Goal: Information Seeking & Learning: Learn about a topic

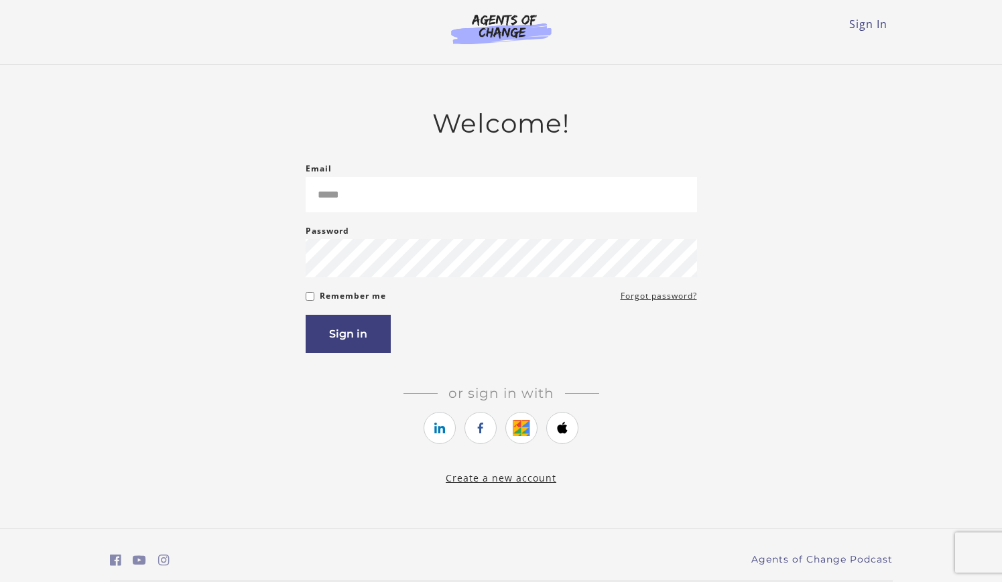
click at [0, 582] on nordpass-portal at bounding box center [0, 582] width 0 height 0
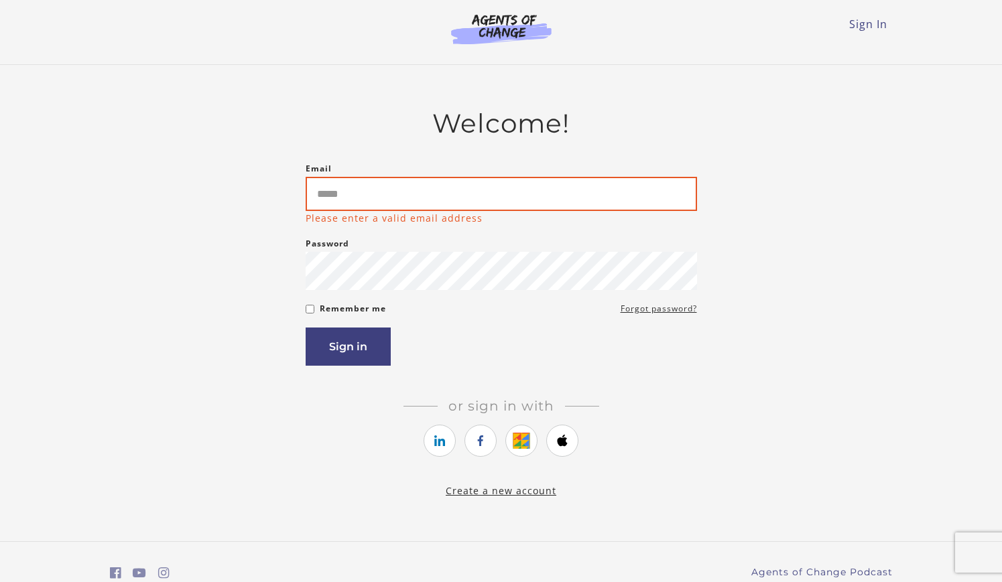
type input "**********"
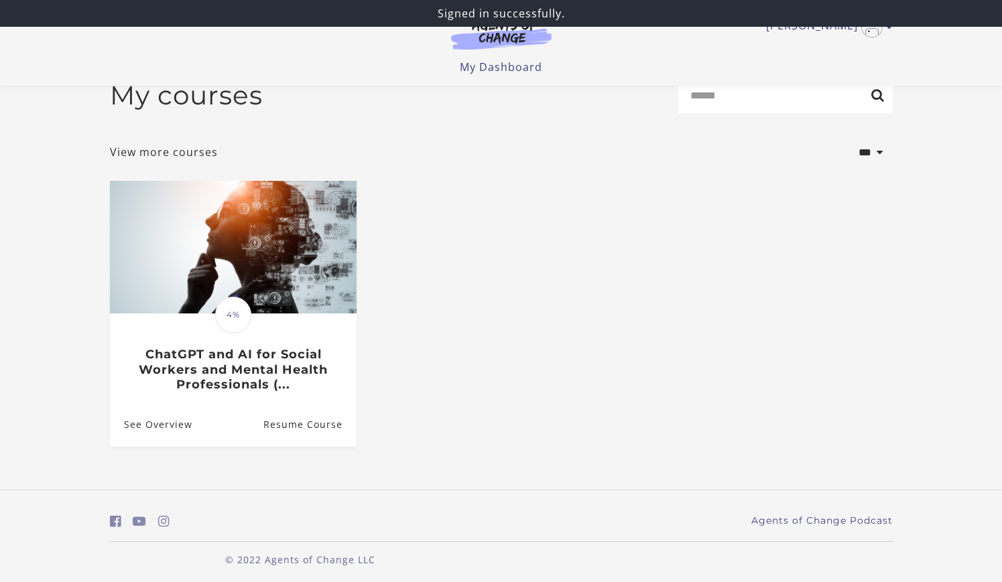
scroll to position [34, 0]
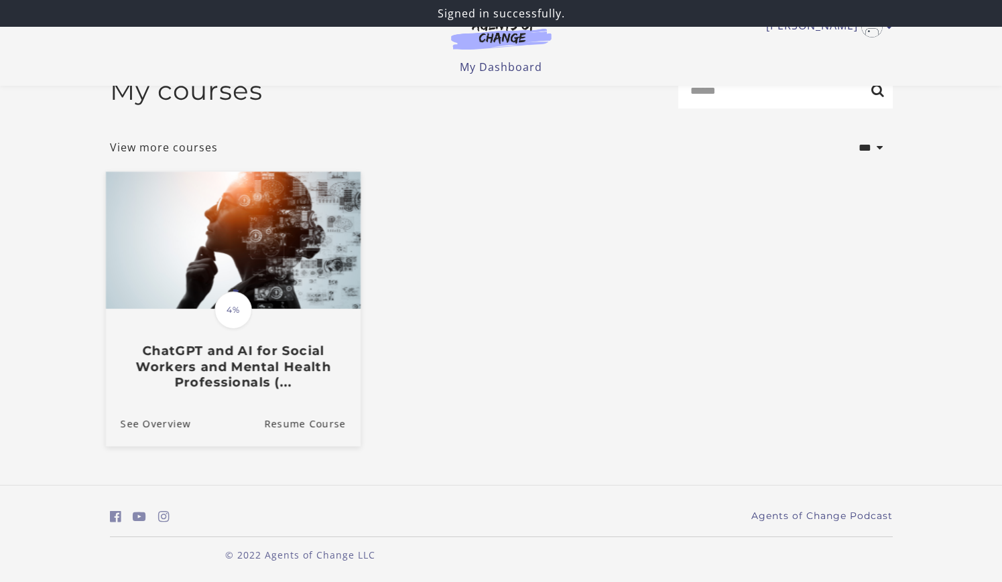
click at [239, 251] on img at bounding box center [232, 240] width 255 height 137
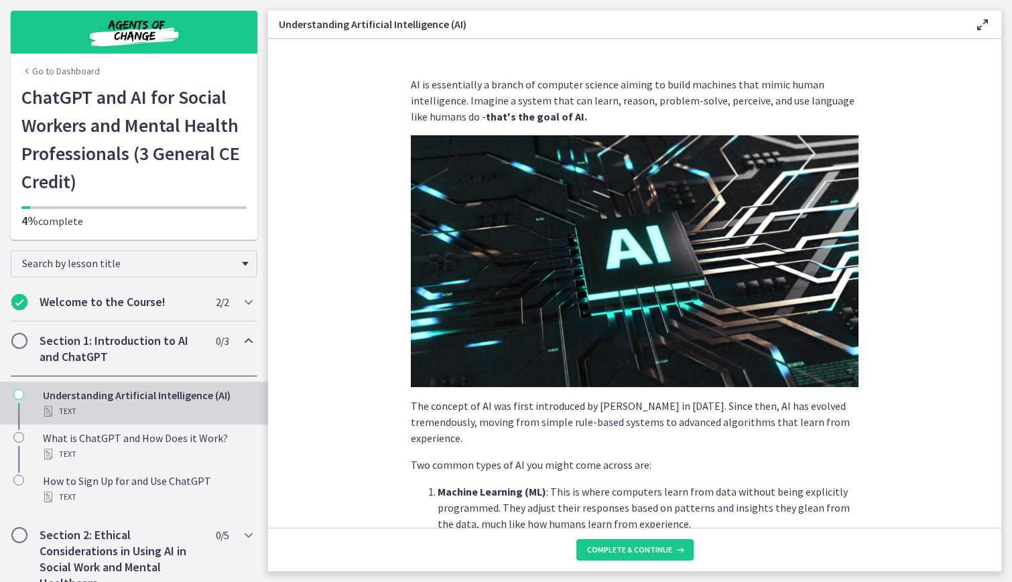
click at [599, 269] on img at bounding box center [635, 261] width 448 height 252
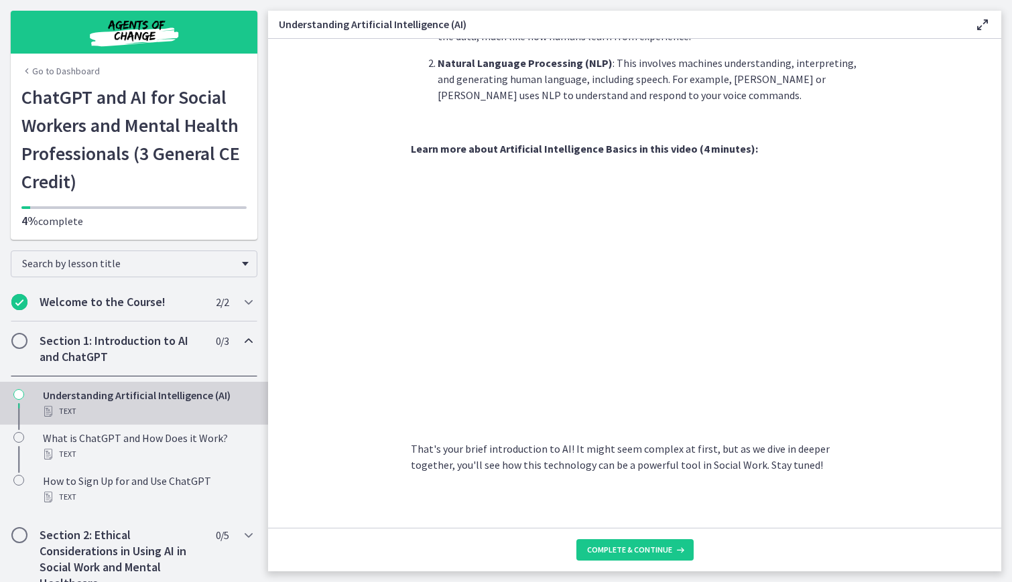
scroll to position [496, 0]
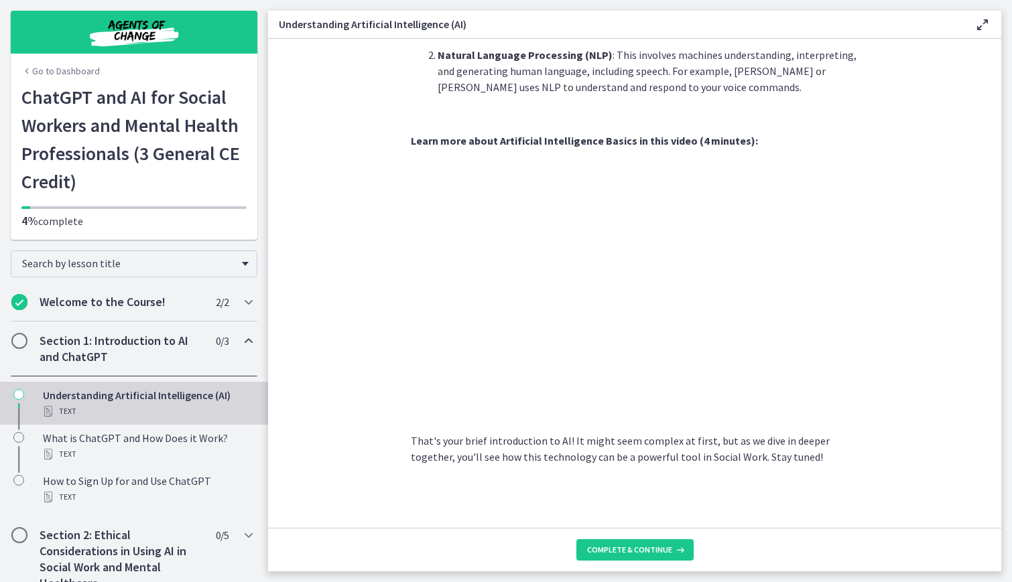
click at [903, 309] on section "AI is essentially a branch of computer science aiming to build machines that mi…" at bounding box center [634, 283] width 733 height 489
click at [662, 548] on span "Complete & continue" at bounding box center [629, 550] width 85 height 11
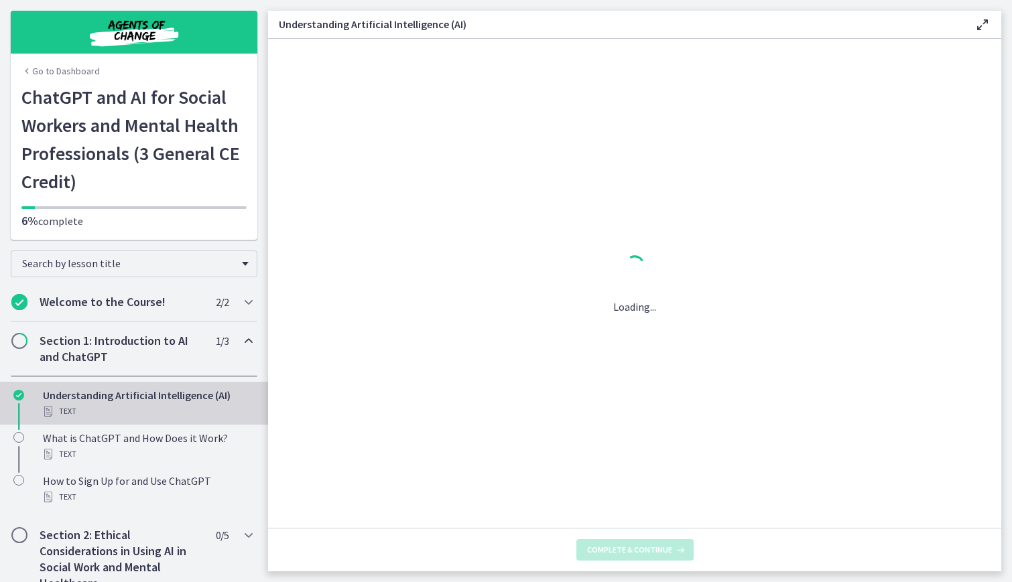
scroll to position [0, 0]
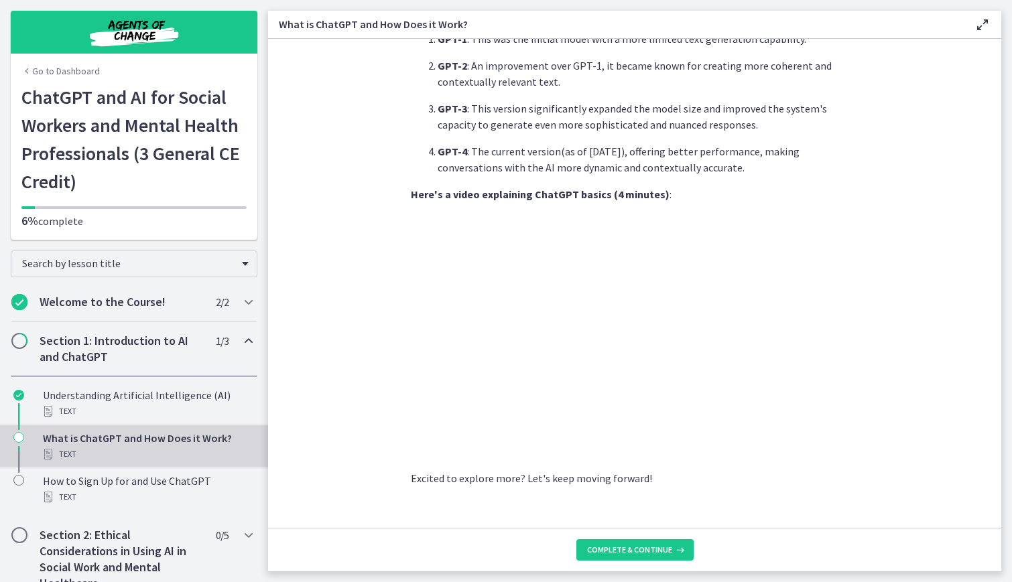
scroll to position [571, 0]
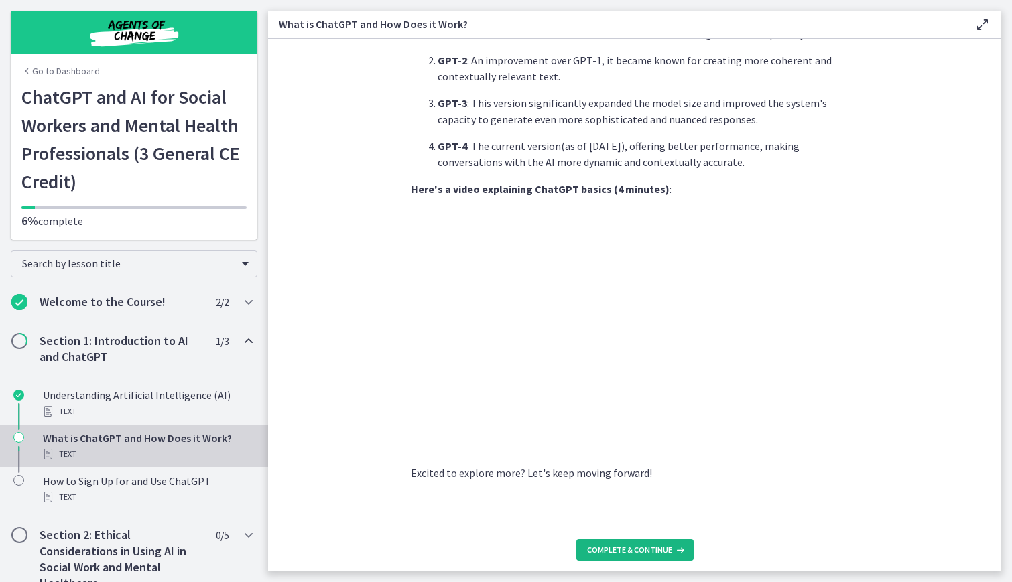
click at [614, 547] on span "Complete & continue" at bounding box center [629, 550] width 85 height 11
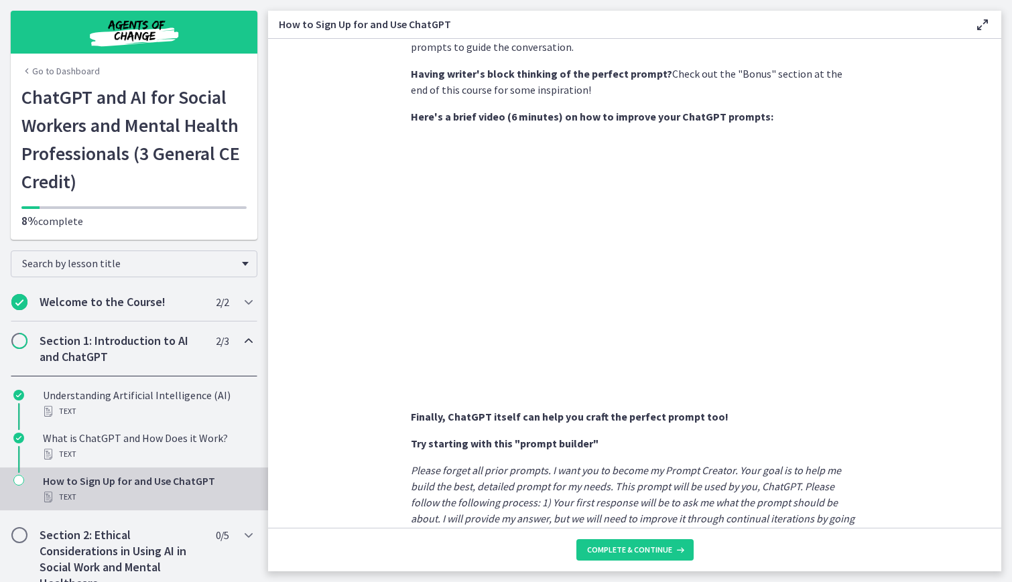
scroll to position [462, 0]
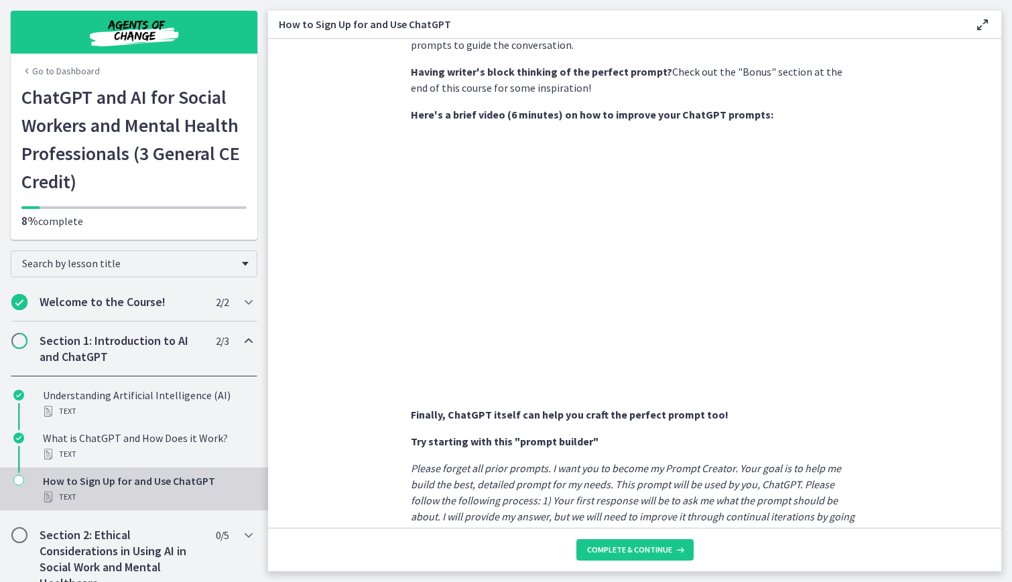
click at [886, 444] on section "Sign Up : Visit OpenAI's website , click on the 'Sign Up' button, and fill in y…" at bounding box center [634, 283] width 733 height 489
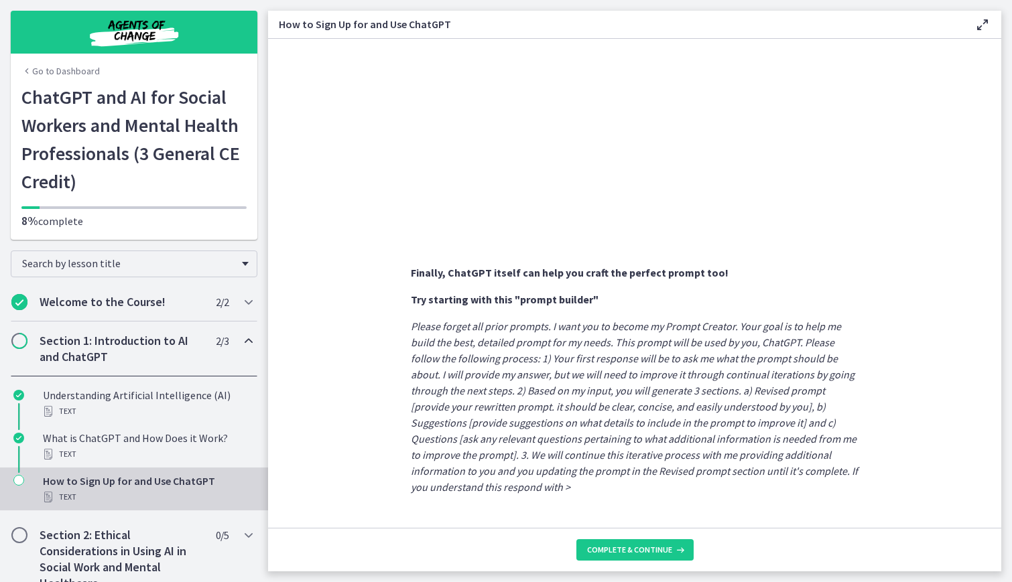
scroll to position [634, 0]
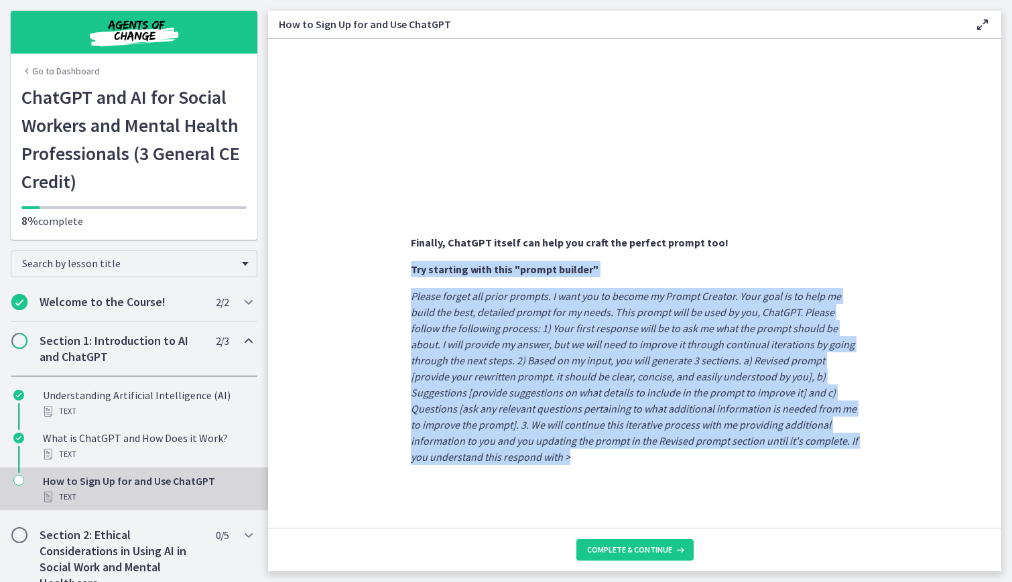
drag, startPoint x: 405, startPoint y: 267, endPoint x: 591, endPoint y: 449, distance: 259.7
copy div "Try starting with this "prompt builder" Please forget all prior prompts. I want…"
click at [657, 550] on span "Complete & continue" at bounding box center [629, 550] width 85 height 11
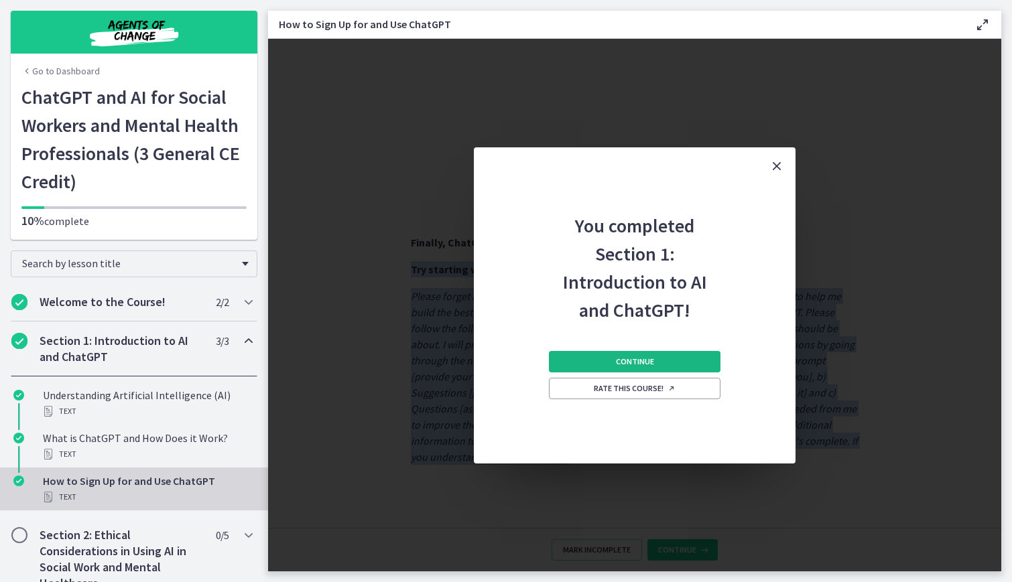
click at [637, 363] on span "Continue" at bounding box center [635, 362] width 38 height 11
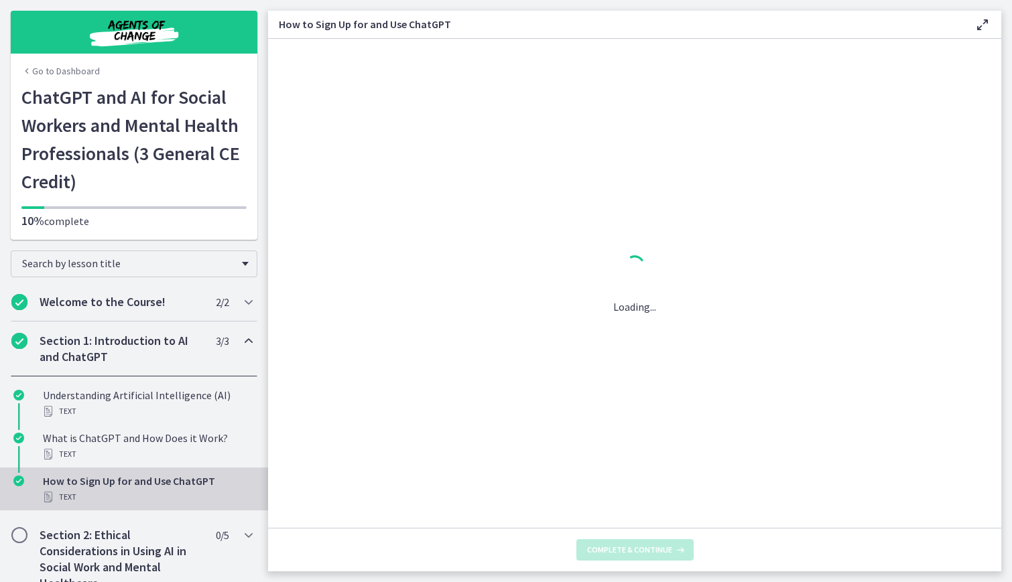
scroll to position [0, 0]
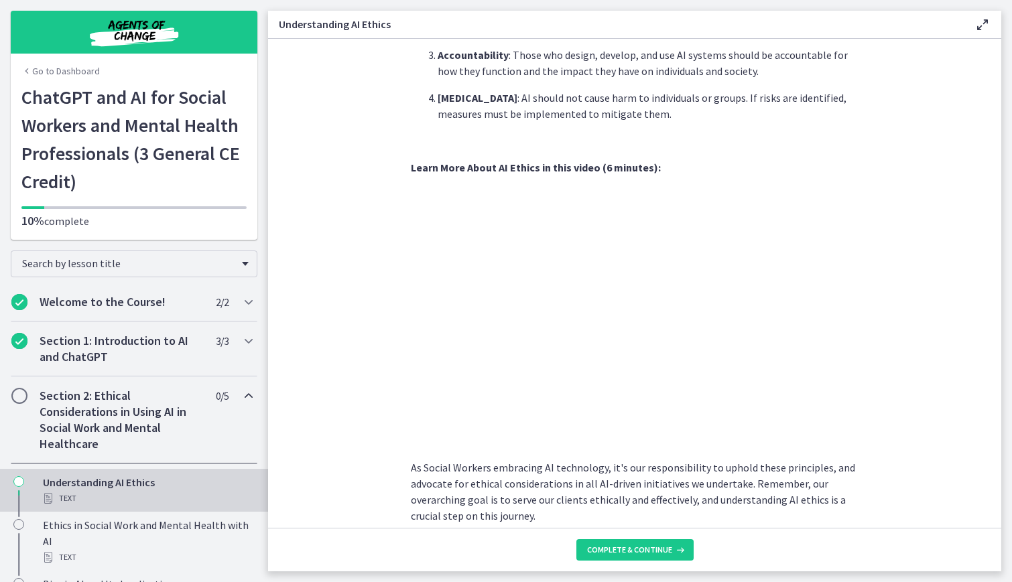
scroll to position [533, 0]
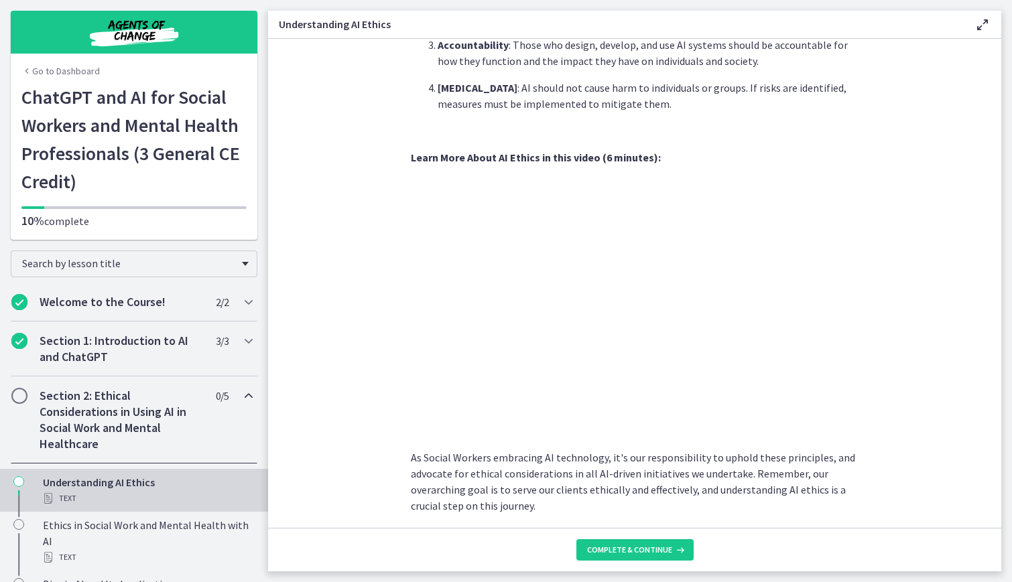
click at [898, 446] on section "Artificial Intelligence has transformed various industries, including Social Wo…" at bounding box center [634, 283] width 733 height 489
click at [655, 549] on span "Complete & continue" at bounding box center [629, 550] width 85 height 11
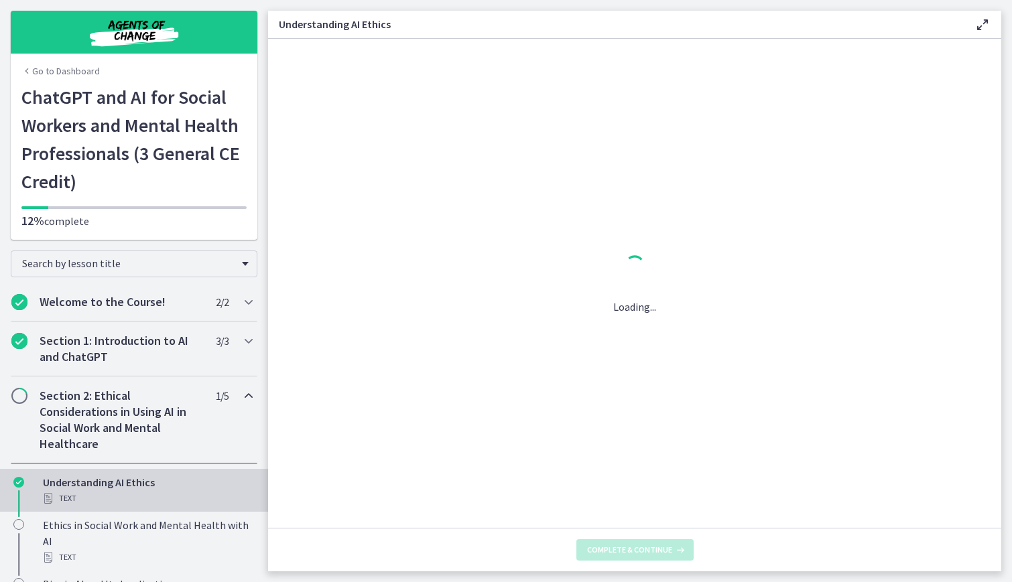
scroll to position [0, 0]
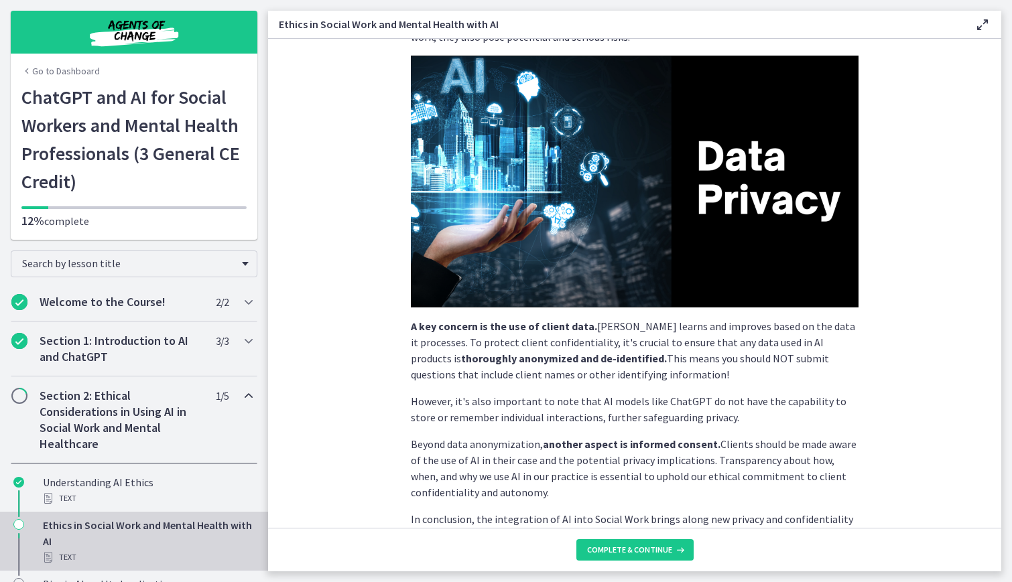
scroll to position [251, 0]
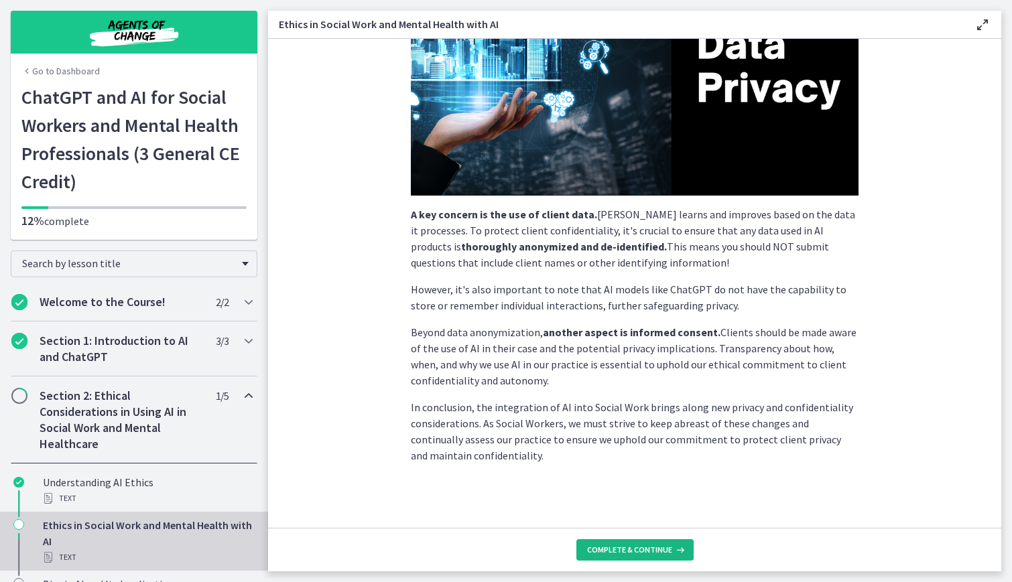
click at [644, 551] on span "Complete & continue" at bounding box center [629, 550] width 85 height 11
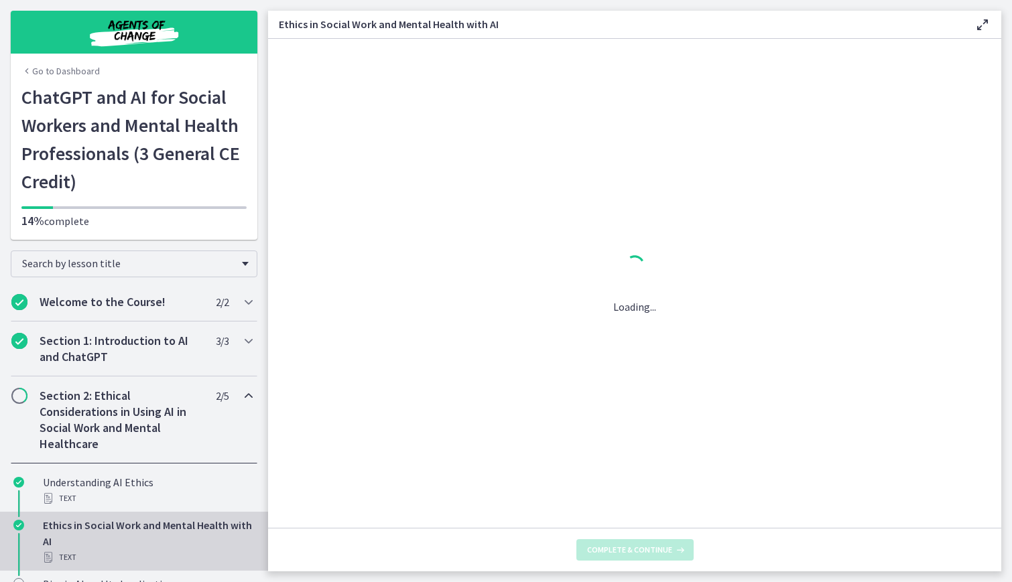
scroll to position [0, 0]
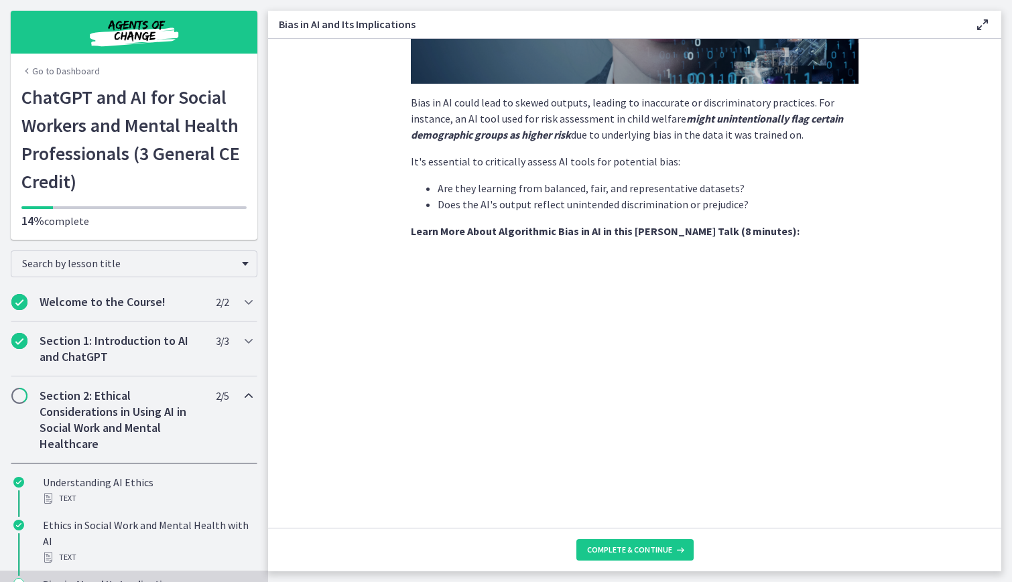
scroll to position [336, 0]
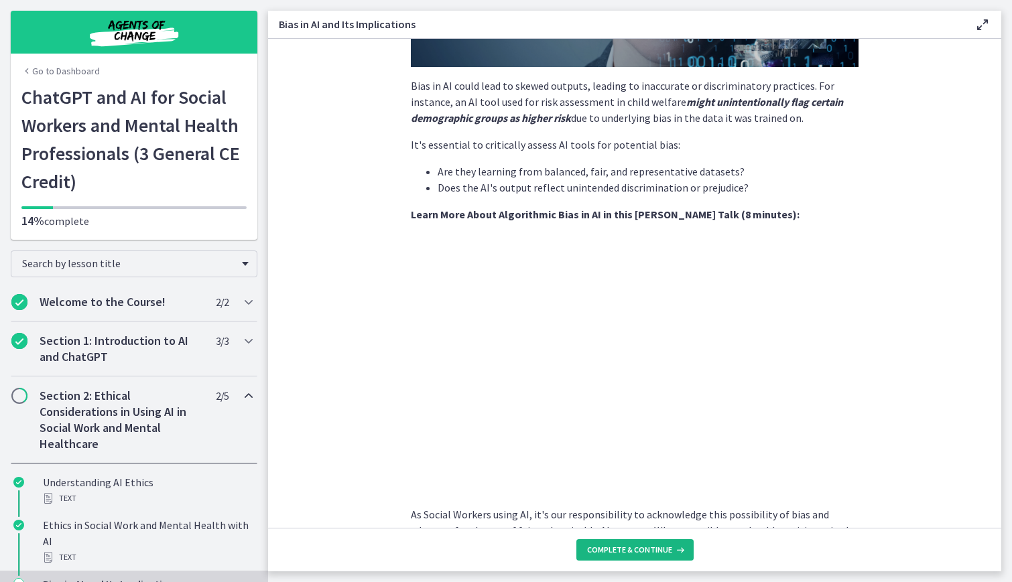
click at [639, 550] on span "Complete & continue" at bounding box center [629, 550] width 85 height 11
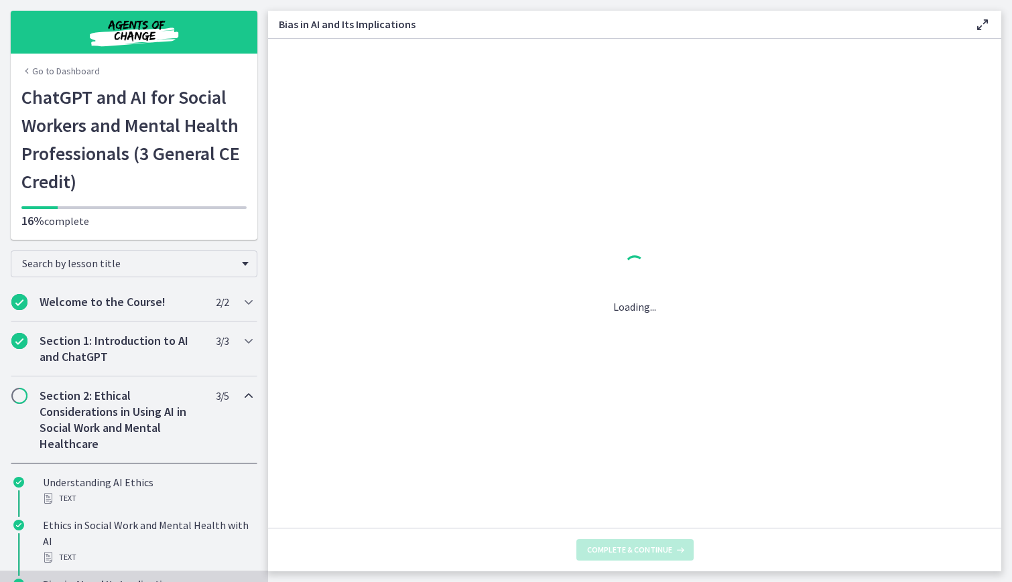
scroll to position [0, 0]
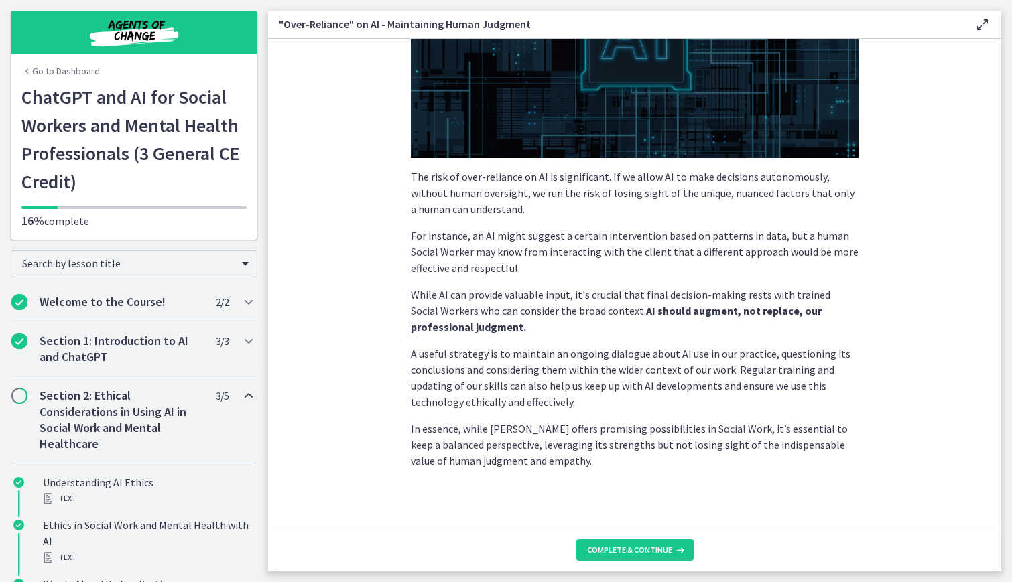
scroll to position [243, 0]
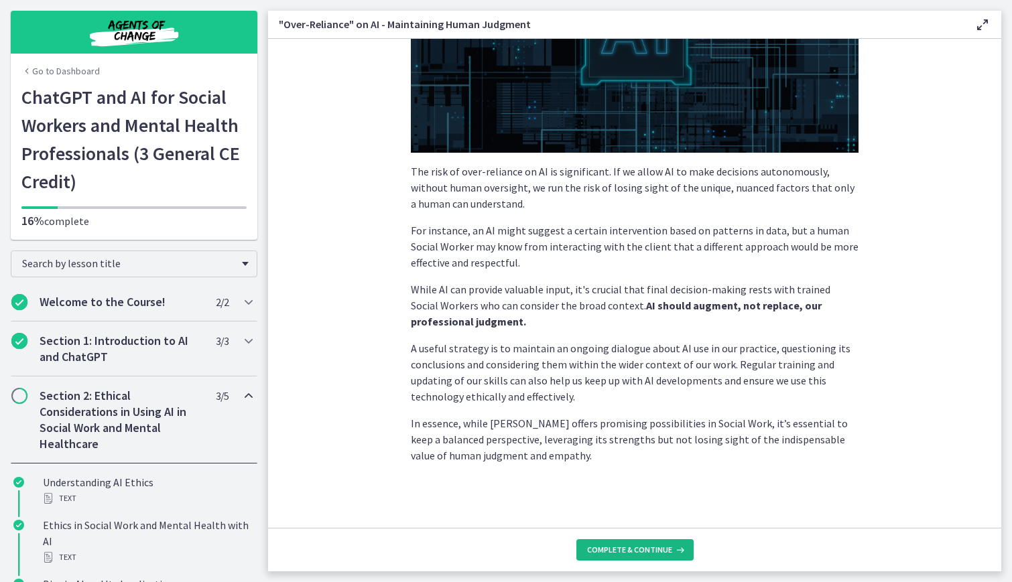
click at [644, 542] on button "Complete & continue" at bounding box center [634, 550] width 117 height 21
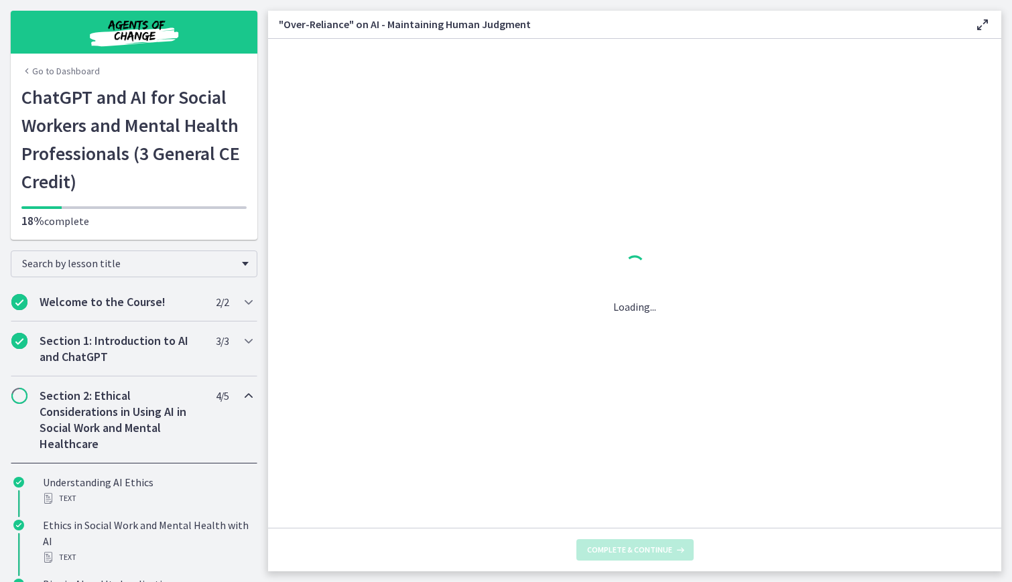
scroll to position [0, 0]
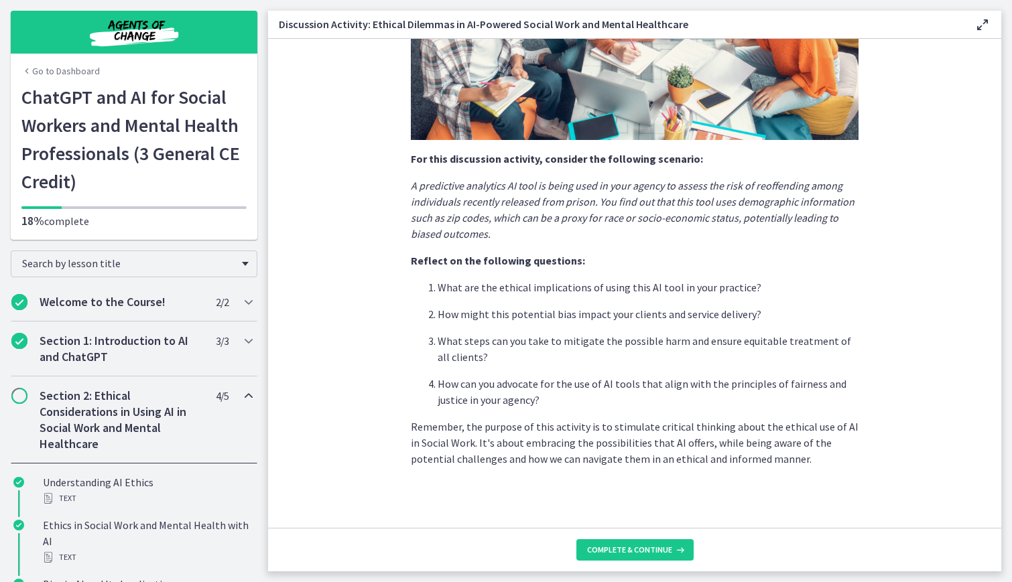
scroll to position [251, 0]
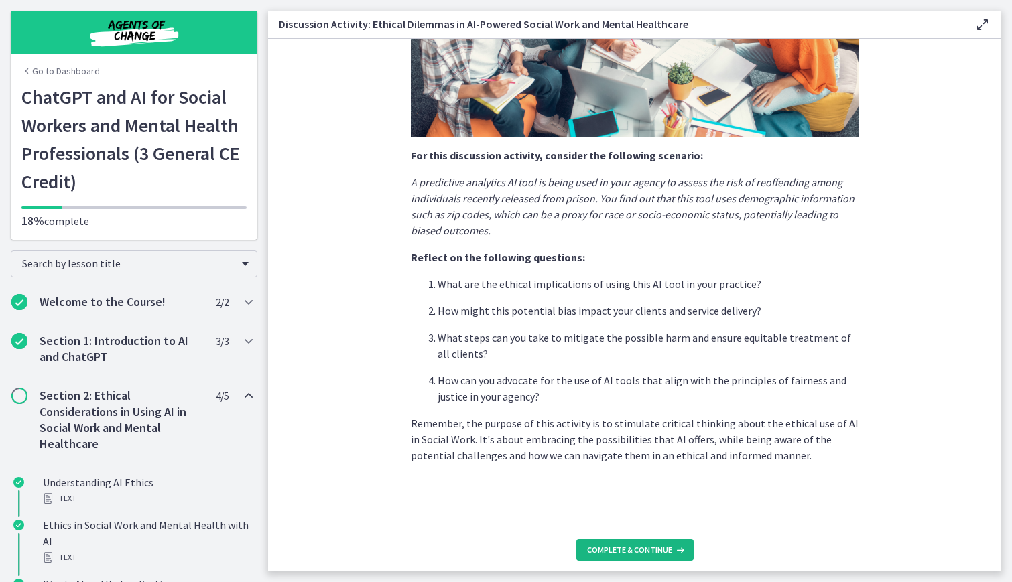
click at [629, 547] on span "Complete & continue" at bounding box center [629, 550] width 85 height 11
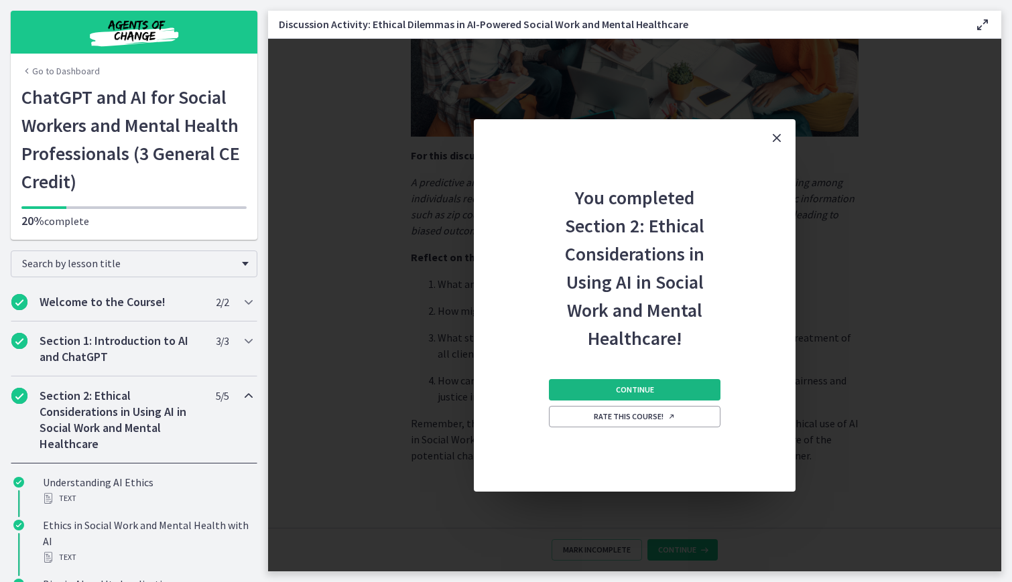
click at [657, 384] on button "Continue" at bounding box center [635, 389] width 172 height 21
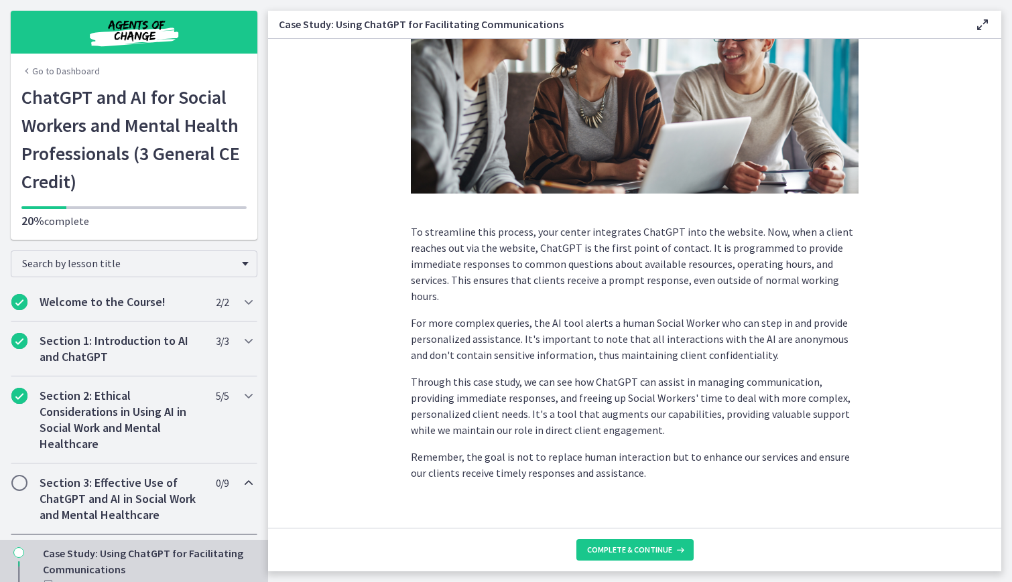
scroll to position [254, 0]
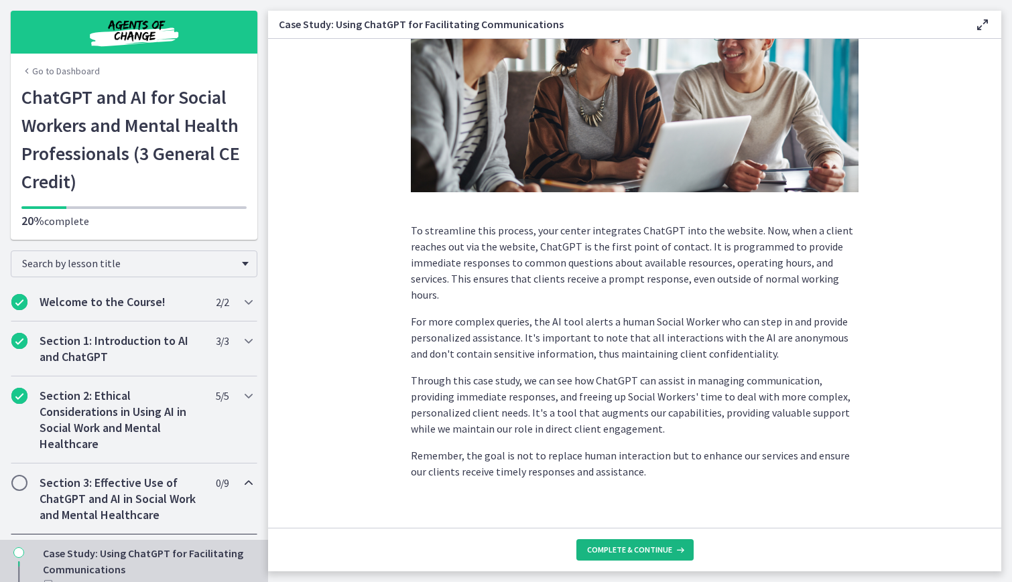
click at [635, 558] on button "Complete & continue" at bounding box center [634, 550] width 117 height 21
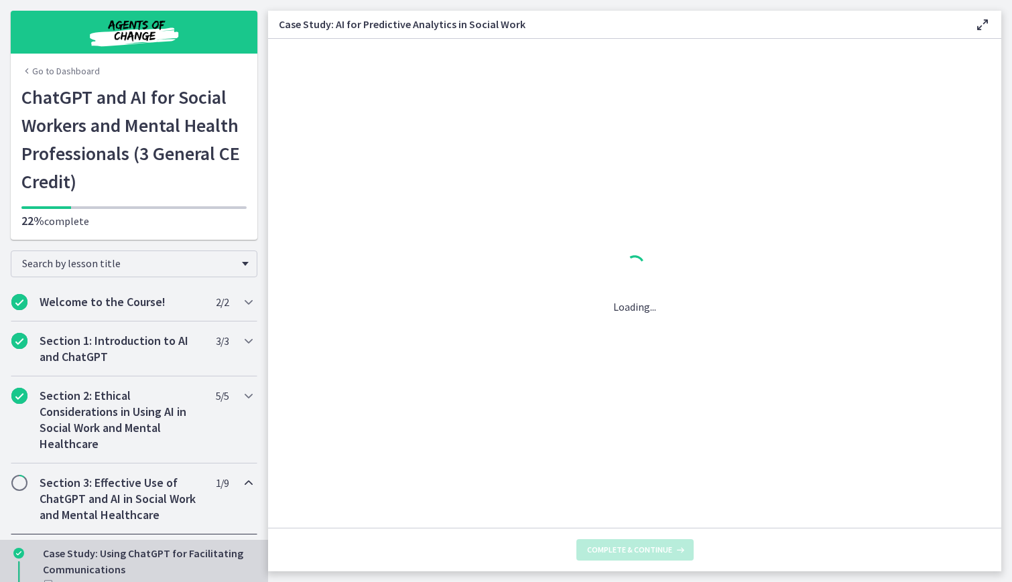
scroll to position [0, 0]
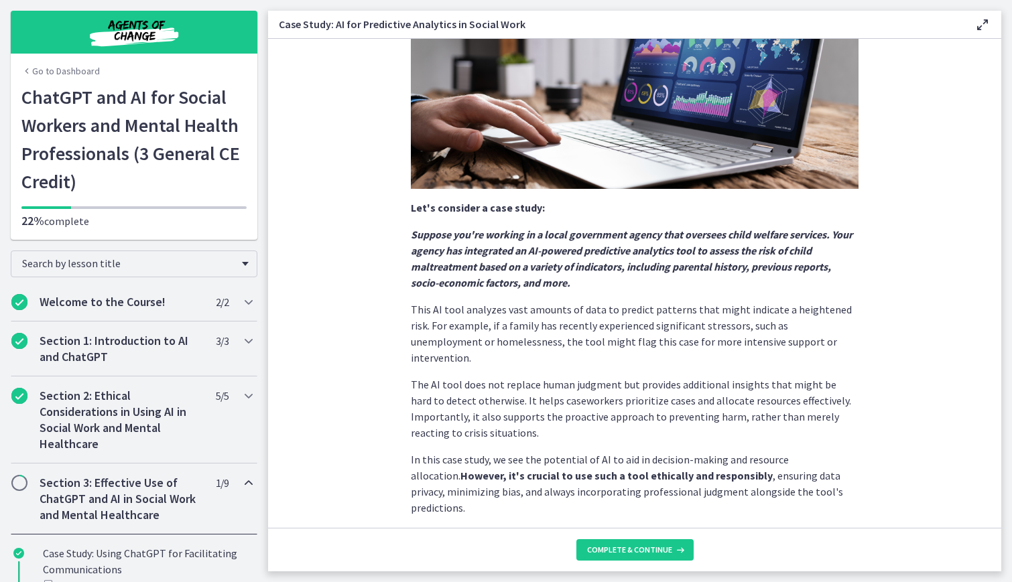
scroll to position [218, 0]
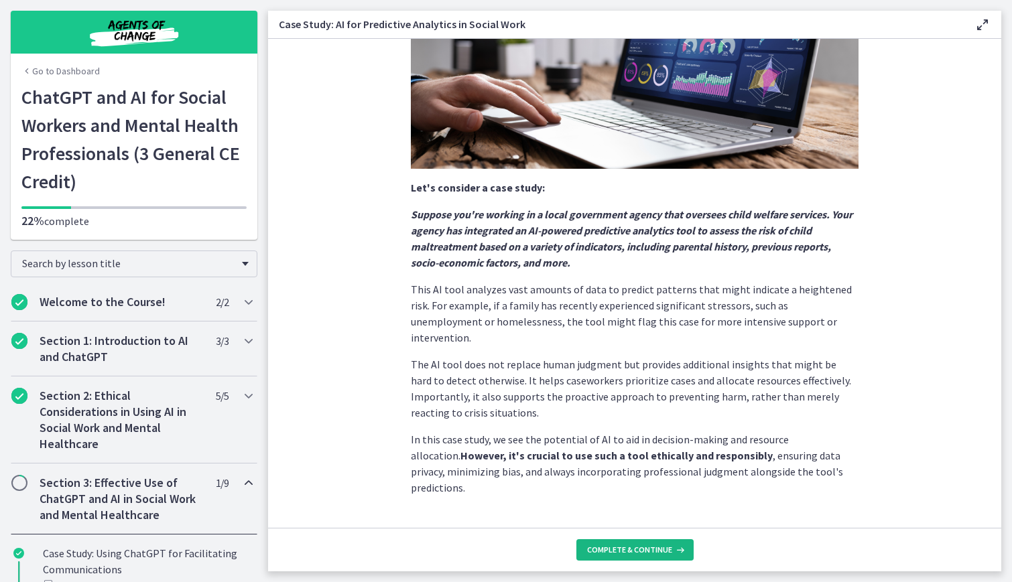
click at [628, 552] on span "Complete & continue" at bounding box center [629, 550] width 85 height 11
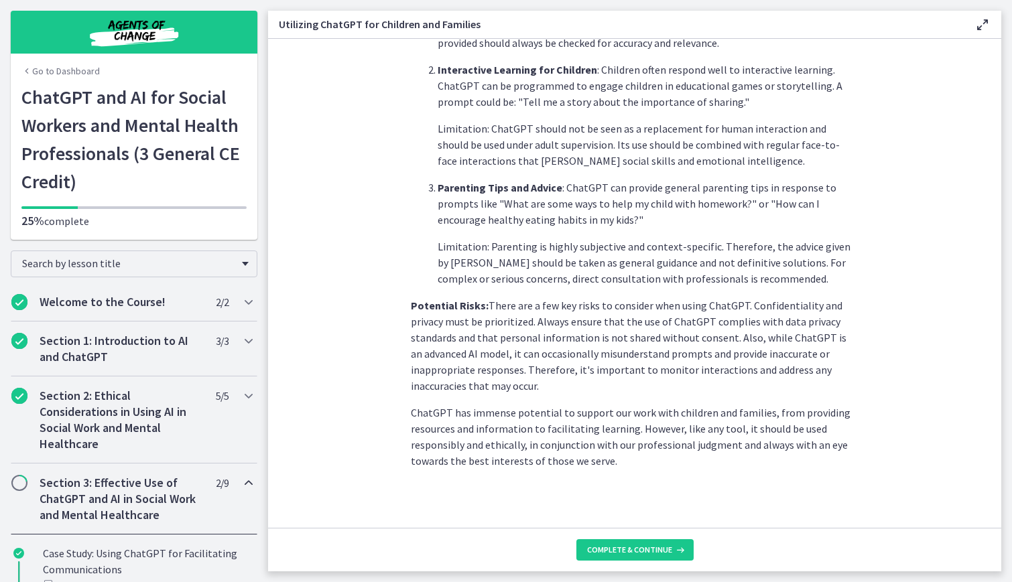
scroll to position [503, 0]
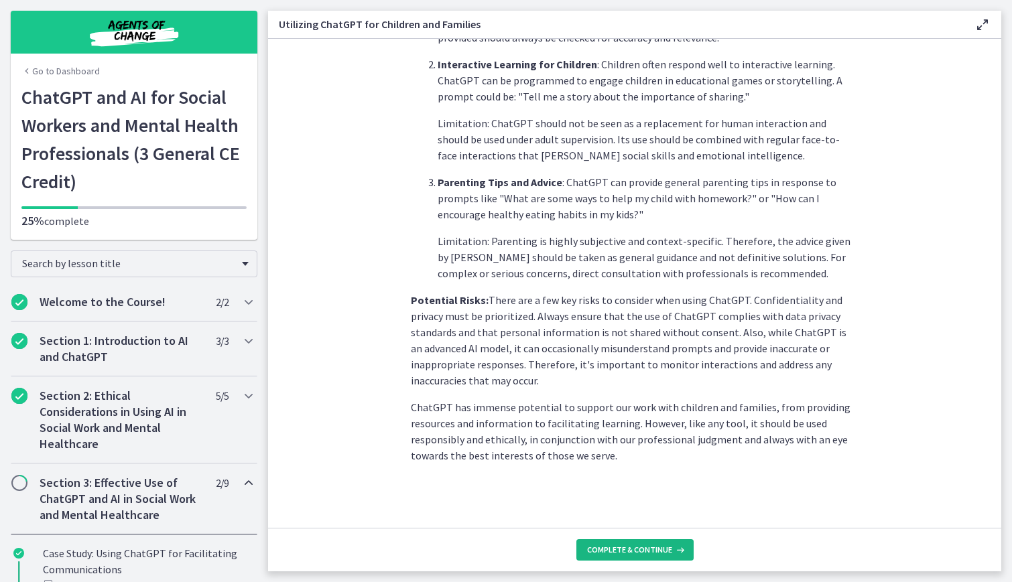
click at [619, 542] on button "Complete & continue" at bounding box center [634, 550] width 117 height 21
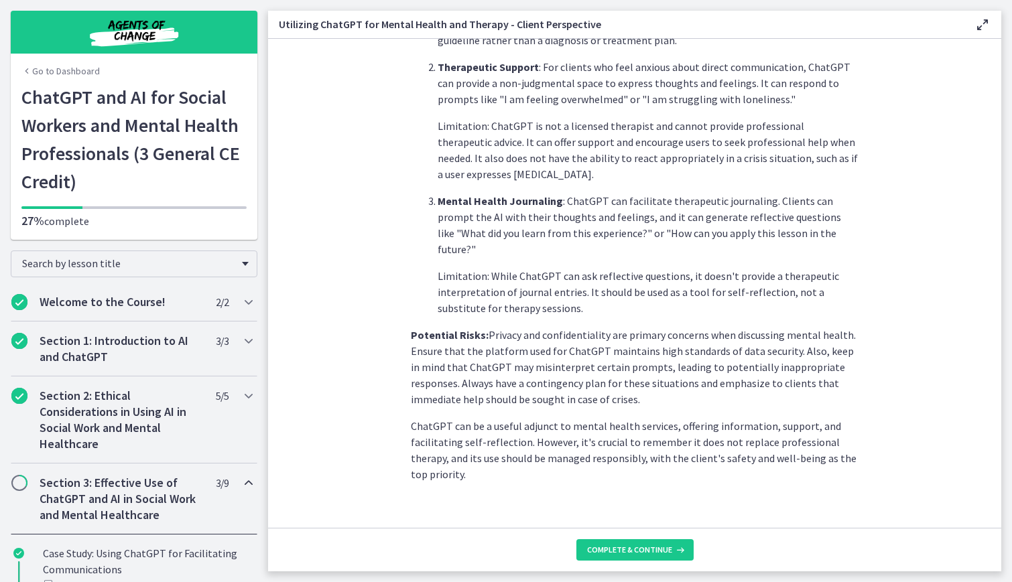
scroll to position [476, 0]
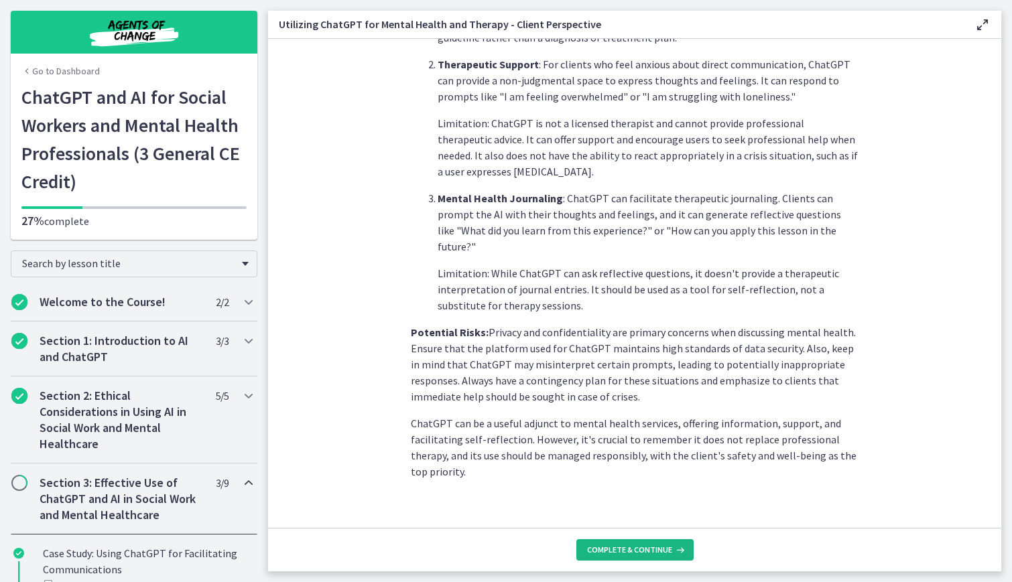
click at [633, 554] on span "Complete & continue" at bounding box center [629, 550] width 85 height 11
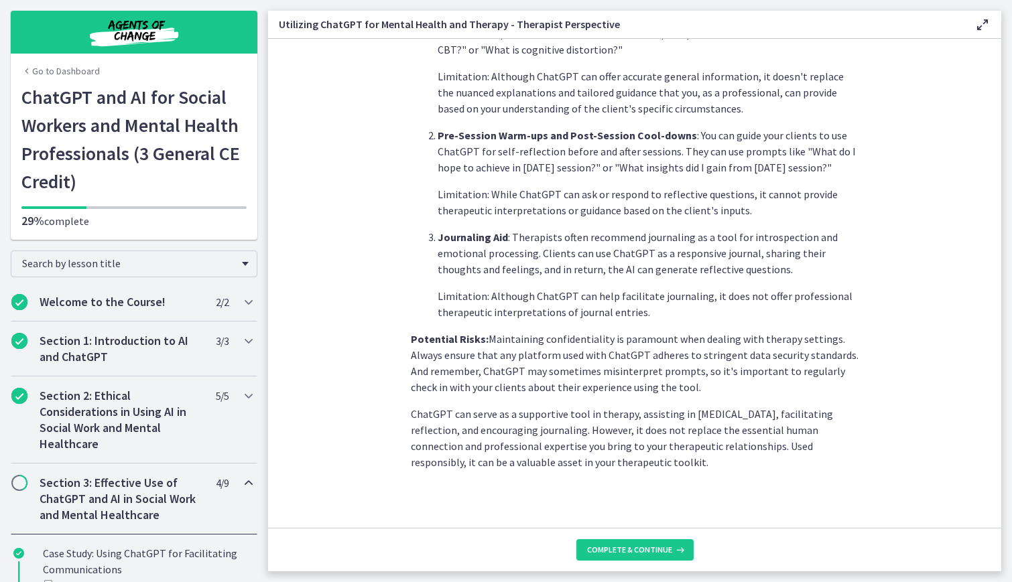
scroll to position [444, 0]
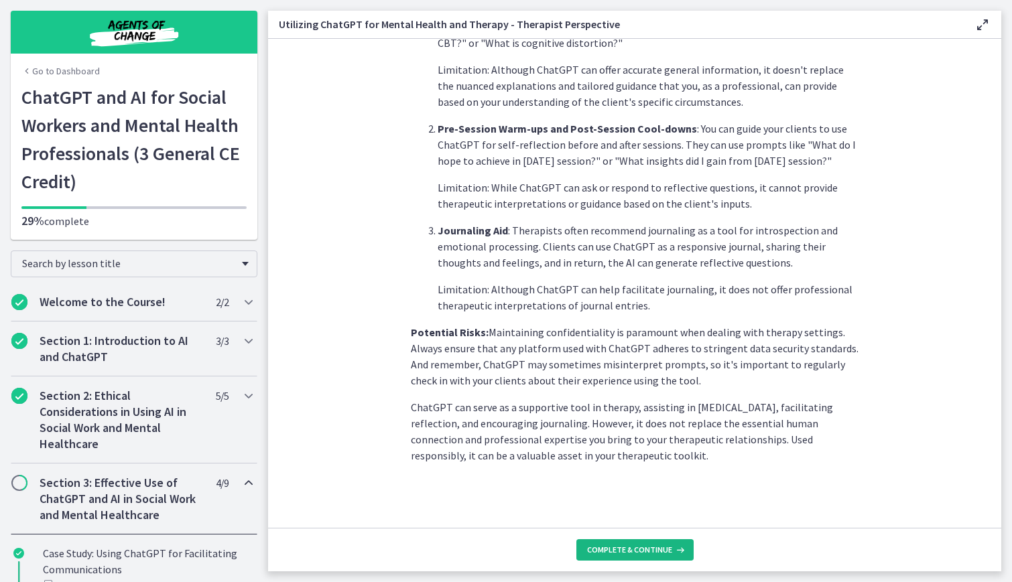
click at [615, 544] on button "Complete & continue" at bounding box center [634, 550] width 117 height 21
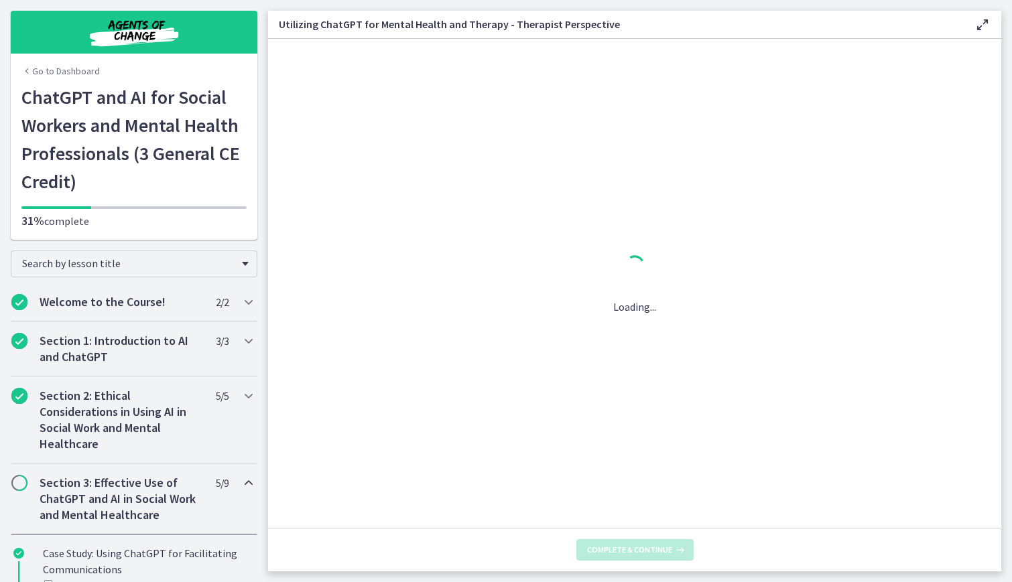
scroll to position [0, 0]
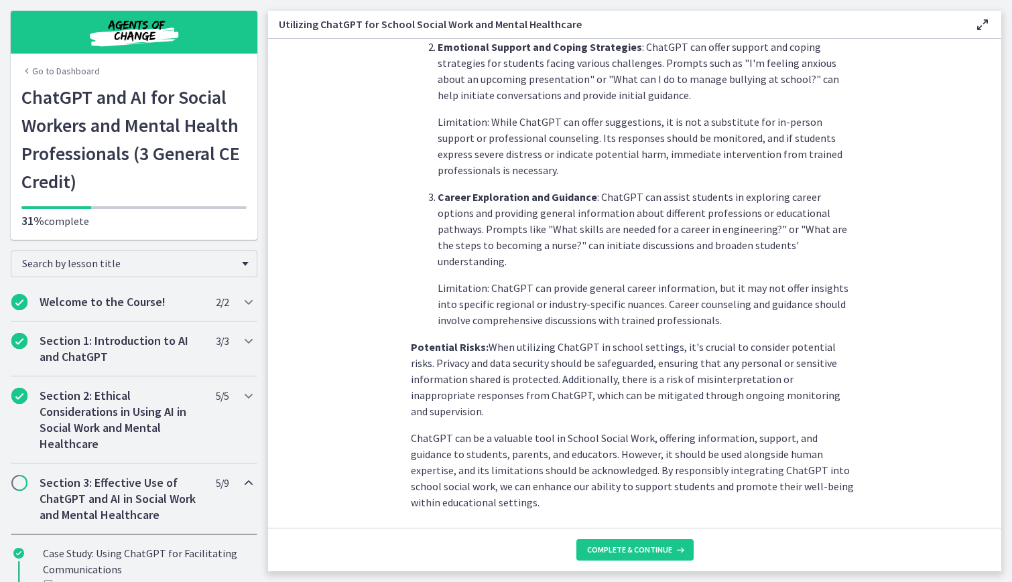
scroll to position [508, 0]
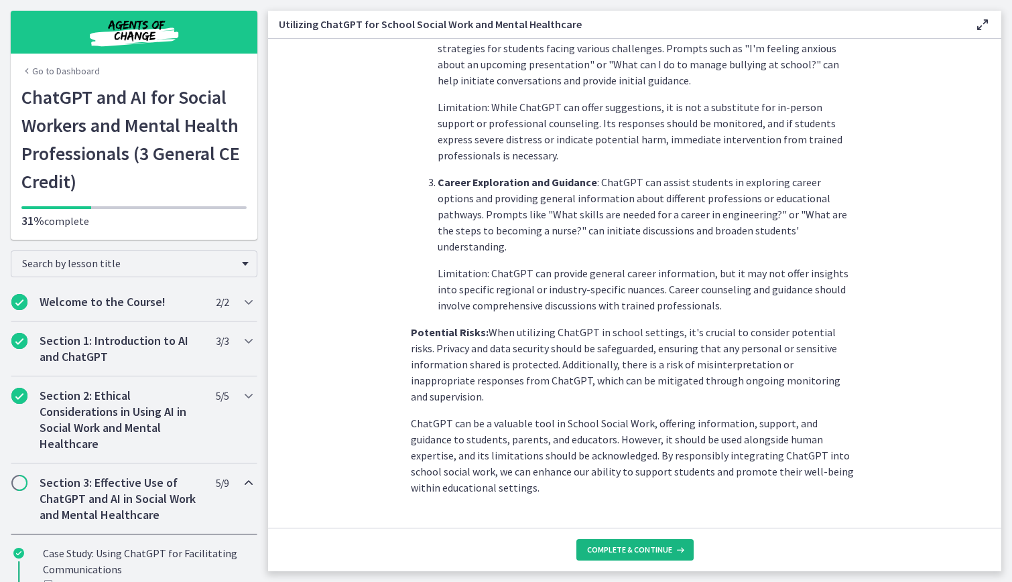
click at [647, 549] on span "Complete & continue" at bounding box center [629, 550] width 85 height 11
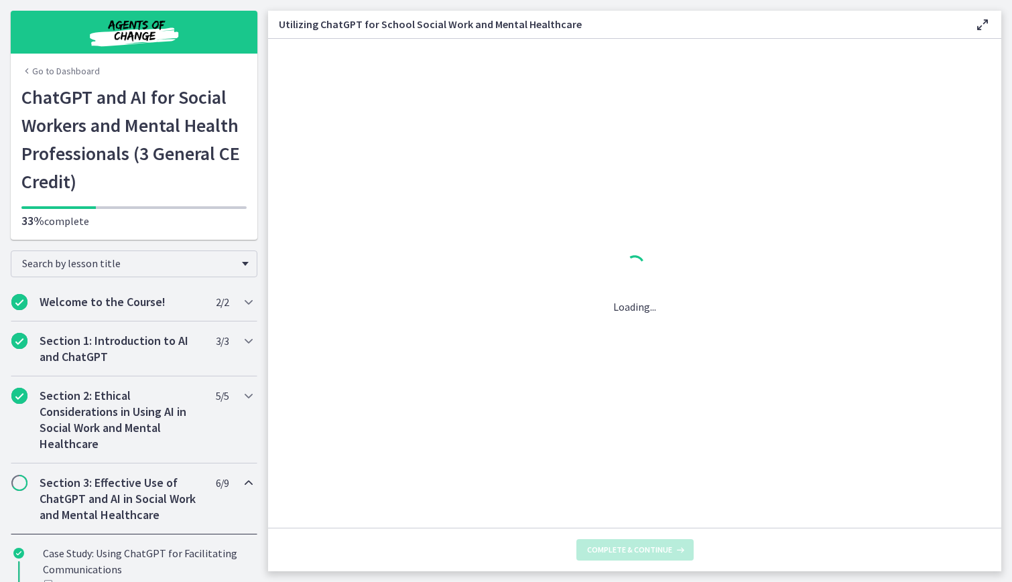
scroll to position [0, 0]
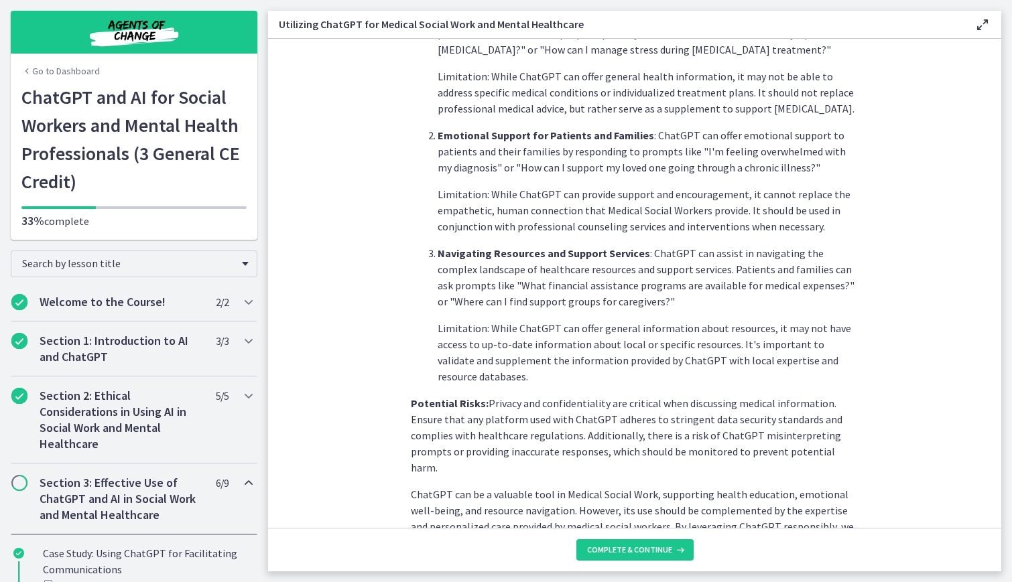
scroll to position [460, 0]
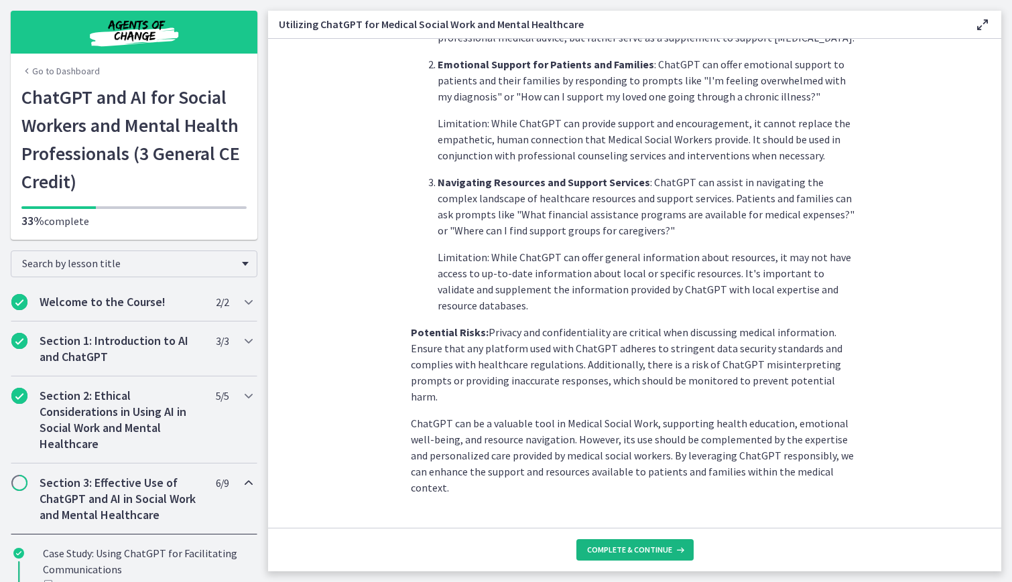
click at [631, 548] on span "Complete & continue" at bounding box center [629, 550] width 85 height 11
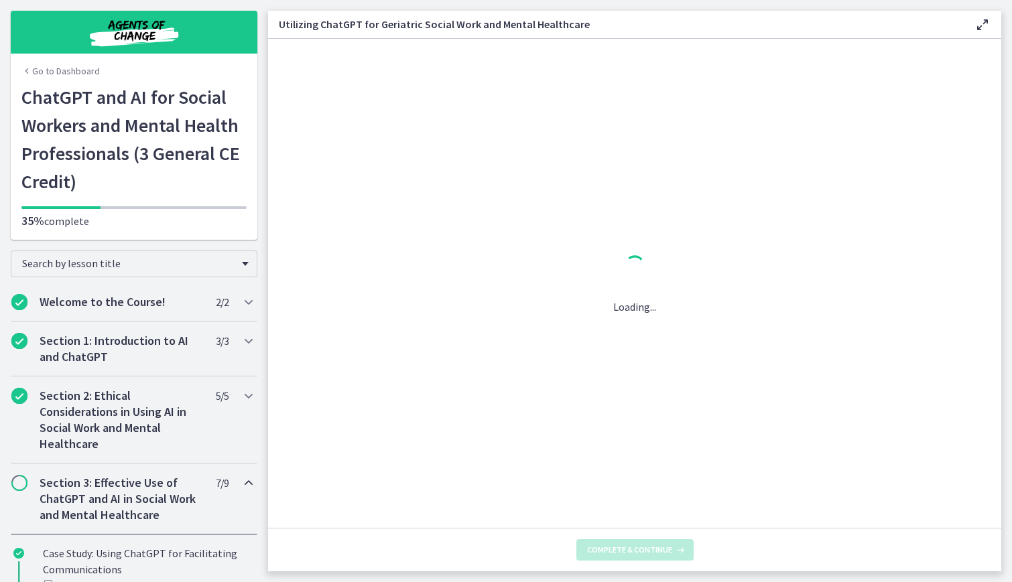
scroll to position [0, 0]
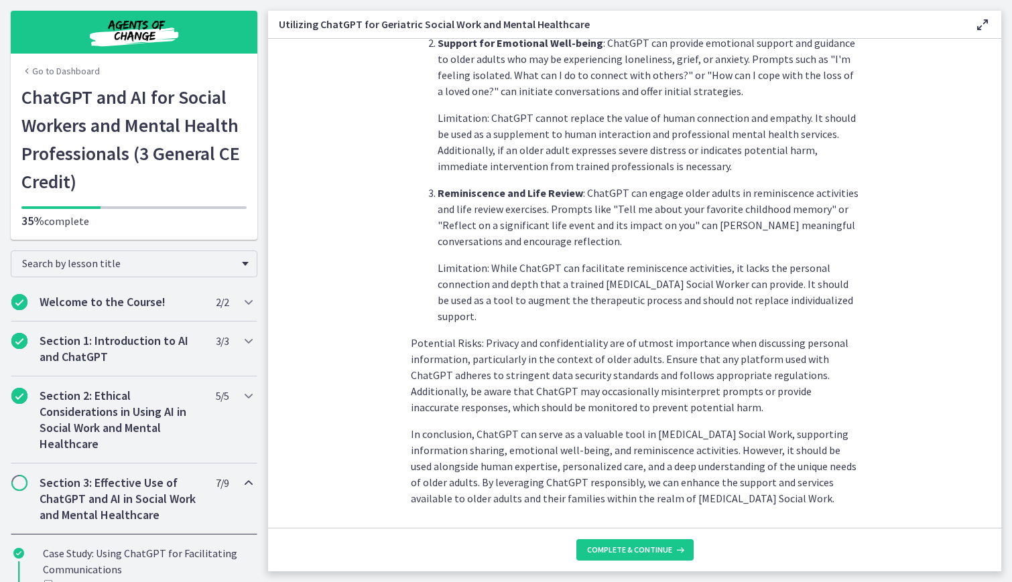
scroll to position [524, 0]
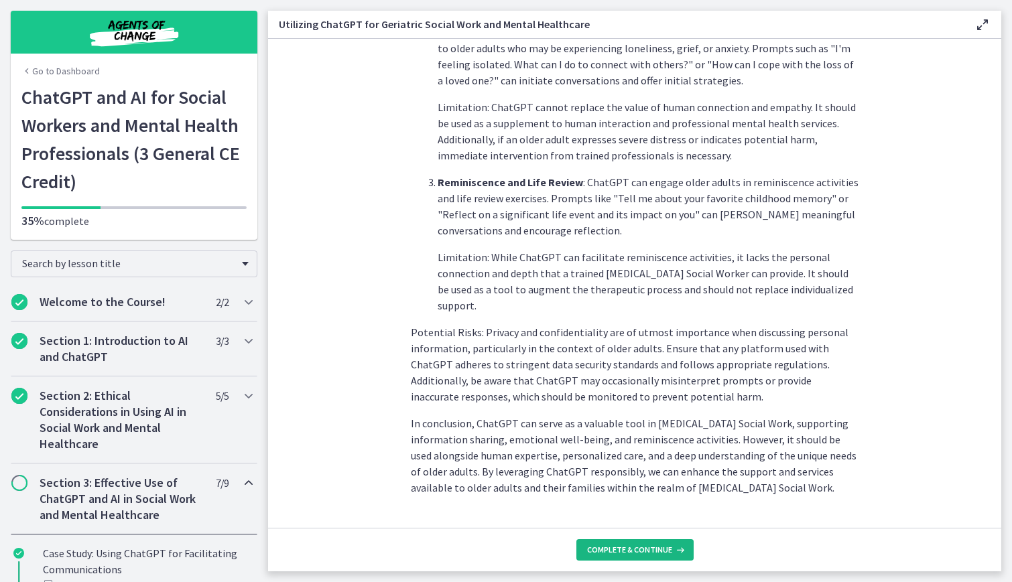
click at [638, 542] on button "Complete & continue" at bounding box center [634, 550] width 117 height 21
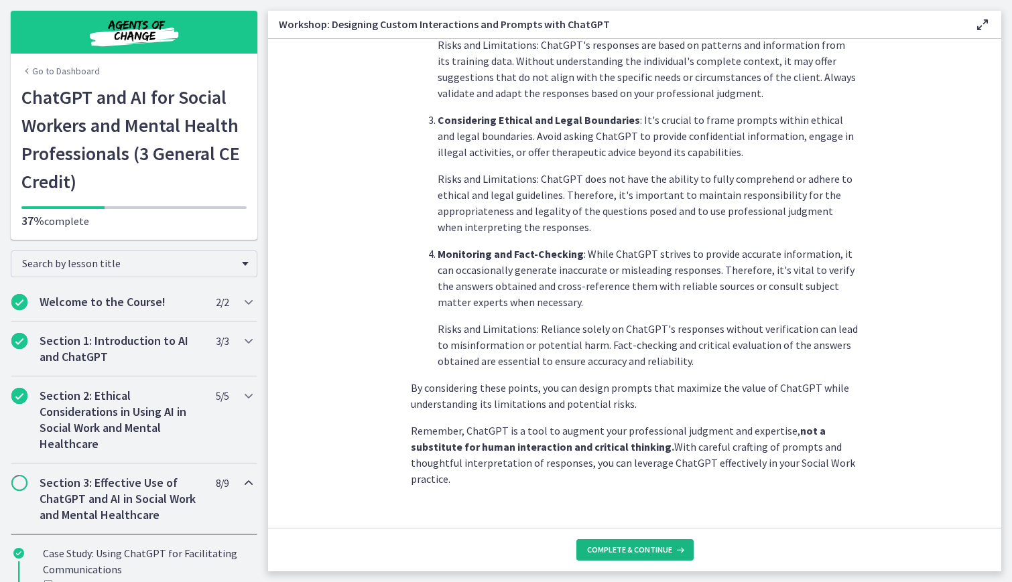
scroll to position [637, 0]
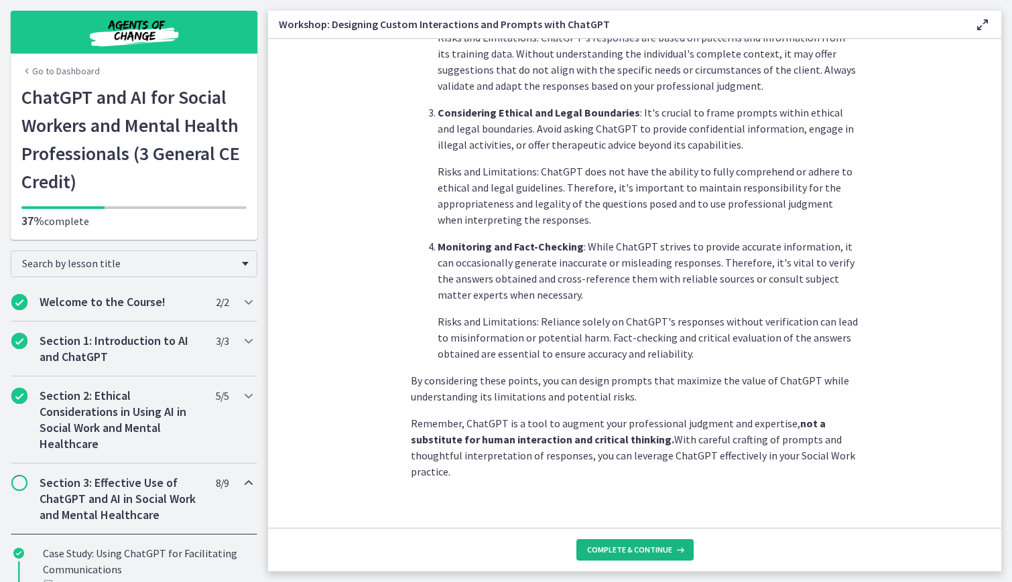
click at [651, 544] on button "Complete & continue" at bounding box center [634, 550] width 117 height 21
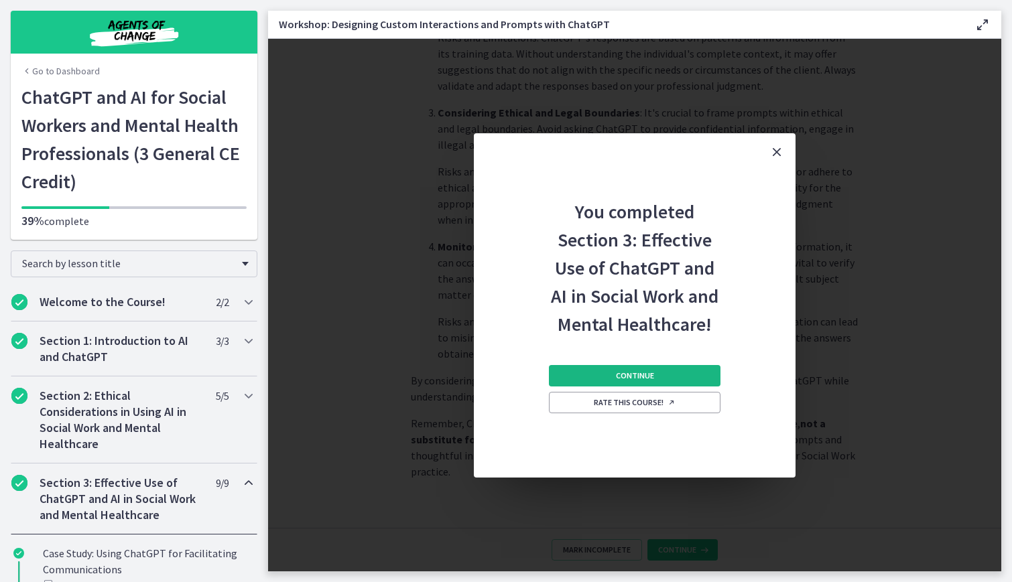
click at [637, 378] on span "Continue" at bounding box center [635, 376] width 38 height 11
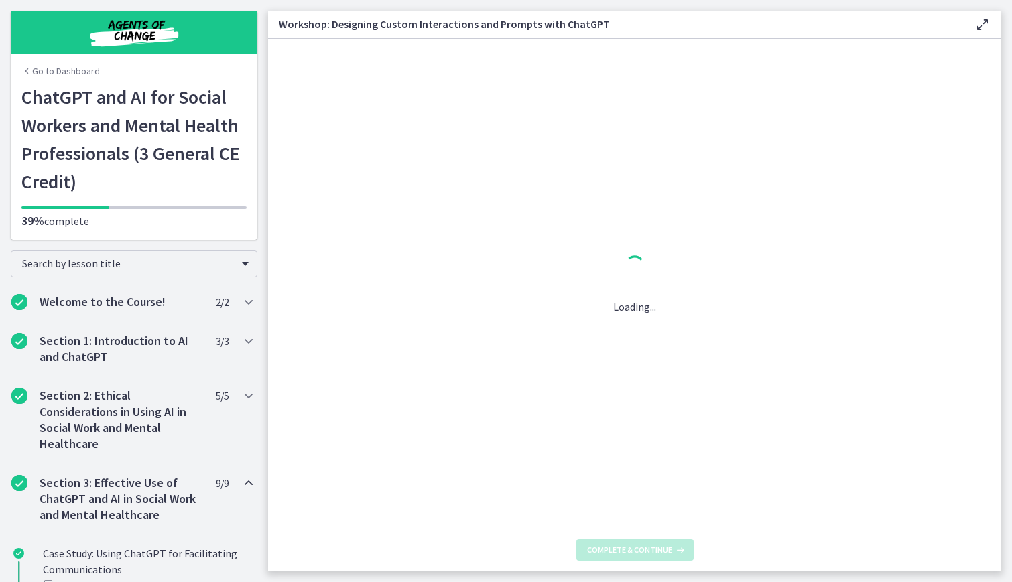
scroll to position [0, 0]
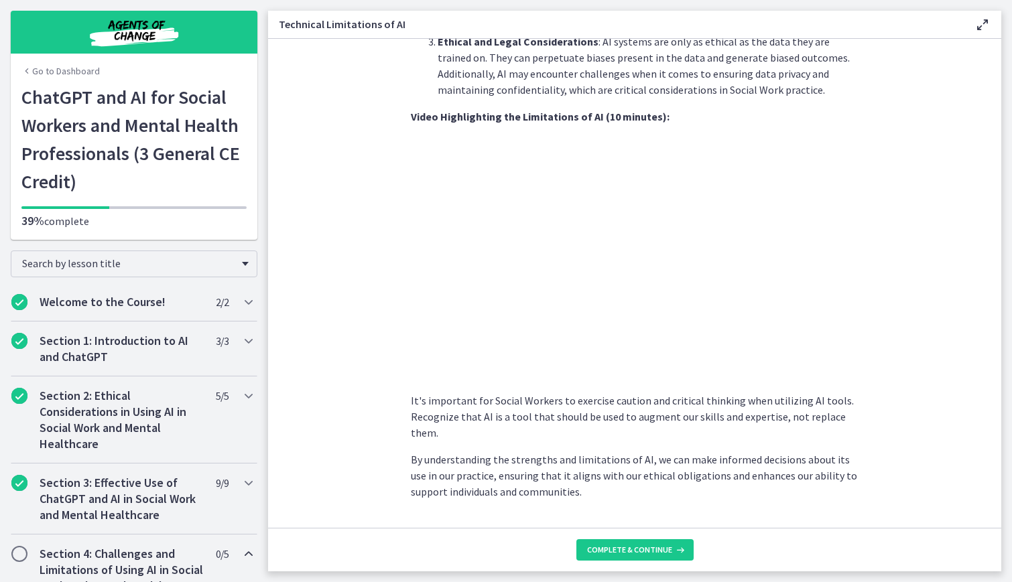
scroll to position [836, 0]
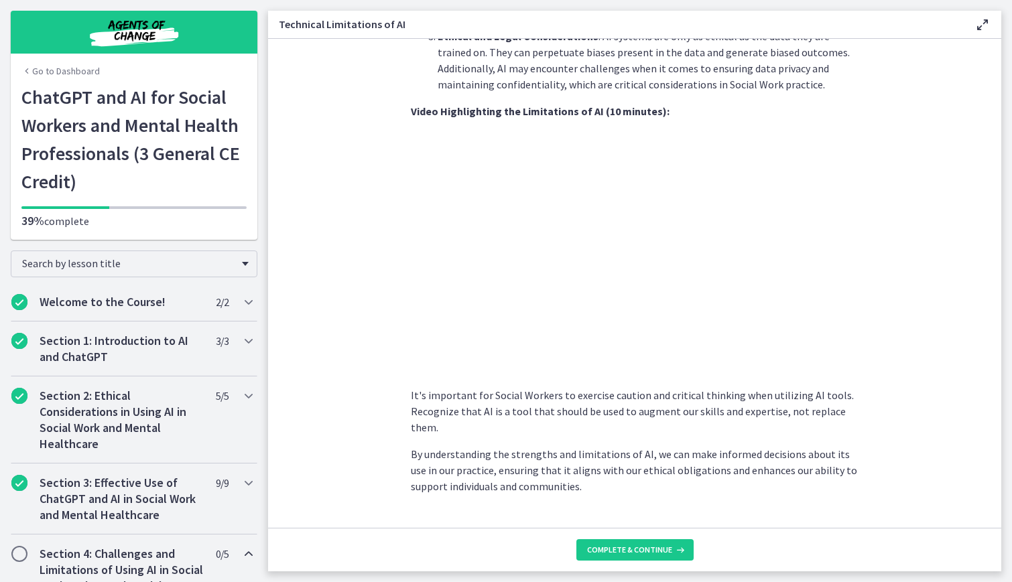
click at [362, 397] on section "As Social Workers, understanding these limitations is crucial to effectively ut…" at bounding box center [634, 283] width 733 height 489
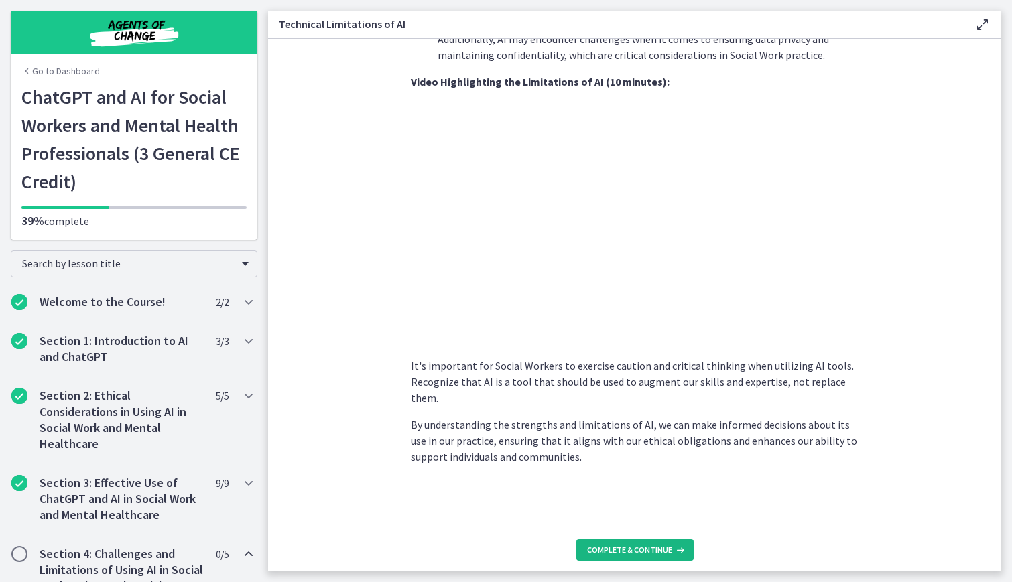
click at [623, 554] on span "Complete & continue" at bounding box center [629, 550] width 85 height 11
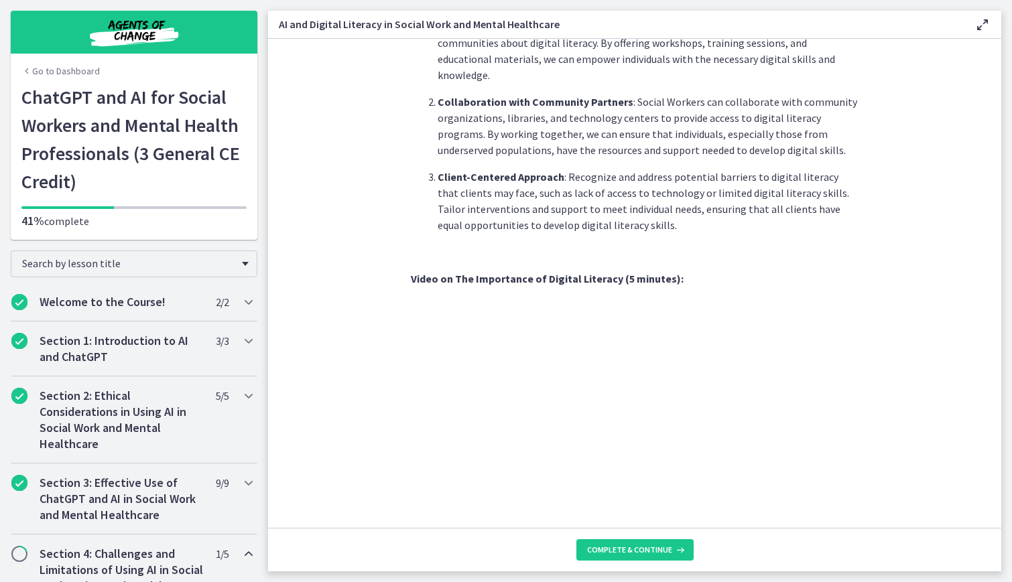
scroll to position [947, 0]
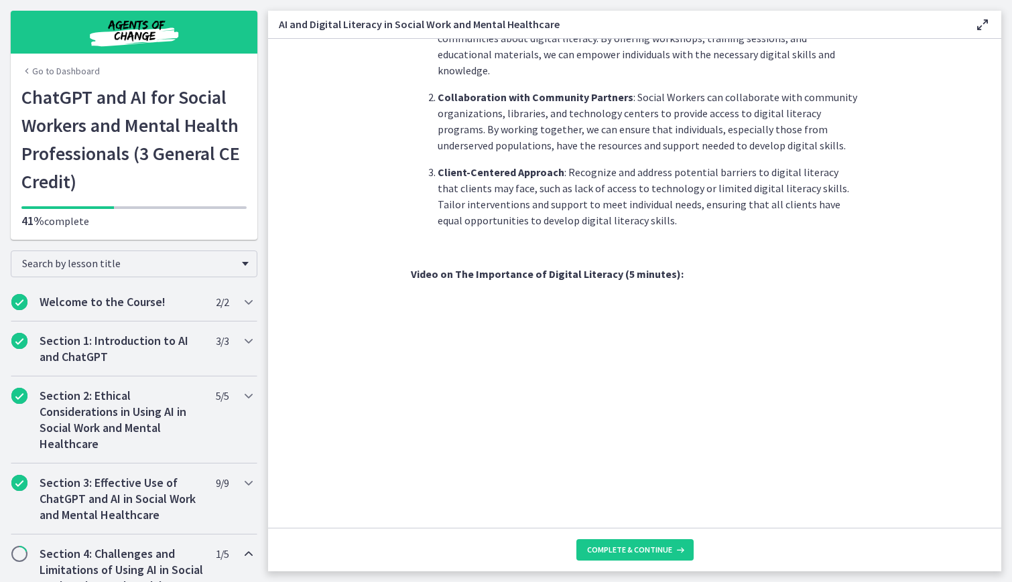
click at [914, 393] on section "In today's rapidly advancing digital age, understanding and promoting digital l…" at bounding box center [634, 283] width 733 height 489
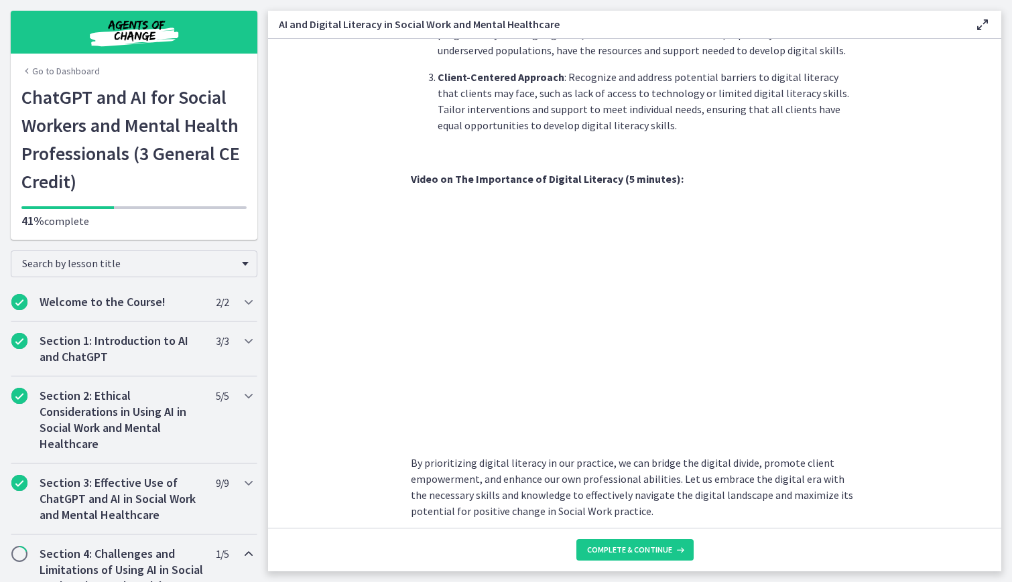
scroll to position [1048, 0]
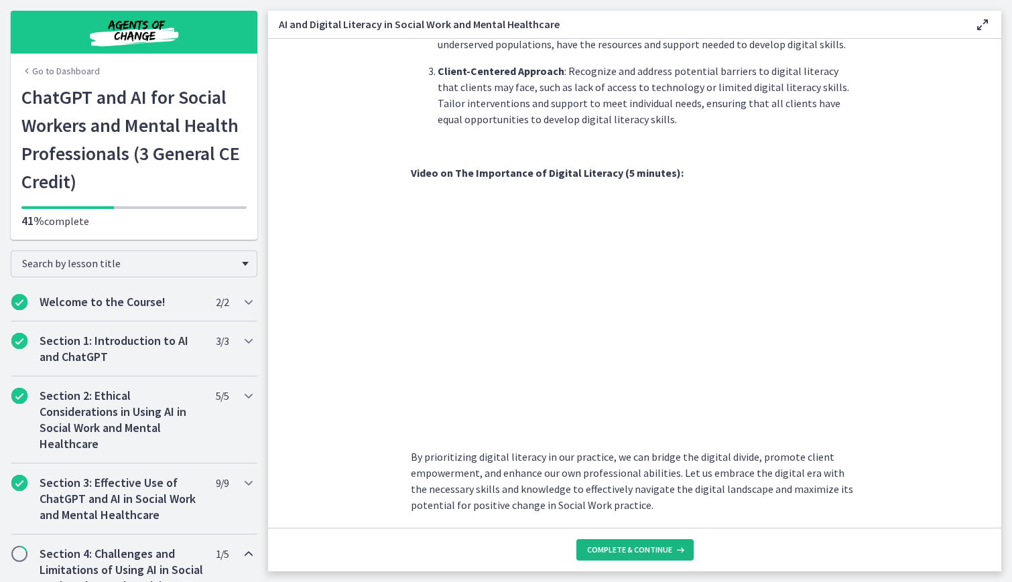
click at [612, 545] on span "Complete & continue" at bounding box center [629, 550] width 85 height 11
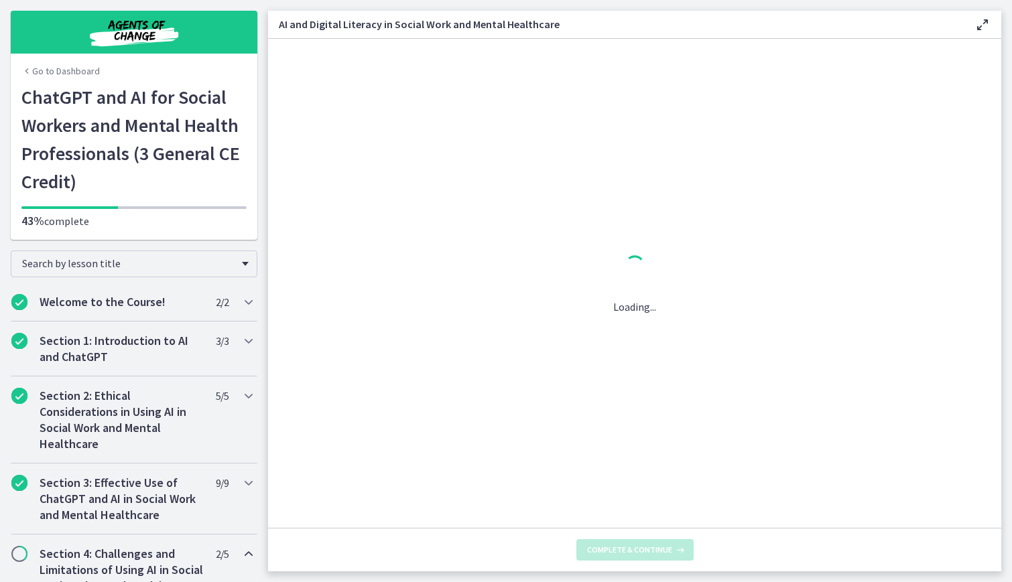
scroll to position [0, 0]
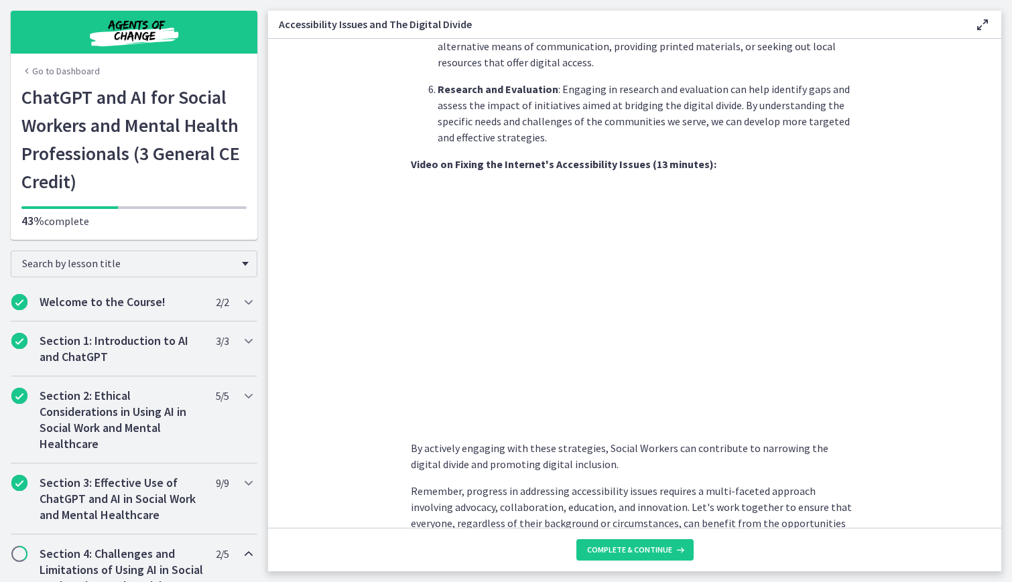
scroll to position [1054, 0]
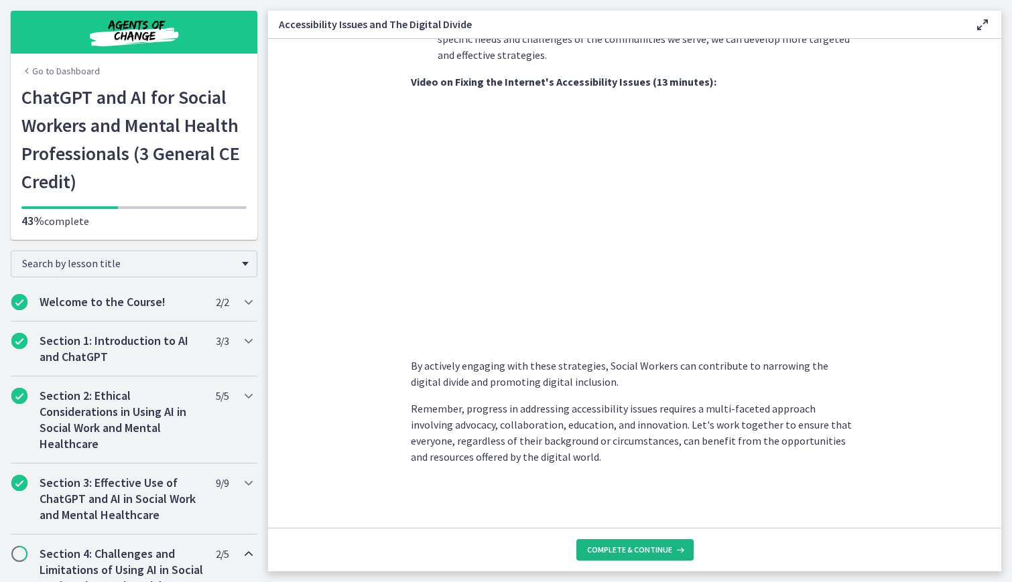
click at [643, 548] on span "Complete & continue" at bounding box center [629, 550] width 85 height 11
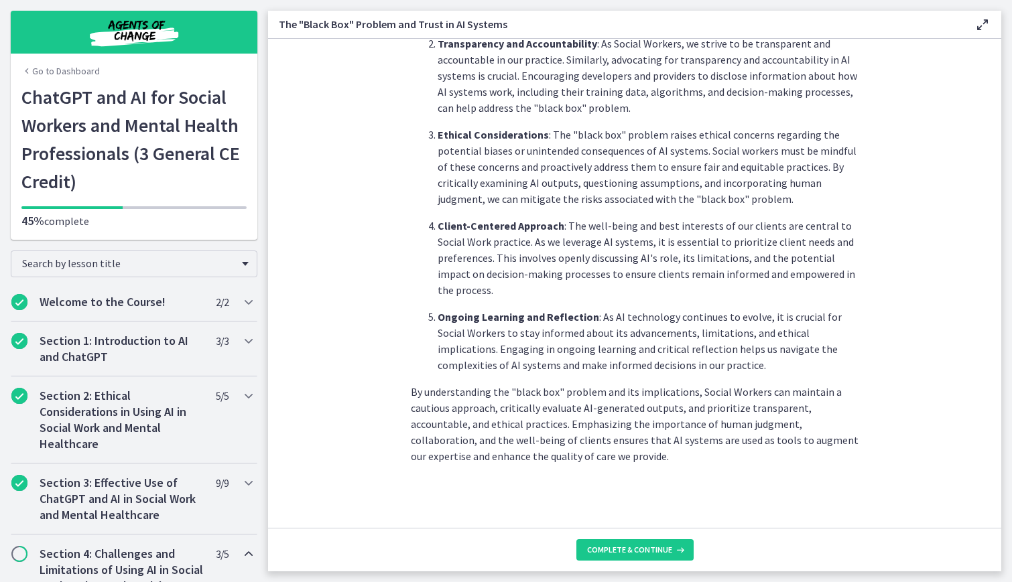
scroll to position [572, 0]
click at [643, 546] on span "Complete & continue" at bounding box center [629, 550] width 85 height 11
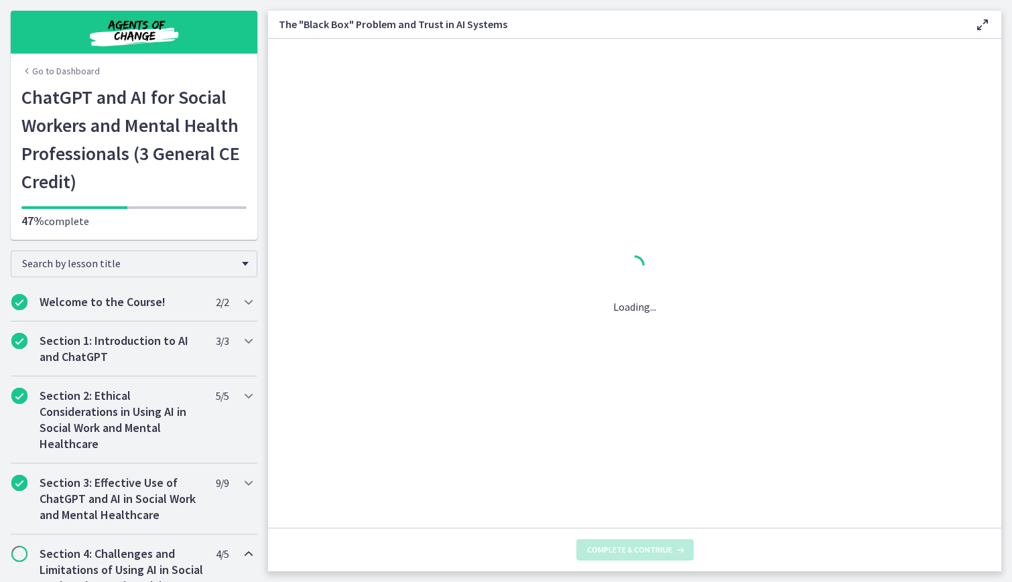
scroll to position [0, 0]
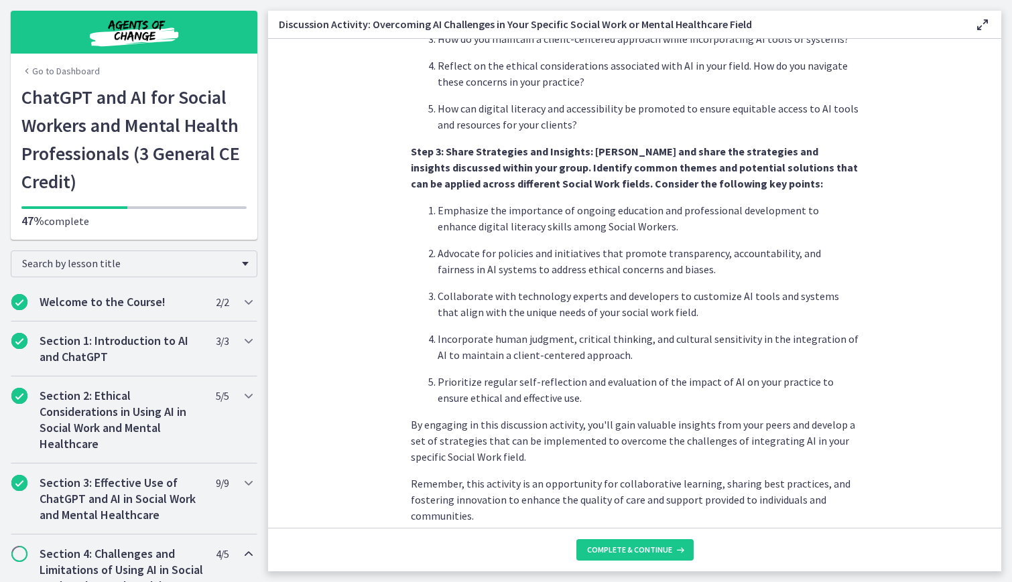
scroll to position [733, 0]
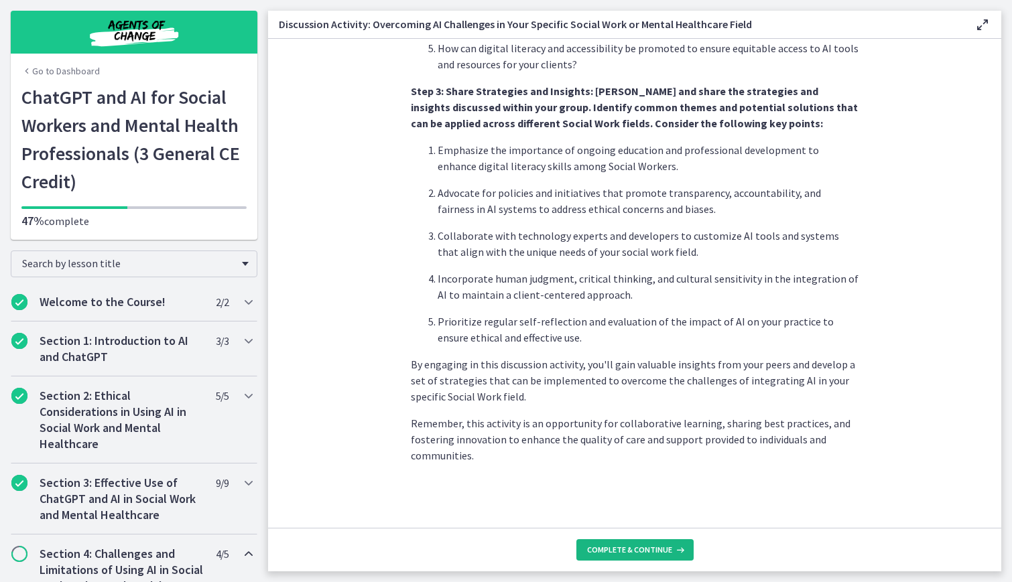
click at [636, 549] on span "Complete & continue" at bounding box center [629, 550] width 85 height 11
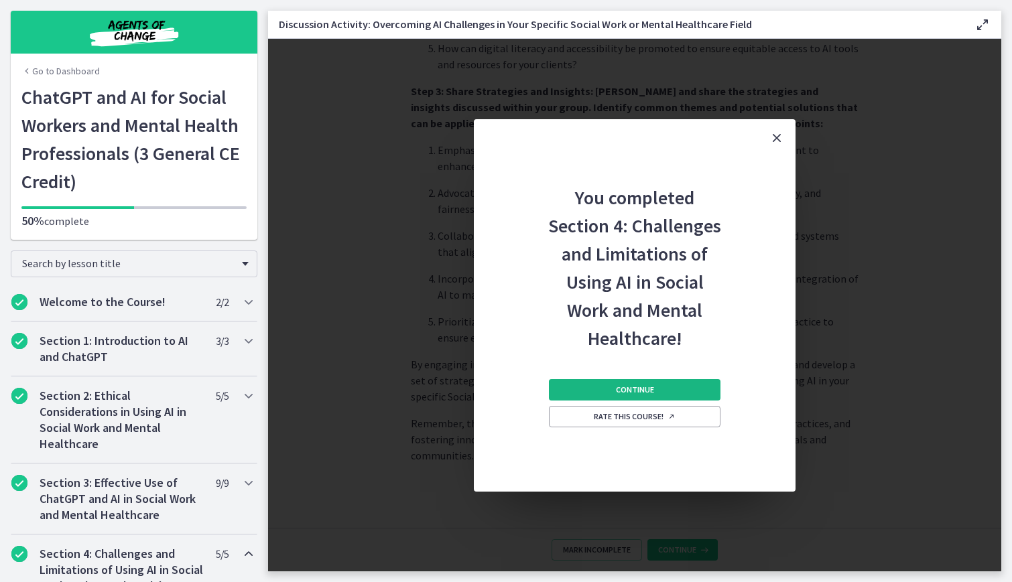
click at [655, 393] on button "Continue" at bounding box center [635, 389] width 172 height 21
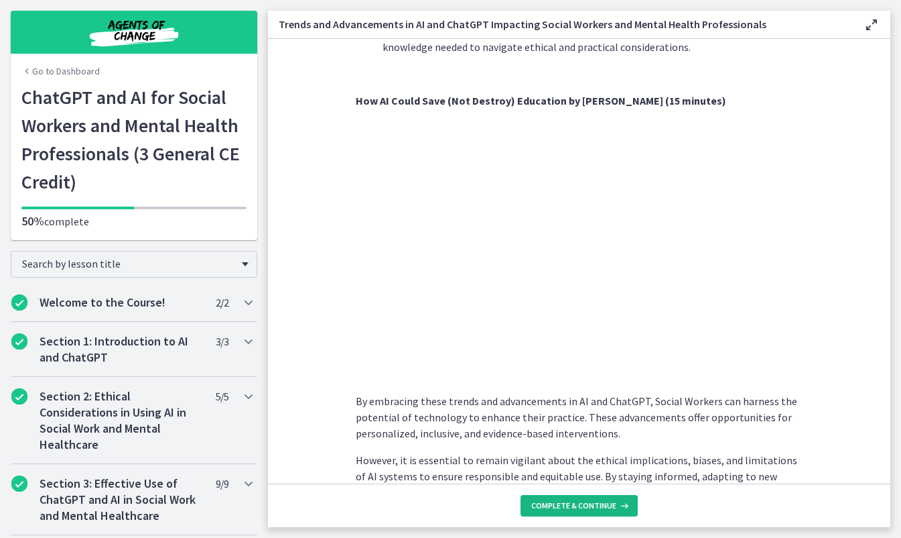
scroll to position [948, 0]
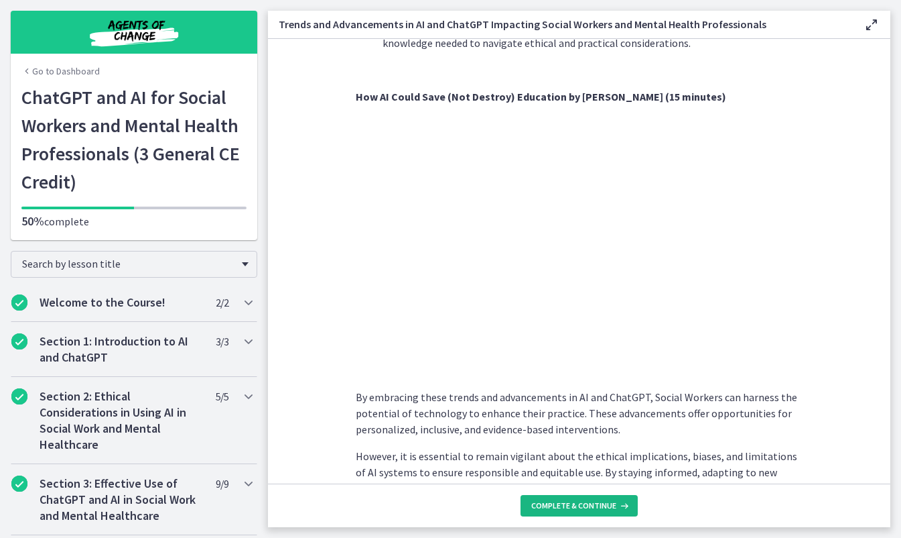
click at [566, 504] on span "Complete & continue" at bounding box center [574, 505] width 85 height 11
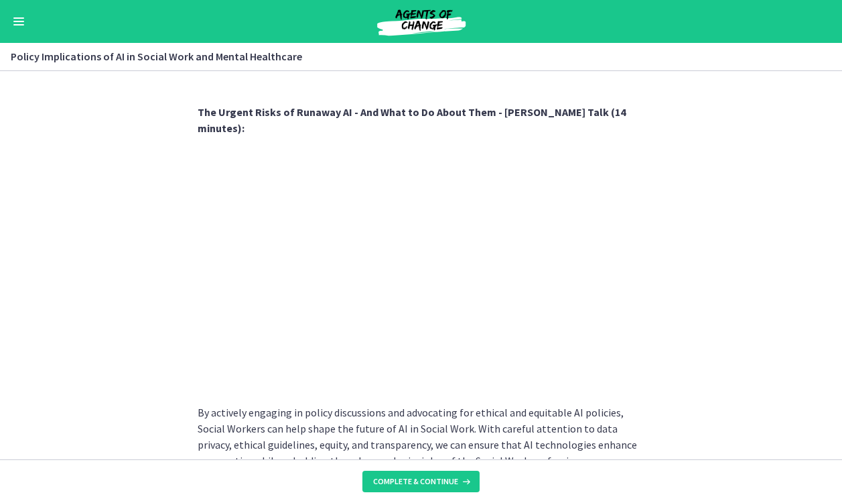
scroll to position [1198, 0]
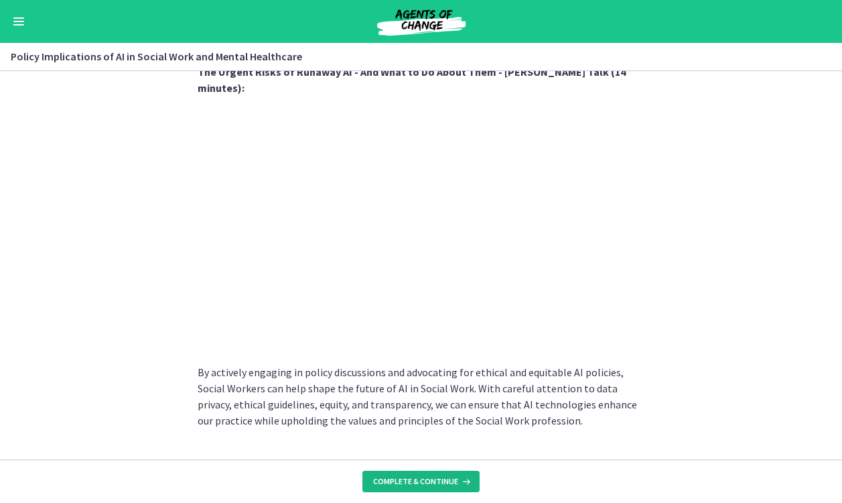
click at [444, 481] on span "Complete & continue" at bounding box center [415, 481] width 85 height 11
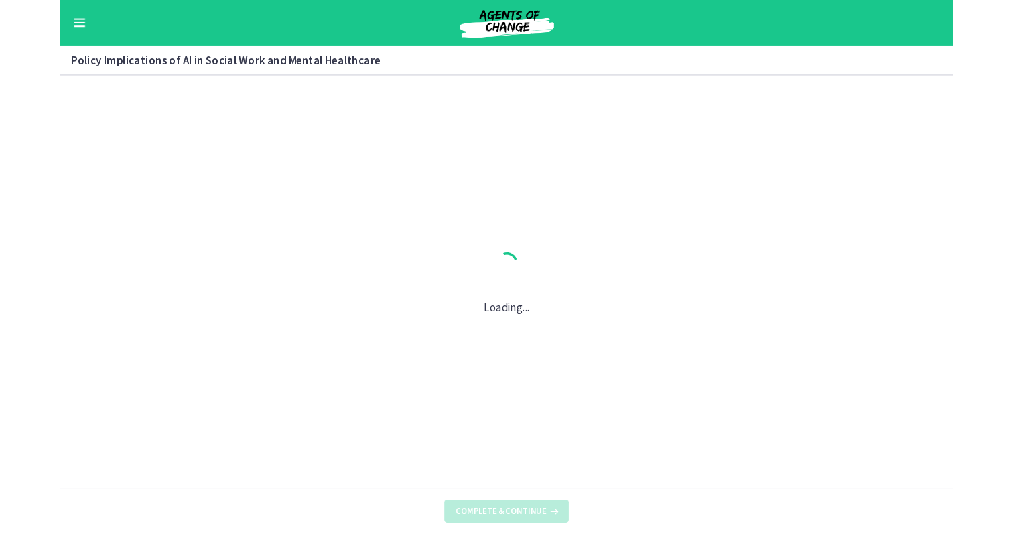
scroll to position [0, 0]
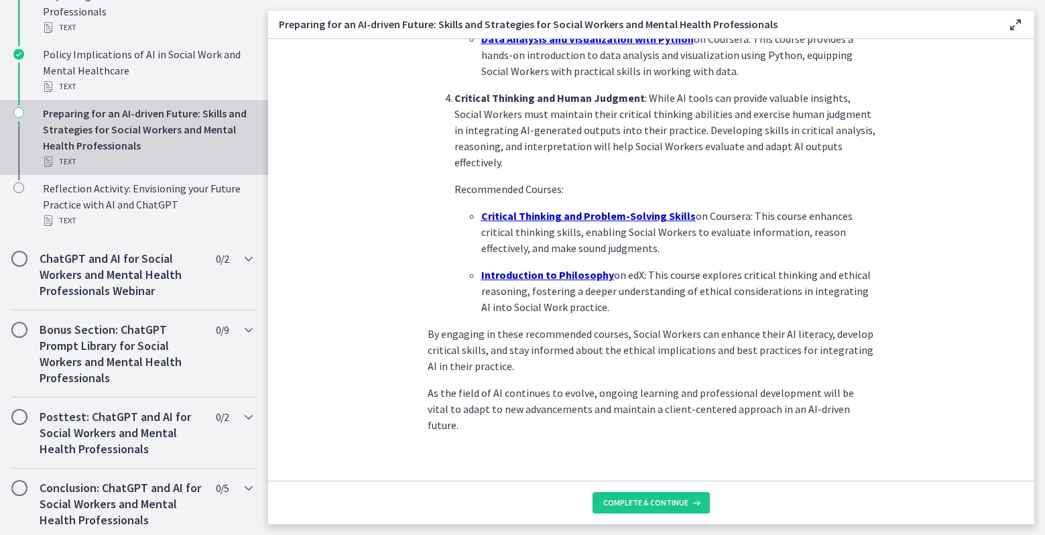
scroll to position [910, 0]
click at [666, 501] on span "Complete & continue" at bounding box center [645, 502] width 85 height 11
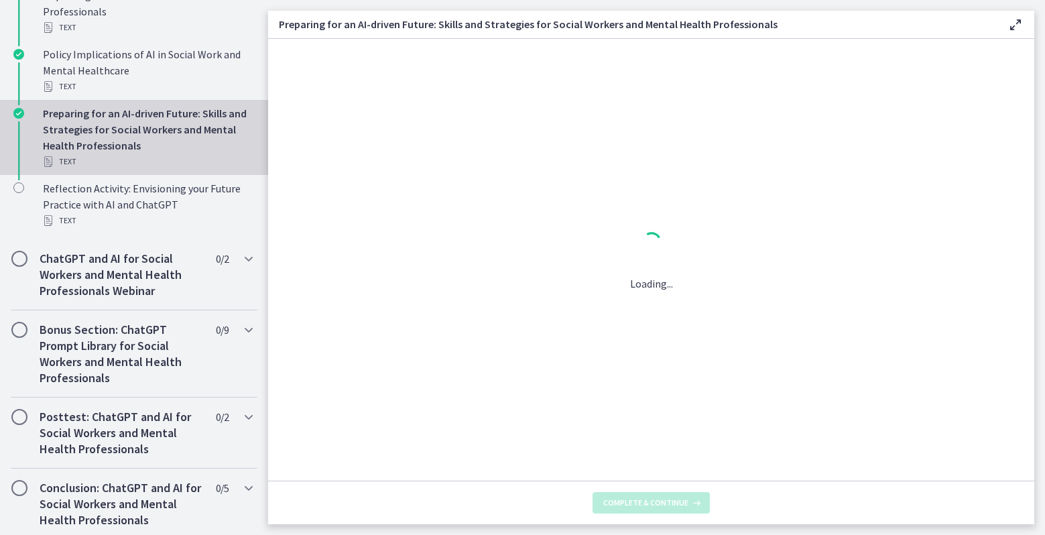
scroll to position [0, 0]
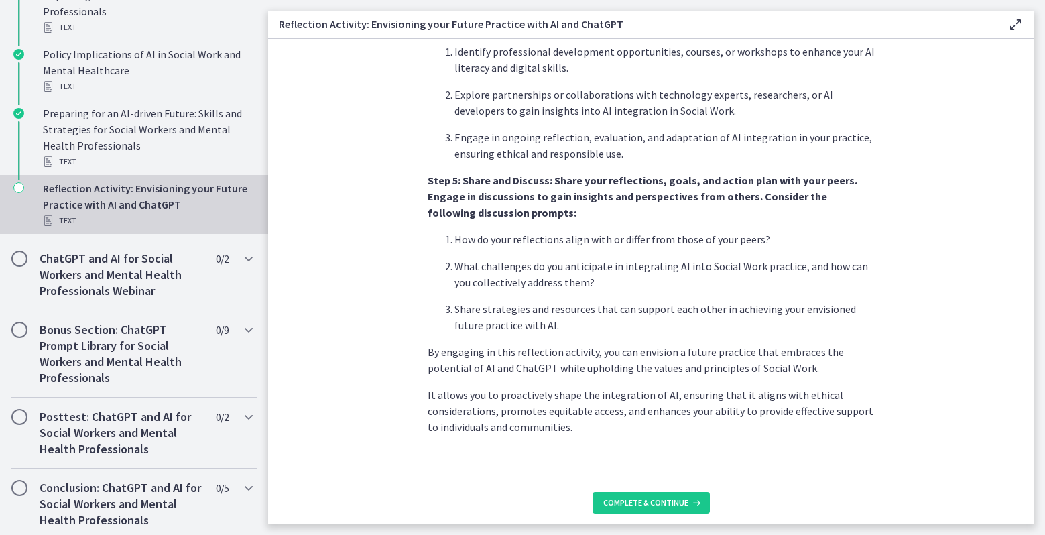
scroll to position [1092, 0]
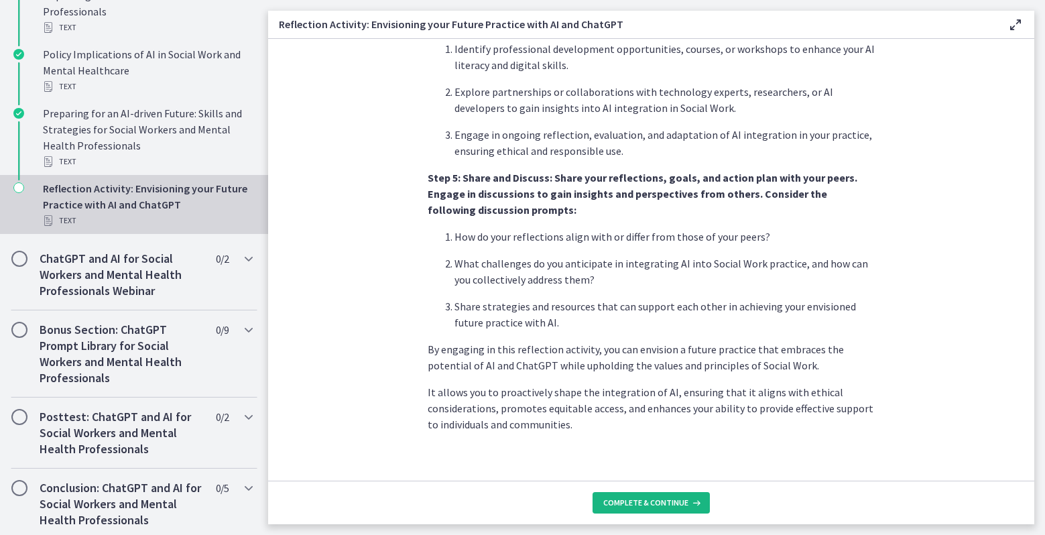
click at [655, 503] on span "Complete & continue" at bounding box center [645, 502] width 85 height 11
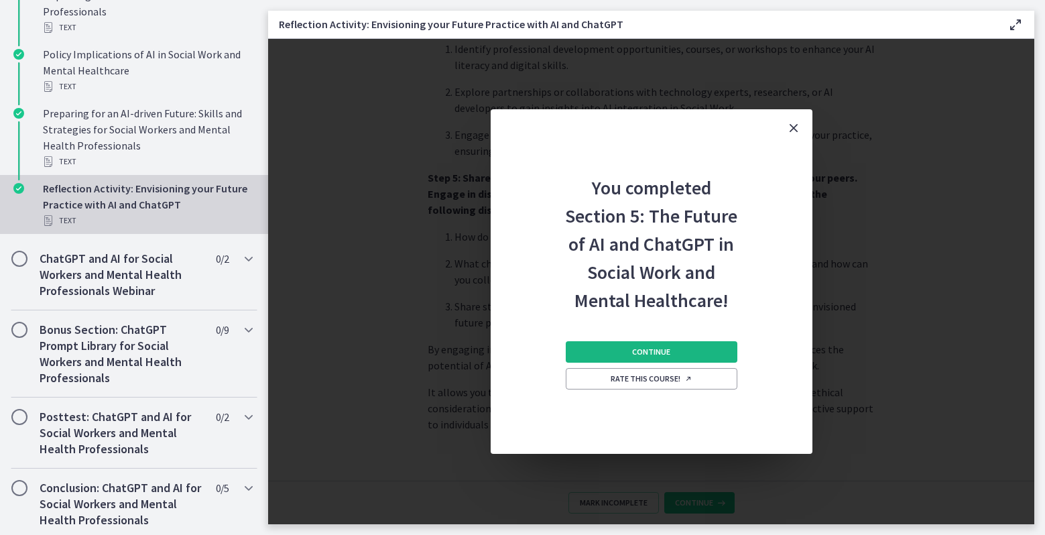
click at [648, 353] on span "Continue" at bounding box center [651, 352] width 38 height 11
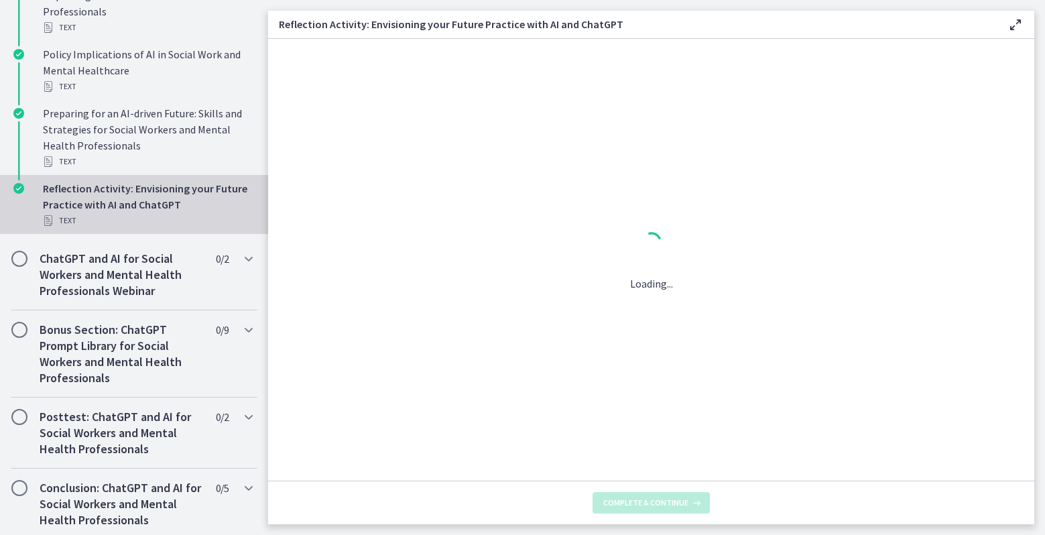
scroll to position [0, 0]
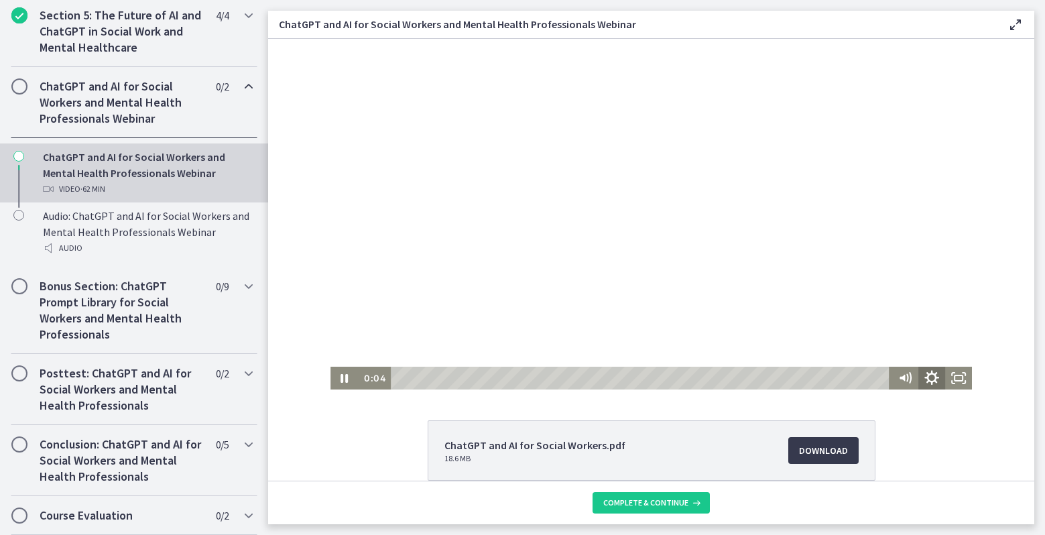
click at [923, 370] on icon "Show settings menu" at bounding box center [932, 378] width 32 height 27
click at [901, 334] on span "Speed" at bounding box center [894, 332] width 47 height 23
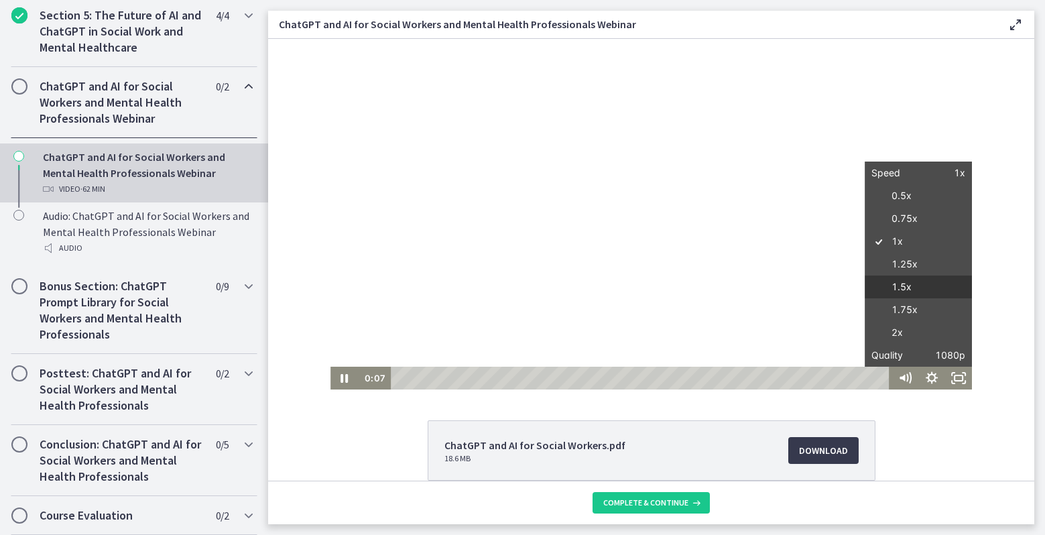
click at [898, 286] on label "1.5x" at bounding box center [918, 286] width 107 height 23
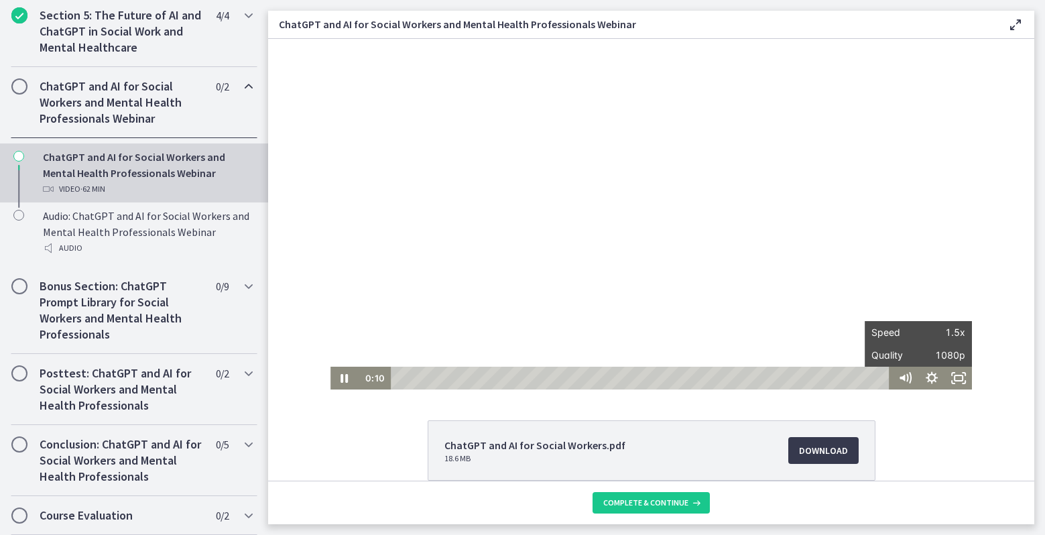
click at [371, 462] on div "ChatGPT and AI for Social Workers.pdf 18.6 MB Download Opens in a new window Bi…" at bounding box center [651, 515] width 766 height 190
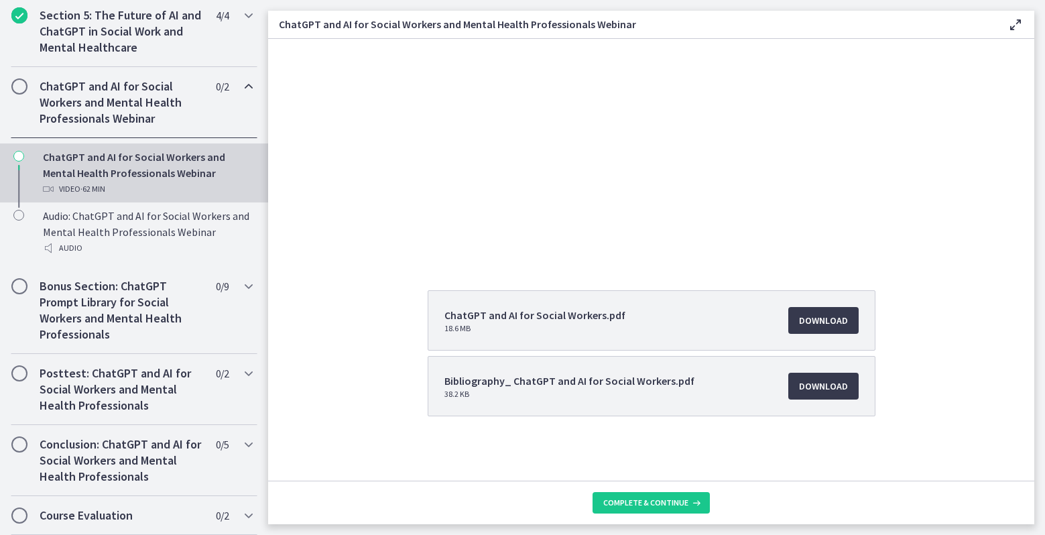
scroll to position [130, 0]
click at [832, 318] on span "Download Opens in a new window" at bounding box center [823, 320] width 49 height 16
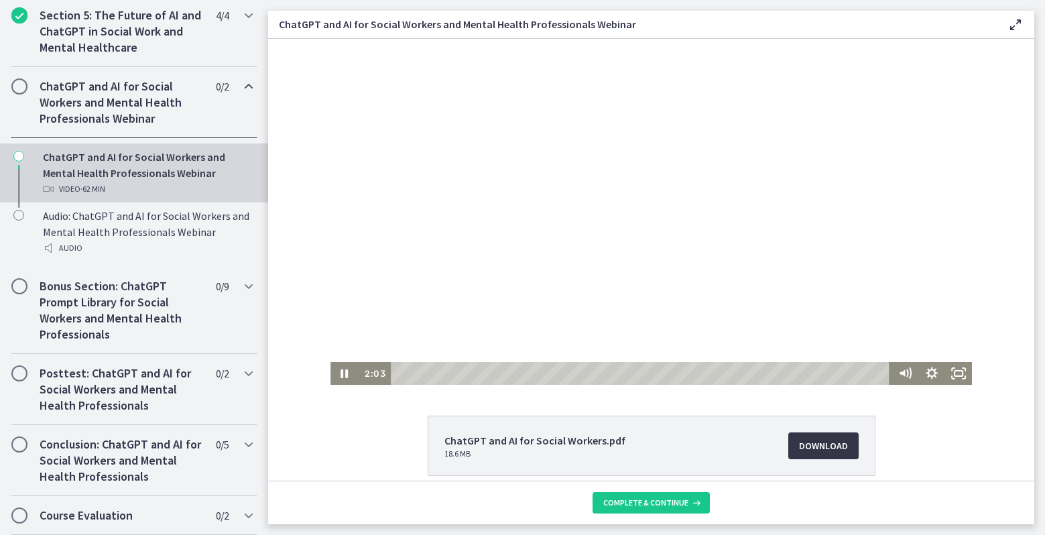
scroll to position [0, 0]
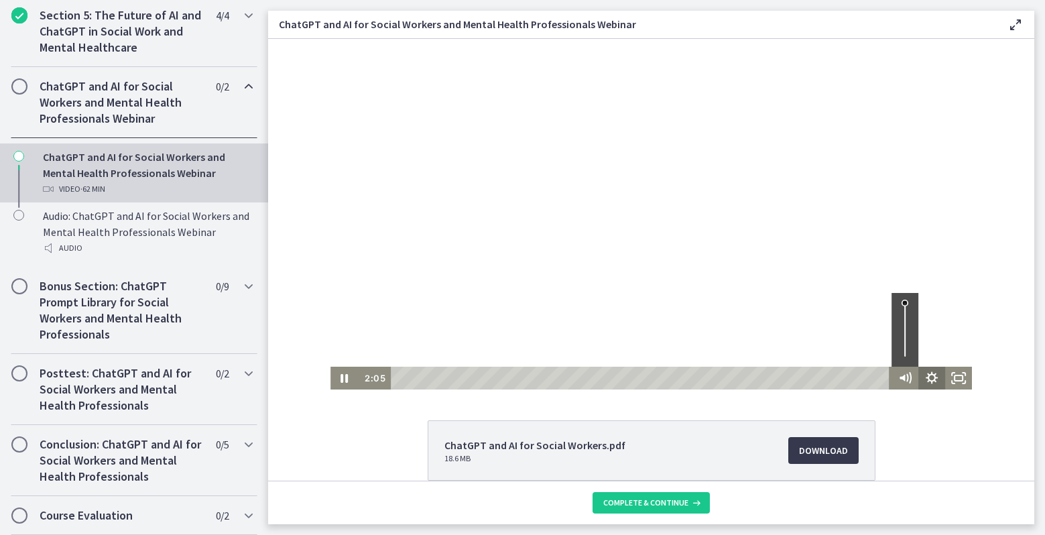
click at [928, 376] on icon "Show settings menu" at bounding box center [931, 378] width 27 height 23
click at [936, 327] on span "1.5x" at bounding box center [941, 332] width 47 height 23
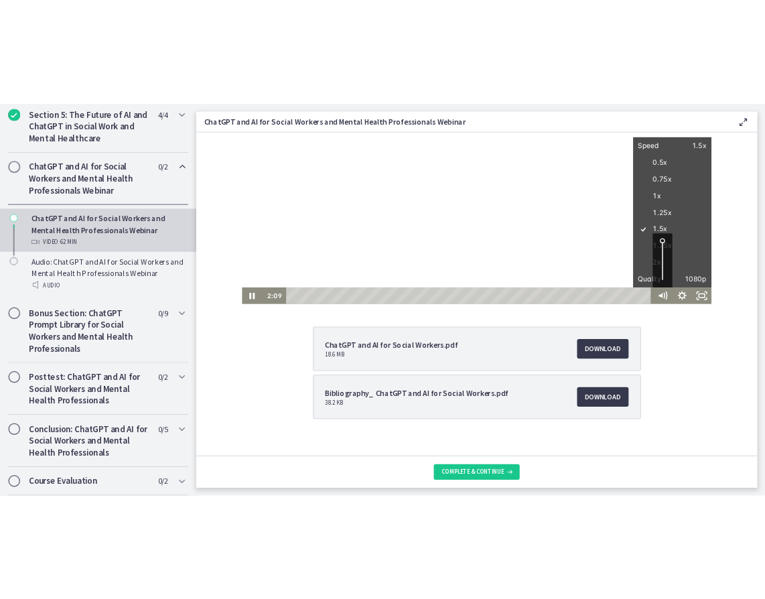
scroll to position [116, 0]
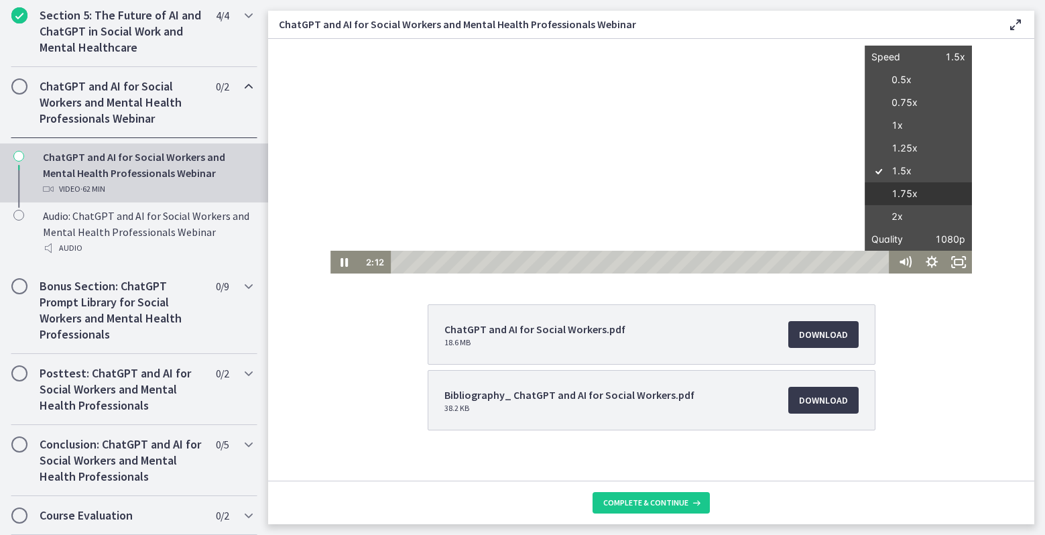
click at [908, 194] on label "1.75x" at bounding box center [918, 193] width 107 height 23
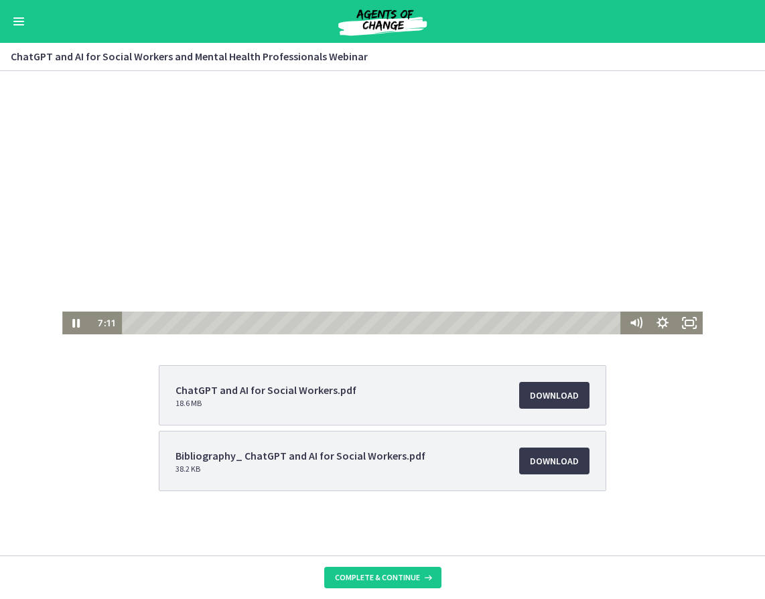
scroll to position [492, 0]
click at [320, 214] on div at bounding box center [382, 159] width 641 height 351
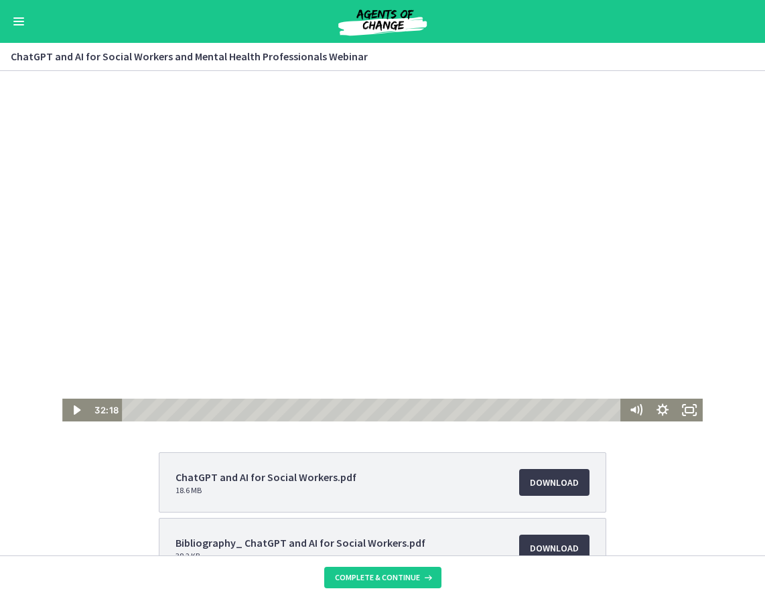
scroll to position [5, 0]
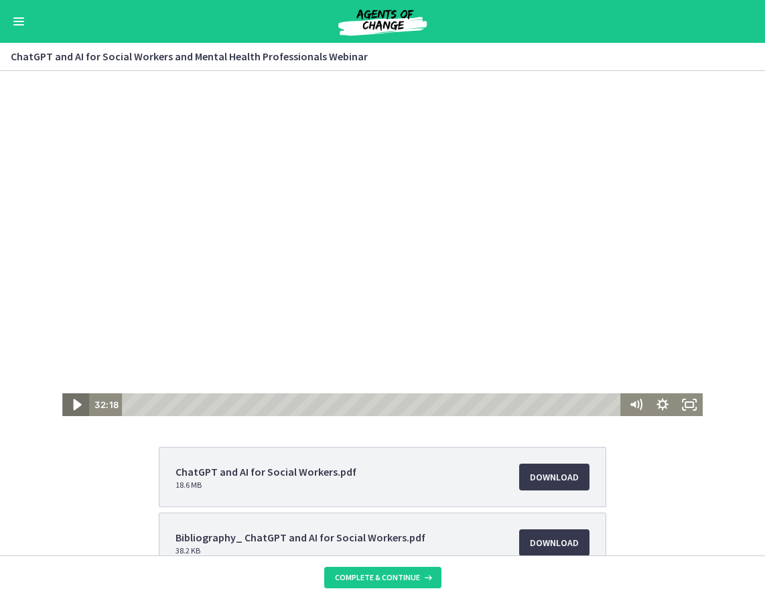
click at [73, 403] on icon "Play Video" at bounding box center [77, 404] width 8 height 11
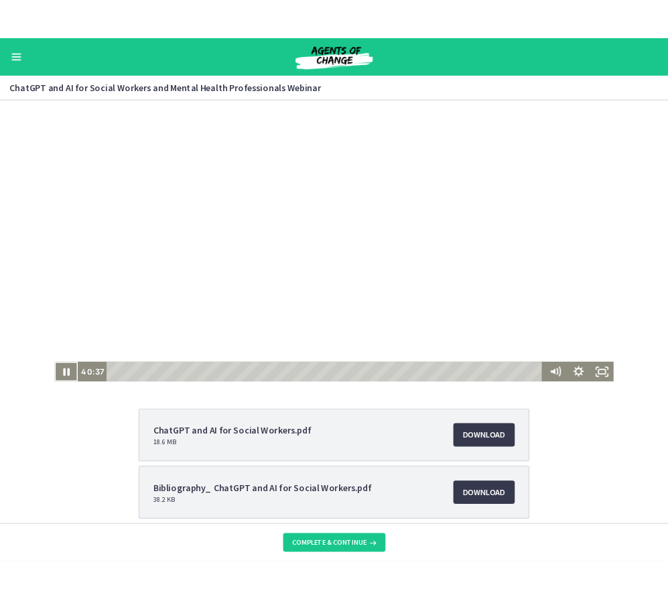
scroll to position [0, 0]
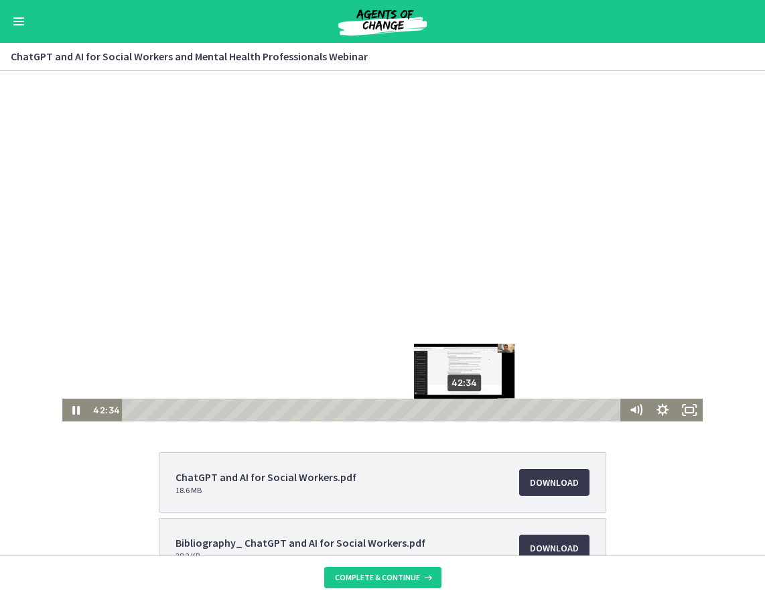
click at [461, 412] on div "42:34" at bounding box center [373, 410] width 489 height 23
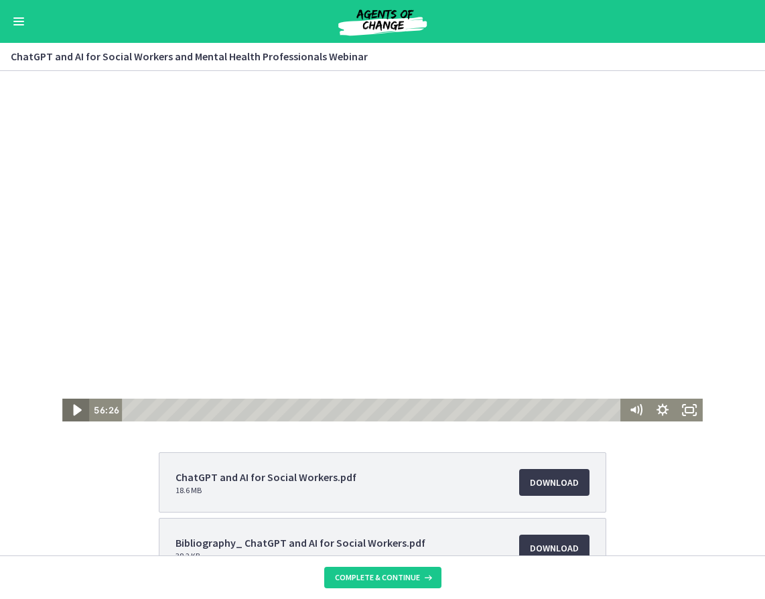
click at [73, 410] on icon "Play Video" at bounding box center [77, 410] width 8 height 11
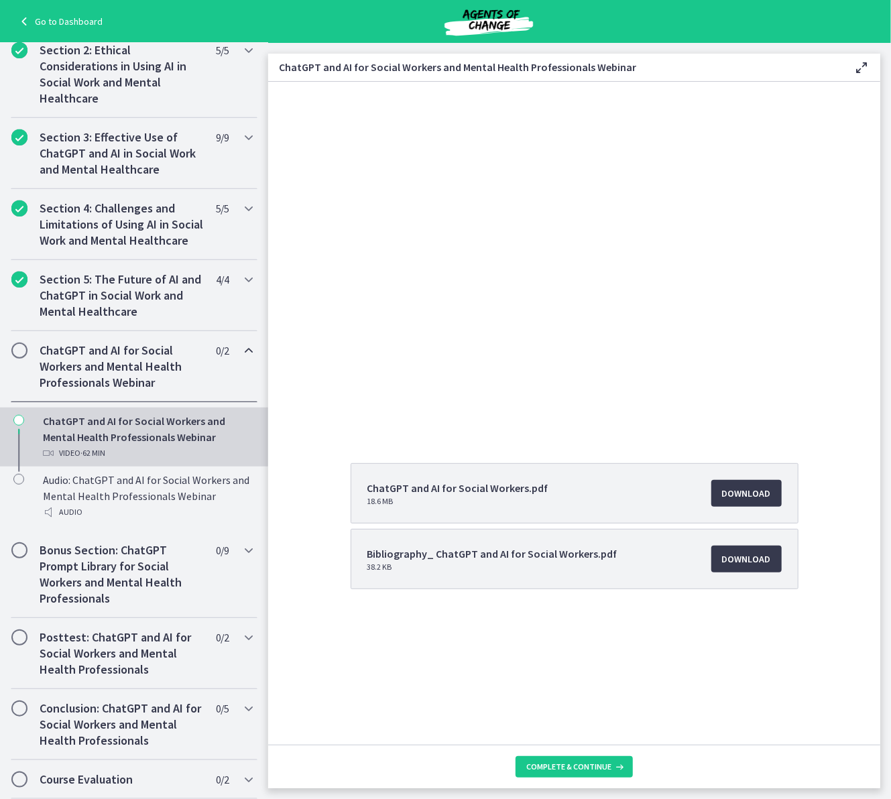
scroll to position [328, 0]
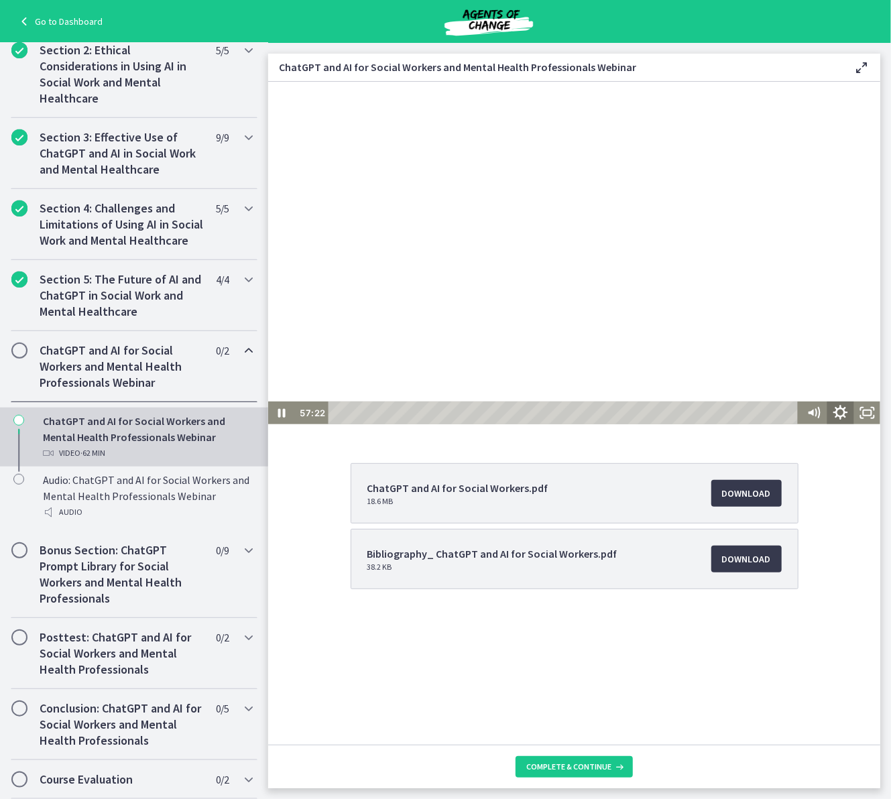
click at [840, 413] on icon "Show settings menu" at bounding box center [839, 412] width 32 height 27
click at [851, 363] on span "1.75x" at bounding box center [856, 366] width 34 height 23
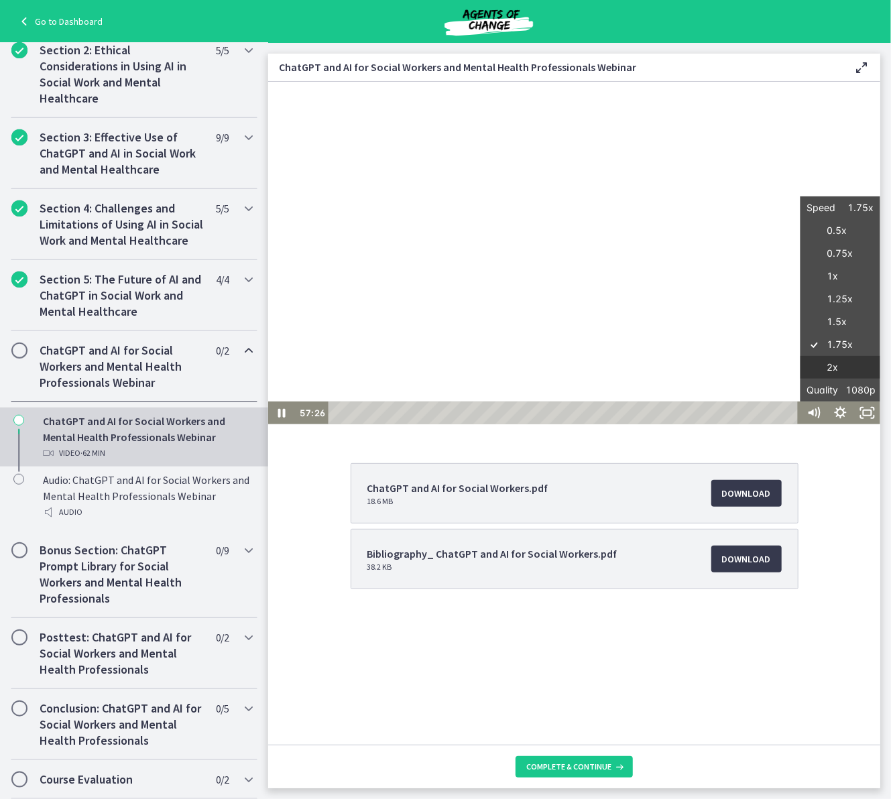
click at [846, 365] on label "2x" at bounding box center [839, 366] width 80 height 23
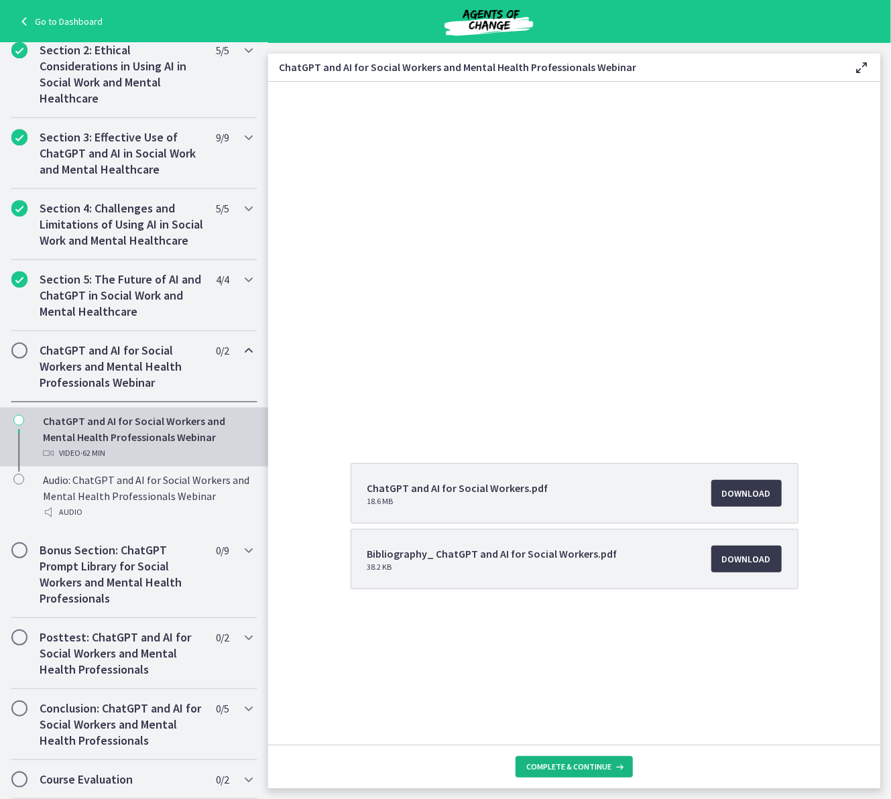
click at [568, 582] on span "Complete & continue" at bounding box center [568, 766] width 85 height 11
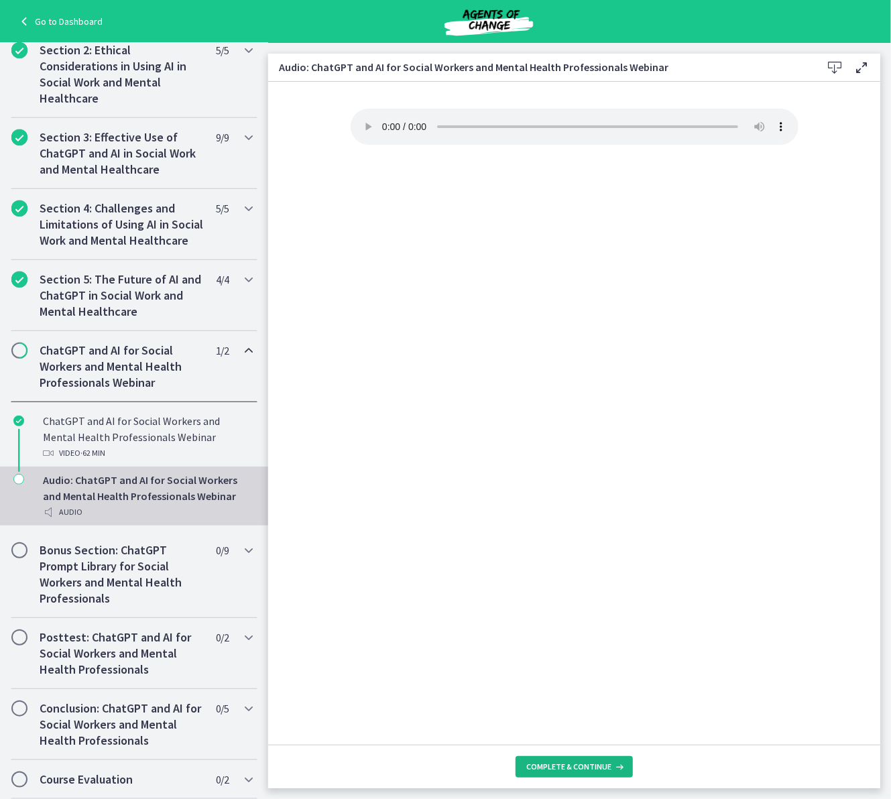
click at [578, 582] on span "Complete & continue" at bounding box center [568, 766] width 85 height 11
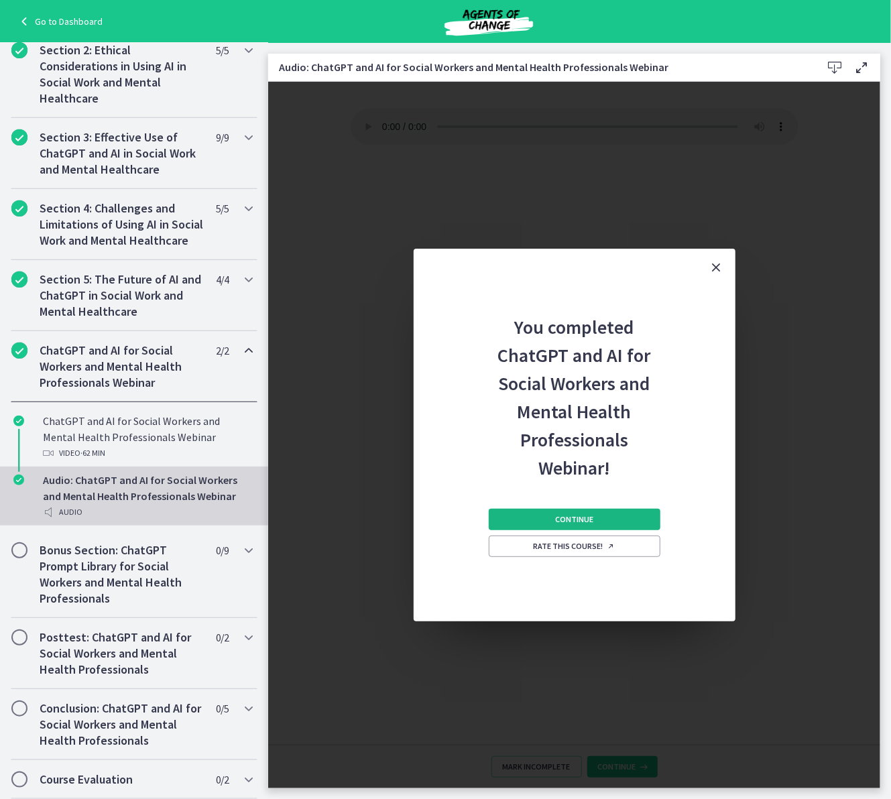
click at [582, 515] on span "Continue" at bounding box center [574, 519] width 38 height 11
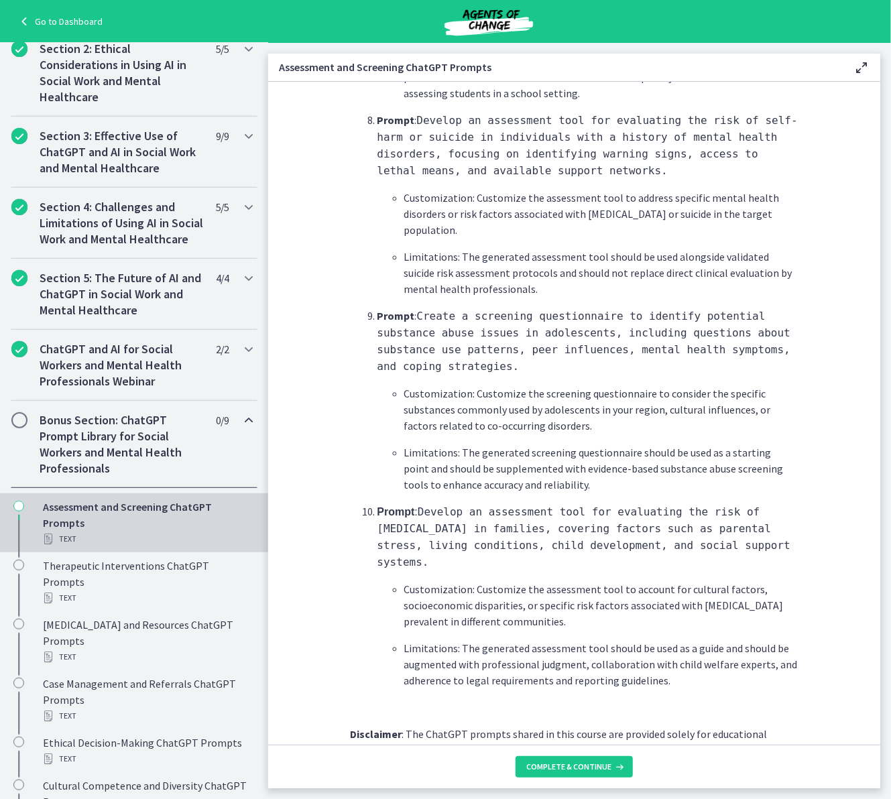
scroll to position [1789, 0]
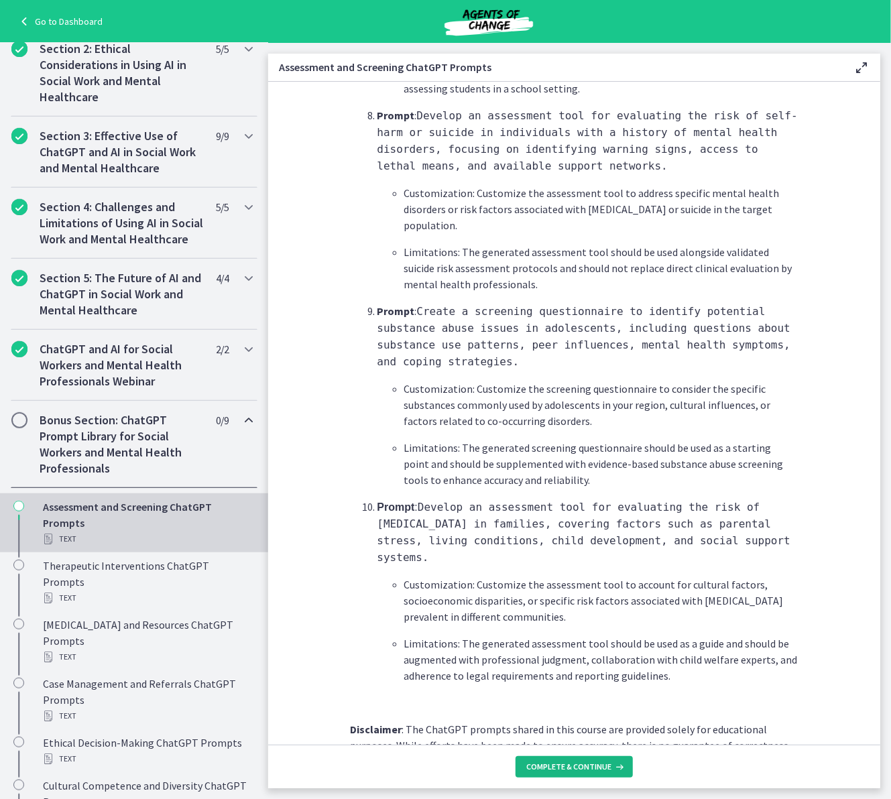
click at [563, 582] on span "Complete & continue" at bounding box center [568, 766] width 85 height 11
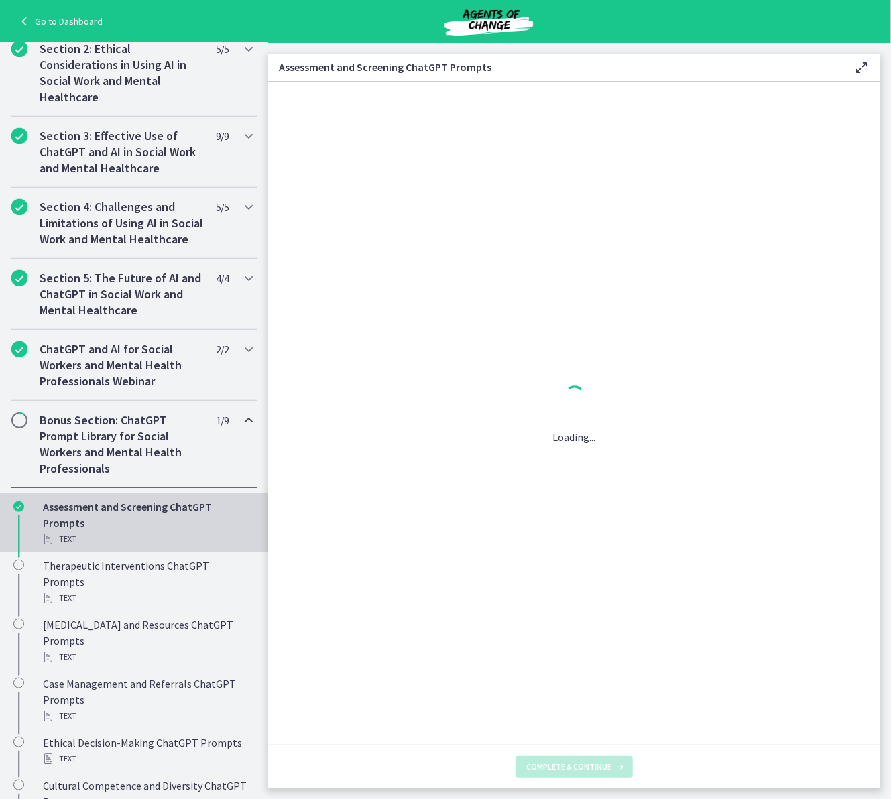
scroll to position [0, 0]
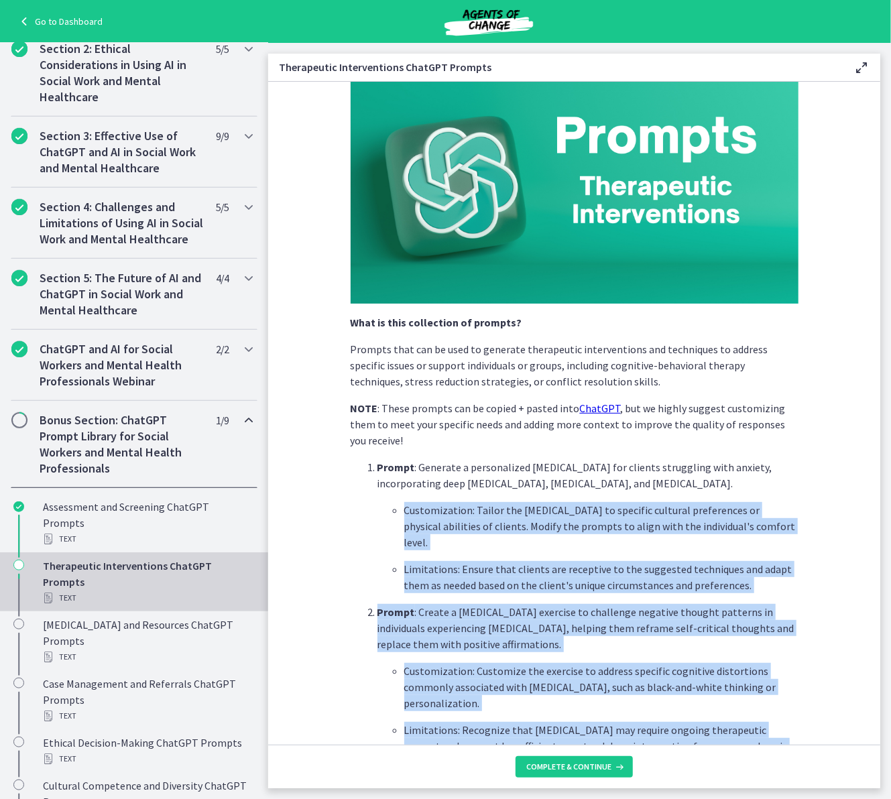
scroll to position [70, 0]
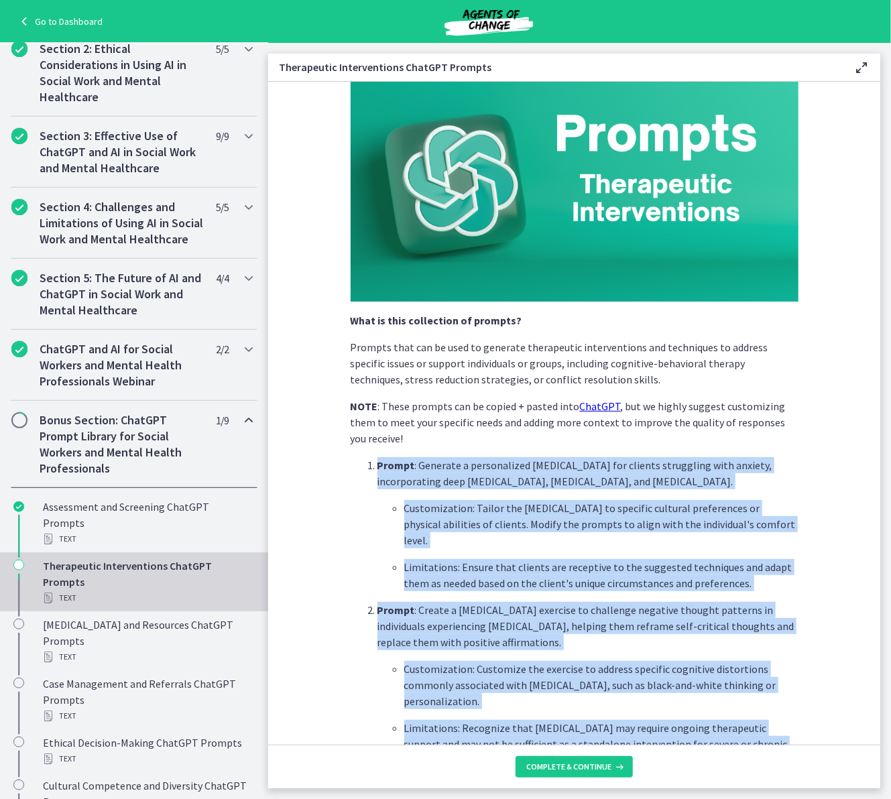
drag, startPoint x: 483, startPoint y: 565, endPoint x: 325, endPoint y: 463, distance: 187.6
click at [325, 463] on section "What is this collection of prompts? Prompts that can be used to generate therap…" at bounding box center [574, 413] width 612 height 663
copy div "Prompt : Generate a personalized relaxation technique for clients struggling wi…"
click at [591, 582] on span "Complete & continue" at bounding box center [568, 766] width 85 height 11
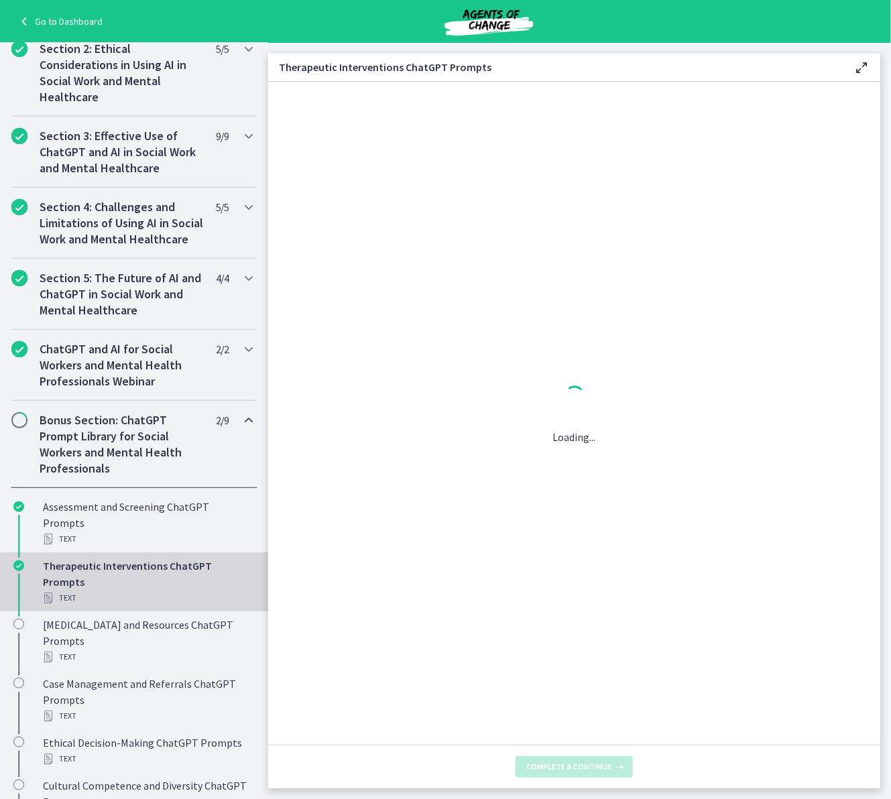
scroll to position [0, 0]
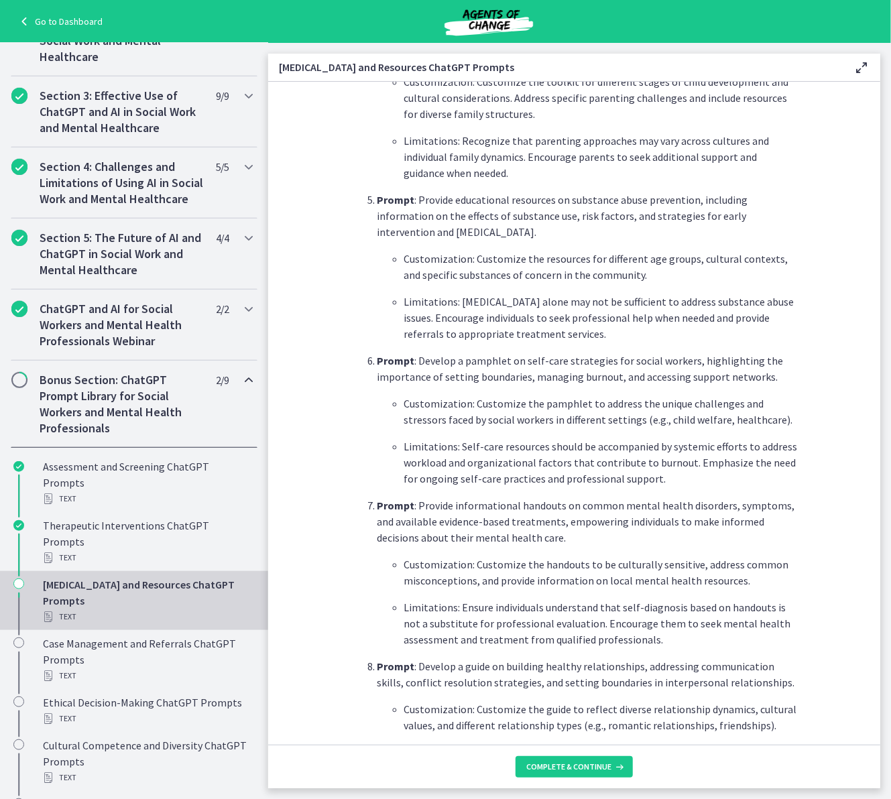
scroll to position [374, 0]
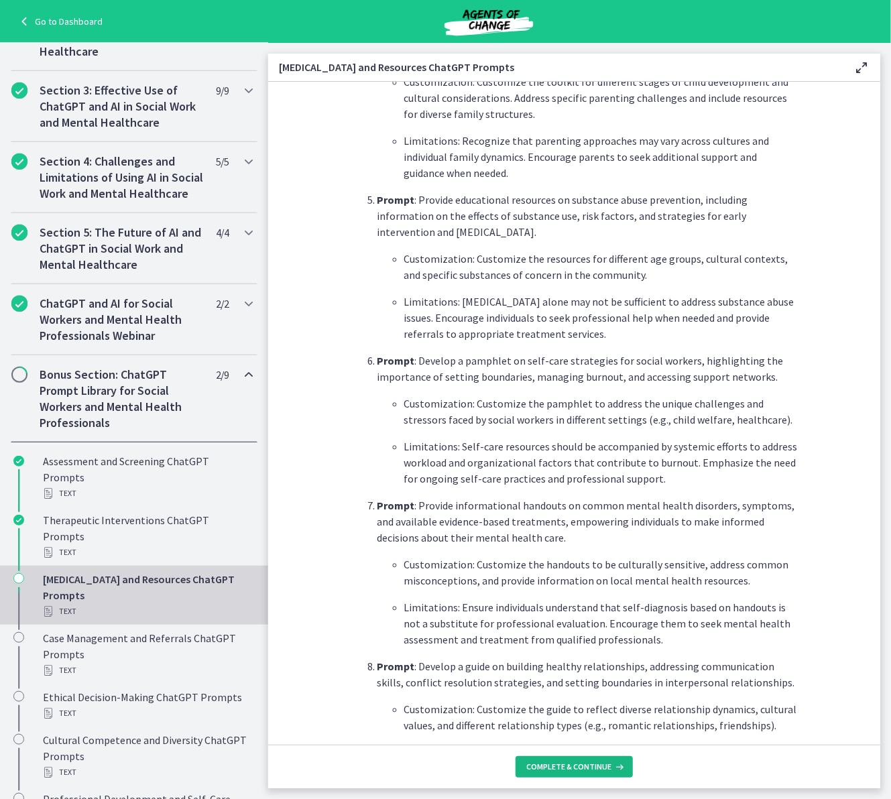
click at [598, 582] on button "Complete & continue" at bounding box center [573, 766] width 117 height 21
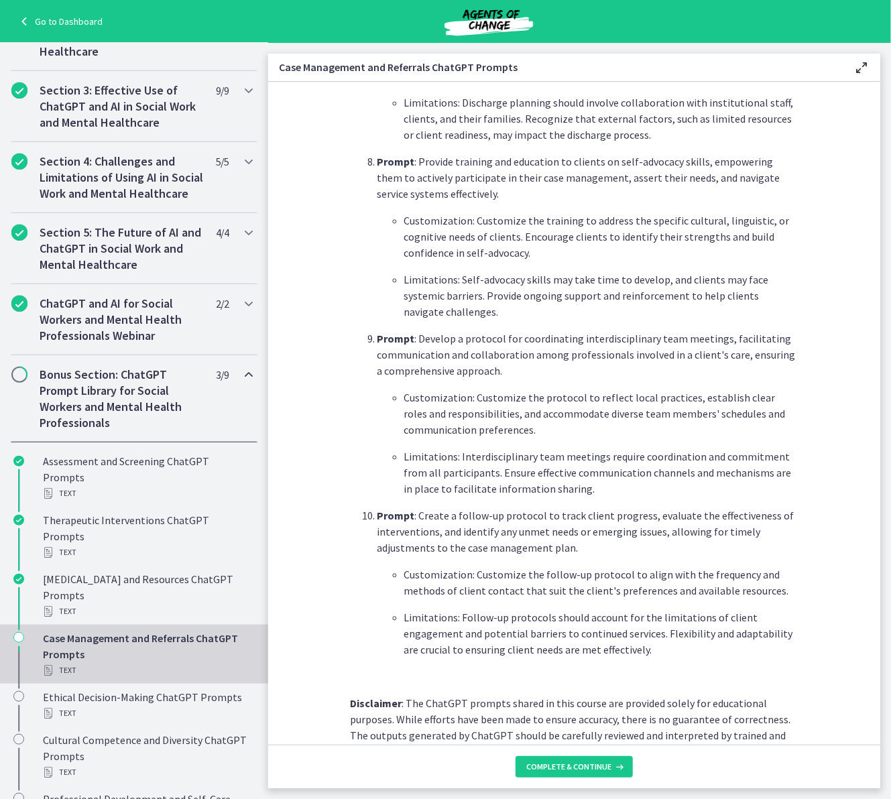
scroll to position [1546, 0]
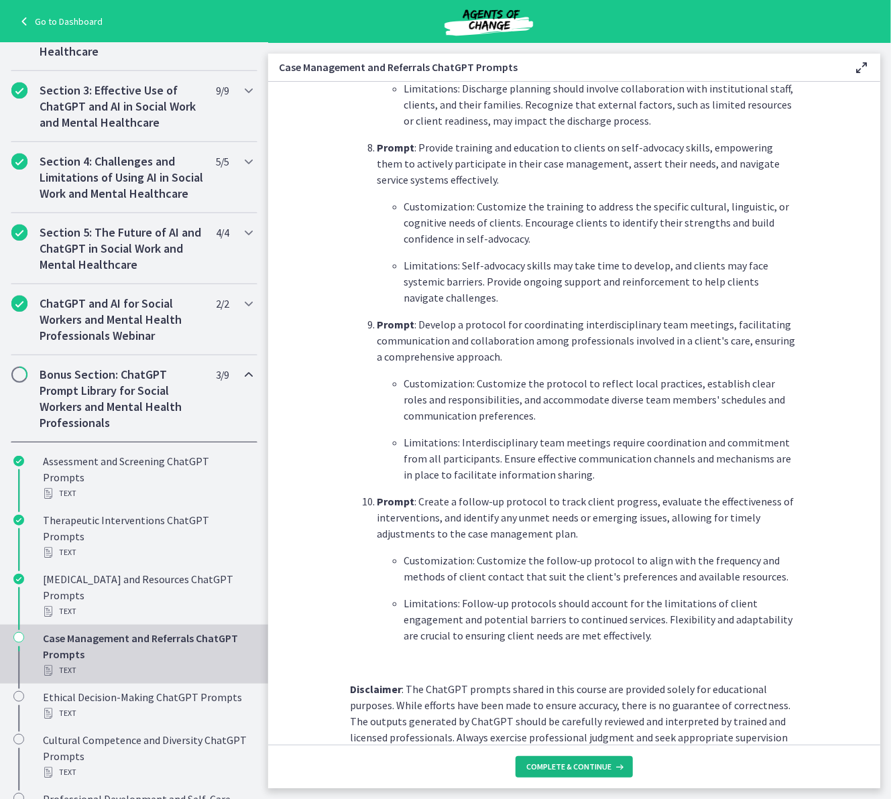
click at [597, 582] on span "Complete & continue" at bounding box center [568, 766] width 85 height 11
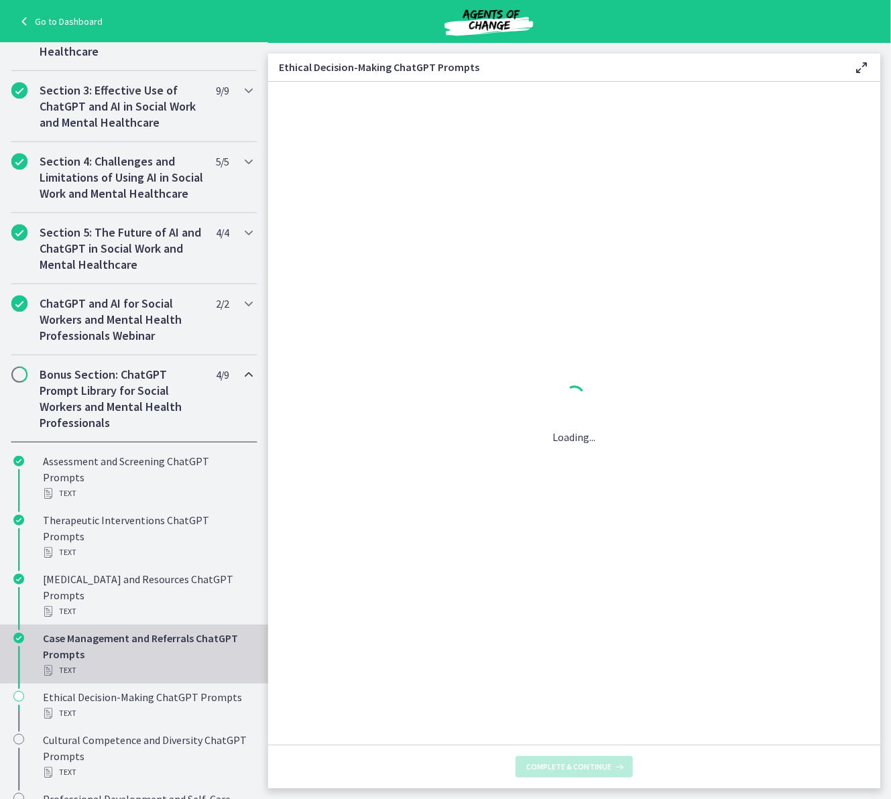
scroll to position [0, 0]
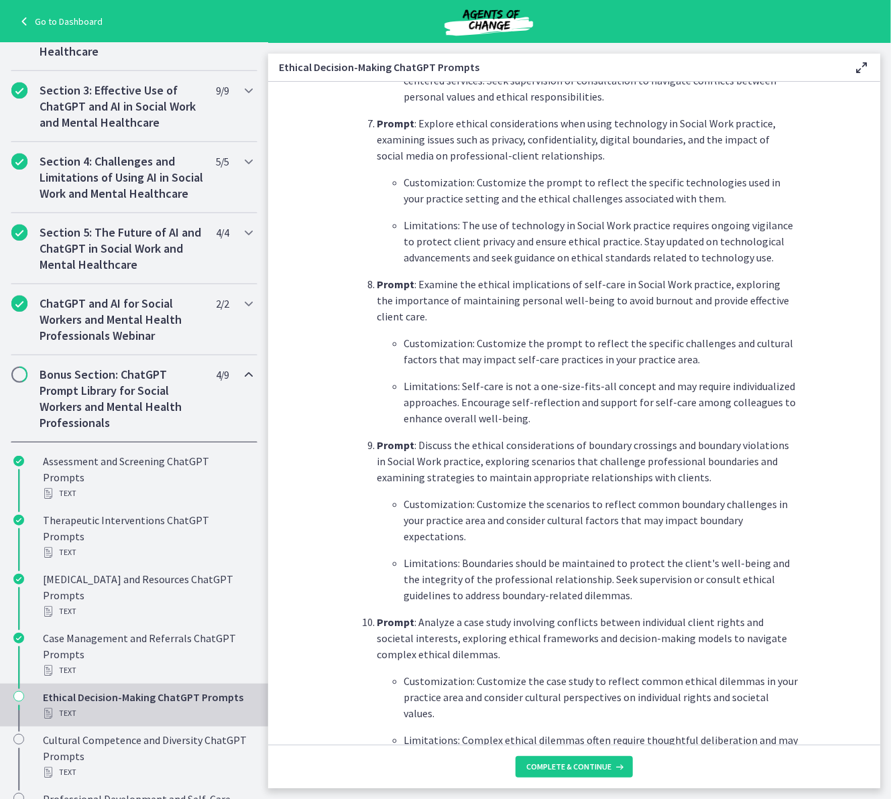
scroll to position [1379, 0]
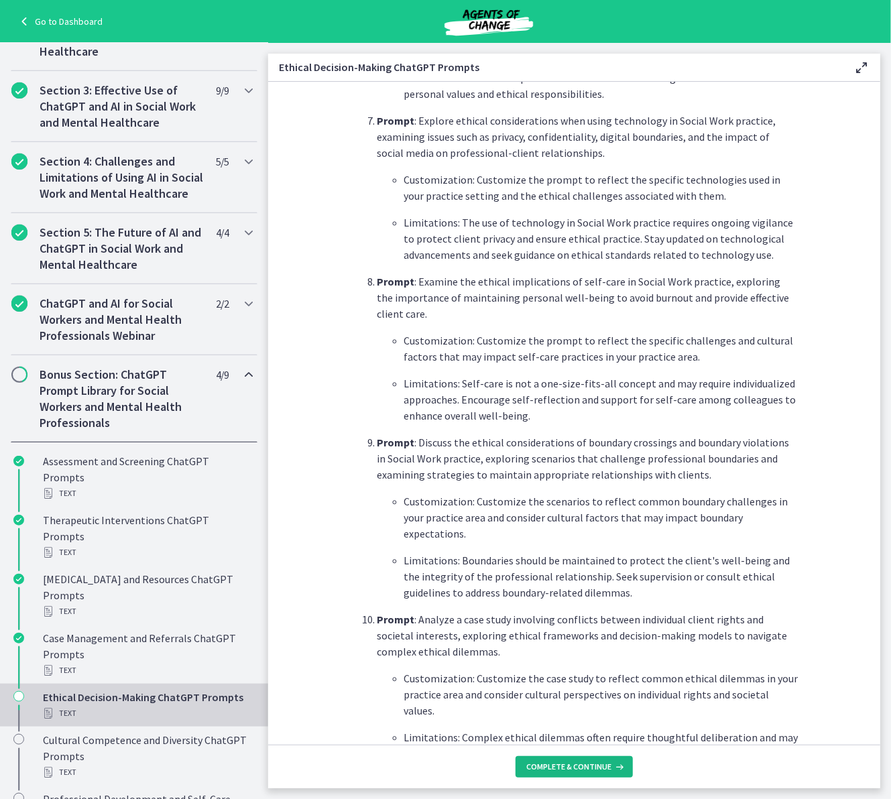
click at [568, 582] on span "Complete & continue" at bounding box center [568, 766] width 85 height 11
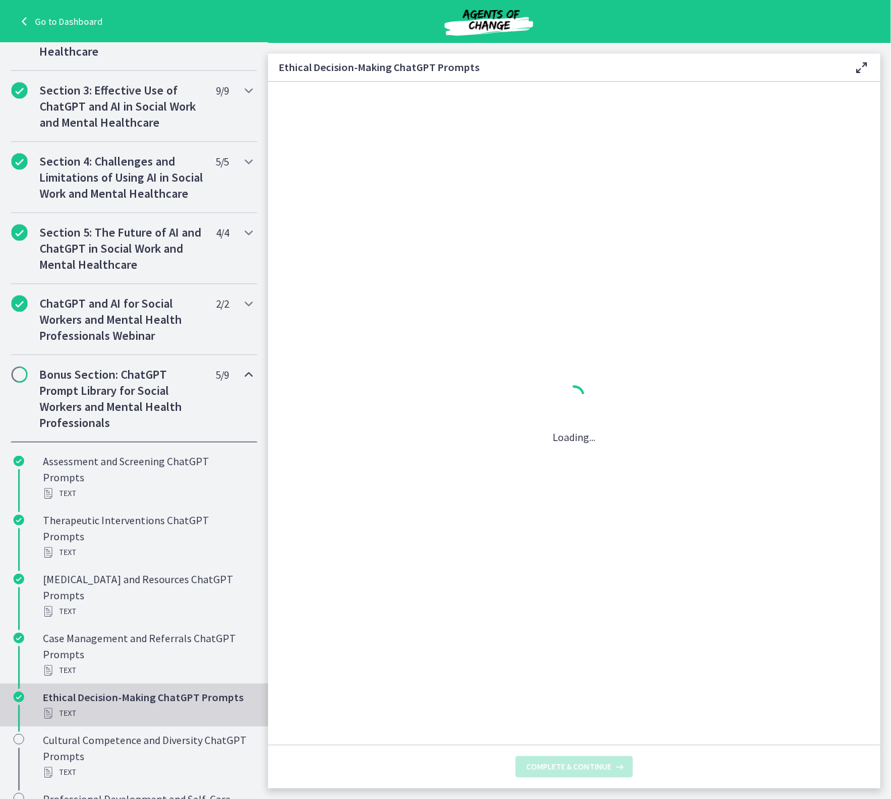
scroll to position [0, 0]
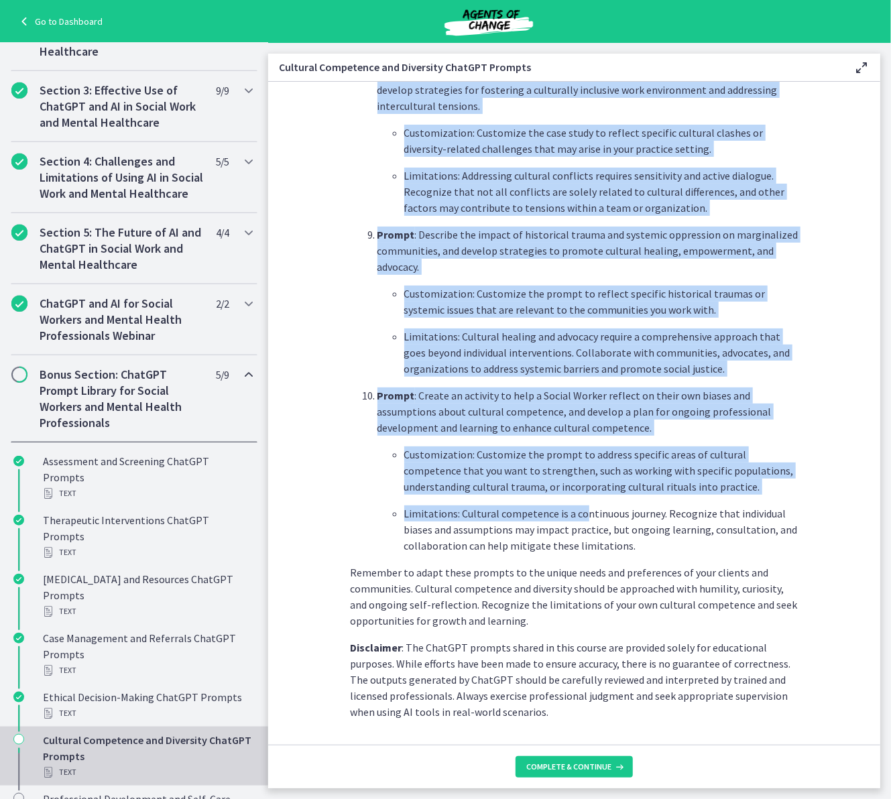
scroll to position [1674, 0]
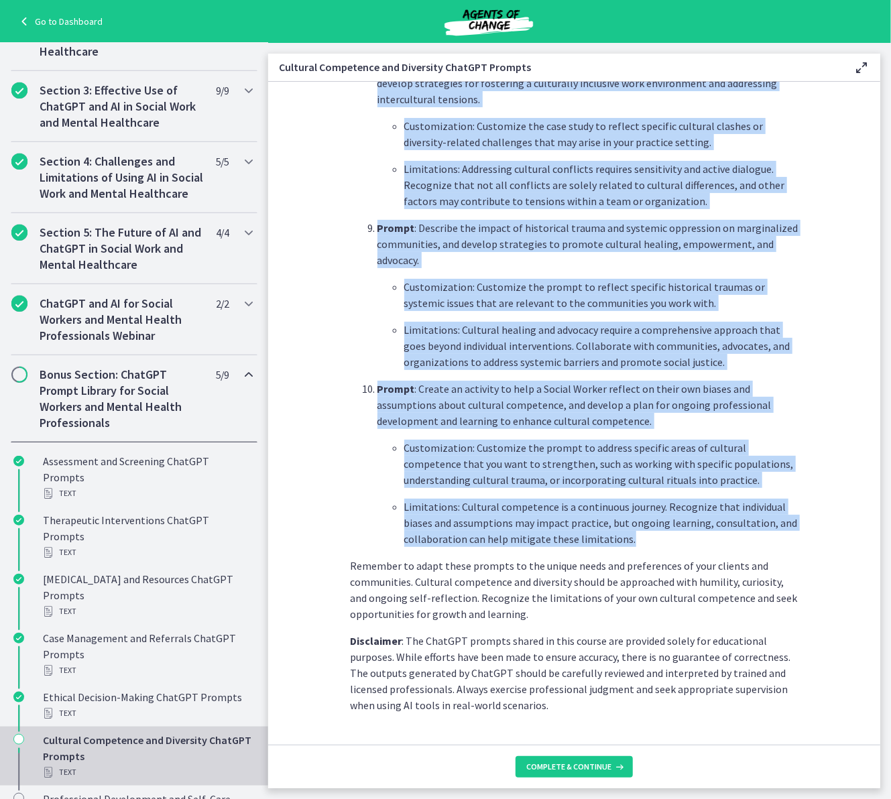
drag, startPoint x: 355, startPoint y: 204, endPoint x: 684, endPoint y: 508, distance: 447.7
copy ol "Prompt : Create a series of questions and activities in order for a therapist t…"
click at [583, 582] on span "Complete & continue" at bounding box center [568, 766] width 85 height 11
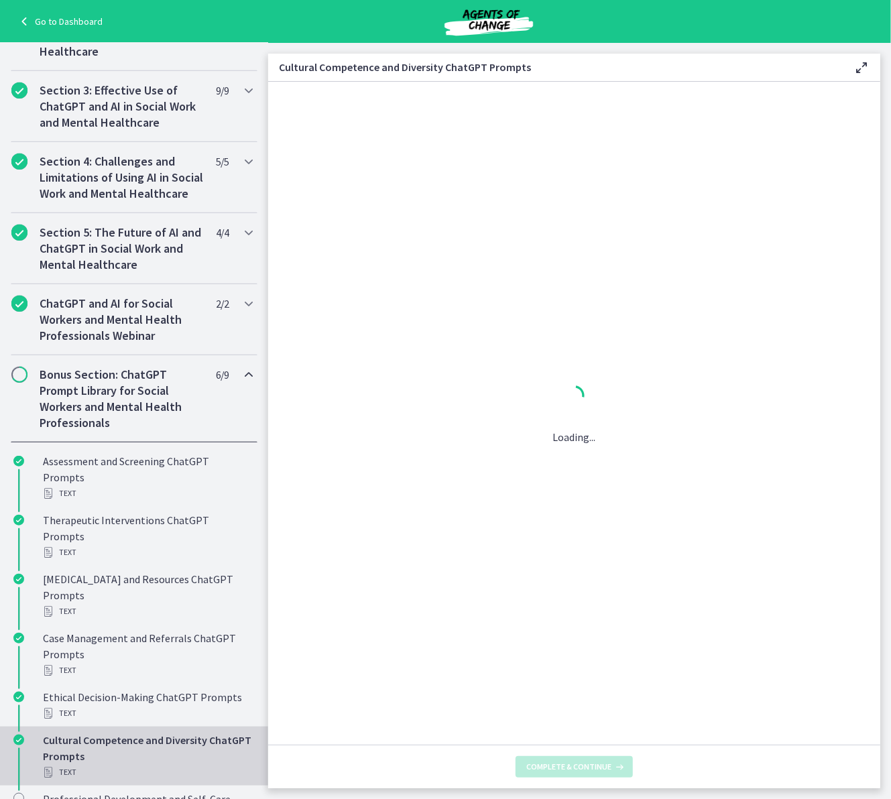
scroll to position [0, 0]
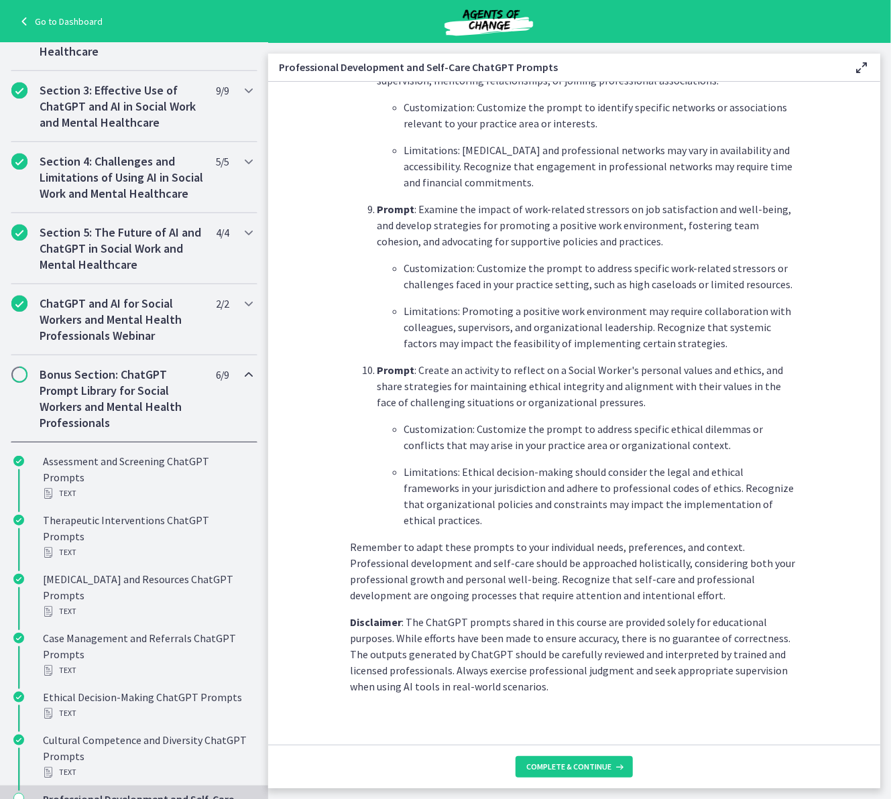
scroll to position [1706, 0]
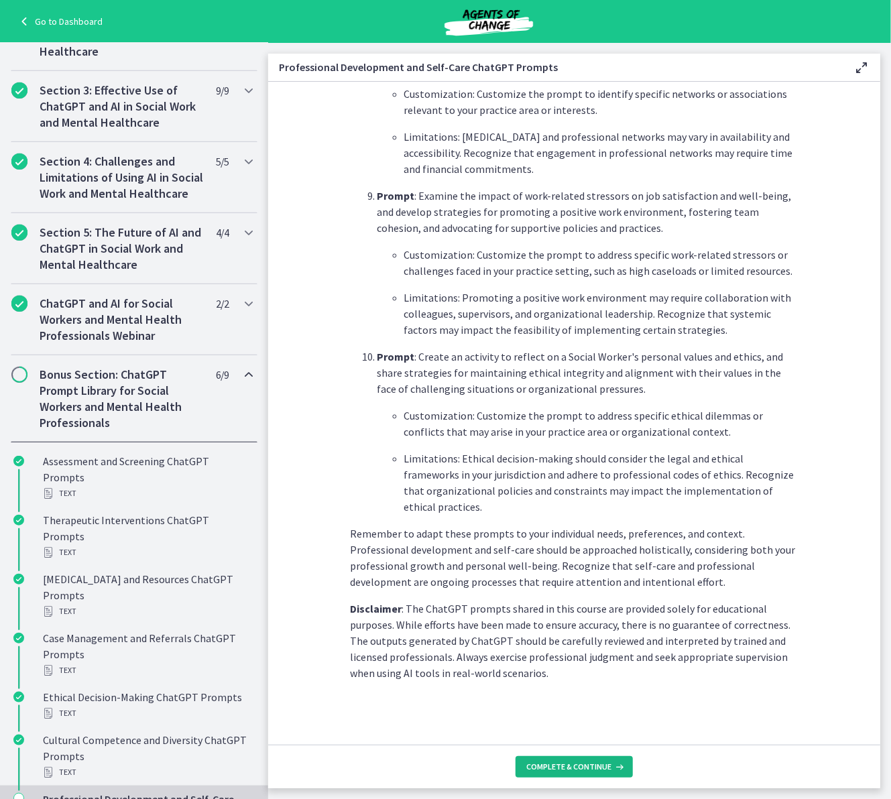
click at [595, 582] on span "Complete & continue" at bounding box center [568, 766] width 85 height 11
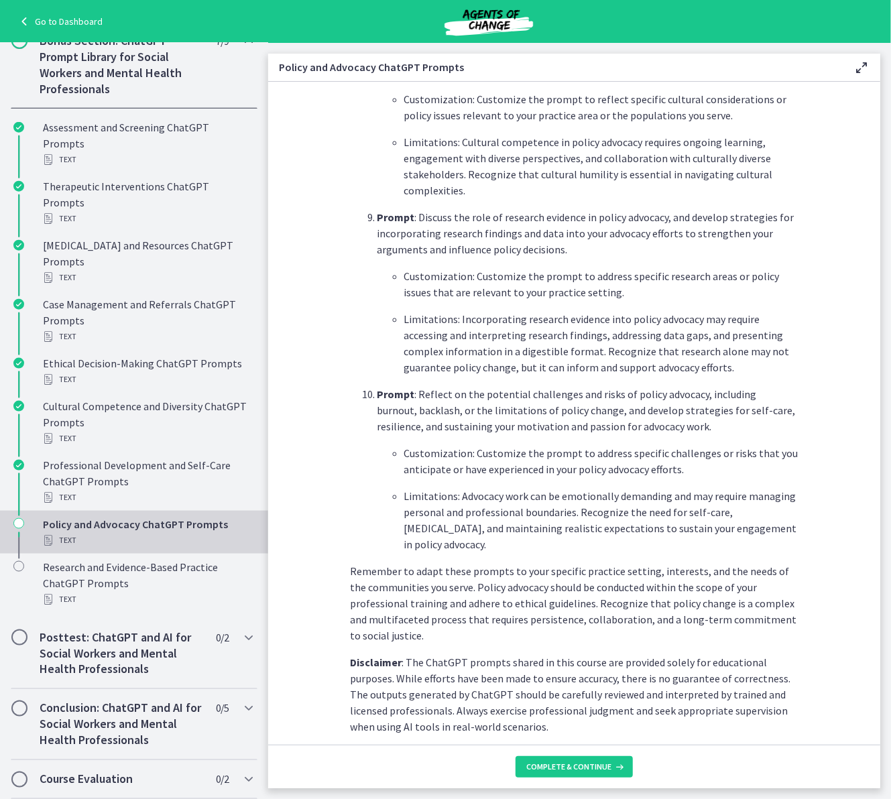
scroll to position [1706, 0]
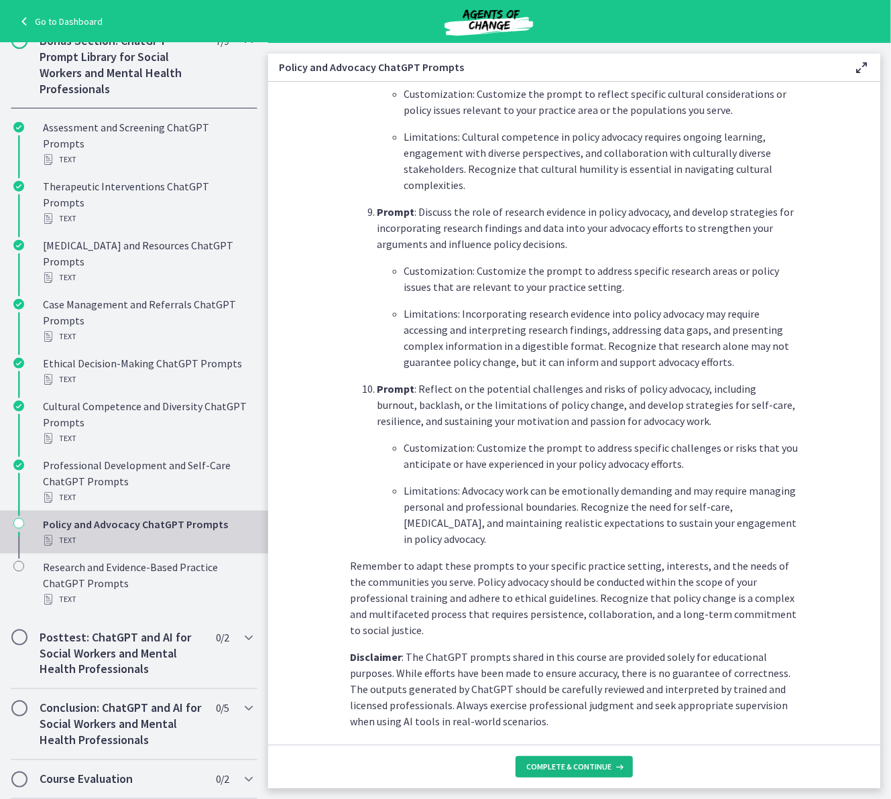
click at [559, 582] on span "Complete & continue" at bounding box center [568, 766] width 85 height 11
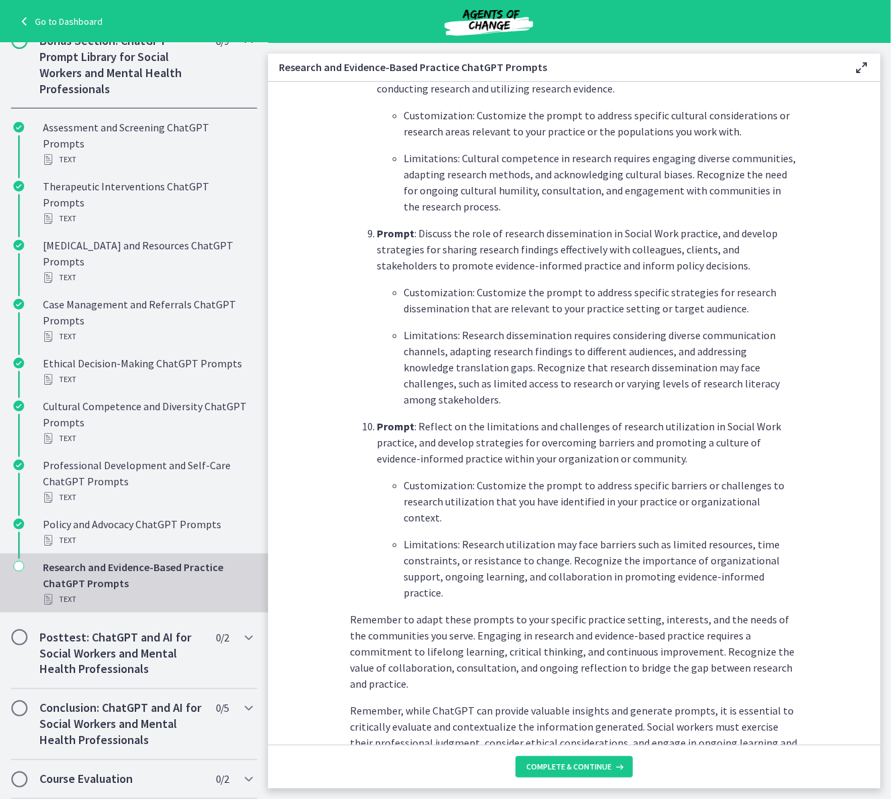
scroll to position [1798, 0]
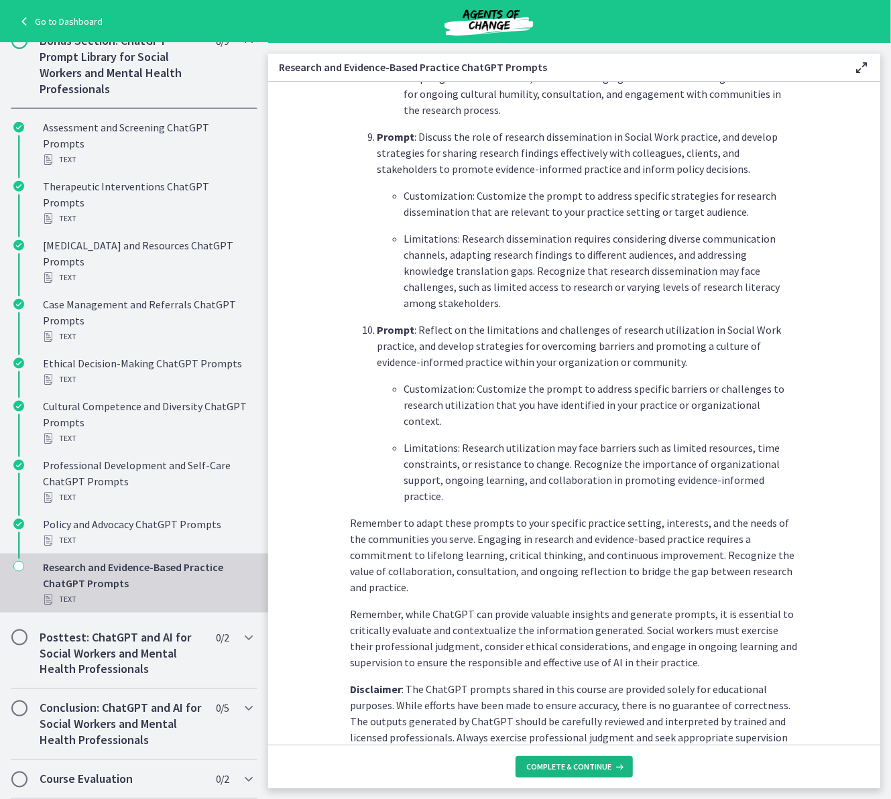
click at [576, 582] on button "Complete & continue" at bounding box center [573, 766] width 117 height 21
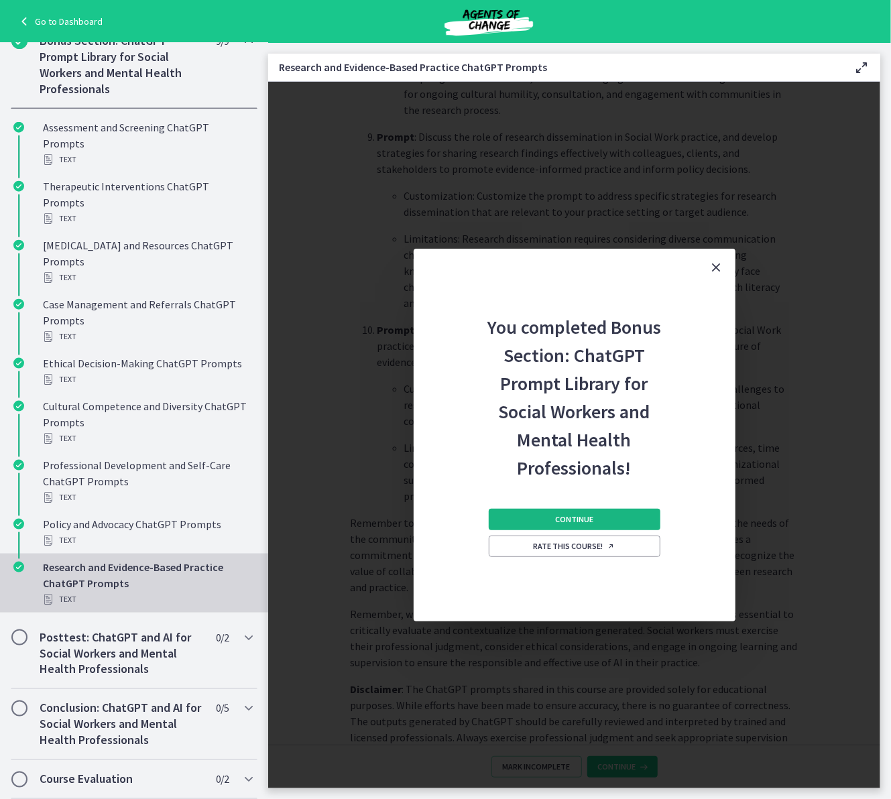
click at [584, 521] on span "Continue" at bounding box center [574, 519] width 38 height 11
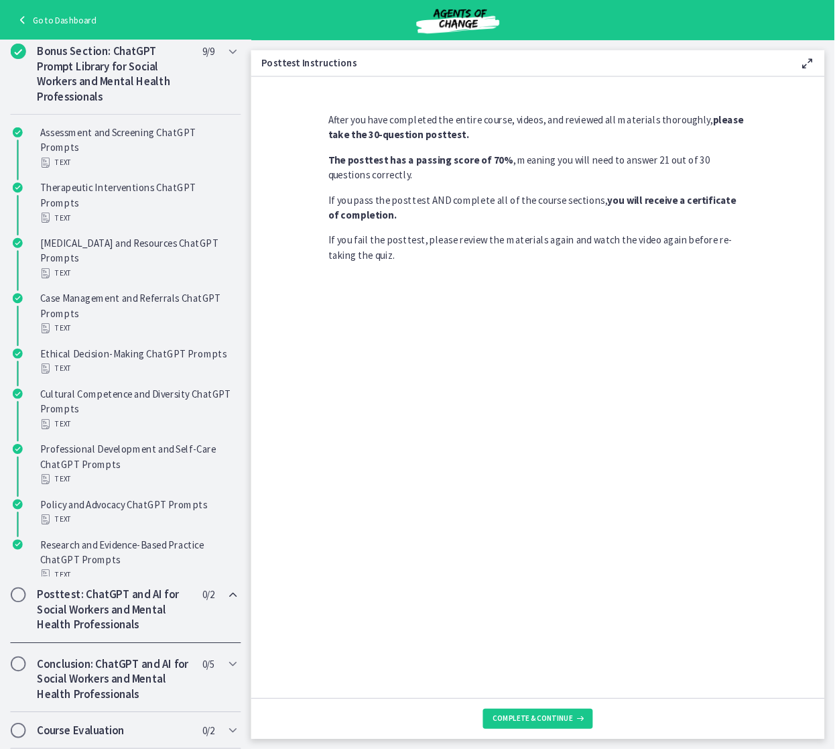
scroll to position [323, 0]
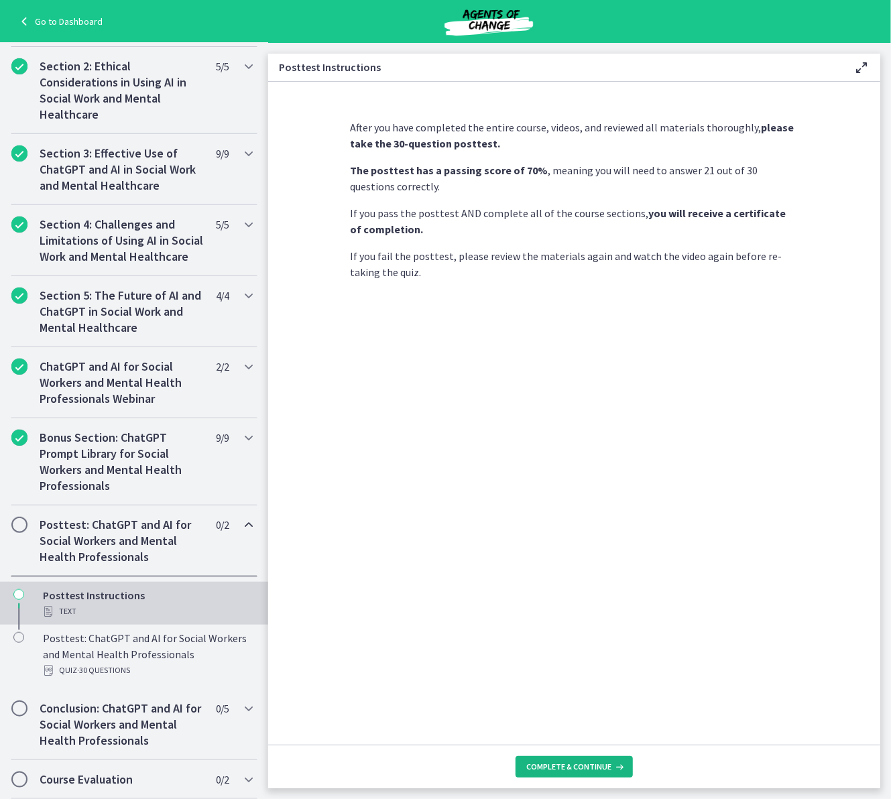
click at [579, 582] on span "Complete & continue" at bounding box center [568, 766] width 85 height 11
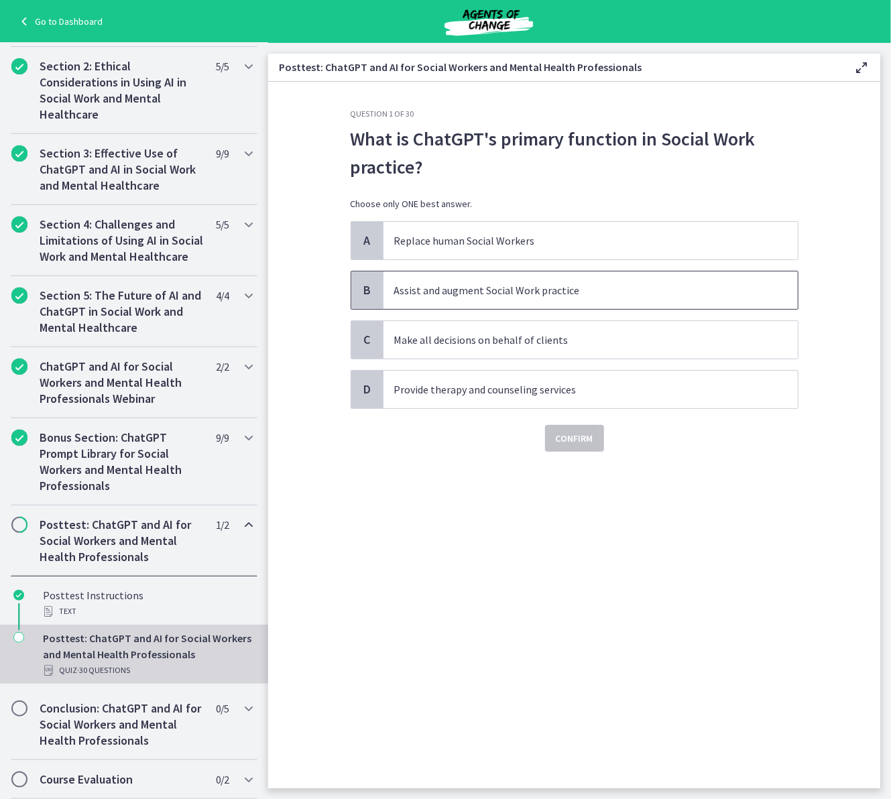
click at [513, 288] on p "Assist and augment Social Work practice" at bounding box center [577, 290] width 366 height 16
click at [571, 441] on span "Confirm" at bounding box center [575, 438] width 38 height 16
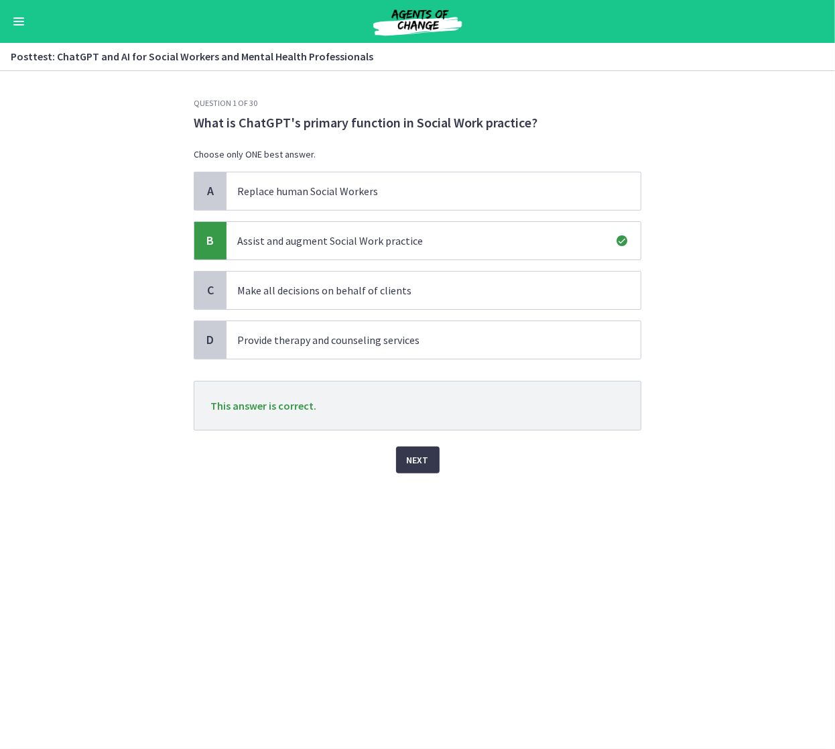
scroll to position [320, 0]
click at [431, 454] on button "Next" at bounding box center [418, 459] width 44 height 27
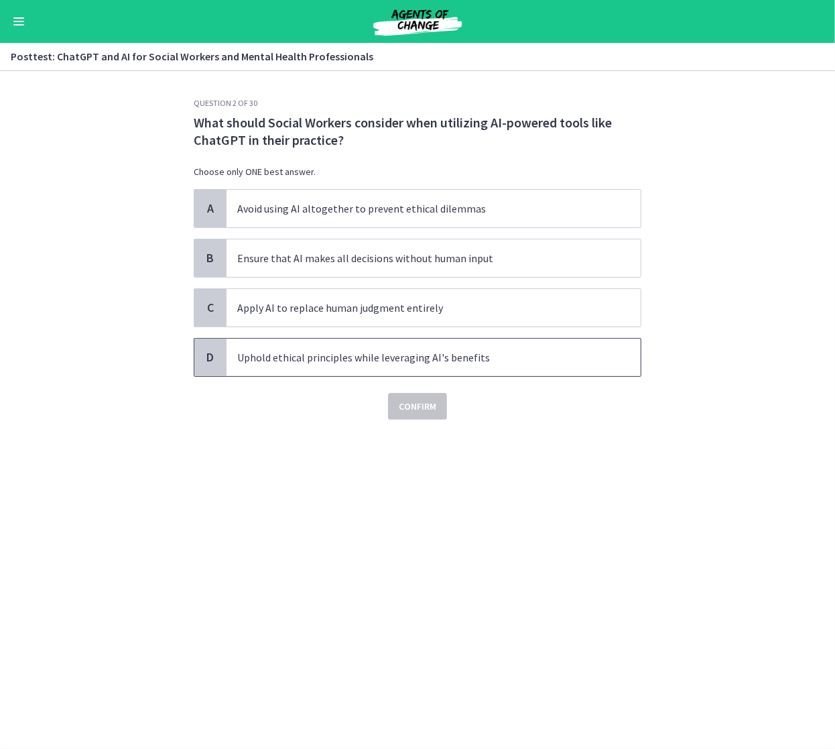
click at [485, 357] on p "Uphold ethical principles while leveraging AI's benefits" at bounding box center [420, 357] width 366 height 16
click at [428, 405] on span "Confirm" at bounding box center [418, 406] width 38 height 16
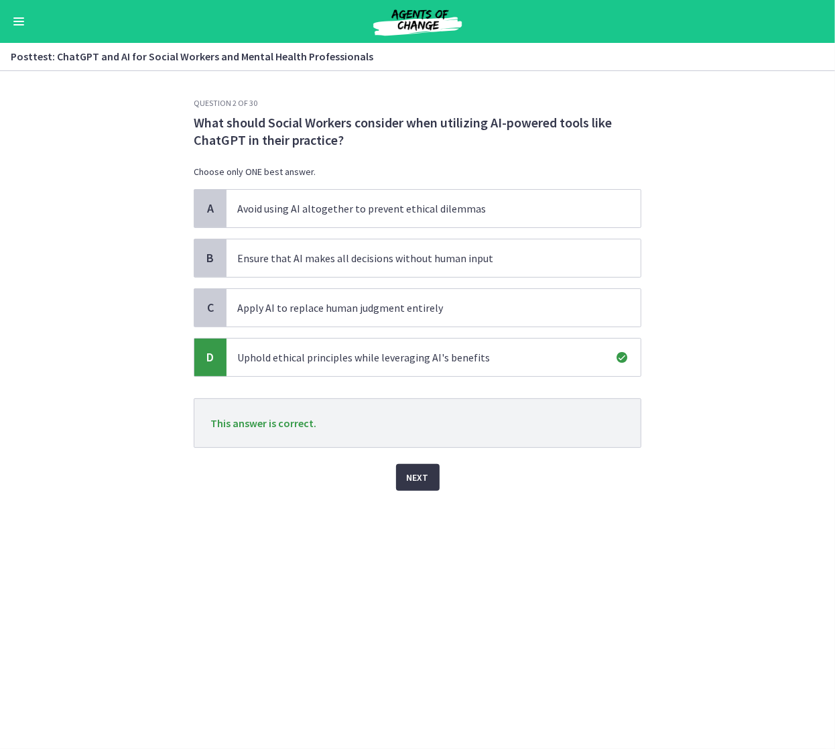
click at [415, 469] on span "Next" at bounding box center [418, 477] width 22 height 16
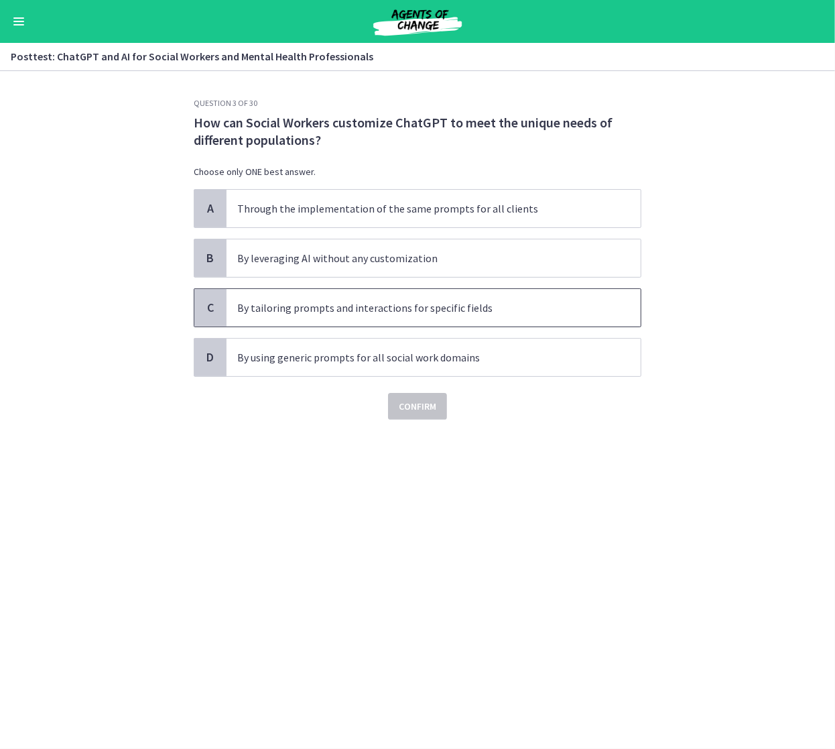
click at [538, 318] on span "By tailoring prompts and interactions for specific fields" at bounding box center [434, 308] width 414 height 38
click at [421, 402] on span "Confirm" at bounding box center [418, 406] width 38 height 16
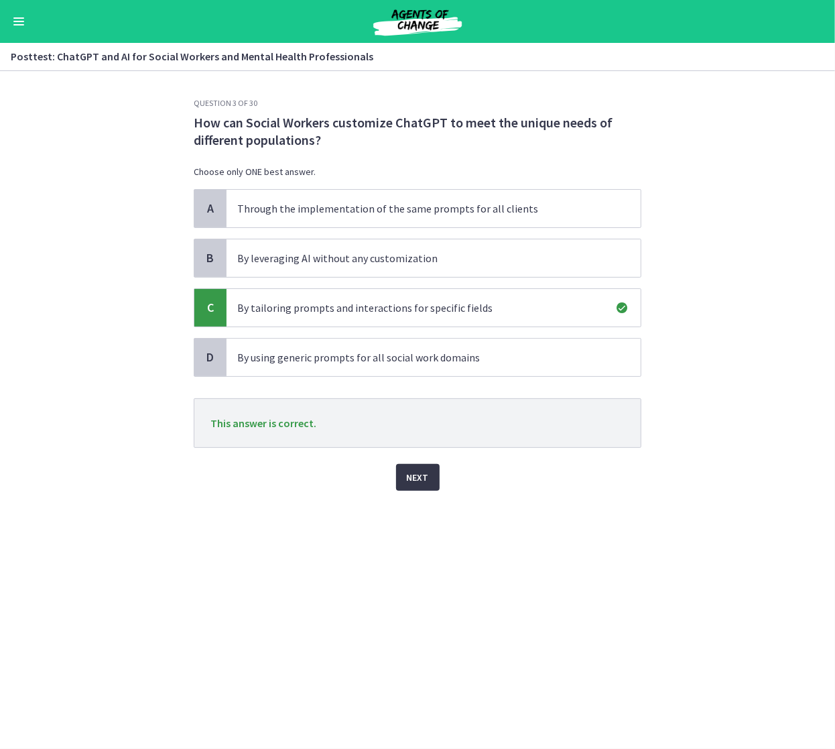
click at [409, 469] on span "Next" at bounding box center [418, 477] width 22 height 16
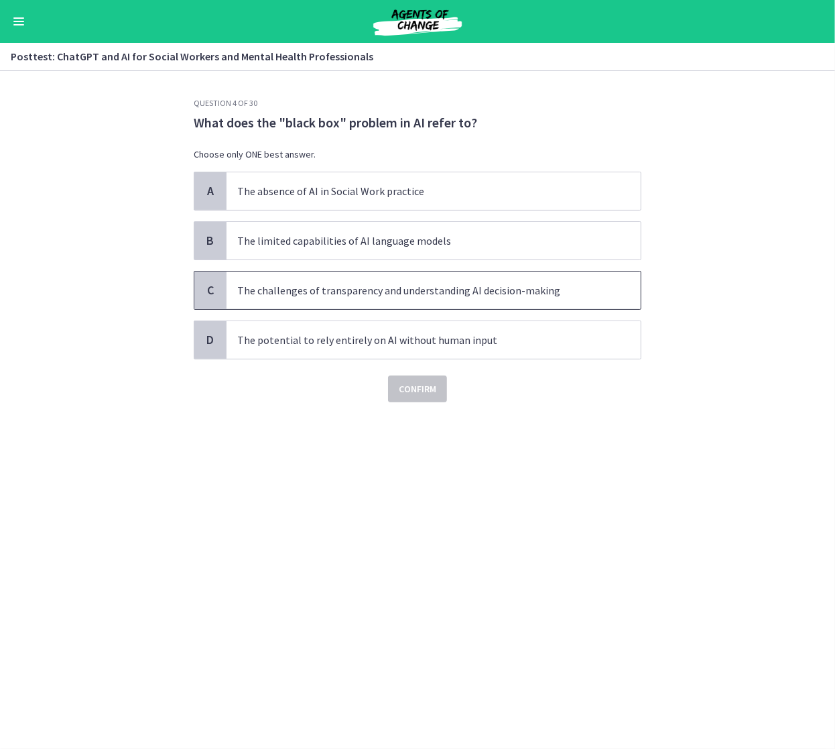
click at [580, 283] on p "The challenges of transparency and understanding AI decision-making" at bounding box center [420, 290] width 366 height 16
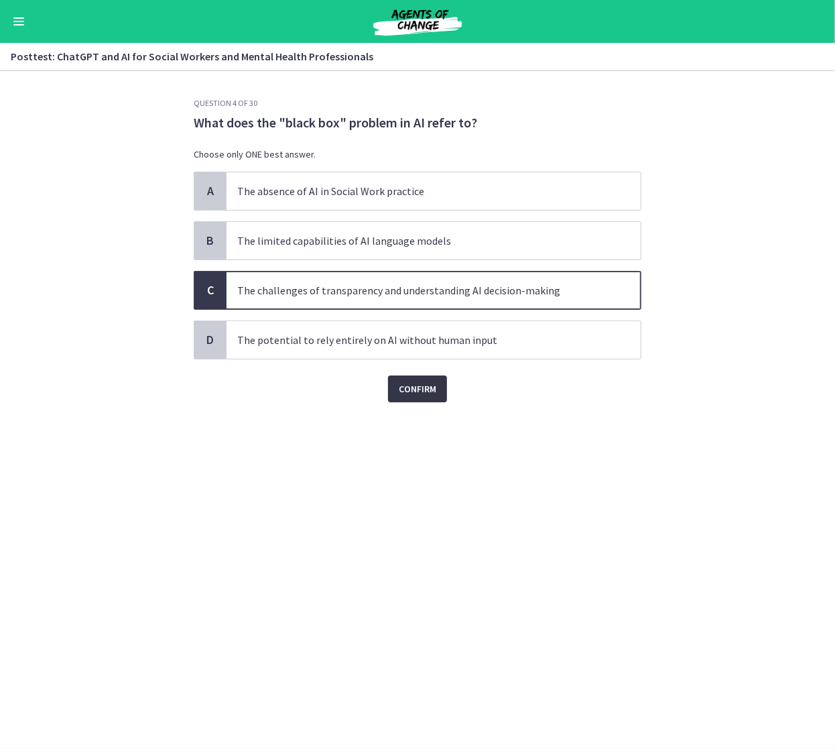
click at [434, 389] on span "Confirm" at bounding box center [418, 389] width 38 height 16
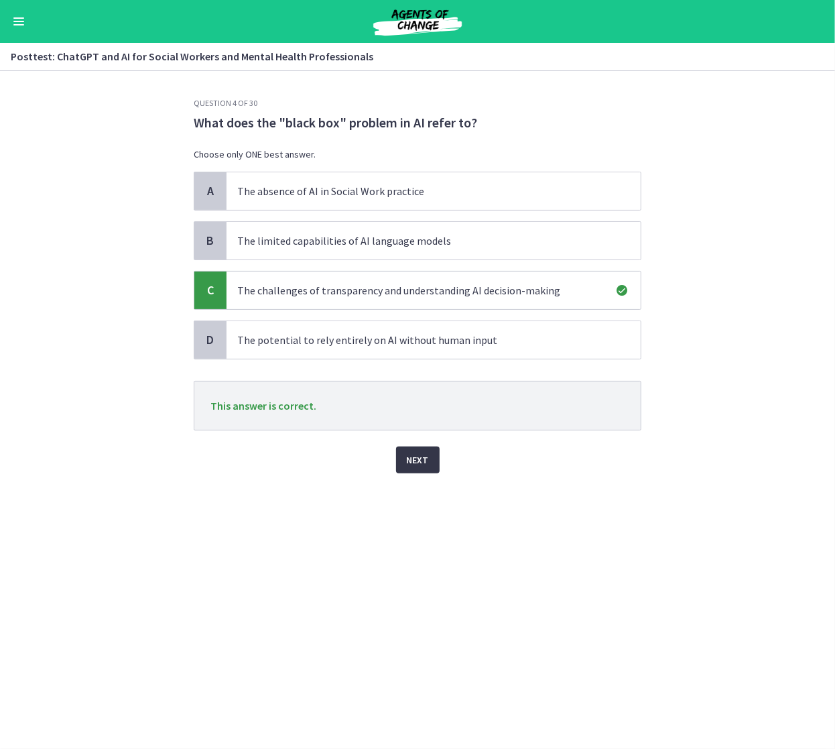
click at [412, 454] on span "Next" at bounding box center [418, 460] width 22 height 16
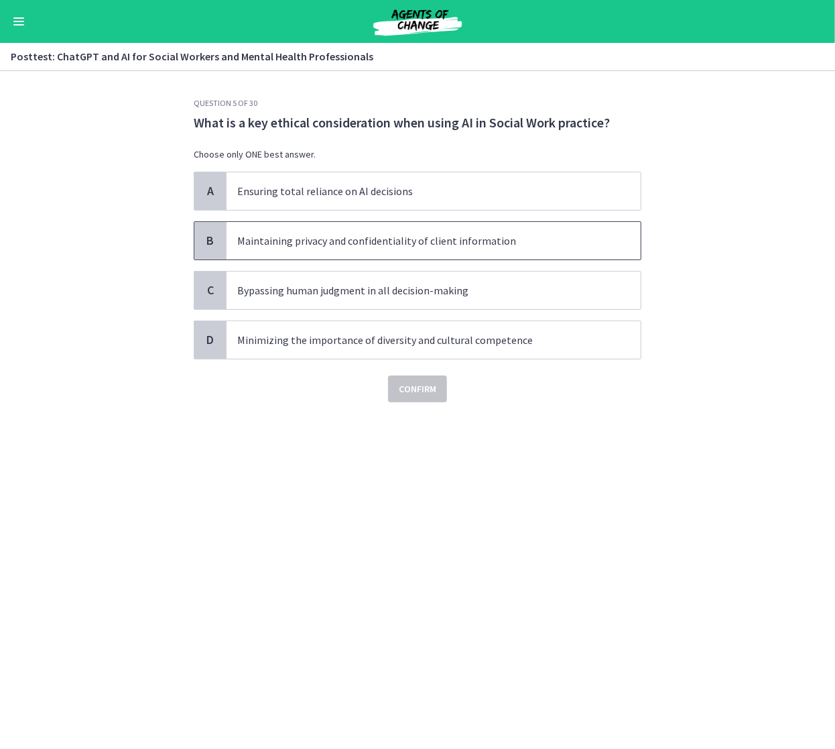
click at [525, 240] on p "Maintaining privacy and confidentiality of client information" at bounding box center [420, 241] width 366 height 16
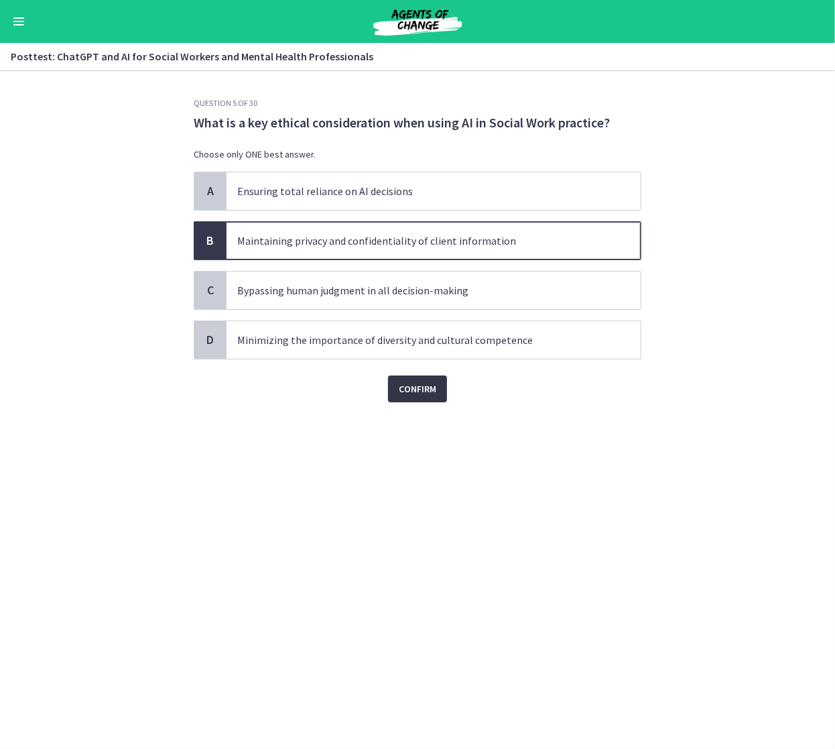
click at [428, 390] on span "Confirm" at bounding box center [418, 389] width 38 height 16
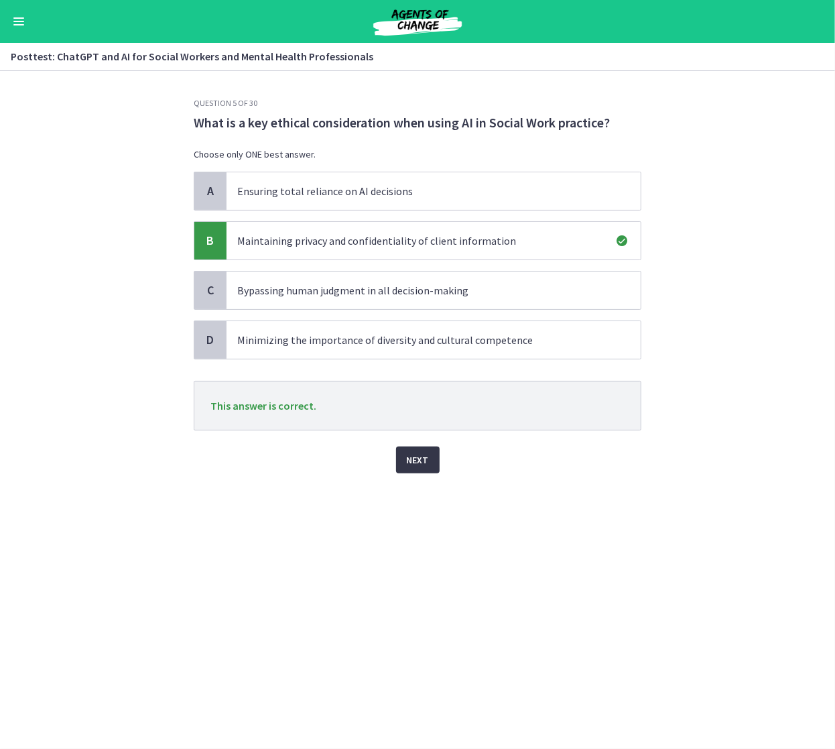
click at [424, 457] on span "Next" at bounding box center [418, 460] width 22 height 16
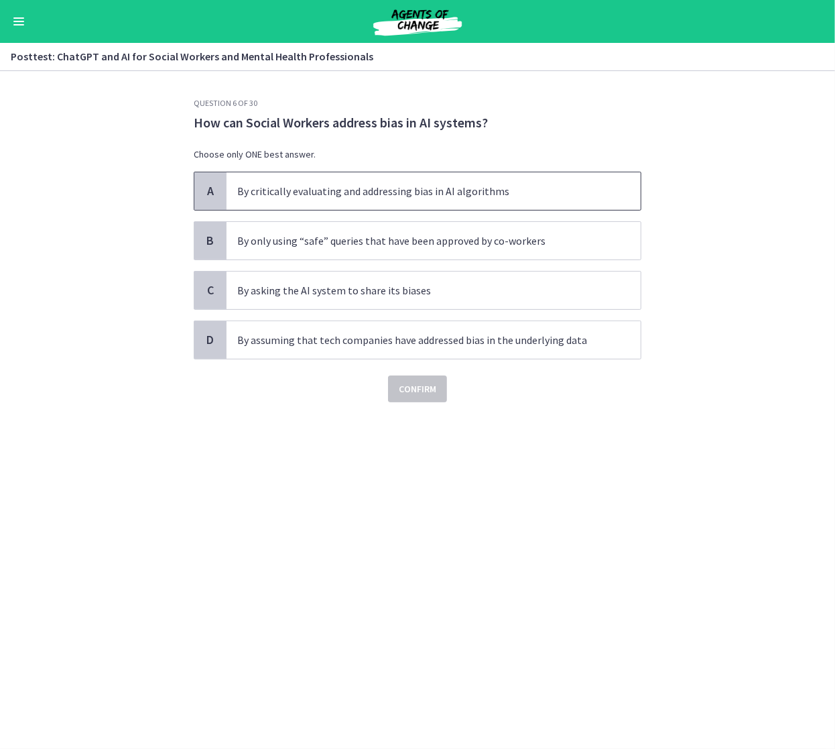
click at [519, 184] on p "By critically evaluating and addressing bias in AI algorithms" at bounding box center [420, 191] width 366 height 16
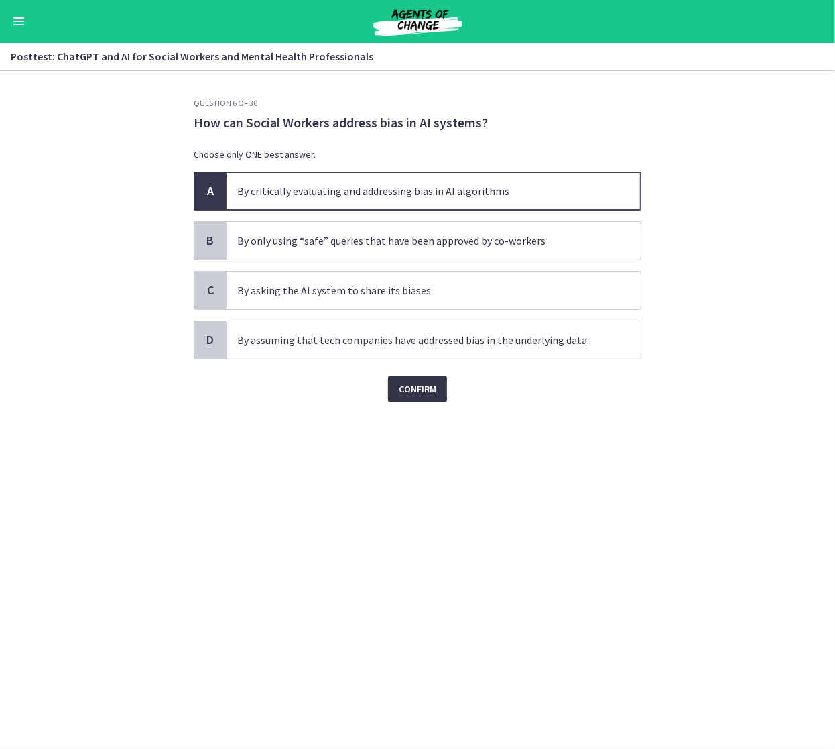
click at [416, 384] on span "Confirm" at bounding box center [418, 389] width 38 height 16
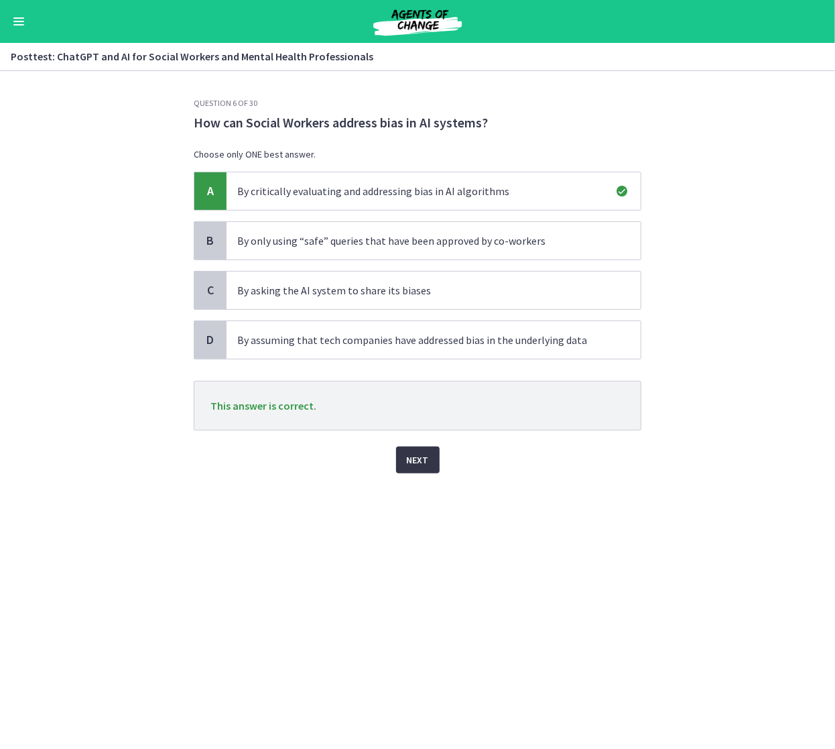
click at [421, 452] on span "Next" at bounding box center [418, 460] width 22 height 16
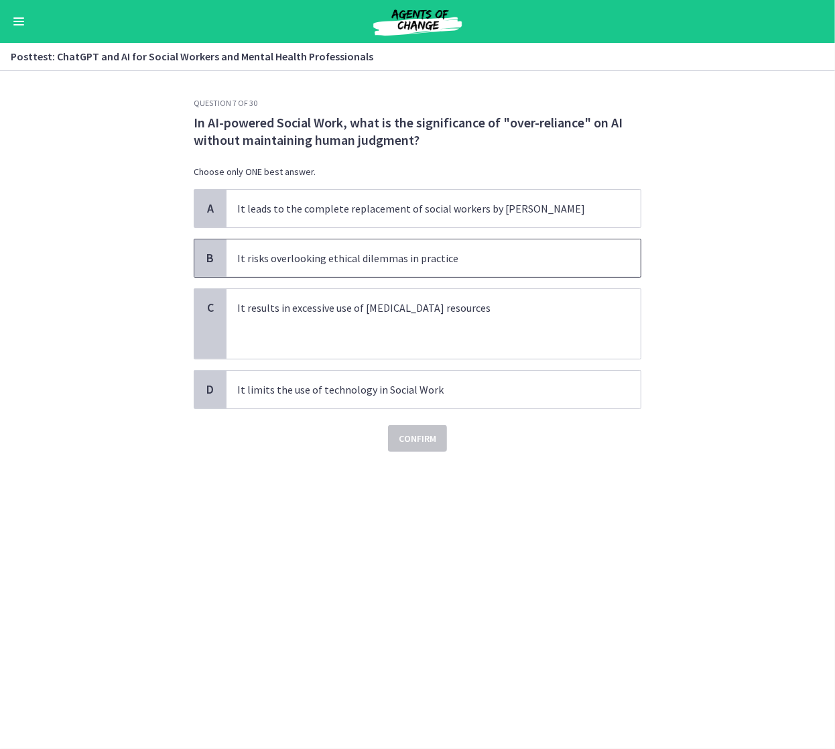
click at [499, 257] on p "It risks overlooking ethical dilemmas in practice" at bounding box center [420, 258] width 366 height 16
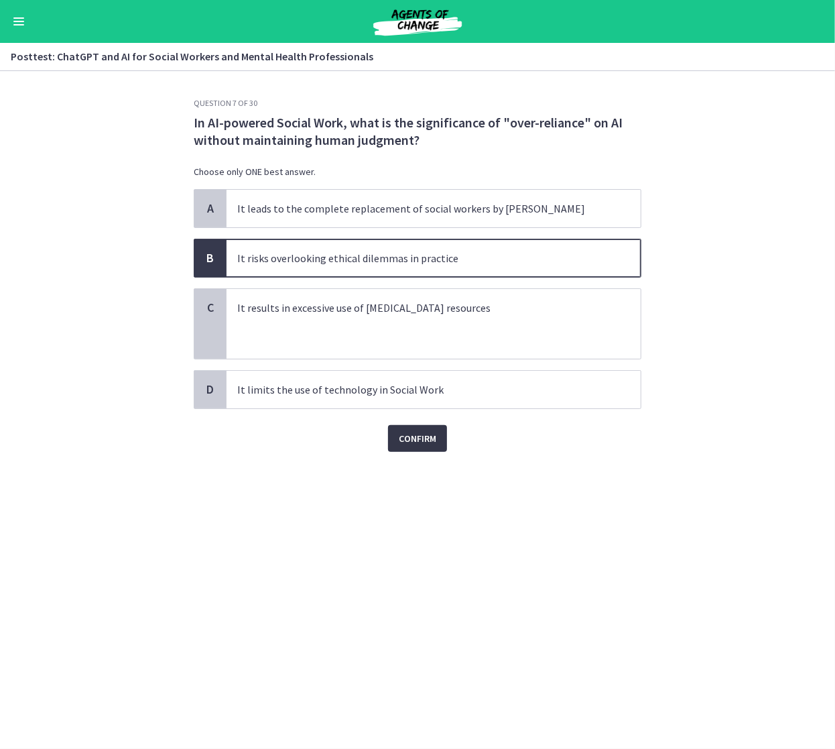
click at [428, 440] on span "Confirm" at bounding box center [418, 438] width 38 height 16
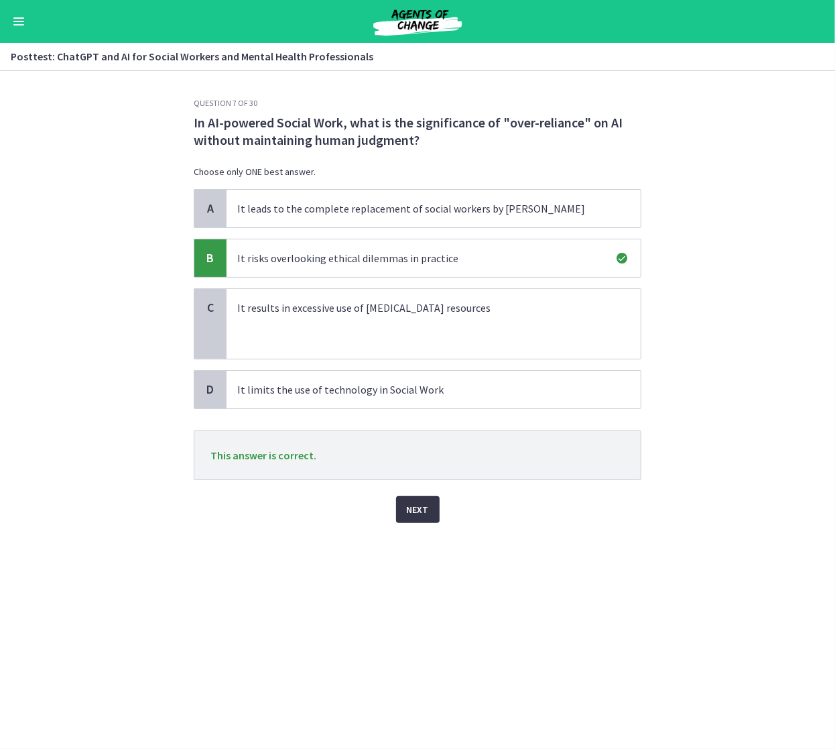
click at [410, 505] on span "Next" at bounding box center [418, 509] width 22 height 16
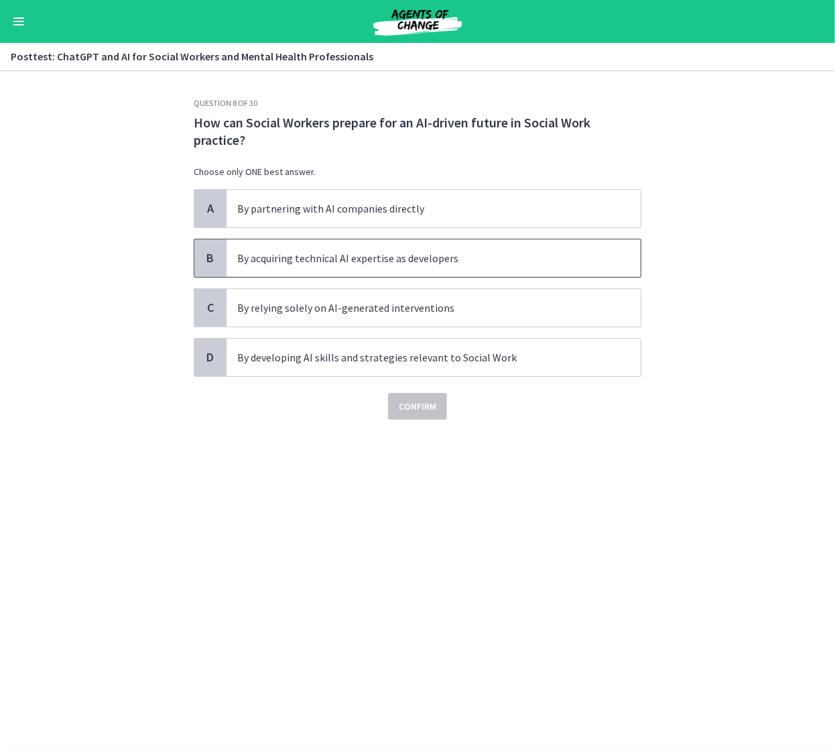
click at [460, 260] on p "By acquiring technical AI expertise as developers" at bounding box center [420, 258] width 366 height 16
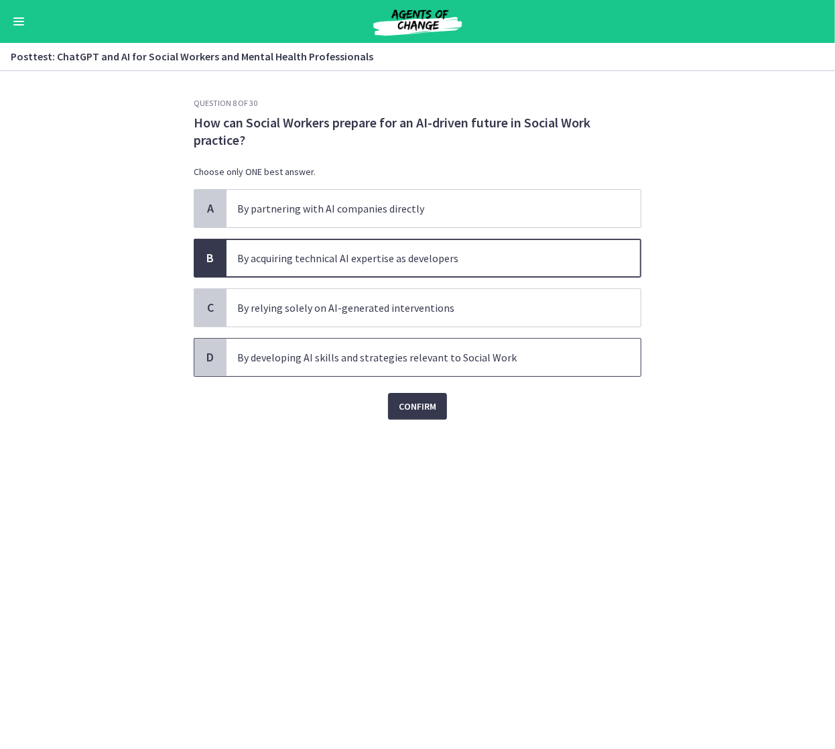
click at [445, 358] on p "By developing AI skills and strategies relevant to Social Work" at bounding box center [420, 357] width 366 height 16
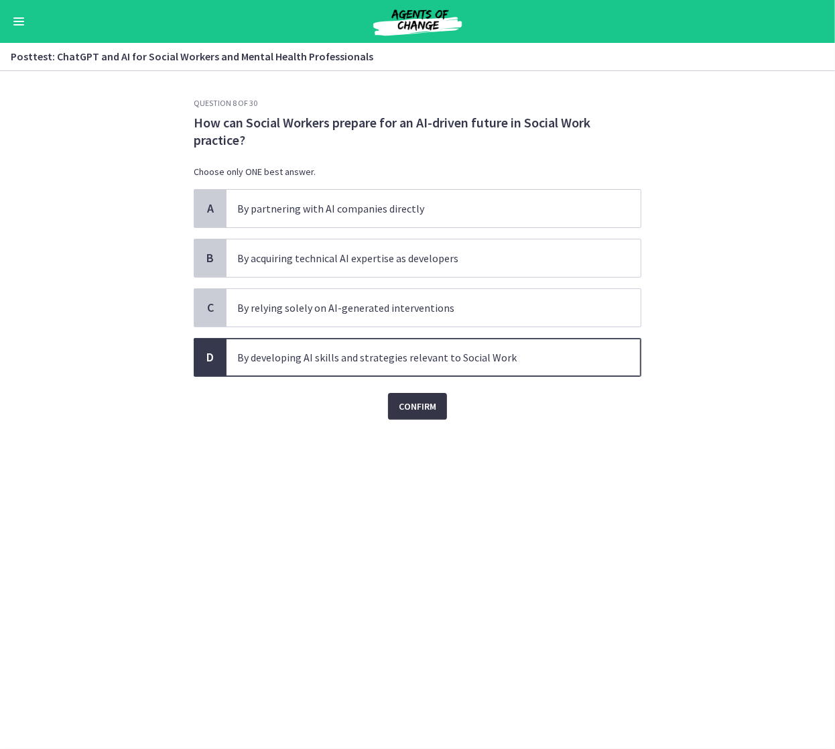
click at [416, 413] on button "Confirm" at bounding box center [417, 406] width 59 height 27
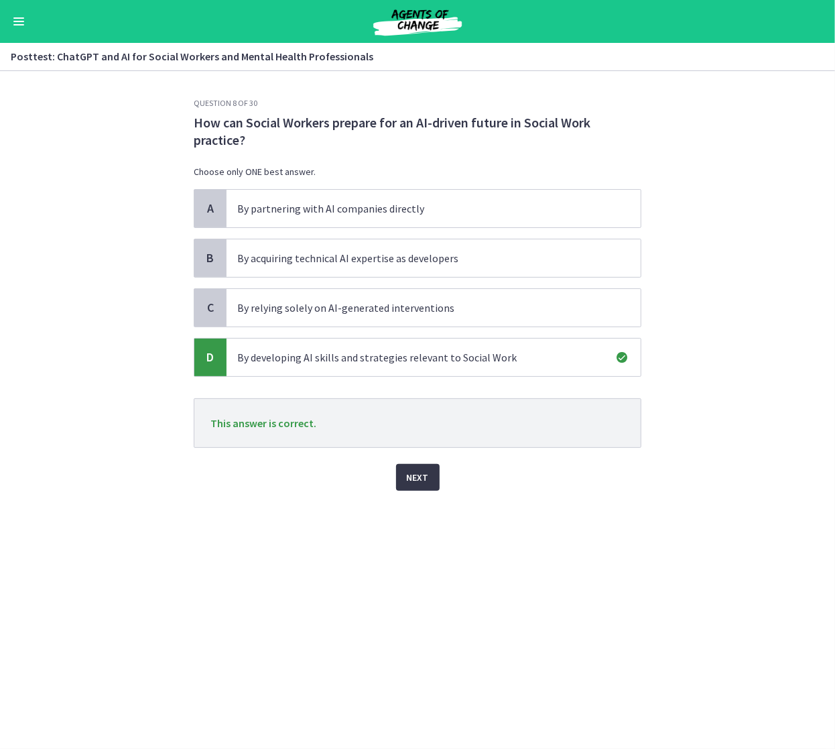
click at [417, 471] on span "Next" at bounding box center [418, 477] width 22 height 16
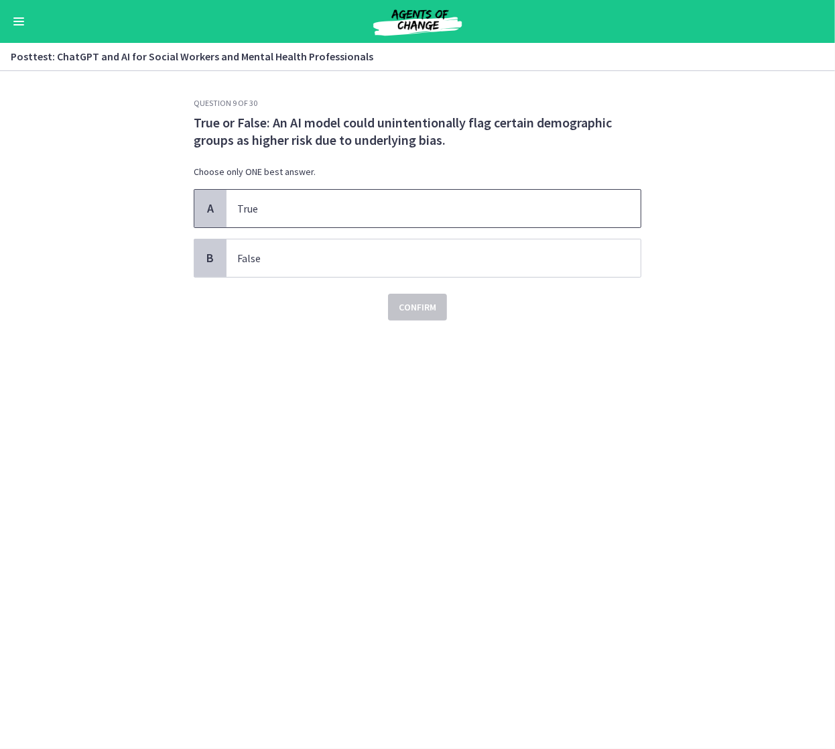
click at [458, 208] on p "True" at bounding box center [420, 208] width 366 height 16
click at [438, 306] on button "Confirm" at bounding box center [417, 307] width 59 height 27
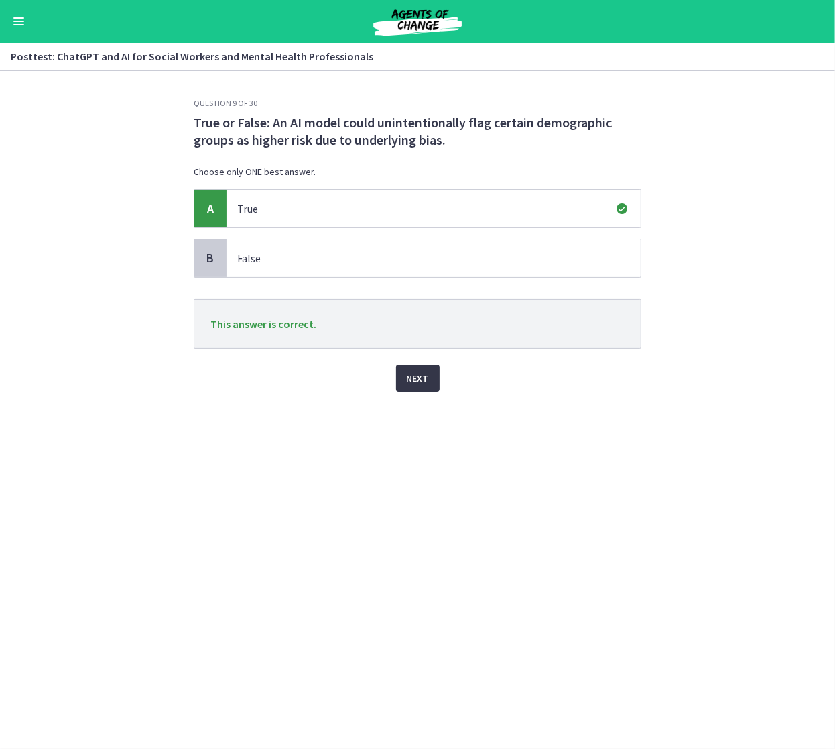
click at [421, 374] on span "Next" at bounding box center [418, 378] width 22 height 16
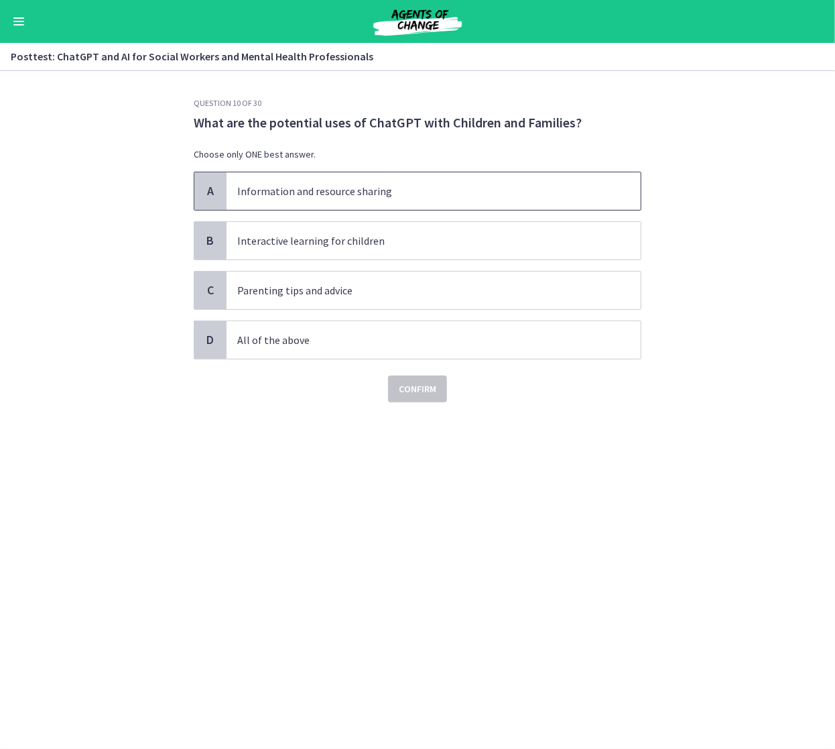
click at [398, 196] on p "Information and resource sharing" at bounding box center [420, 191] width 366 height 16
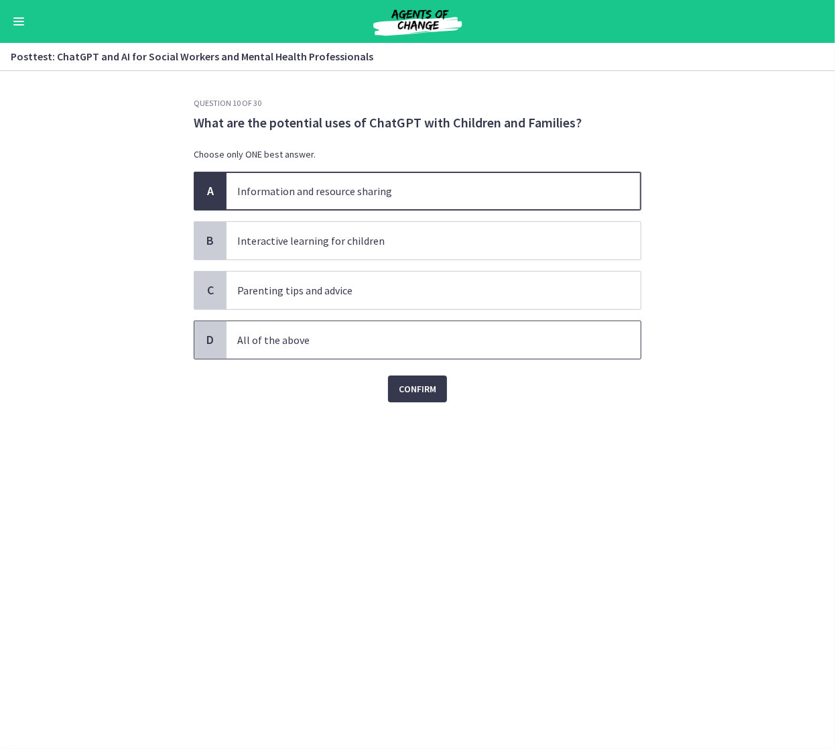
click at [391, 349] on span "All of the above" at bounding box center [434, 340] width 414 height 38
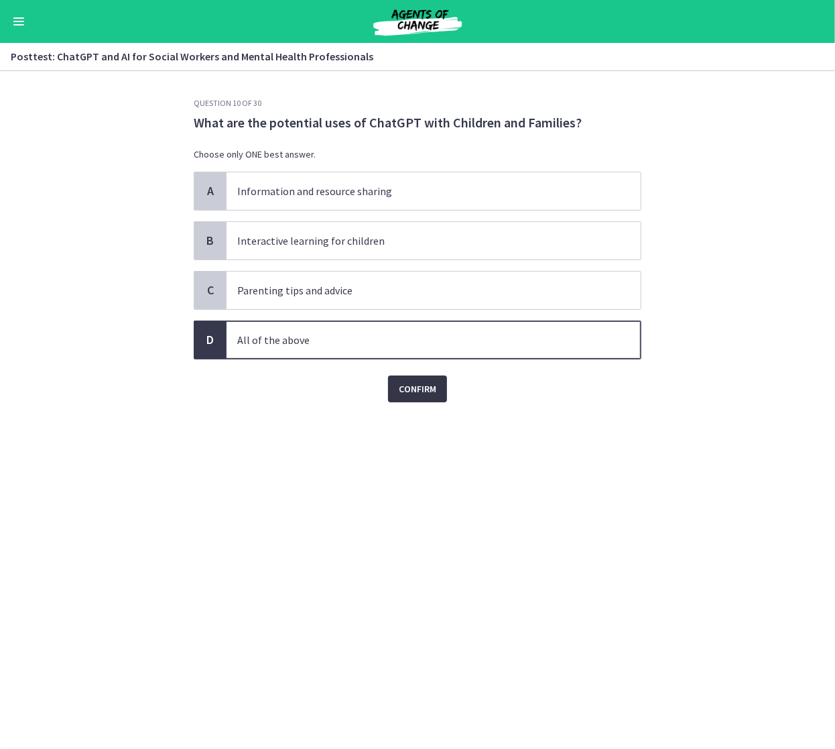
click at [403, 389] on span "Confirm" at bounding box center [418, 389] width 38 height 16
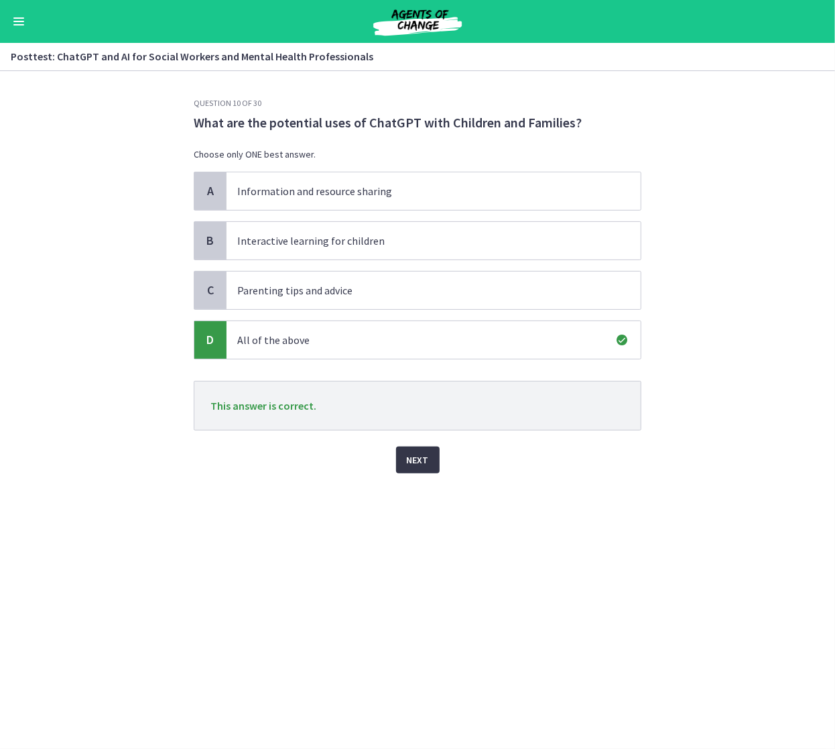
click at [420, 452] on span "Next" at bounding box center [418, 460] width 22 height 16
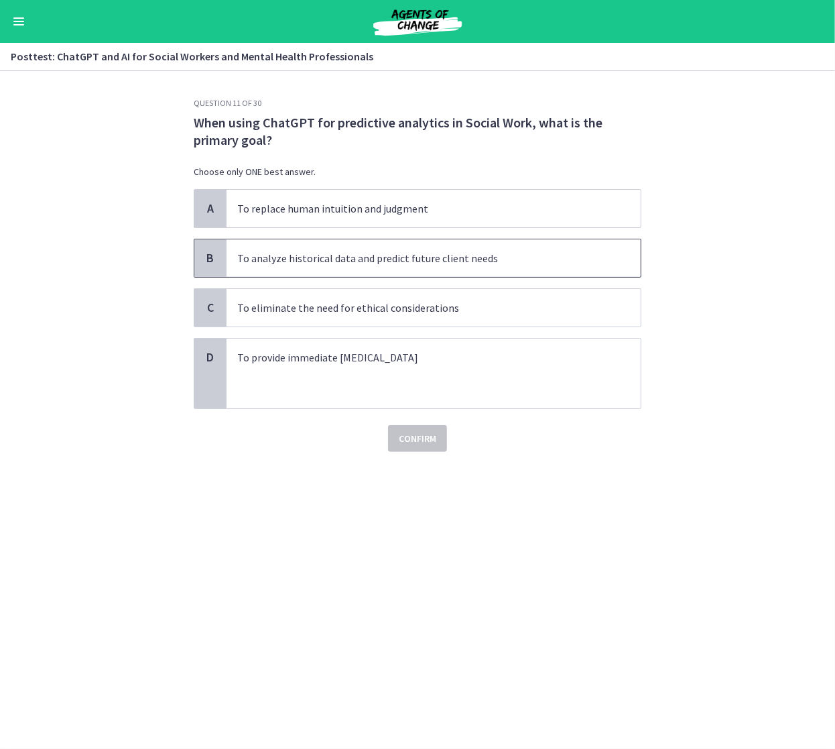
click at [491, 257] on p "To analyze historical data and predict future client needs" at bounding box center [420, 258] width 366 height 16
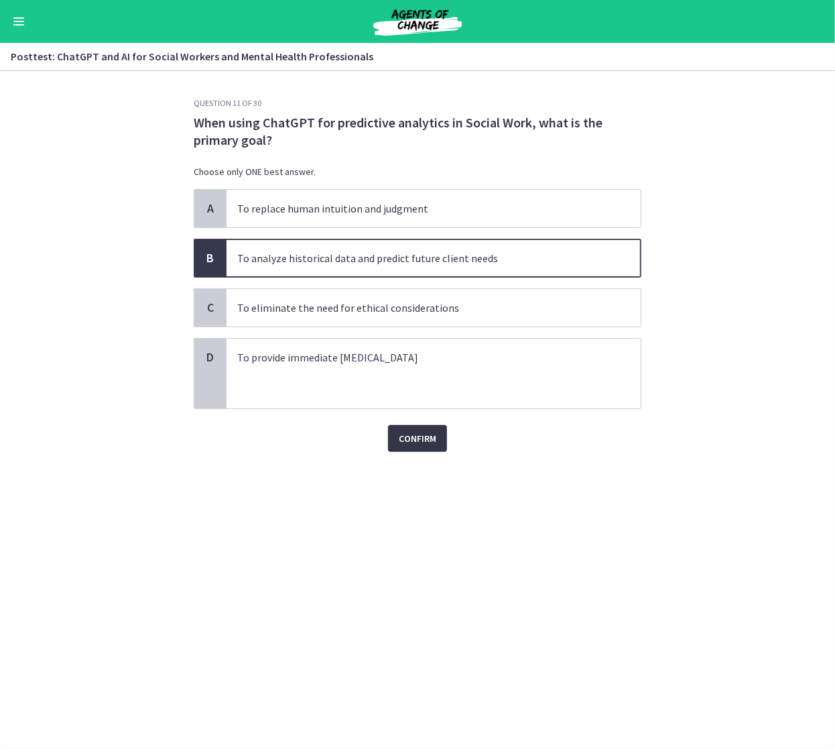
click at [424, 435] on span "Confirm" at bounding box center [418, 438] width 38 height 16
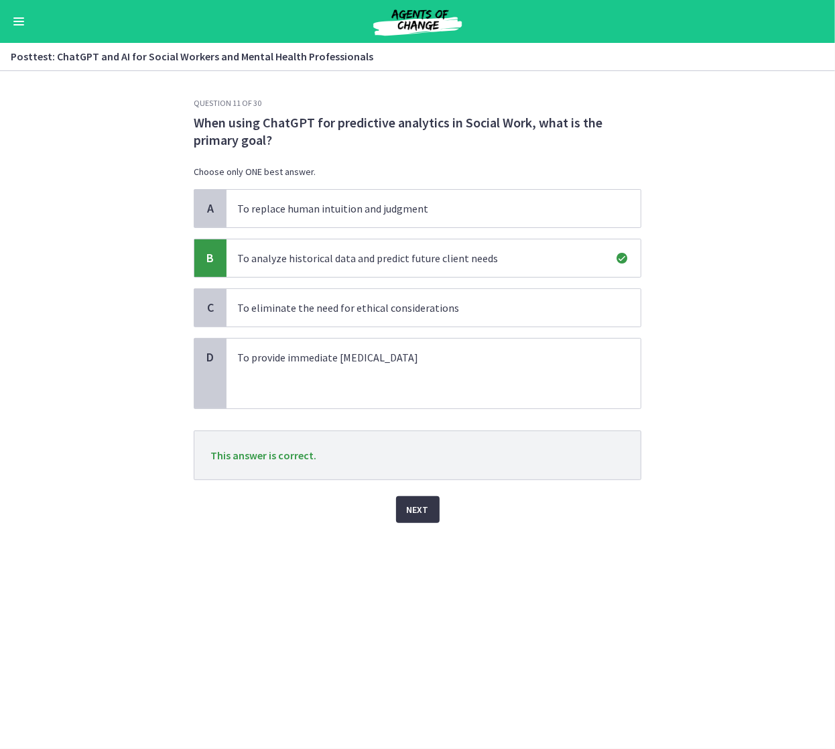
click at [405, 503] on button "Next" at bounding box center [418, 509] width 44 height 27
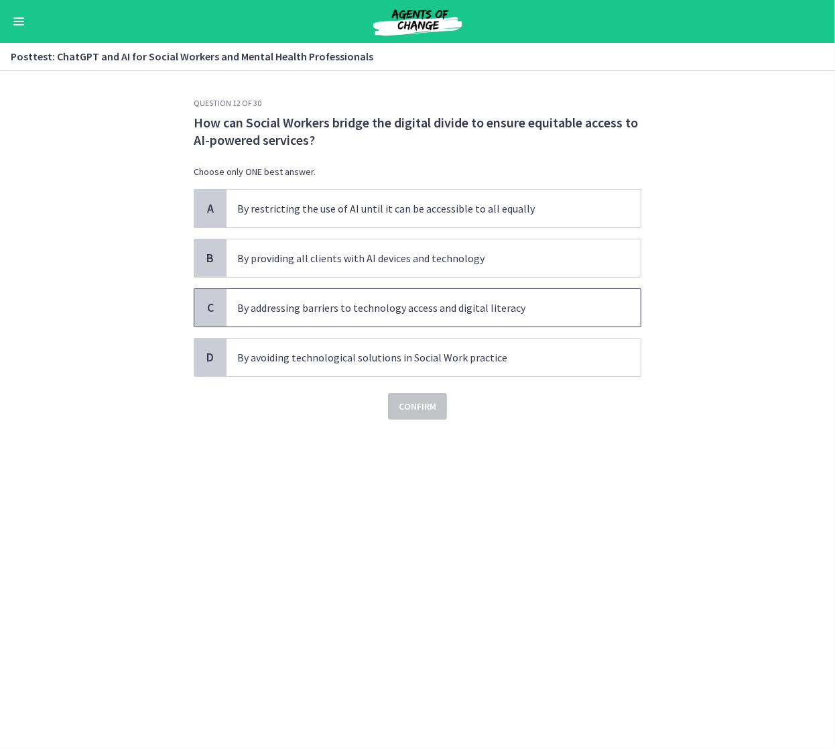
click at [560, 312] on p "By addressing barriers to technology access and digital literacy" at bounding box center [420, 308] width 366 height 16
click at [438, 404] on button "Confirm" at bounding box center [417, 406] width 59 height 27
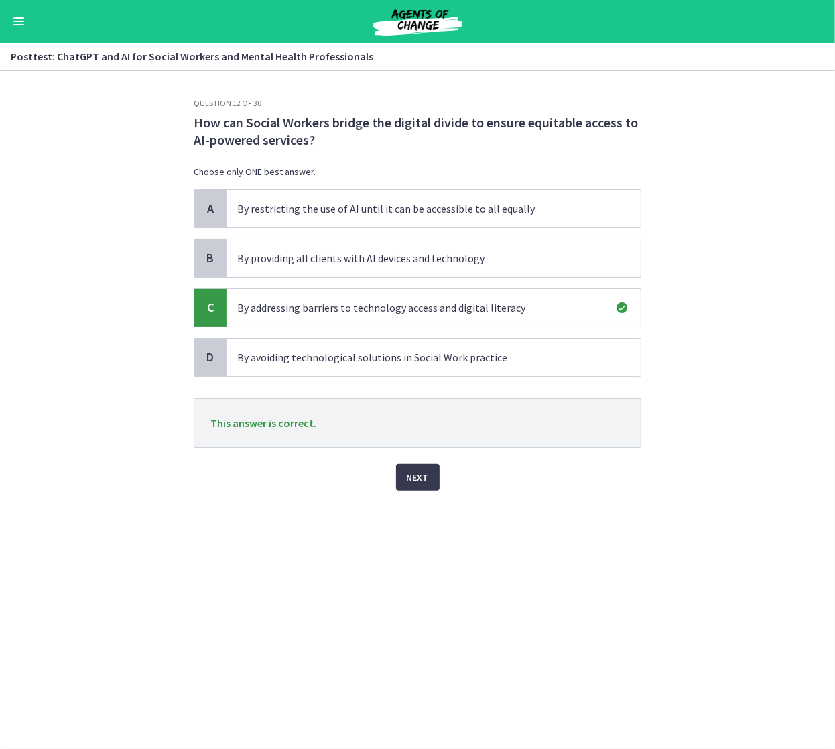
click at [417, 491] on div "Question 12 of 30 How can Social Workers bridge the digital divide to ensure eq…" at bounding box center [417, 423] width 469 height 651
click at [418, 471] on span "Next" at bounding box center [418, 477] width 22 height 16
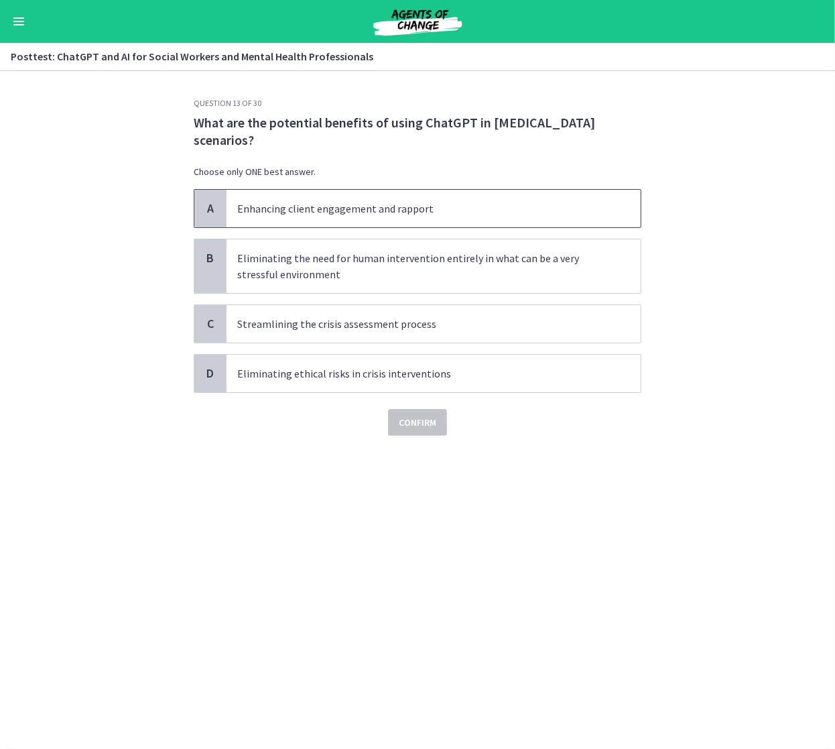
click at [492, 218] on span "Enhancing client engagement and rapport" at bounding box center [434, 209] width 414 height 38
click at [422, 424] on span "Confirm" at bounding box center [418, 422] width 38 height 16
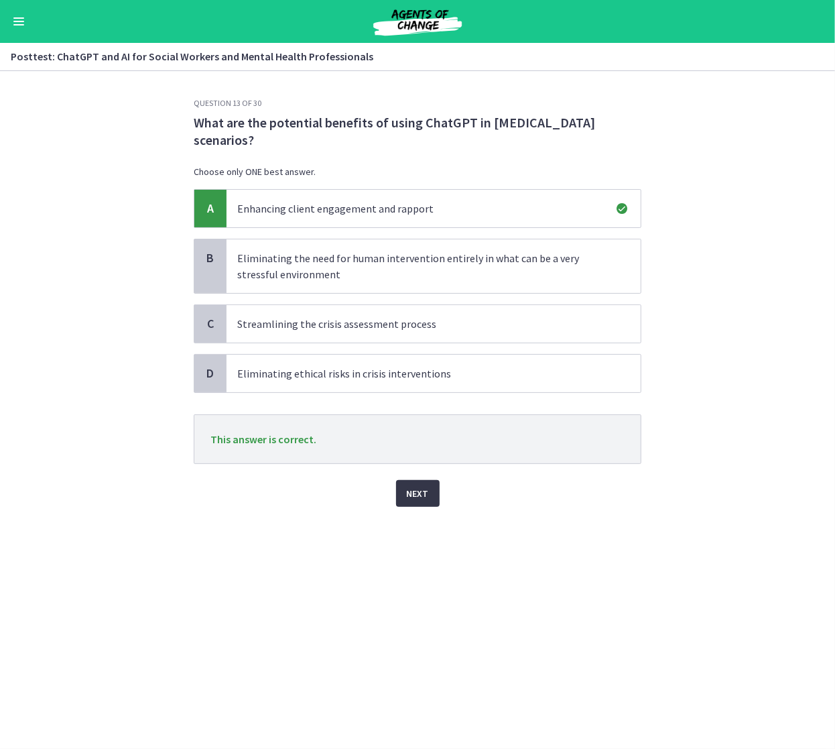
click at [410, 485] on span "Next" at bounding box center [418, 493] width 22 height 16
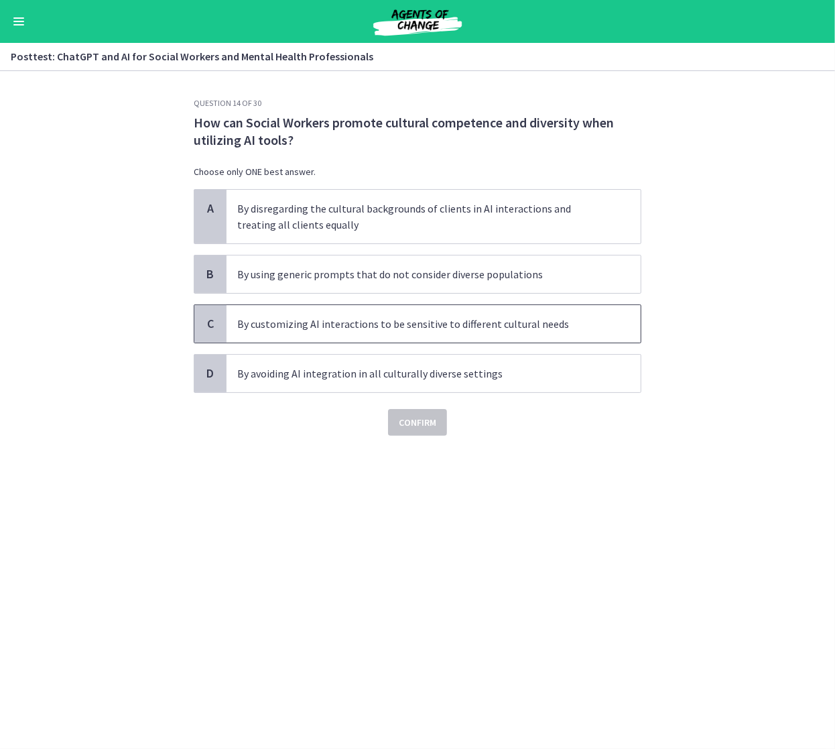
click at [402, 330] on p "By customizing AI interactions to be sensitive to different cultural needs" at bounding box center [420, 324] width 366 height 16
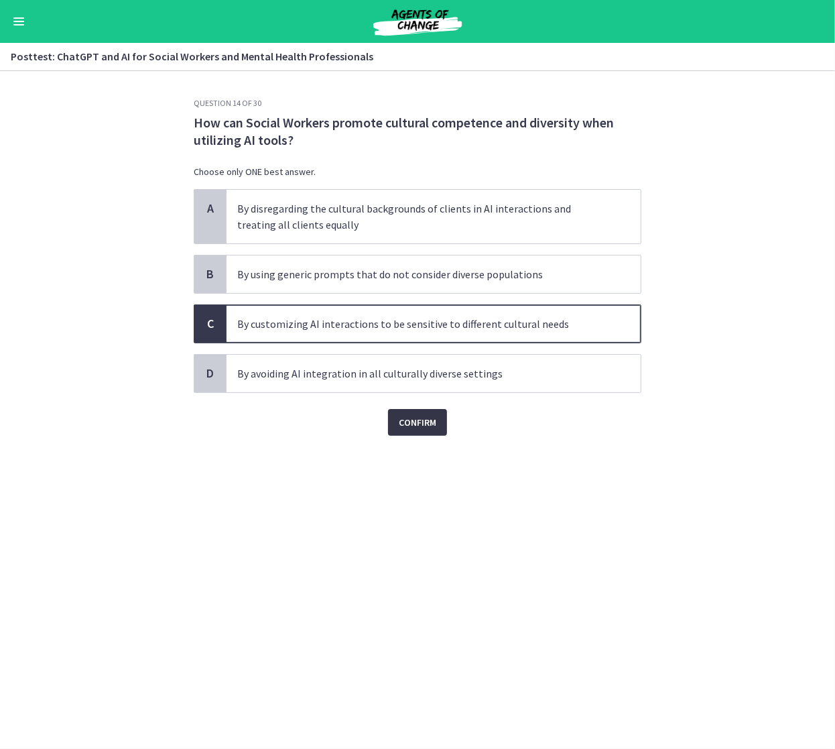
click at [406, 416] on span "Confirm" at bounding box center [418, 422] width 38 height 16
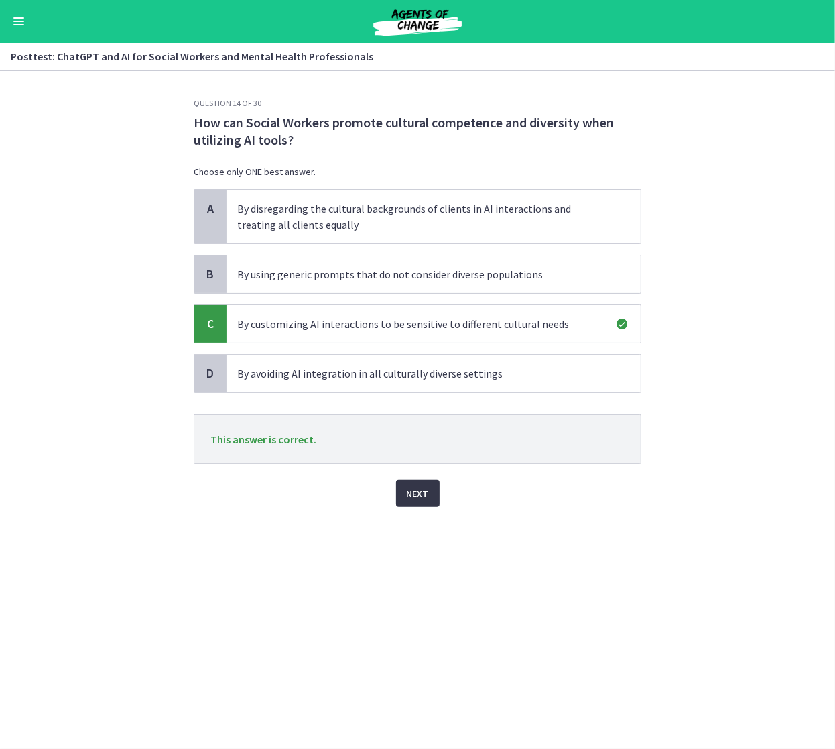
click at [422, 489] on span "Next" at bounding box center [418, 493] width 22 height 16
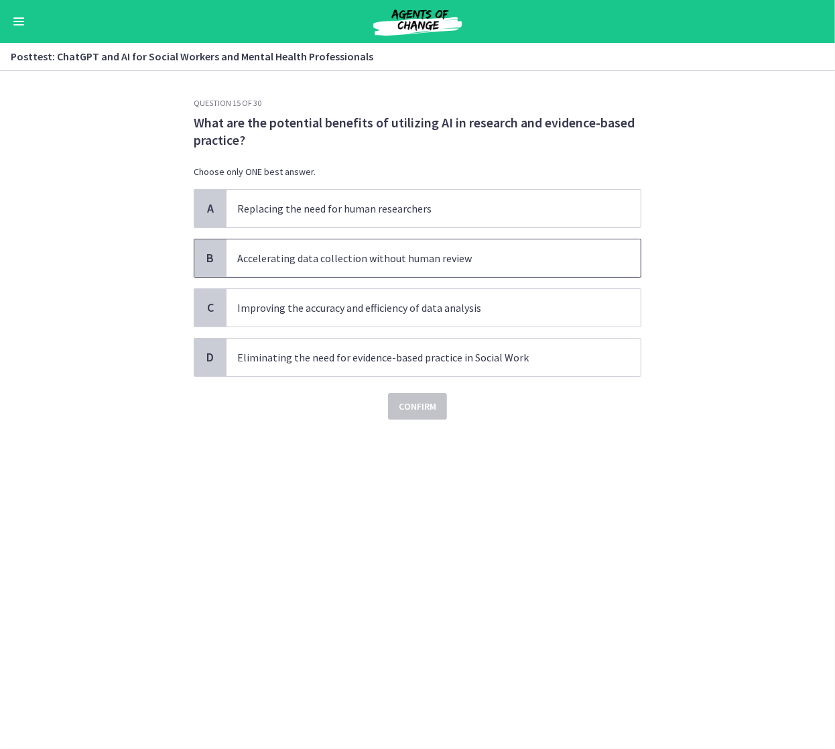
click at [470, 255] on p "Accelerating data collection without human review" at bounding box center [420, 258] width 366 height 16
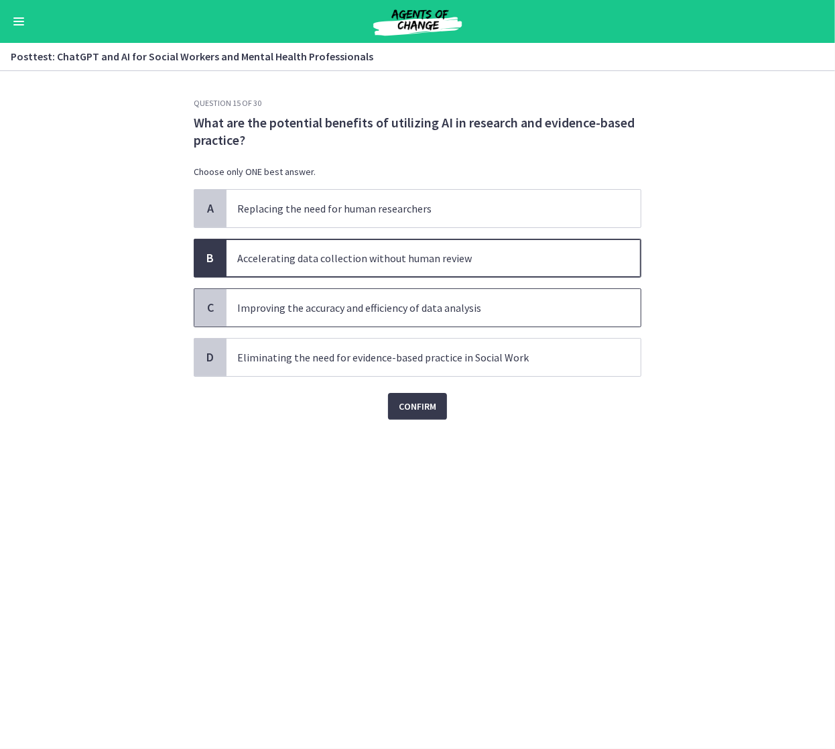
click at [527, 311] on p "Improving the accuracy and efficiency of data analysis" at bounding box center [420, 308] width 366 height 16
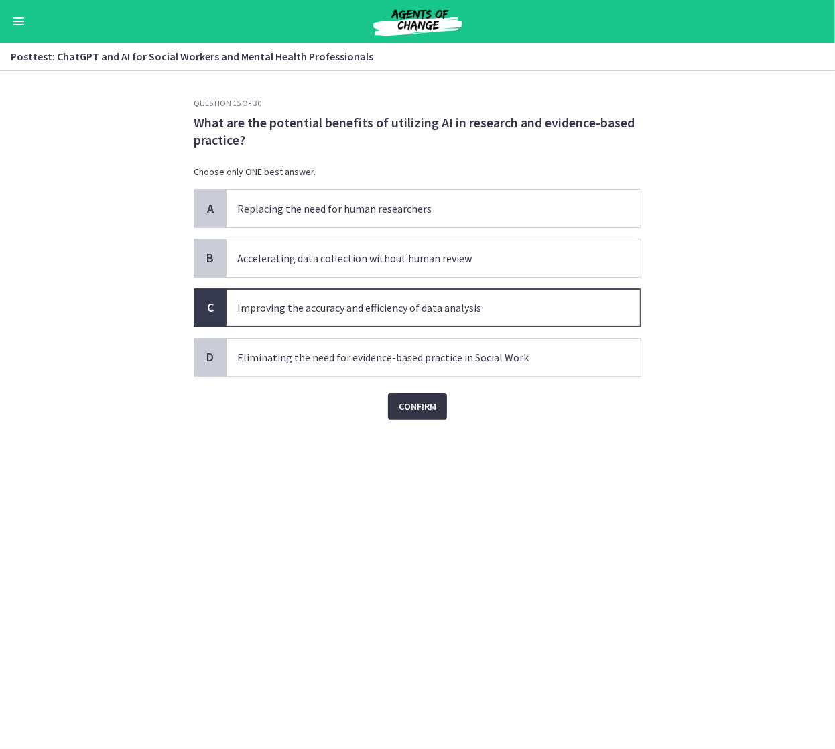
click at [433, 402] on span "Confirm" at bounding box center [418, 406] width 38 height 16
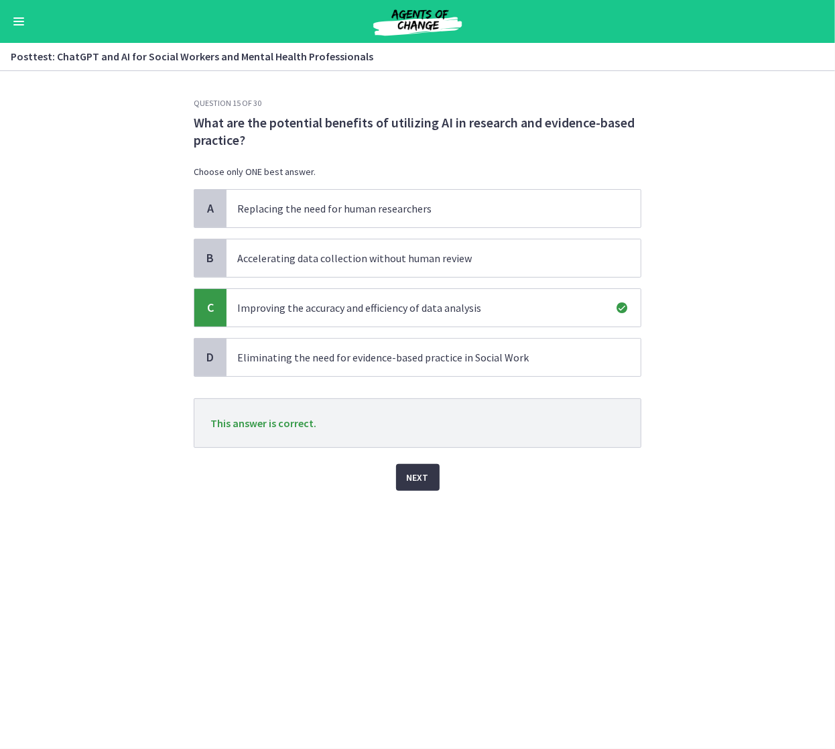
click at [423, 485] on button "Next" at bounding box center [418, 477] width 44 height 27
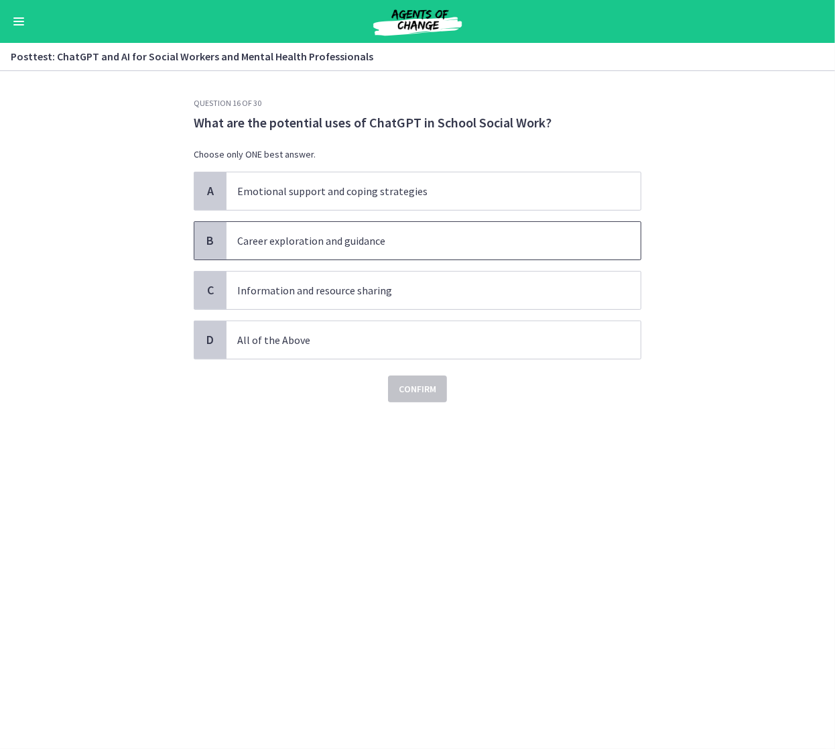
click at [424, 243] on p "Career exploration and guidance" at bounding box center [420, 241] width 366 height 16
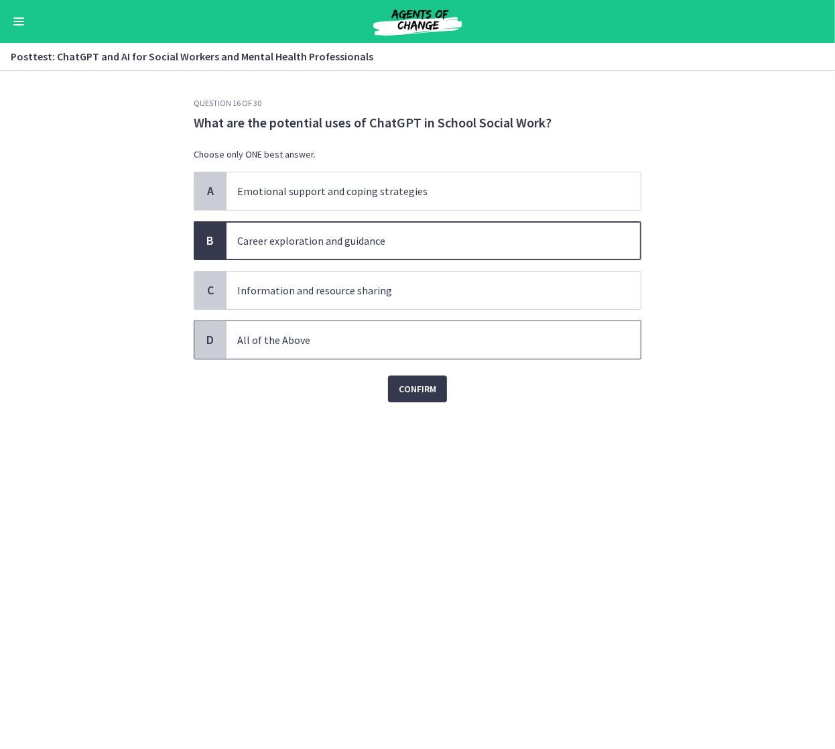
click at [416, 332] on p "All of the Above" at bounding box center [420, 340] width 366 height 16
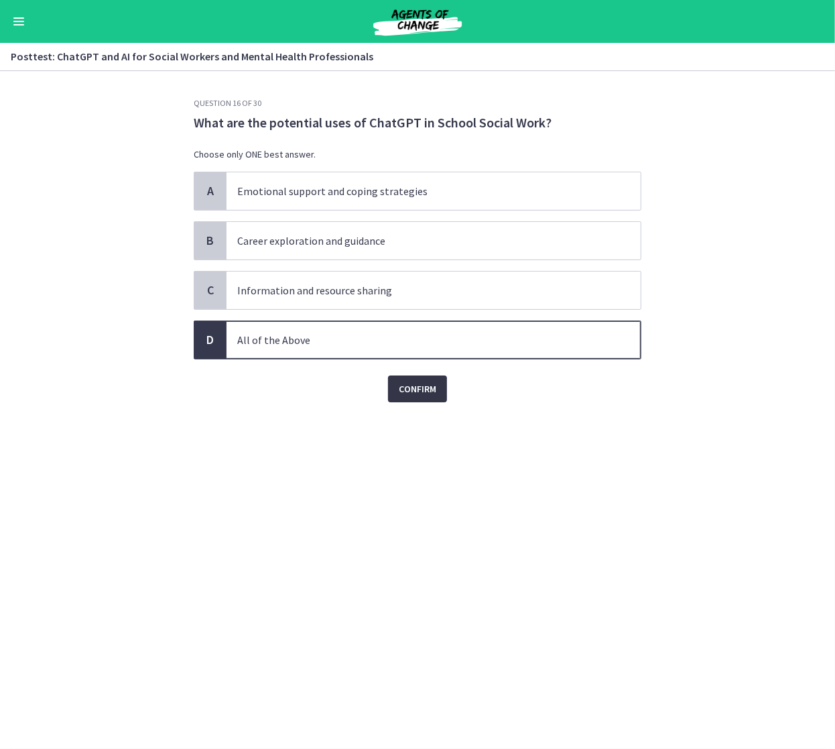
click at [420, 385] on span "Confirm" at bounding box center [418, 389] width 38 height 16
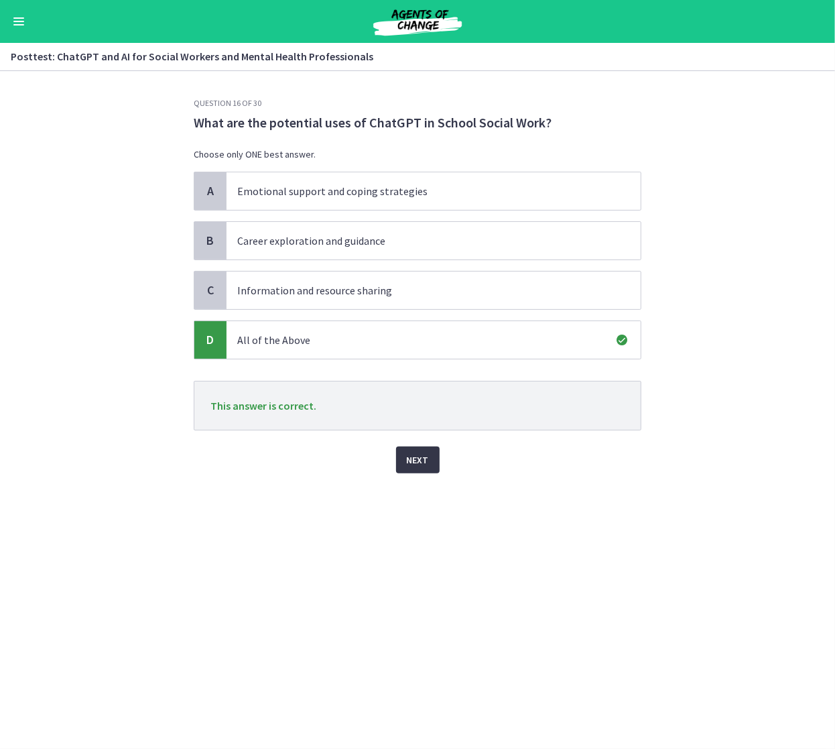
click at [420, 454] on span "Next" at bounding box center [418, 460] width 22 height 16
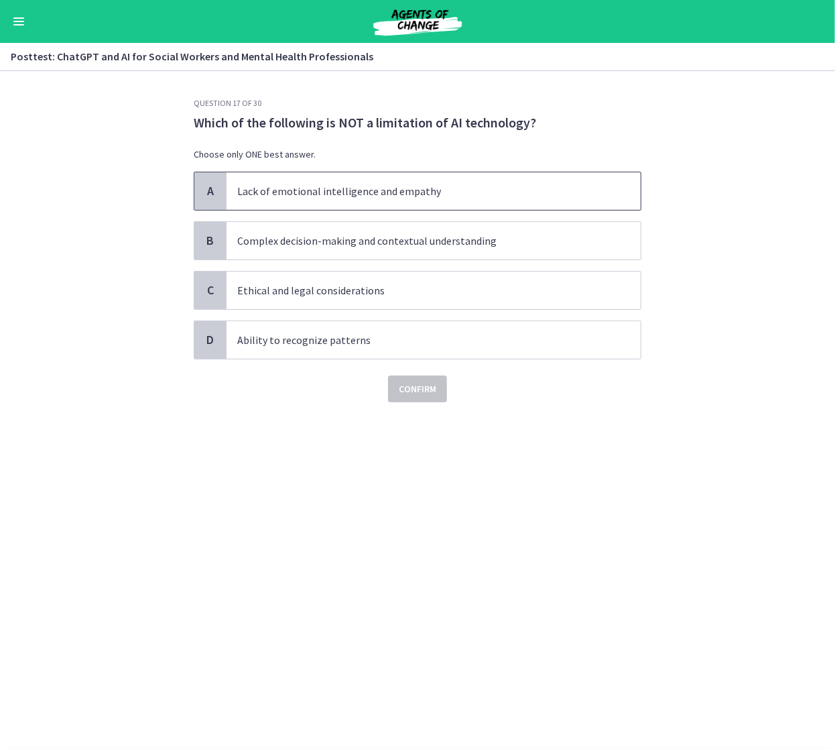
click at [448, 184] on p "Lack of emotional intelligence and empathy" at bounding box center [420, 191] width 366 height 16
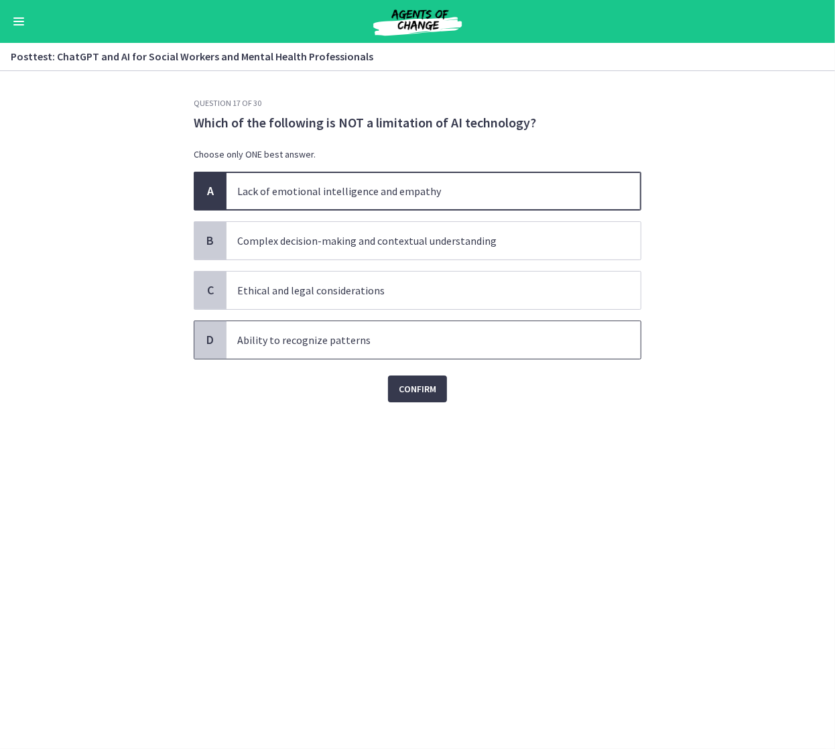
click at [415, 345] on p "Ability to recognize patterns" at bounding box center [420, 340] width 366 height 16
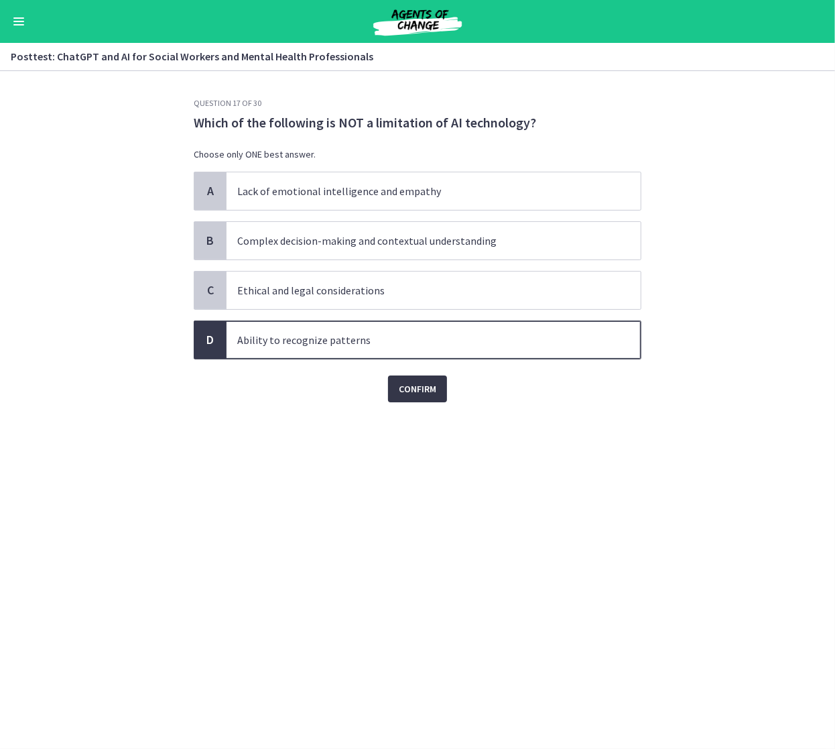
click at [404, 388] on span "Confirm" at bounding box center [418, 389] width 38 height 16
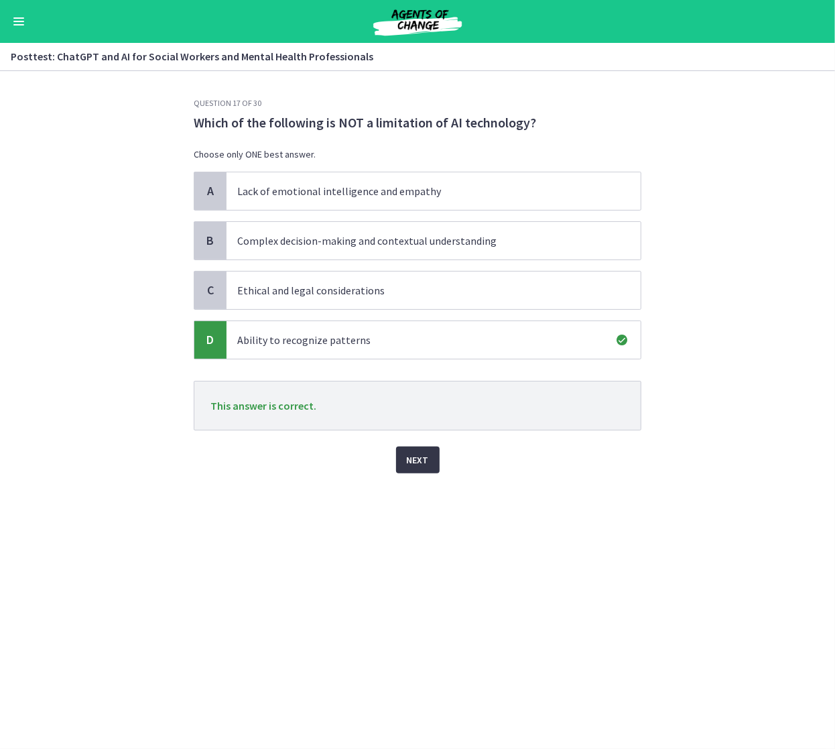
click at [416, 452] on span "Next" at bounding box center [418, 460] width 22 height 16
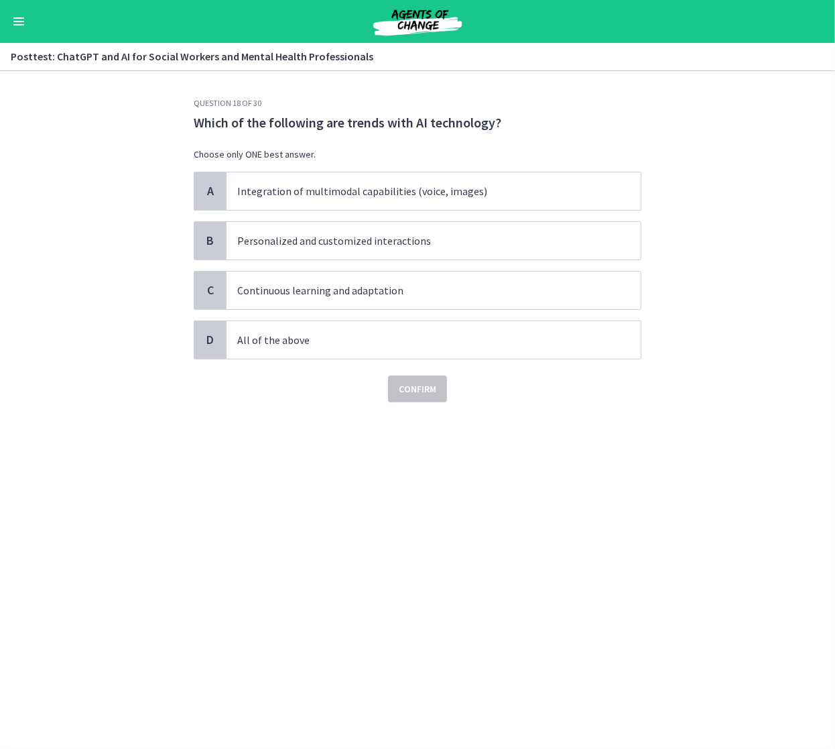
click at [435, 359] on div "Confirm" at bounding box center [418, 380] width 448 height 43
click at [405, 349] on span "All of the above" at bounding box center [434, 340] width 414 height 38
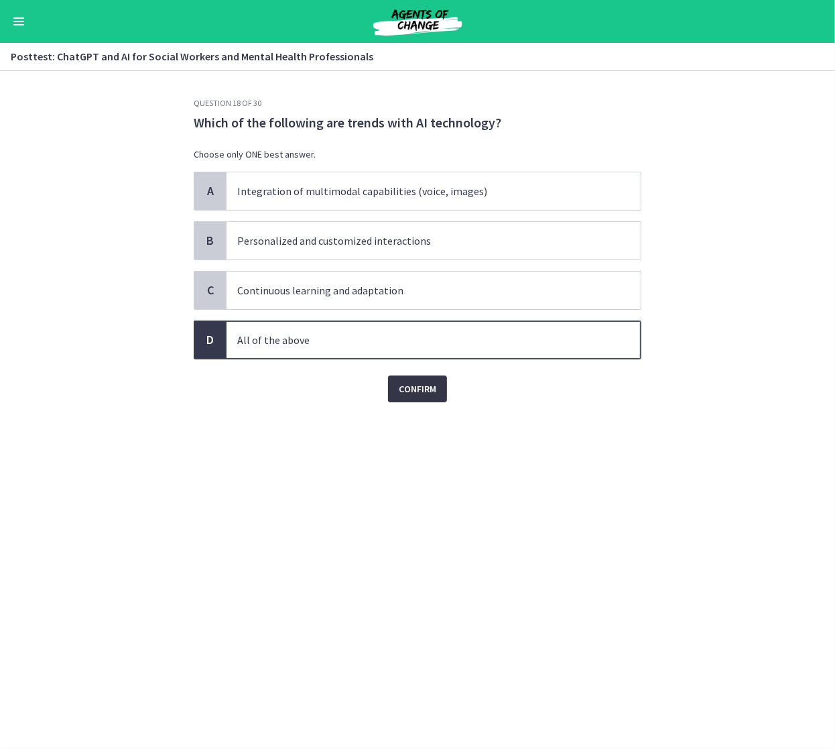
click at [422, 383] on span "Confirm" at bounding box center [418, 389] width 38 height 16
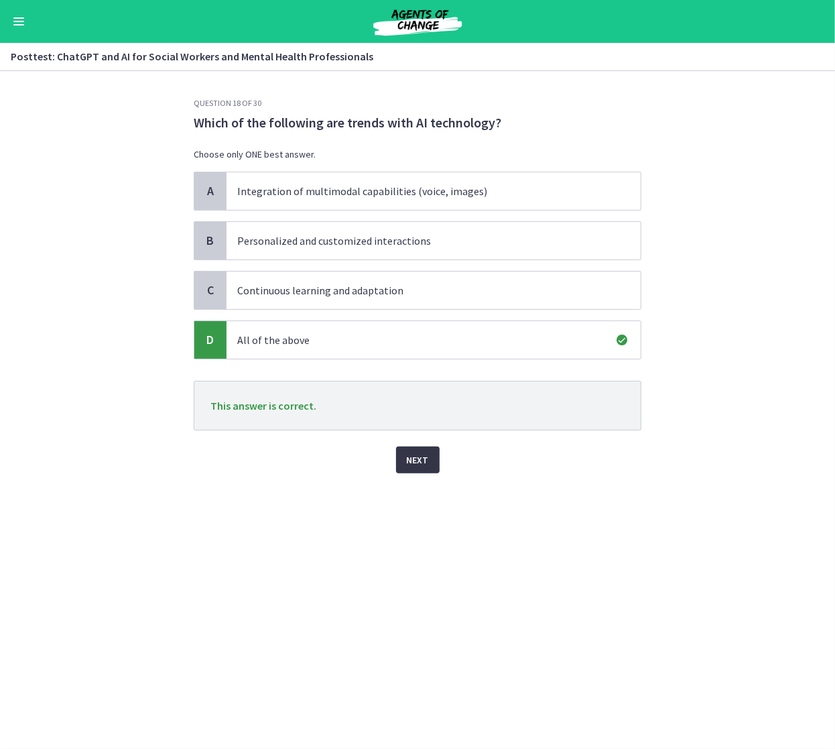
click at [414, 460] on span "Next" at bounding box center [418, 460] width 22 height 16
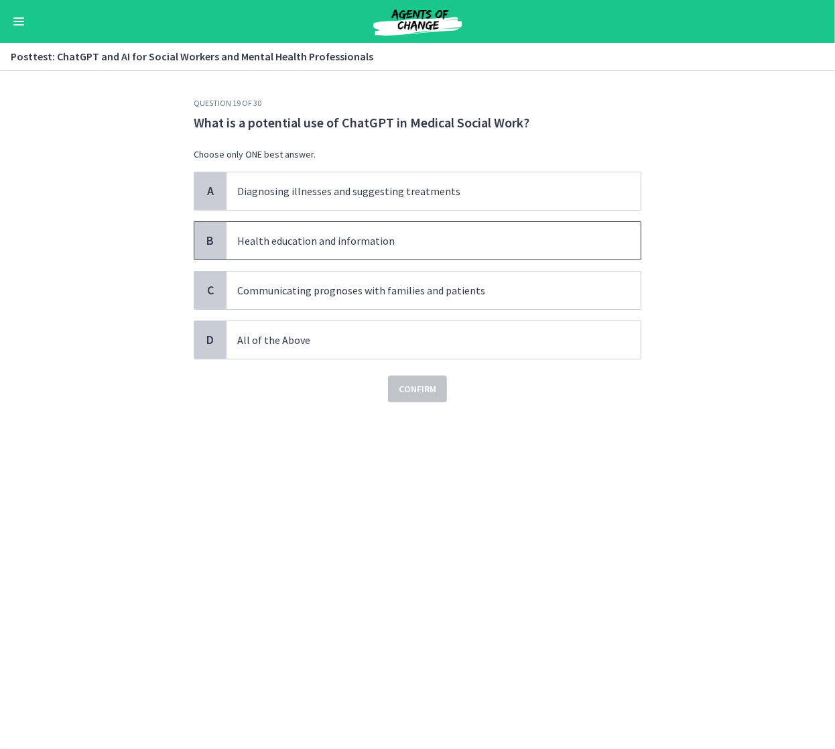
click at [458, 241] on p "Health education and information" at bounding box center [420, 241] width 366 height 16
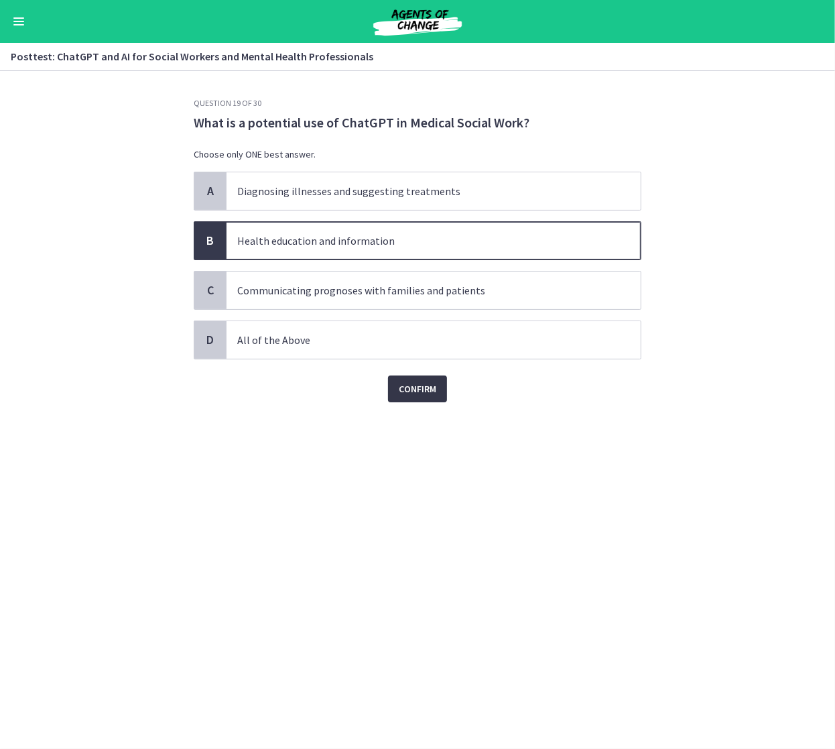
click at [427, 385] on span "Confirm" at bounding box center [418, 389] width 38 height 16
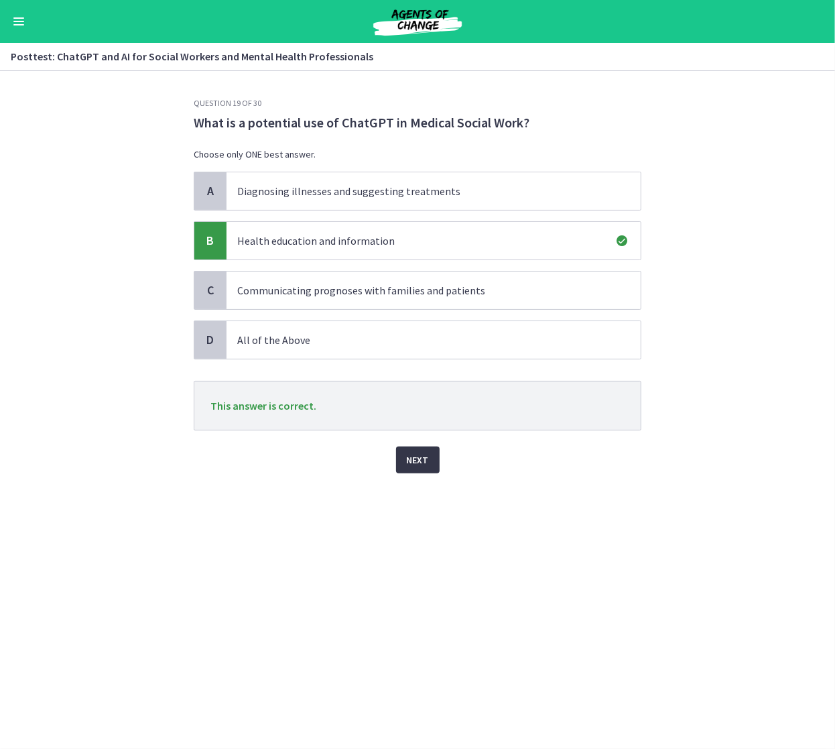
click at [423, 454] on span "Next" at bounding box center [418, 460] width 22 height 16
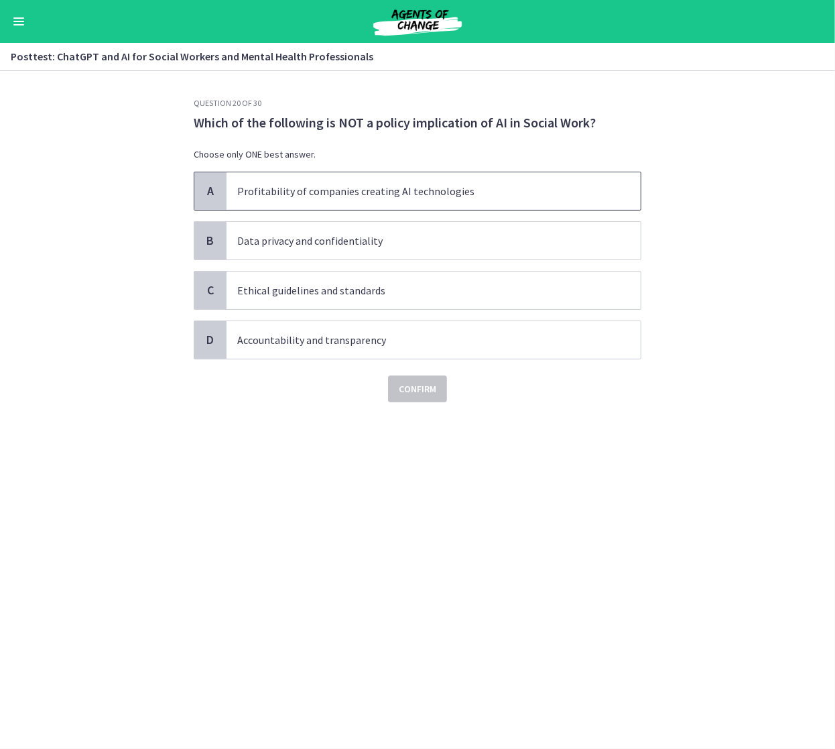
click at [463, 176] on span "Profitability of companies creating AI technologies" at bounding box center [434, 191] width 414 height 38
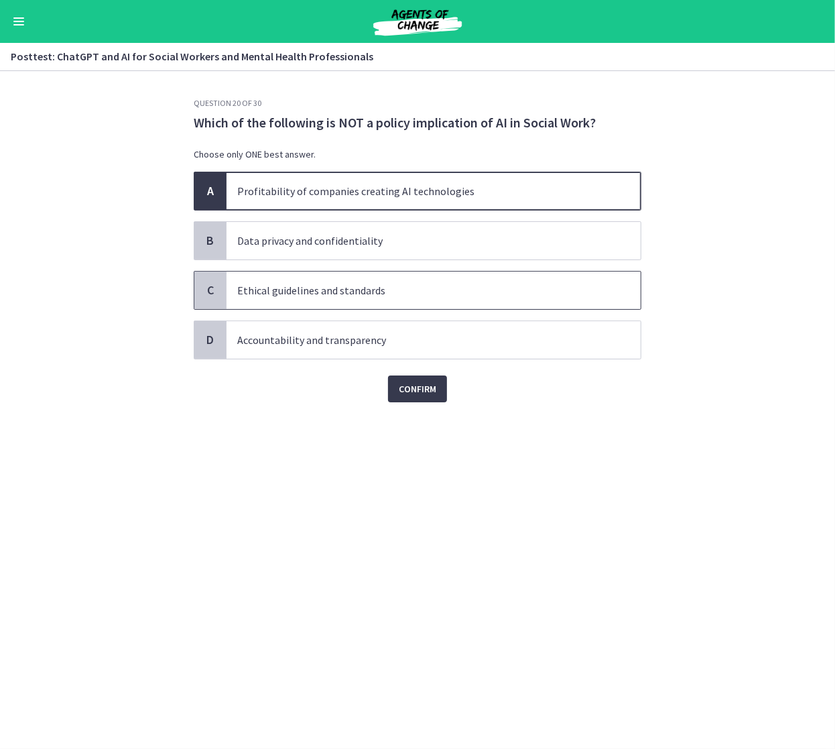
click at [424, 282] on p "Ethical guidelines and standards" at bounding box center [420, 290] width 366 height 16
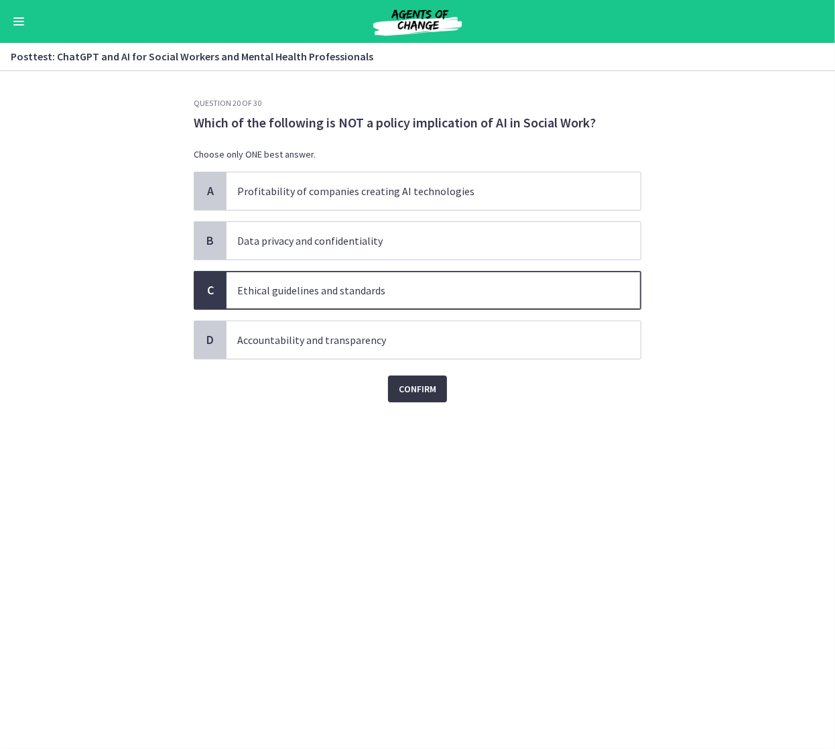
click at [415, 390] on span "Confirm" at bounding box center [418, 389] width 38 height 16
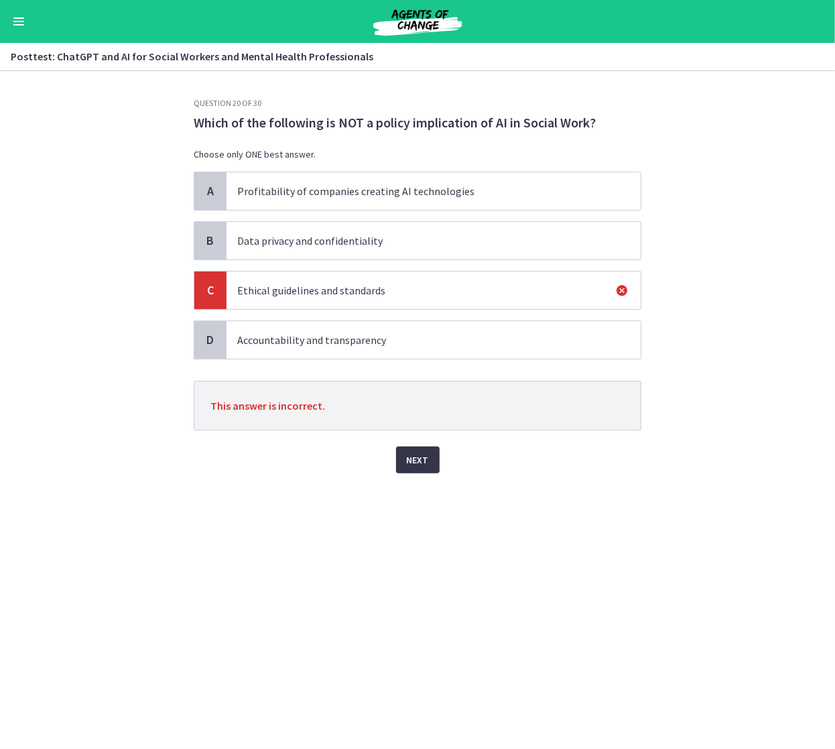
click at [418, 461] on span "Next" at bounding box center [418, 460] width 22 height 16
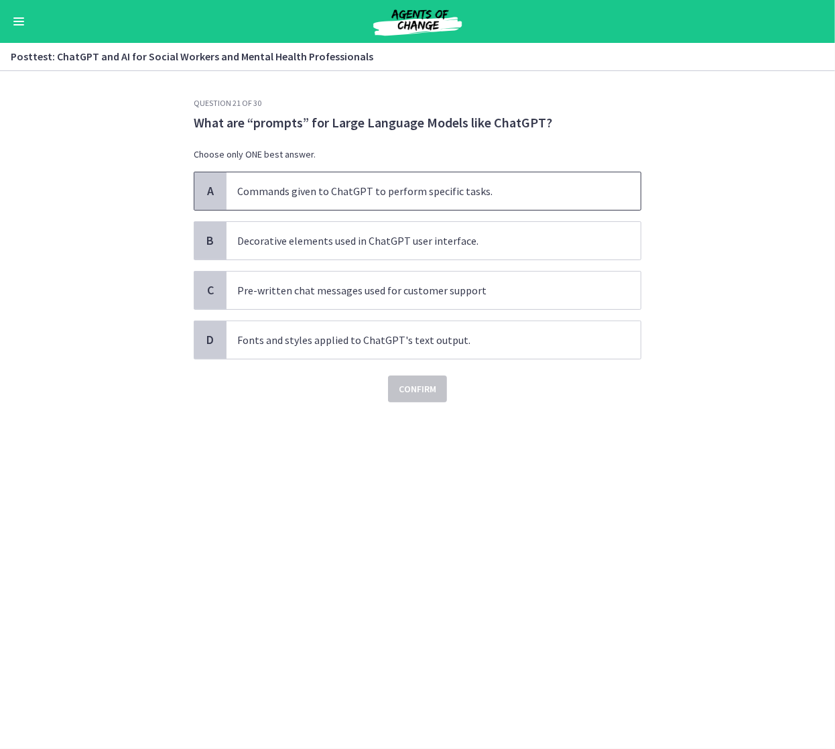
click at [432, 194] on p "Commands given to ChatGPT to perform specific tasks." at bounding box center [420, 191] width 366 height 16
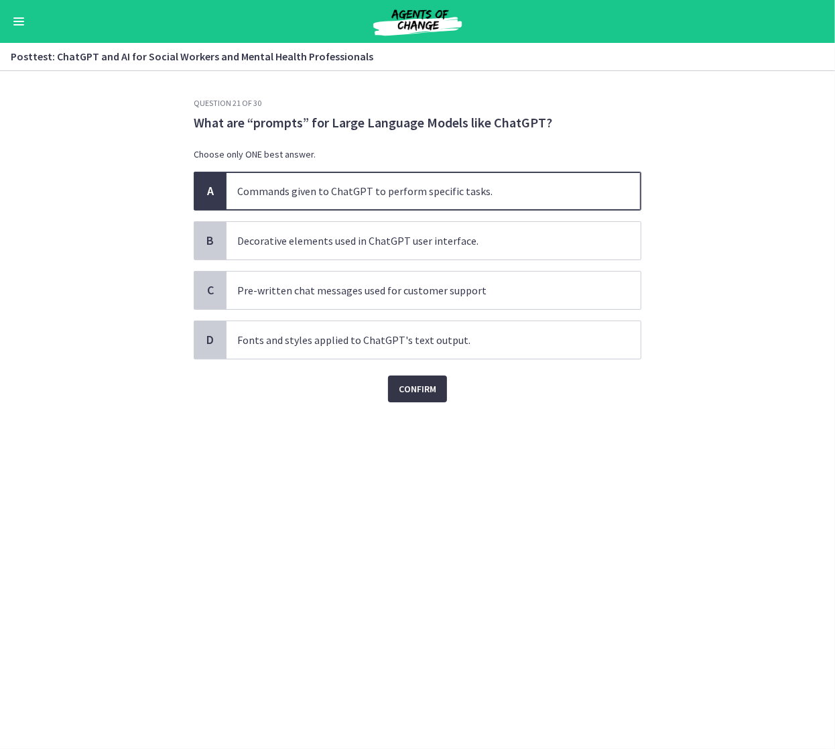
click at [415, 386] on span "Confirm" at bounding box center [418, 389] width 38 height 16
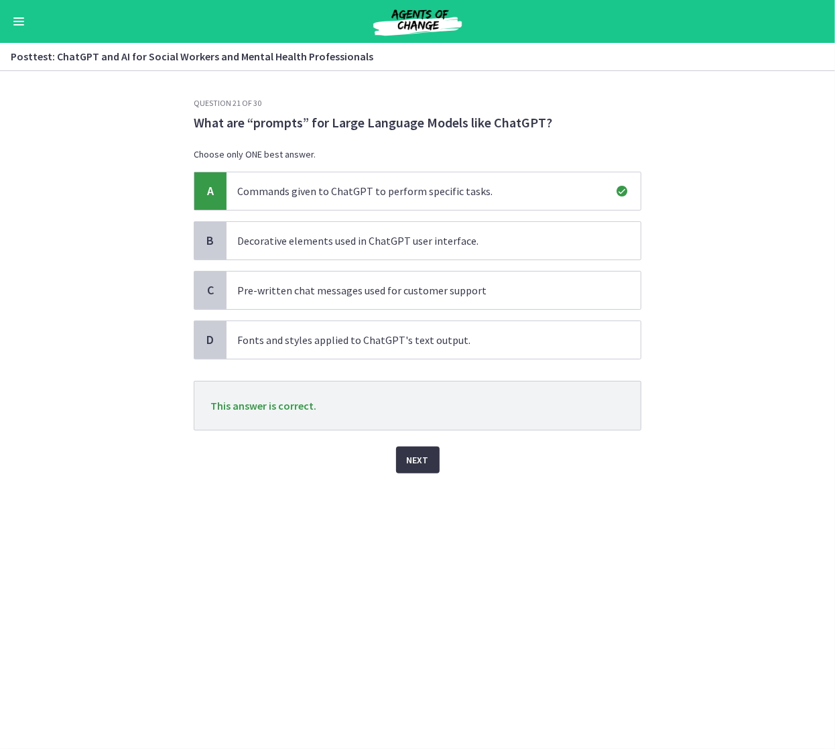
click at [428, 458] on button "Next" at bounding box center [418, 459] width 44 height 27
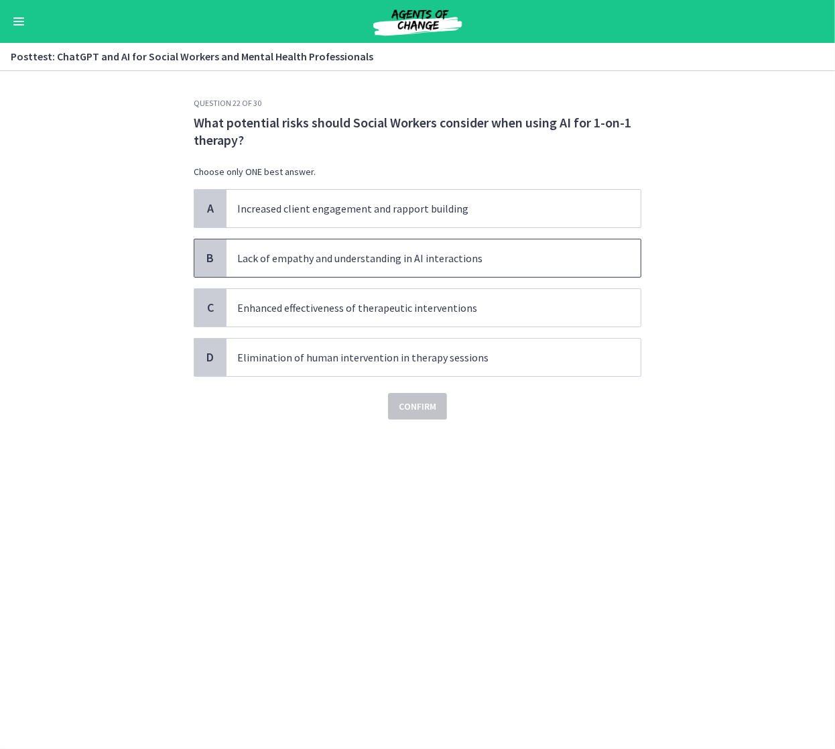
click at [498, 253] on p "Lack of empathy and understanding in AI interactions" at bounding box center [420, 258] width 366 height 16
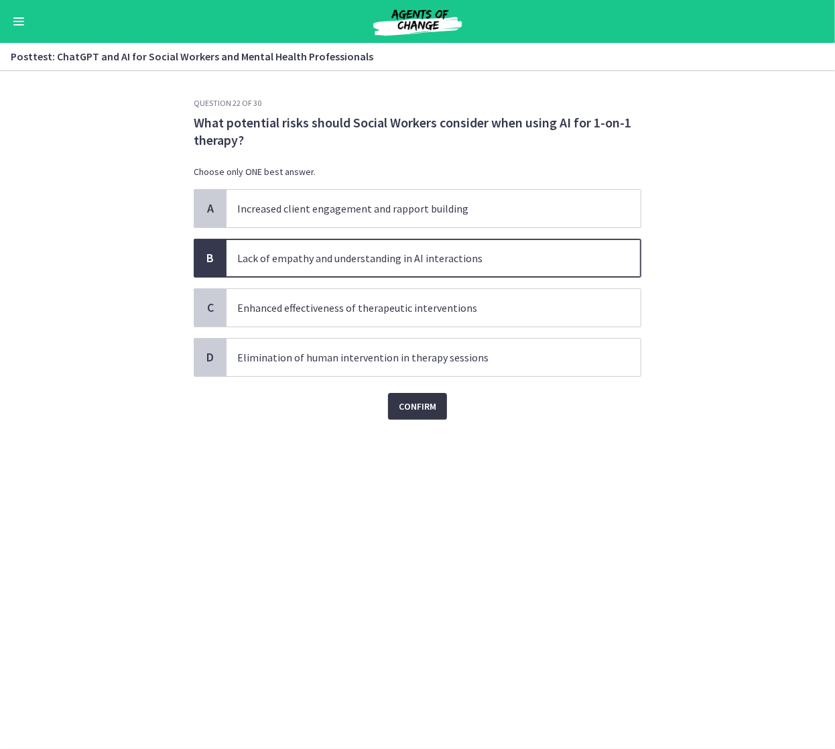
click at [430, 406] on span "Confirm" at bounding box center [418, 406] width 38 height 16
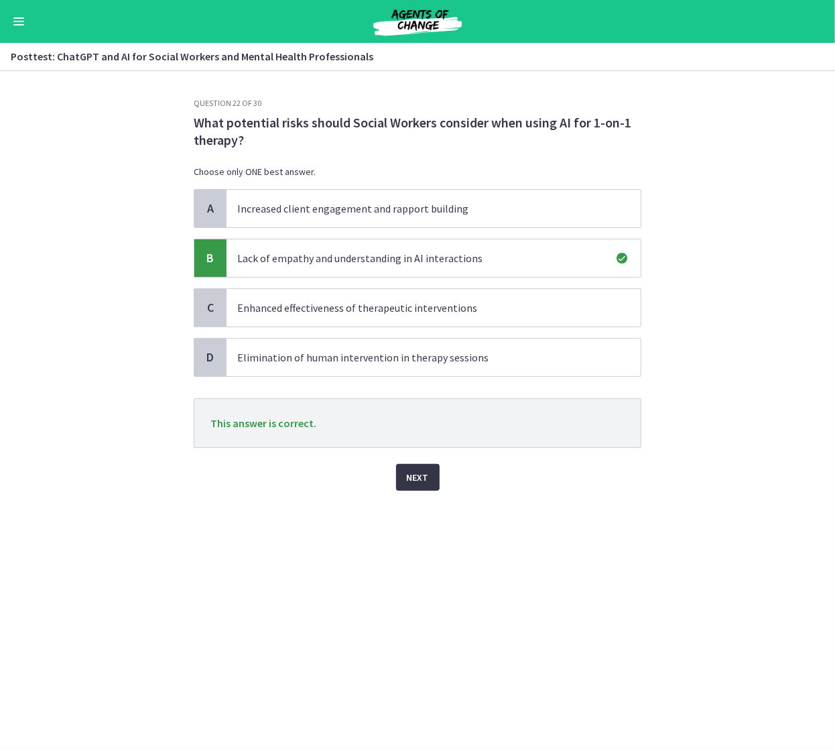
click at [422, 473] on span "Next" at bounding box center [418, 477] width 22 height 16
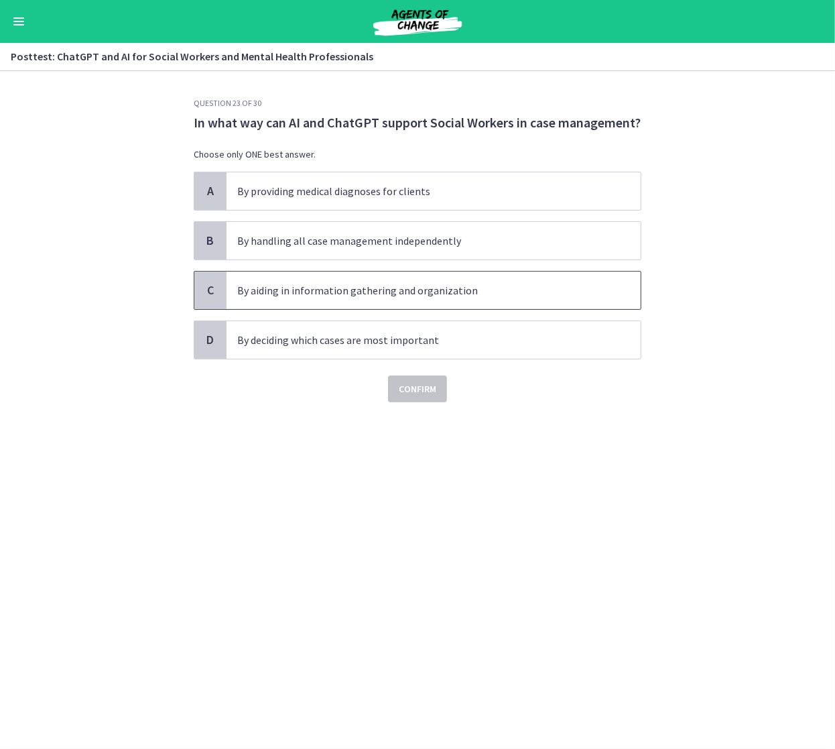
click at [479, 294] on p "By aiding in information gathering and organization" at bounding box center [420, 290] width 366 height 16
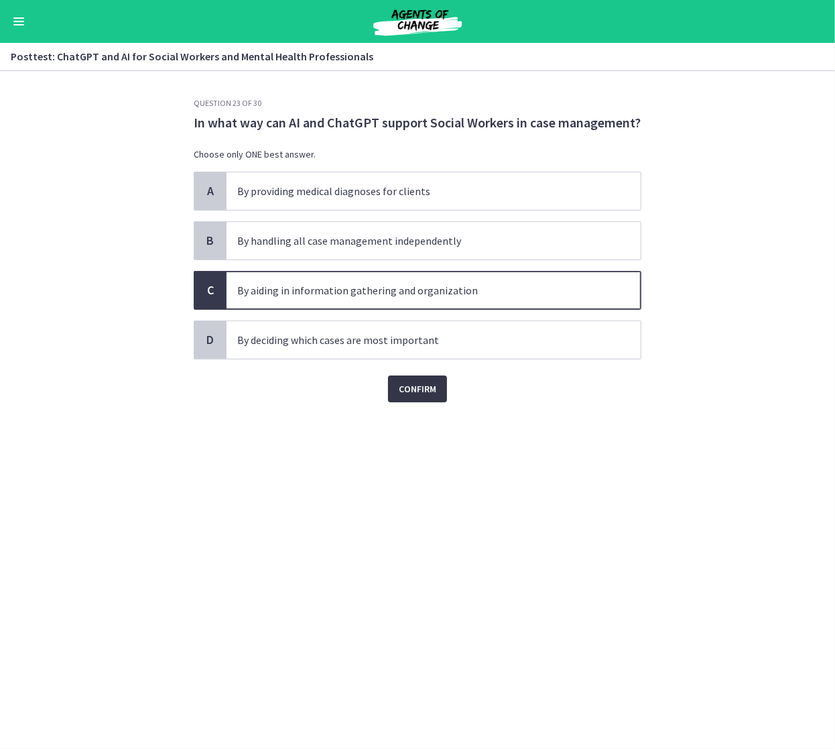
click at [416, 377] on button "Confirm" at bounding box center [417, 388] width 59 height 27
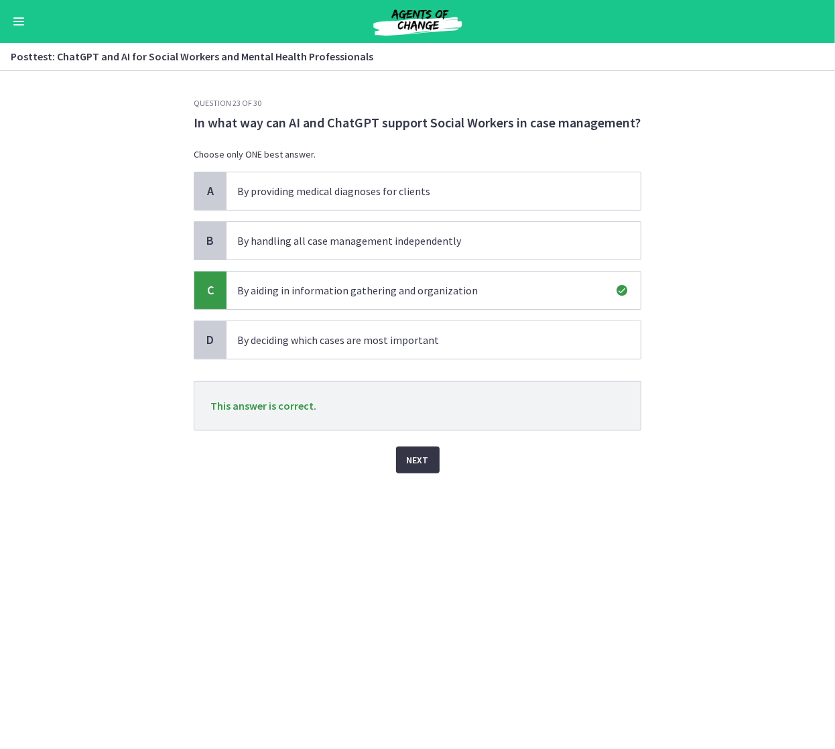
click at [420, 452] on span "Next" at bounding box center [418, 460] width 22 height 16
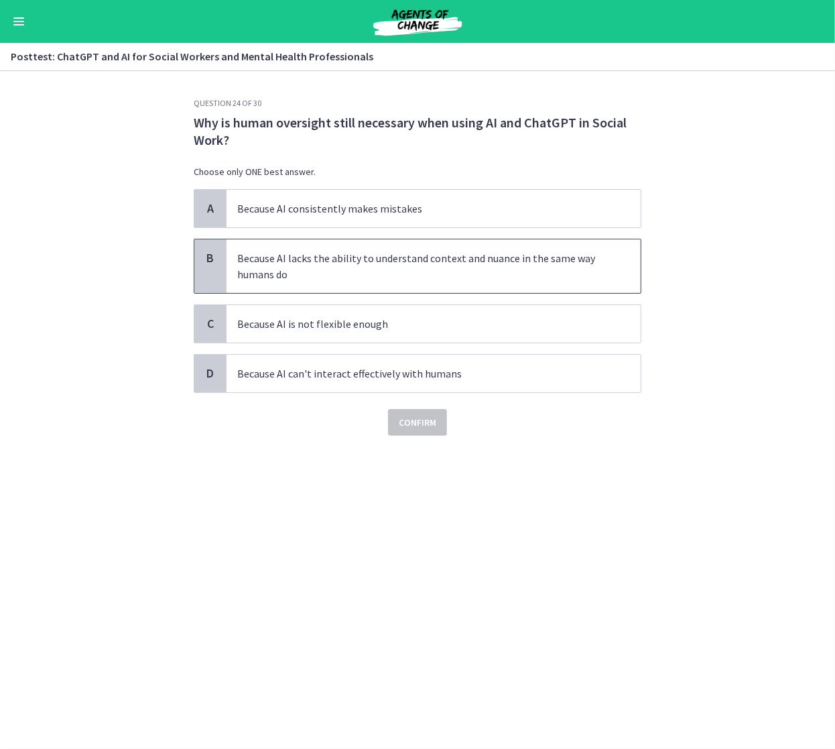
click at [465, 265] on p "Because AI lacks the ability to understand context and nuance in the same way h…" at bounding box center [420, 266] width 366 height 32
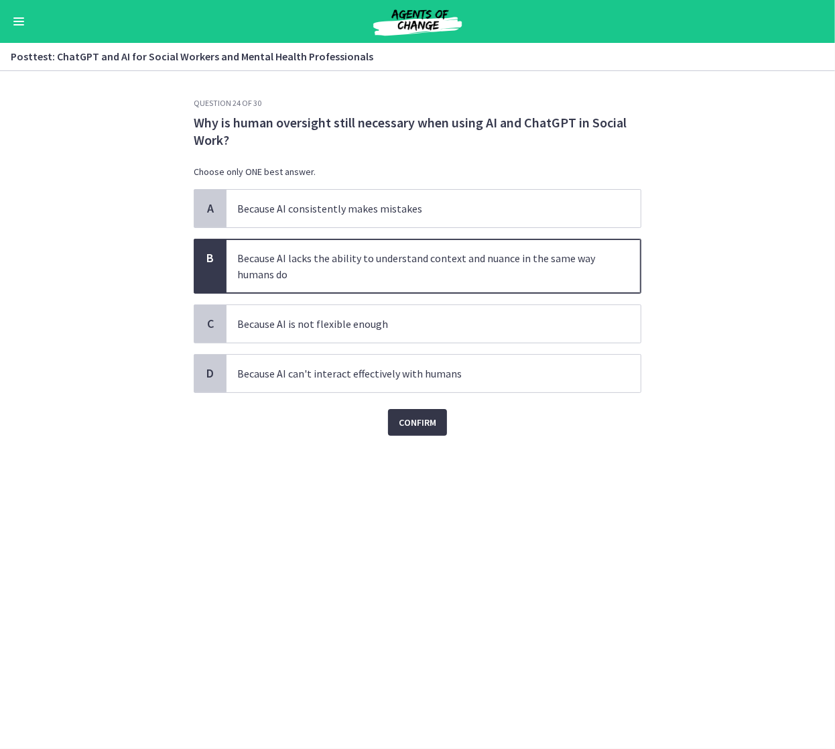
click at [414, 424] on span "Confirm" at bounding box center [418, 422] width 38 height 16
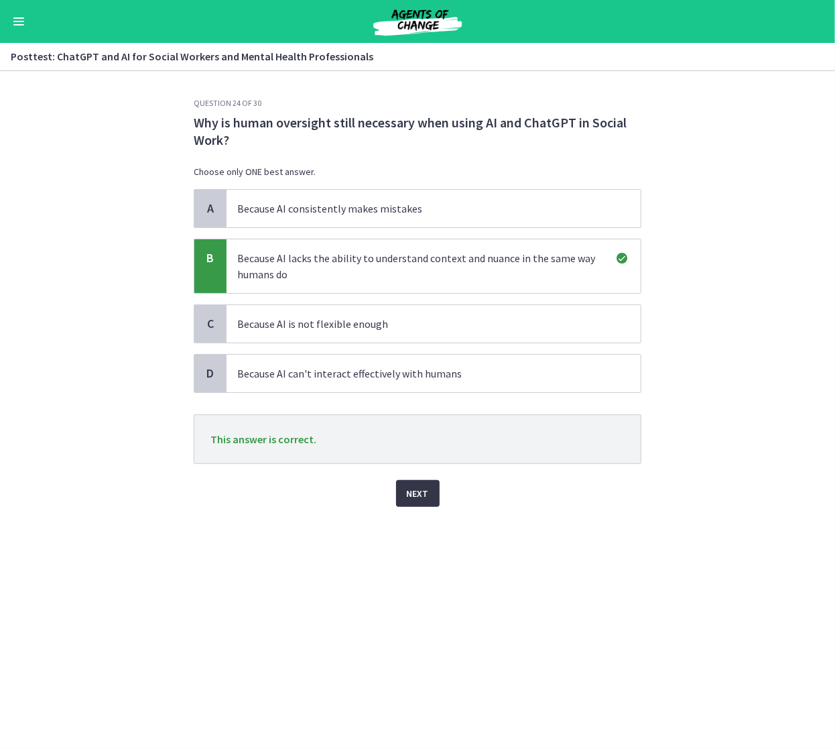
click at [412, 494] on span "Next" at bounding box center [418, 493] width 22 height 16
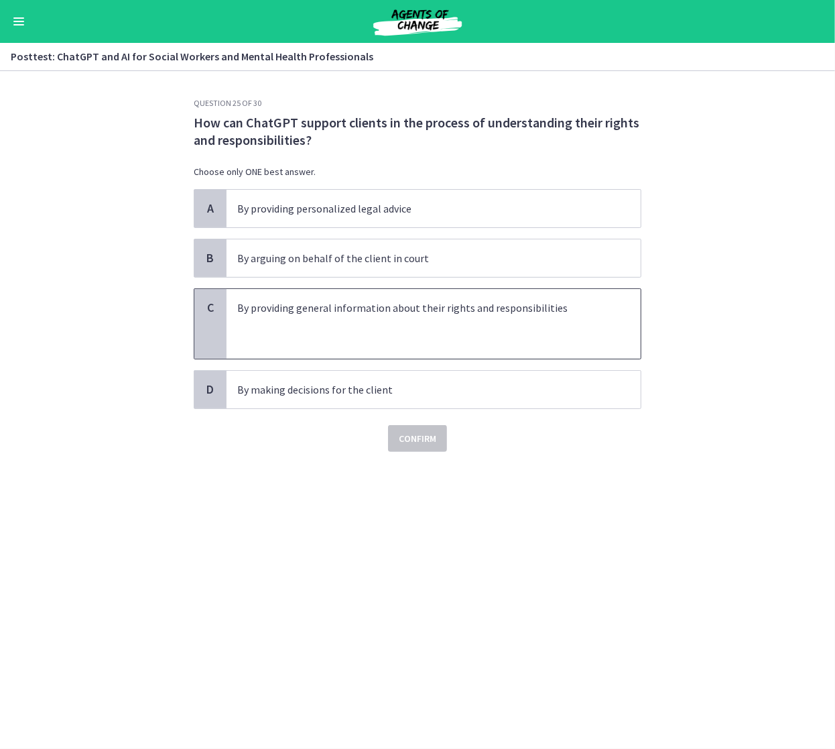
click at [514, 332] on p at bounding box center [420, 340] width 366 height 16
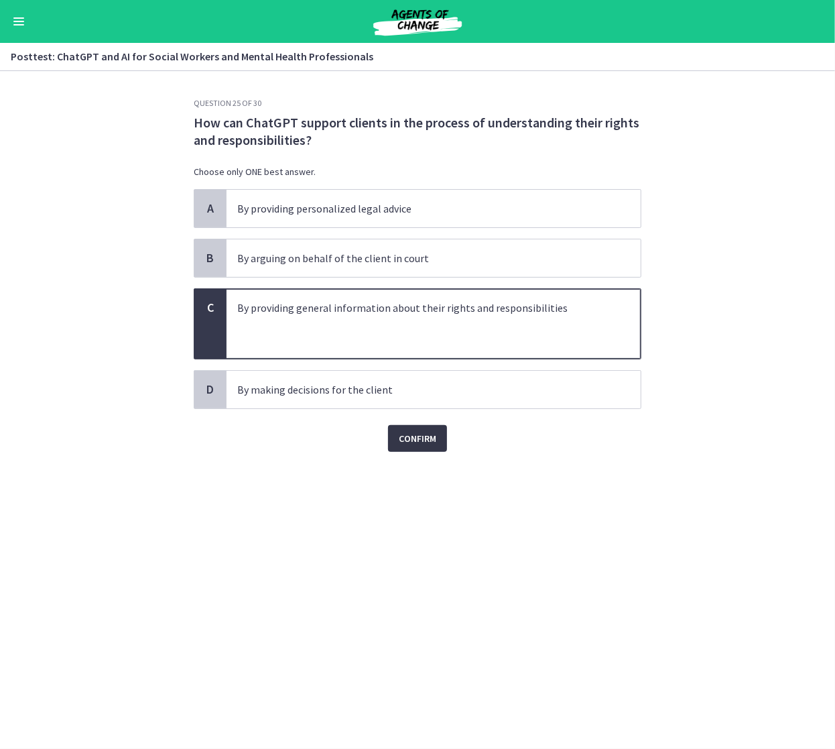
click at [424, 434] on span "Confirm" at bounding box center [418, 438] width 38 height 16
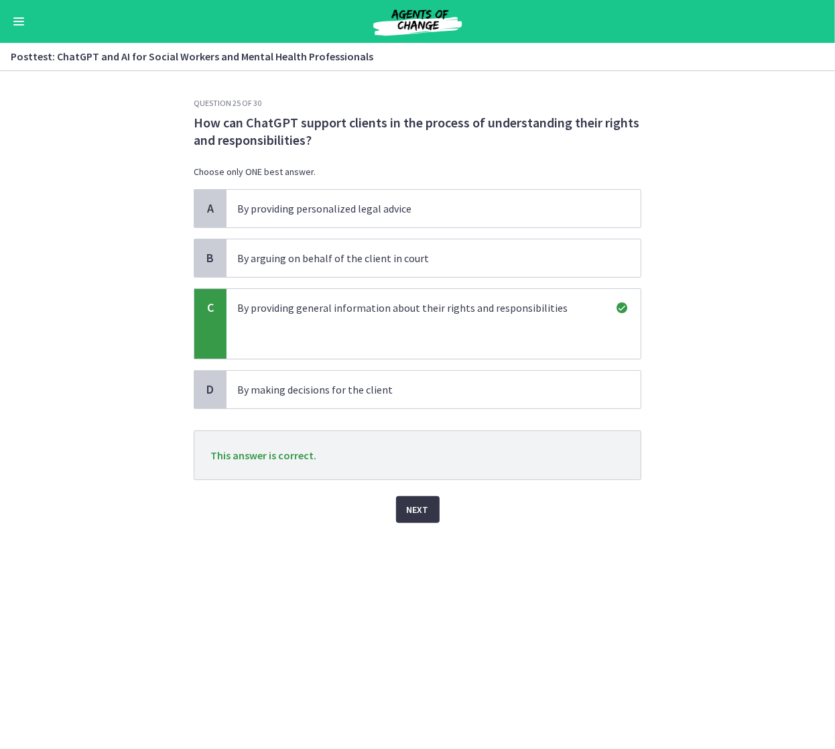
click at [423, 513] on span "Next" at bounding box center [418, 509] width 22 height 16
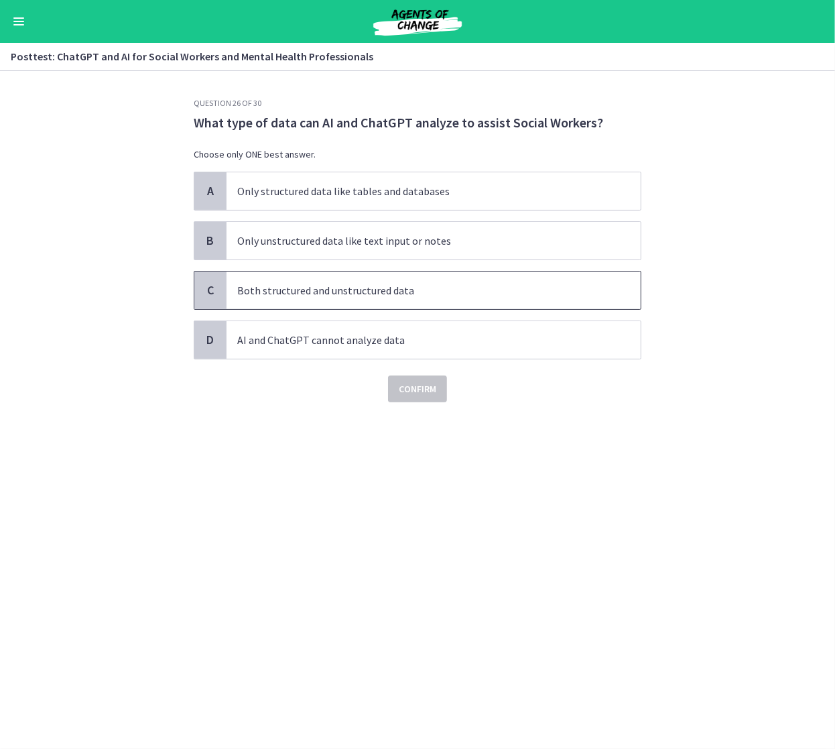
click at [499, 279] on span "Both structured and unstructured data" at bounding box center [434, 290] width 414 height 38
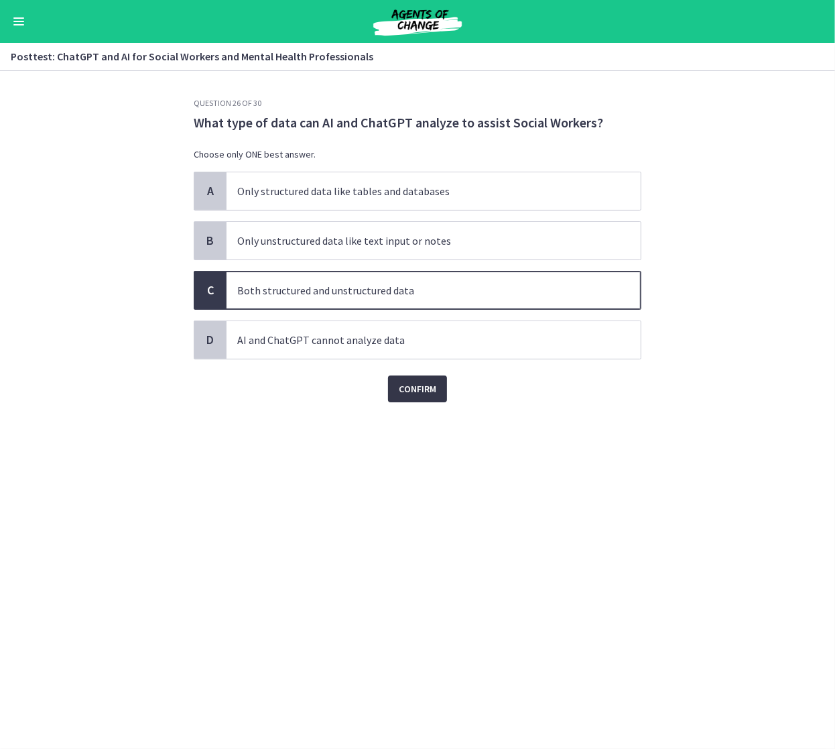
click at [442, 384] on button "Confirm" at bounding box center [417, 388] width 59 height 27
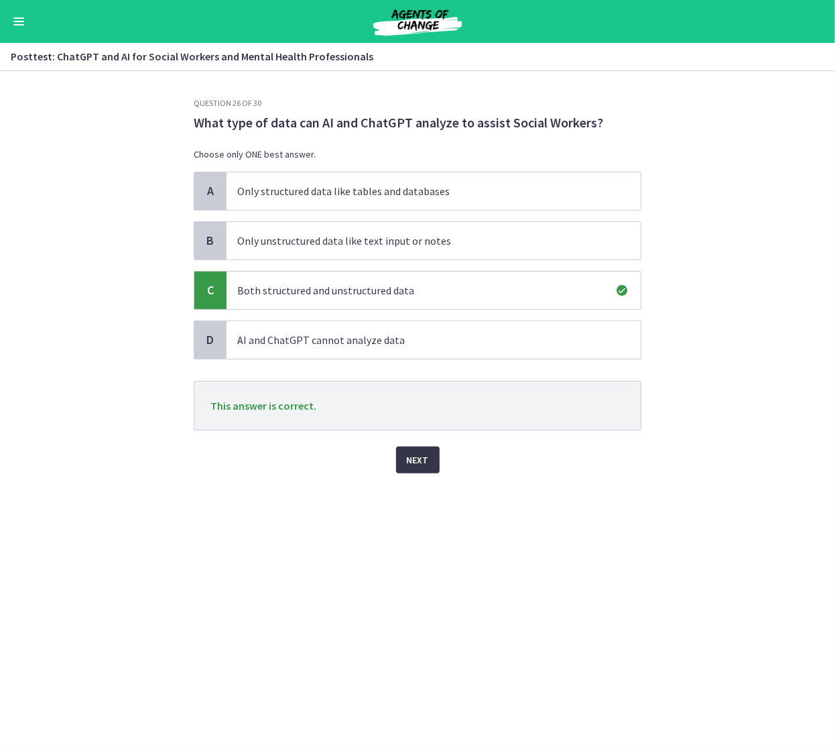
click at [417, 454] on span "Next" at bounding box center [418, 460] width 22 height 16
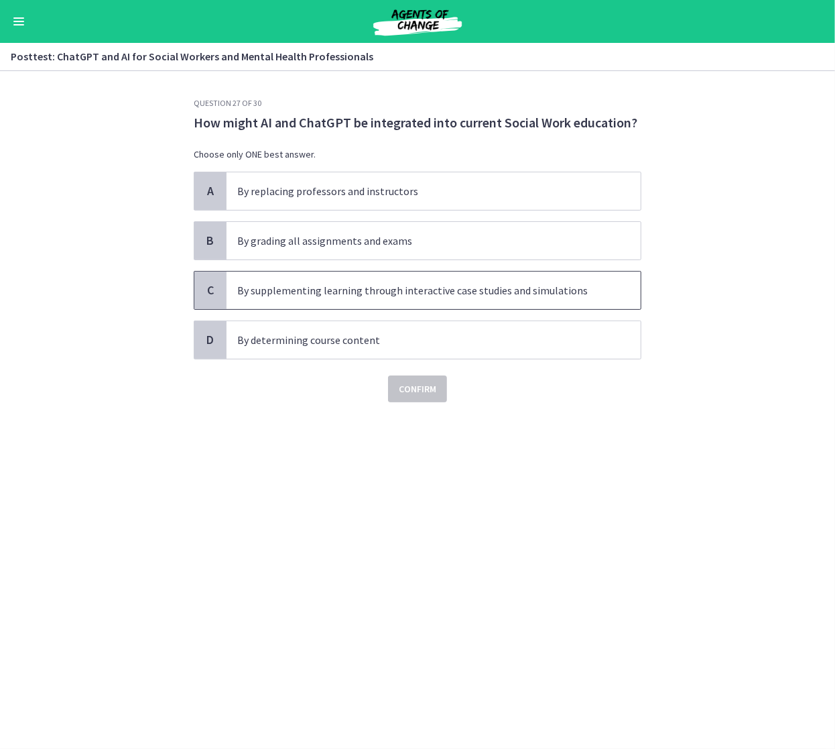
click at [473, 292] on p "By supplementing learning through interactive case studies and simulations" at bounding box center [420, 290] width 366 height 16
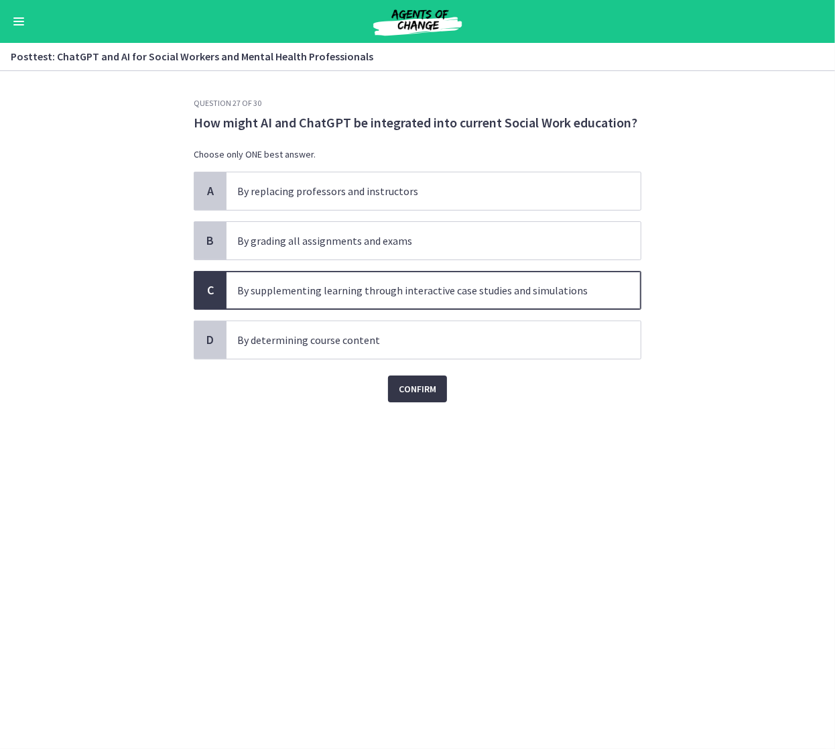
click at [422, 385] on span "Confirm" at bounding box center [418, 389] width 38 height 16
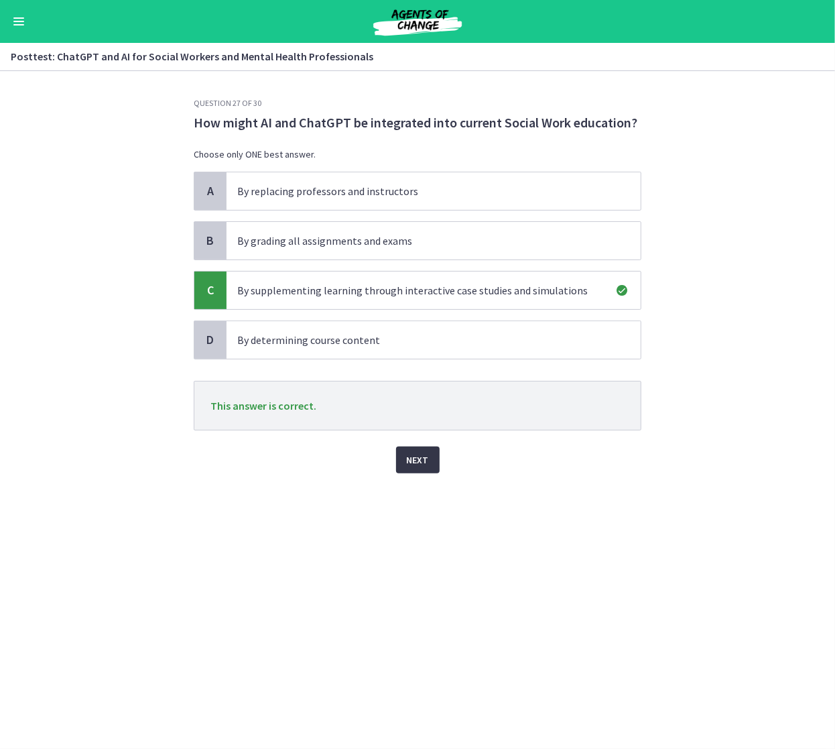
click at [417, 456] on span "Next" at bounding box center [418, 460] width 22 height 16
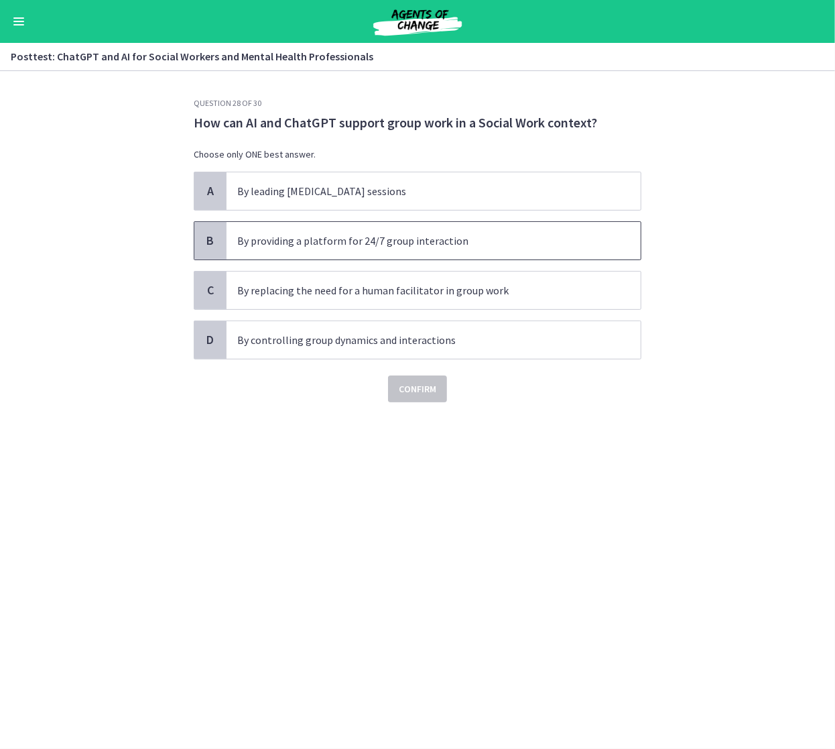
click at [473, 237] on p "By providing a platform for 24/7 group interaction" at bounding box center [420, 241] width 366 height 16
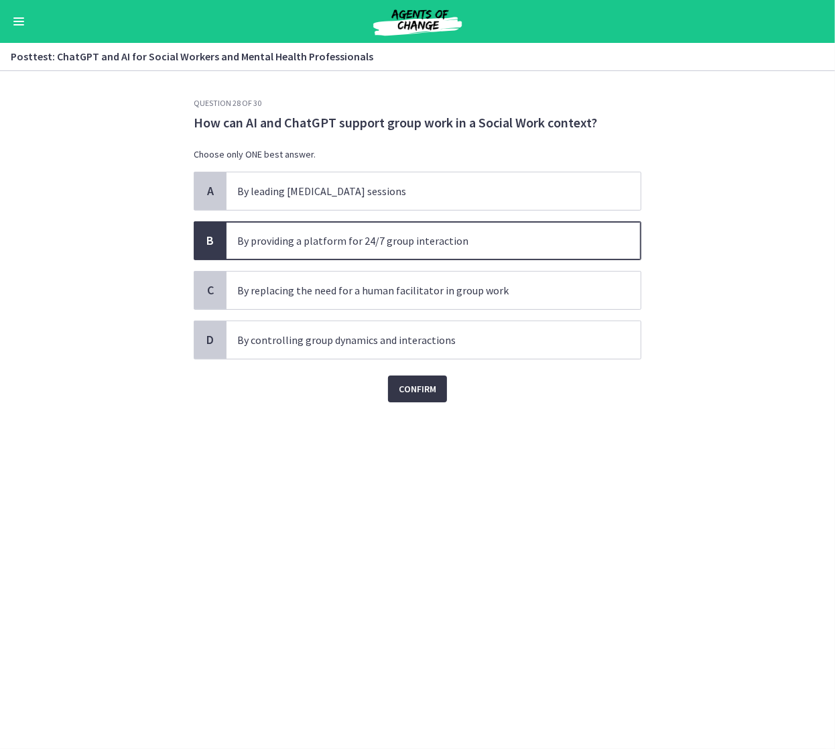
click at [433, 387] on span "Confirm" at bounding box center [418, 389] width 38 height 16
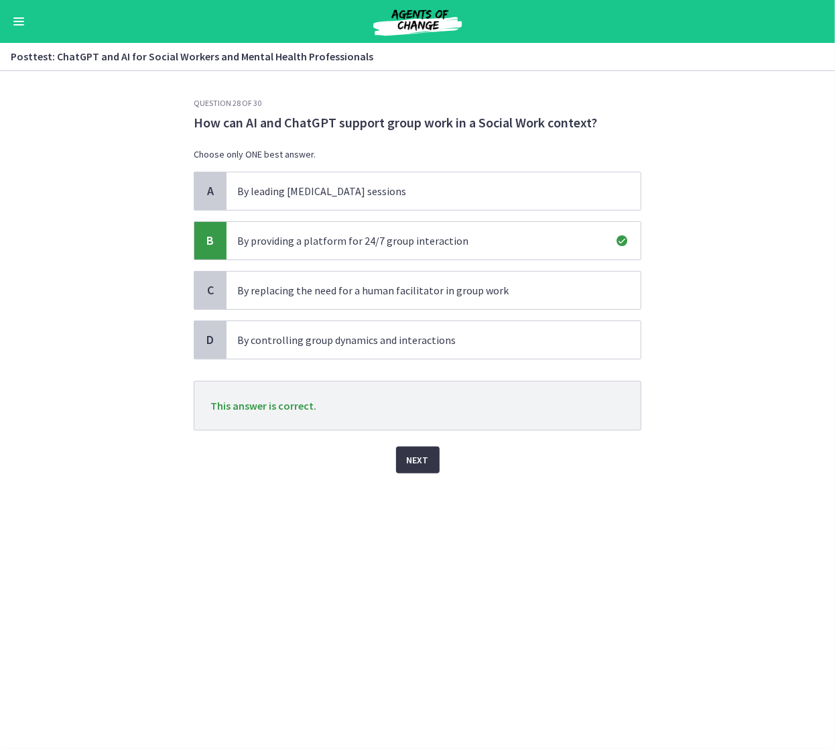
click at [426, 458] on span "Next" at bounding box center [418, 460] width 22 height 16
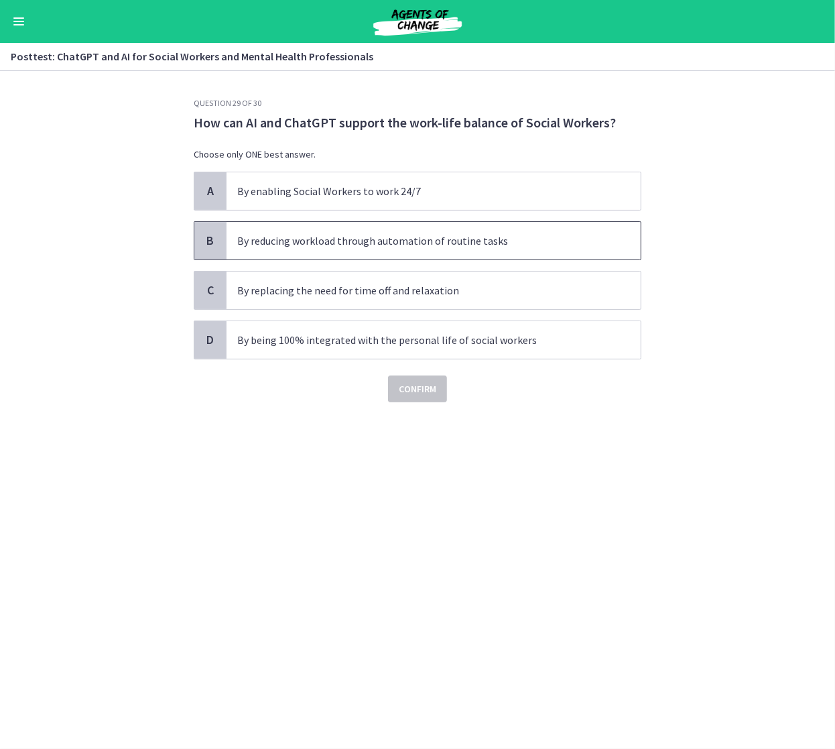
click at [548, 240] on p "By reducing workload through automation of routine tasks" at bounding box center [420, 241] width 366 height 16
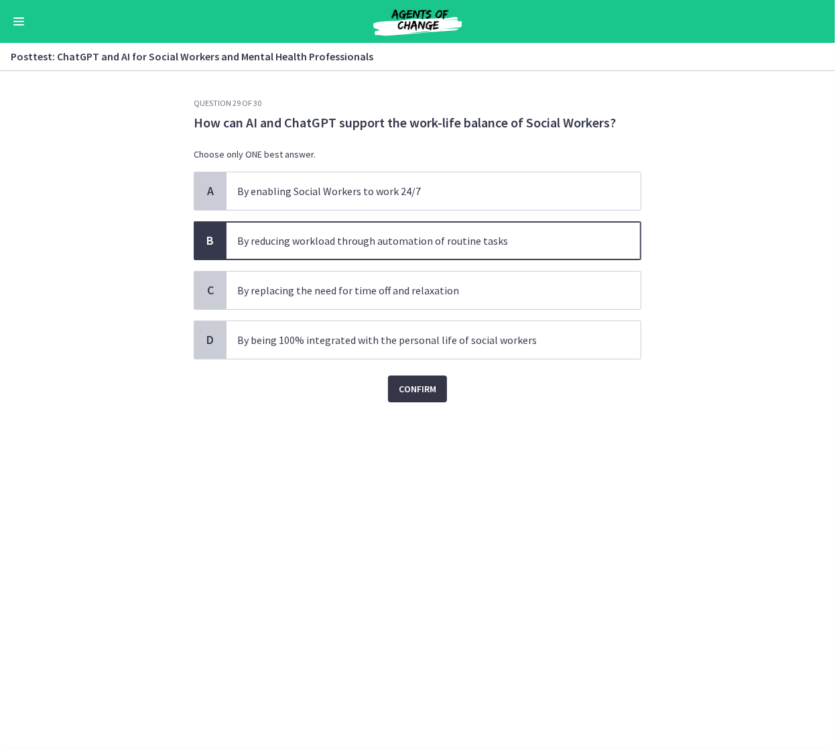
click at [418, 385] on span "Confirm" at bounding box center [418, 389] width 38 height 16
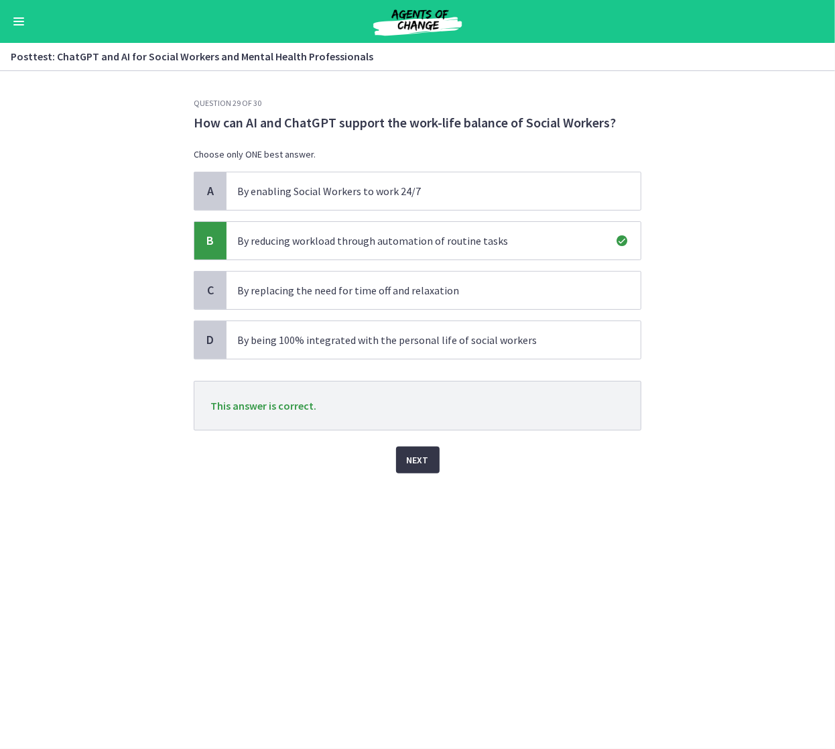
click at [402, 454] on button "Next" at bounding box center [418, 459] width 44 height 27
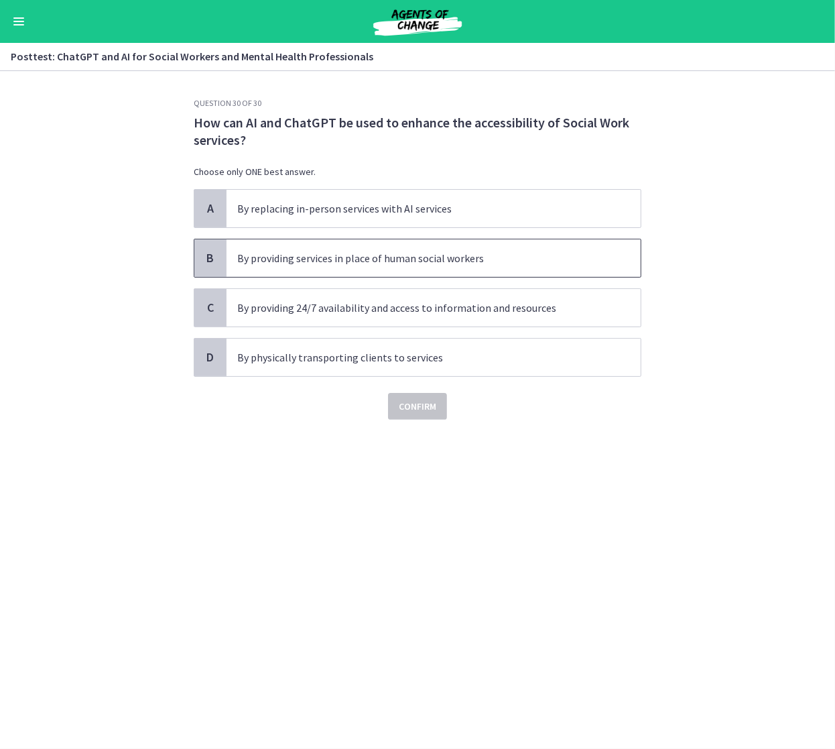
click at [499, 252] on p "By providing services in place of human social workers" at bounding box center [420, 258] width 366 height 16
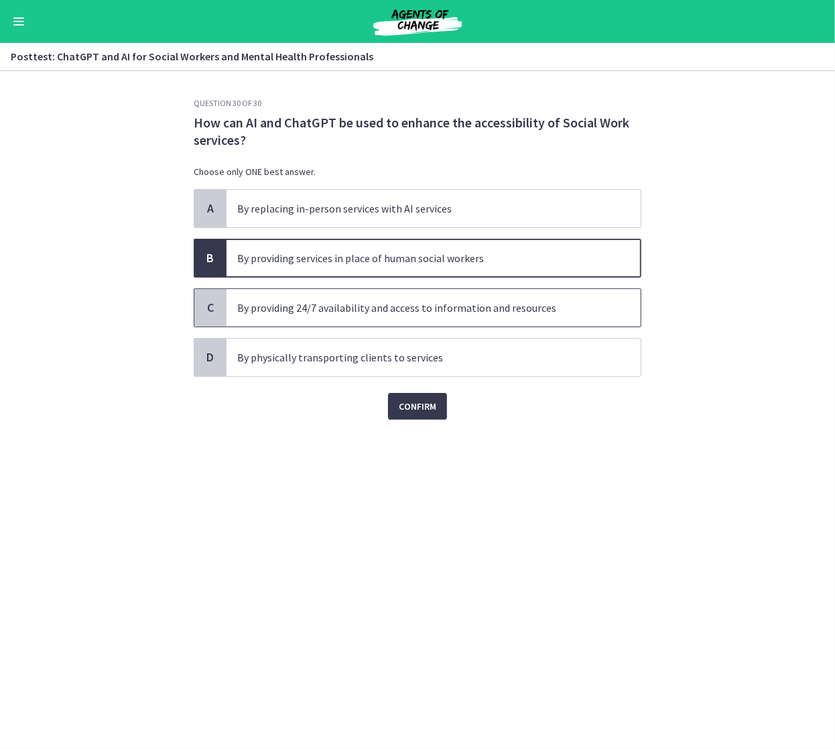
click at [424, 310] on p "By providing 24/7 availability and access to information and resources" at bounding box center [420, 308] width 366 height 16
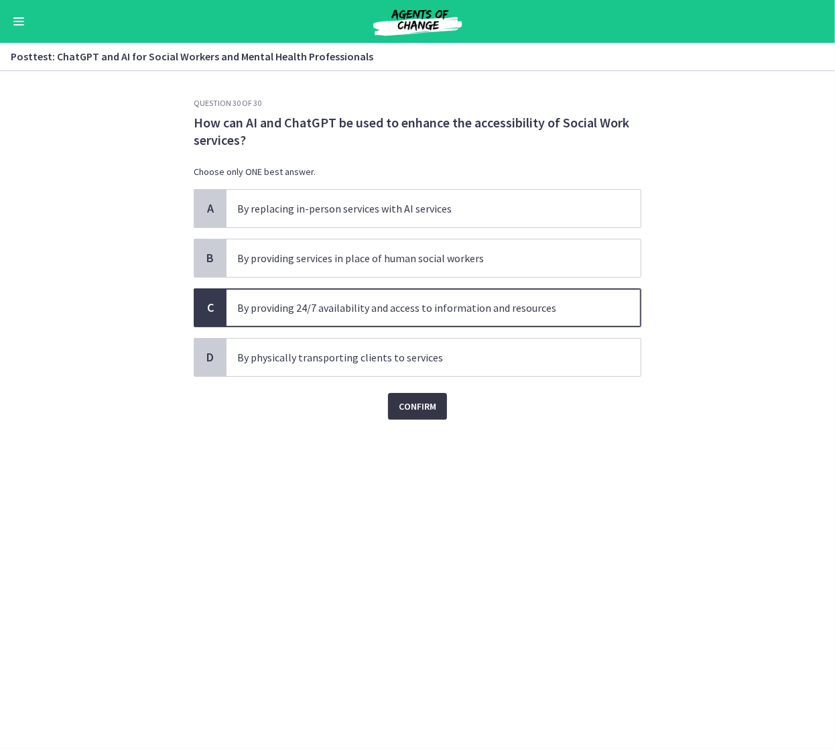
click at [420, 408] on span "Confirm" at bounding box center [418, 406] width 38 height 16
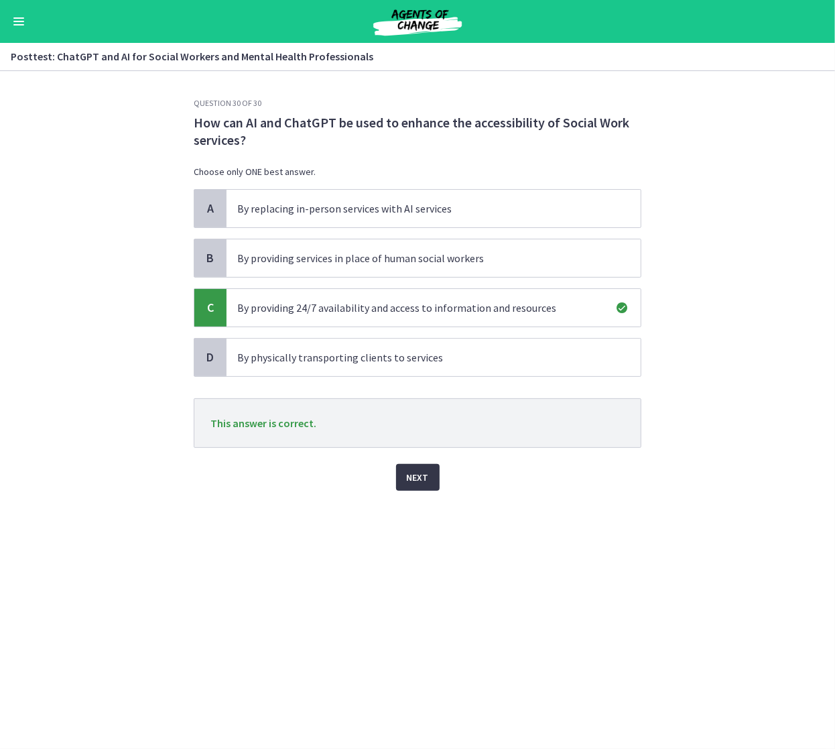
click at [421, 474] on span "Next" at bounding box center [418, 477] width 22 height 16
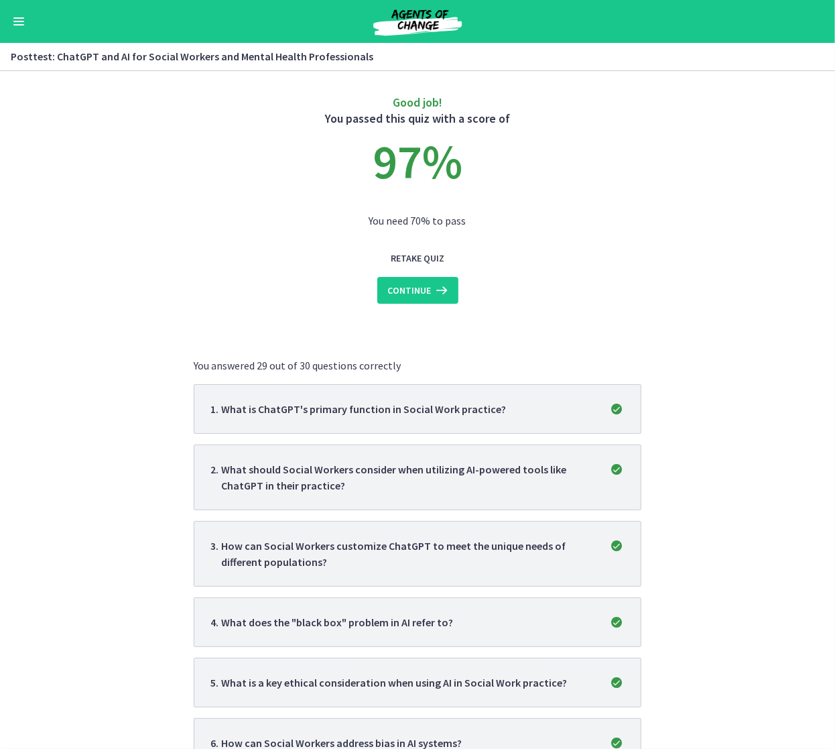
scroll to position [7, 0]
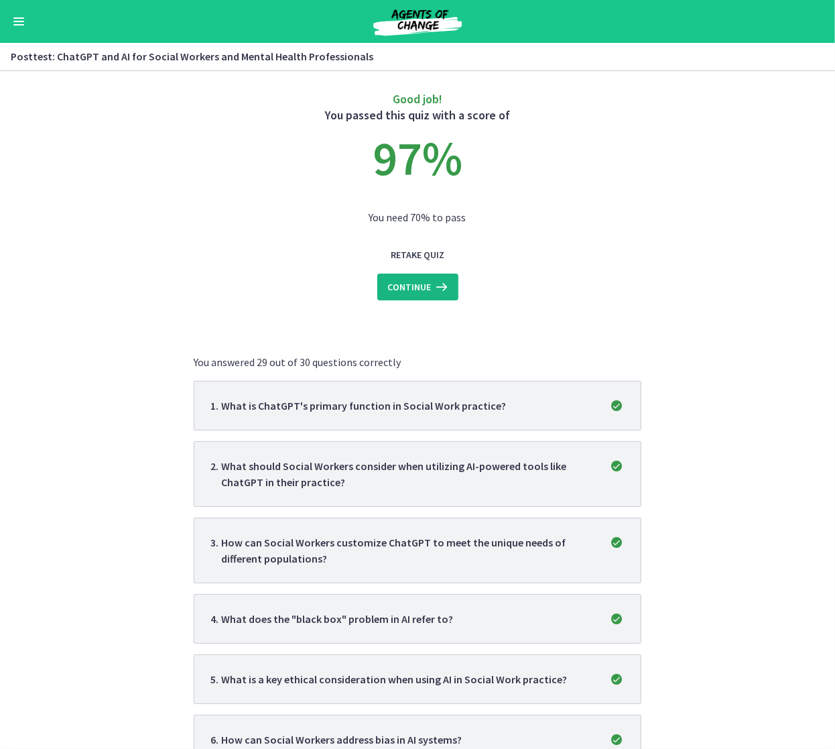
click at [432, 282] on icon at bounding box center [441, 287] width 19 height 16
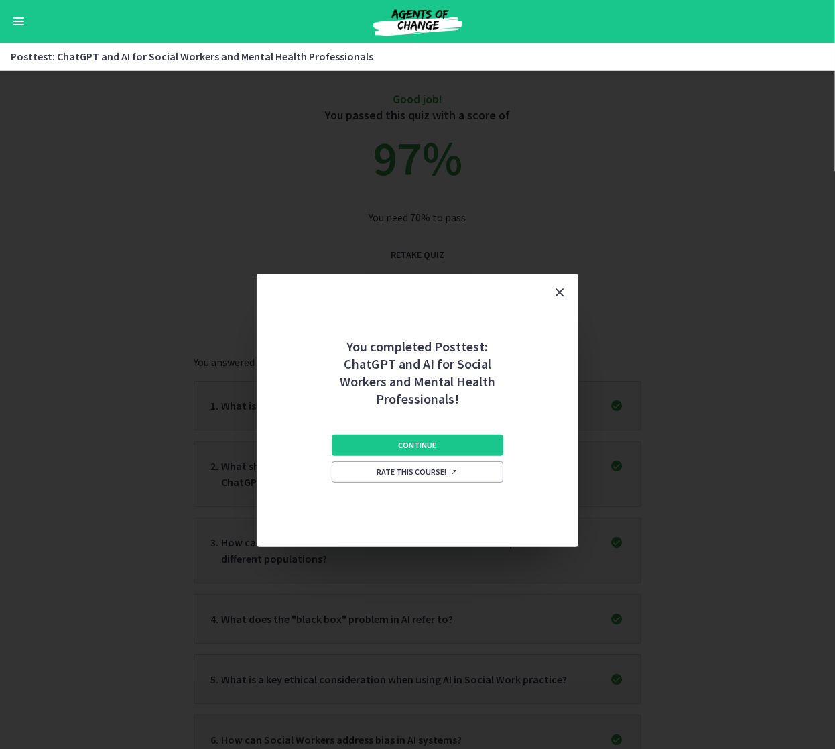
scroll to position [0, 0]
click at [438, 443] on button "Continue" at bounding box center [418, 444] width 172 height 21
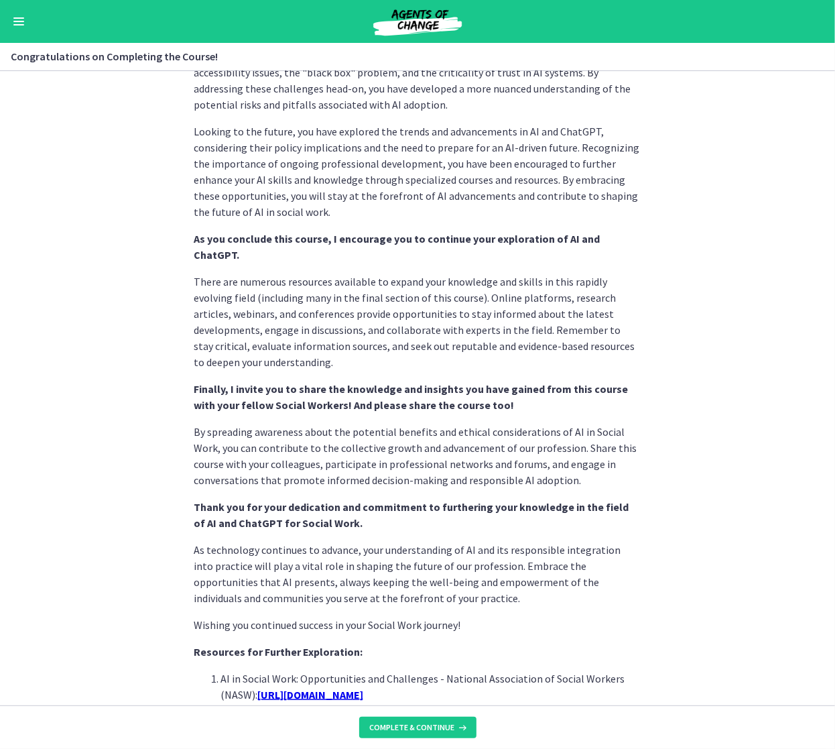
scroll to position [928, 0]
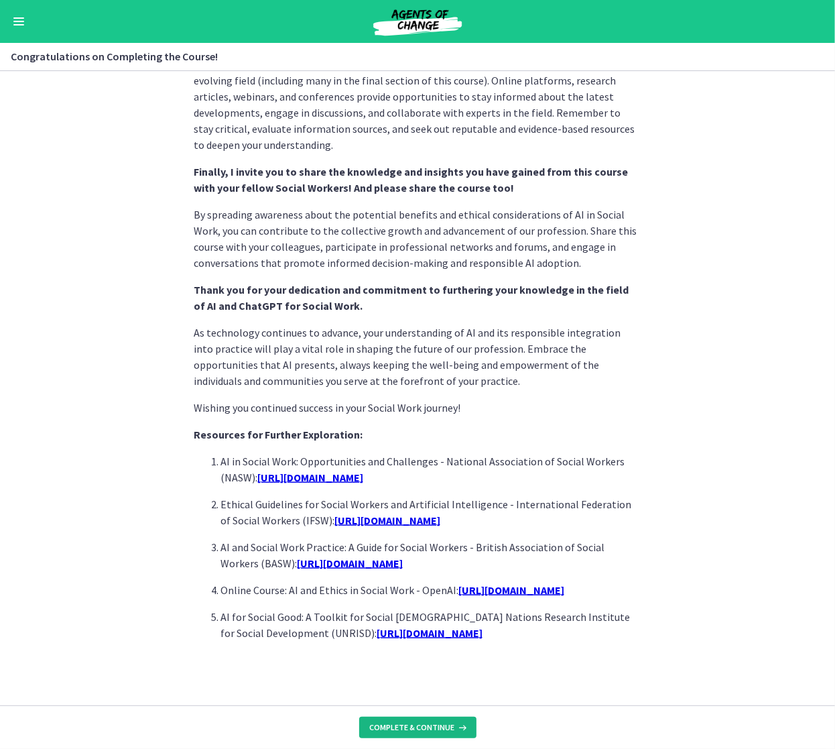
click at [427, 582] on span "Complete & continue" at bounding box center [412, 727] width 85 height 11
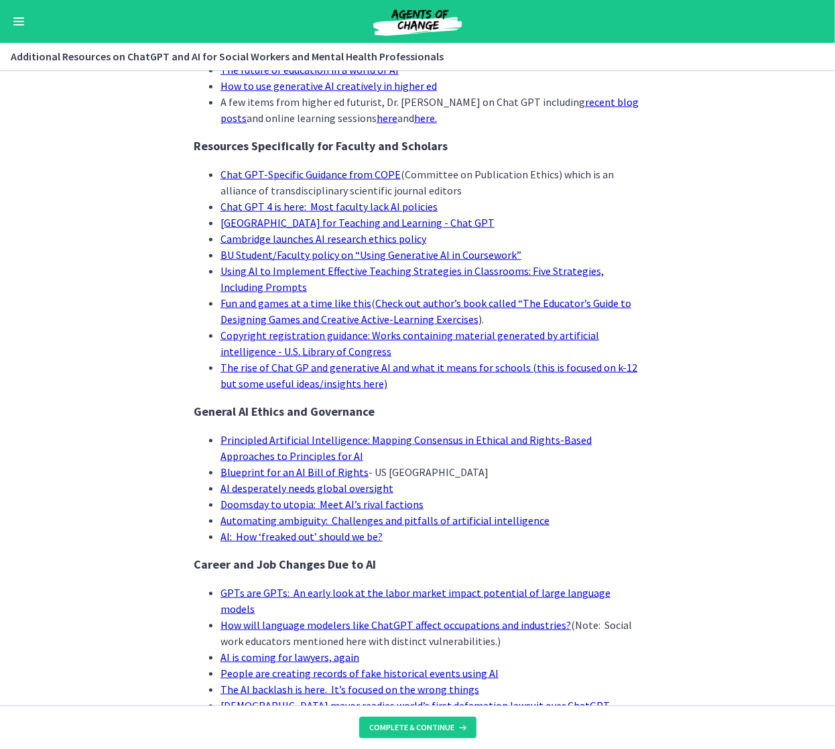
scroll to position [1078, 0]
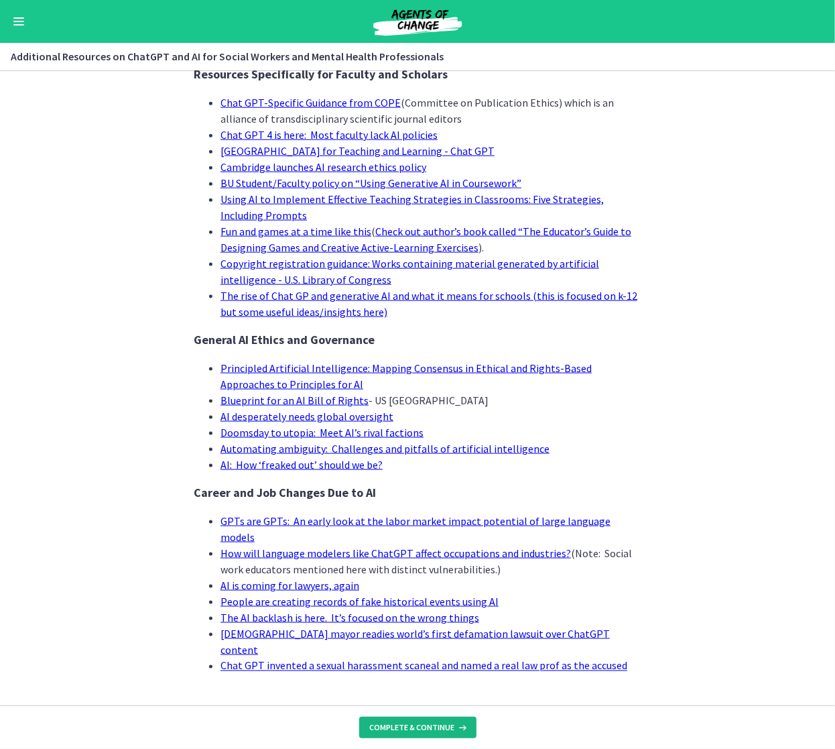
click at [447, 582] on span "Complete & continue" at bounding box center [412, 727] width 85 height 11
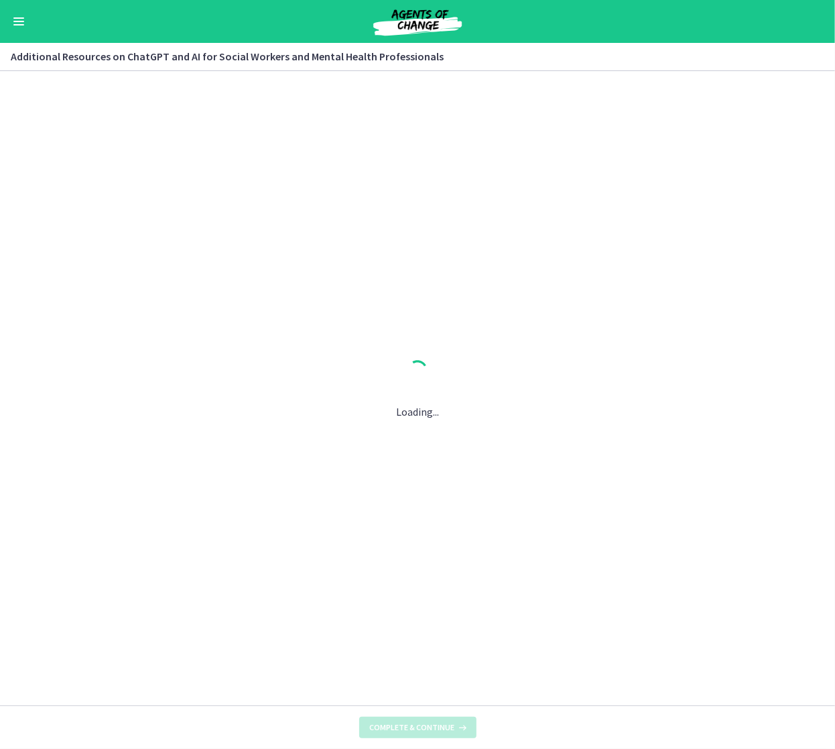
scroll to position [0, 0]
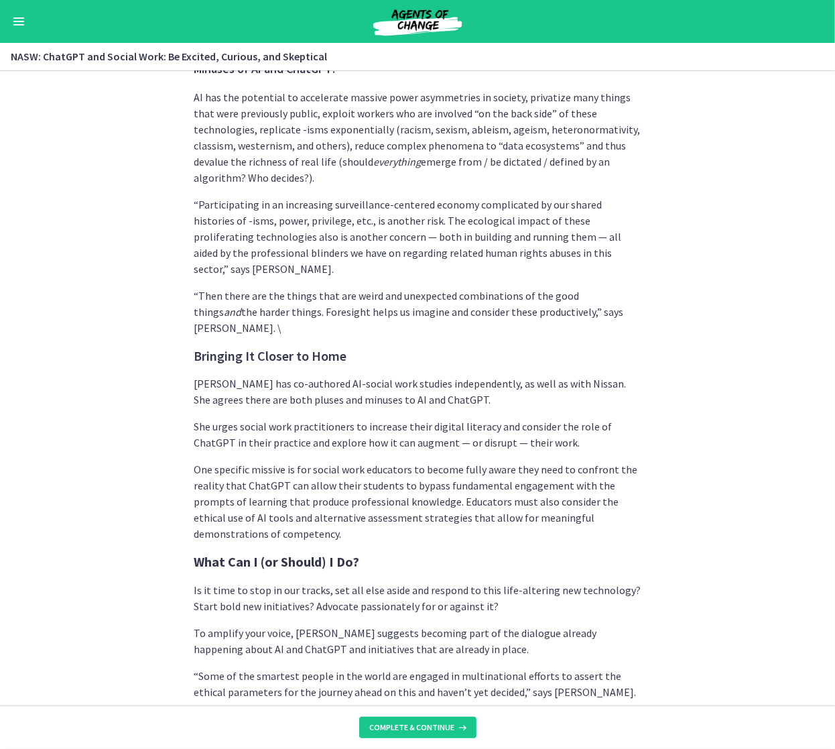
scroll to position [3355, 0]
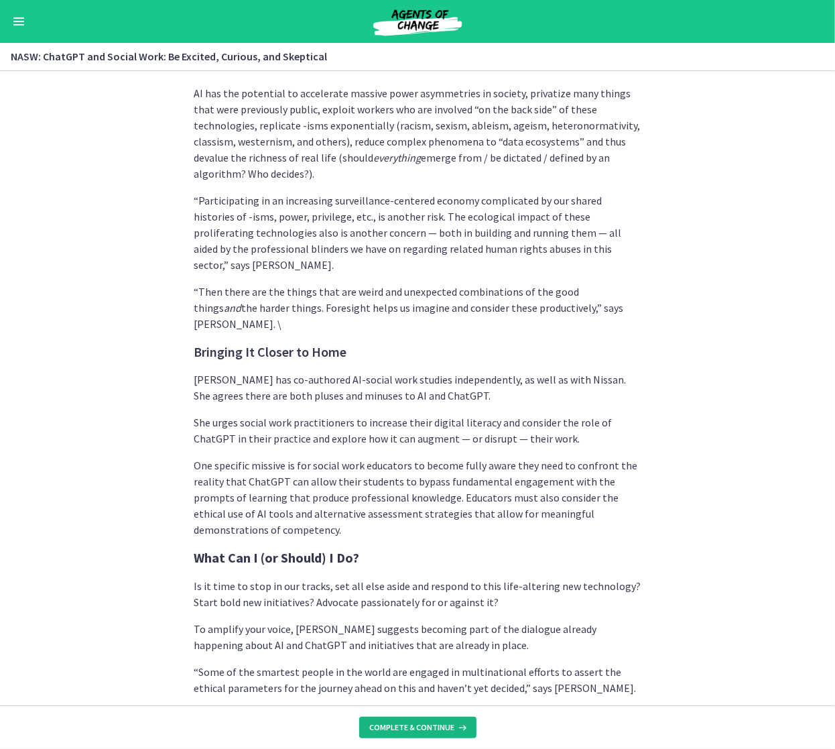
click at [427, 582] on span "Complete & continue" at bounding box center [412, 727] width 85 height 11
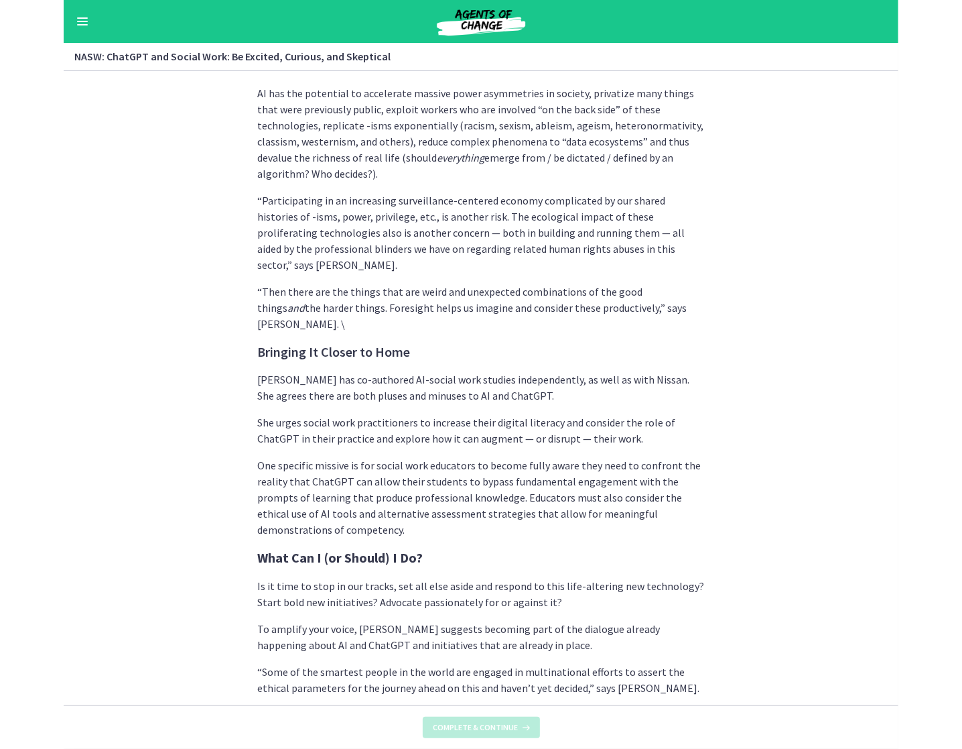
scroll to position [0, 0]
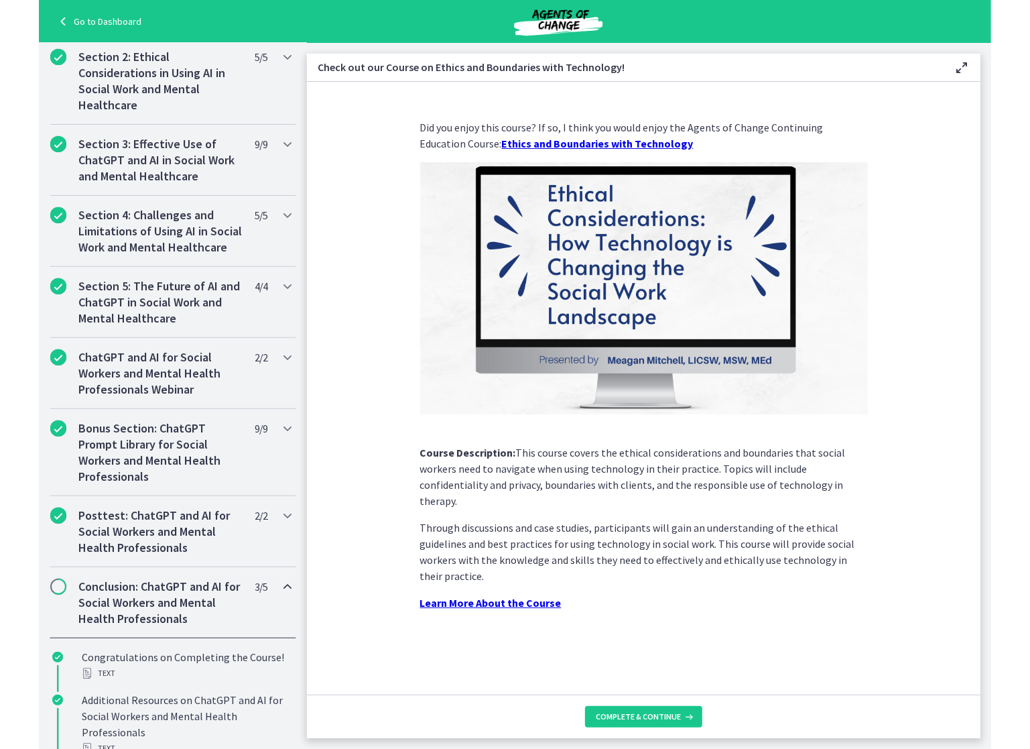
scroll to position [324, 0]
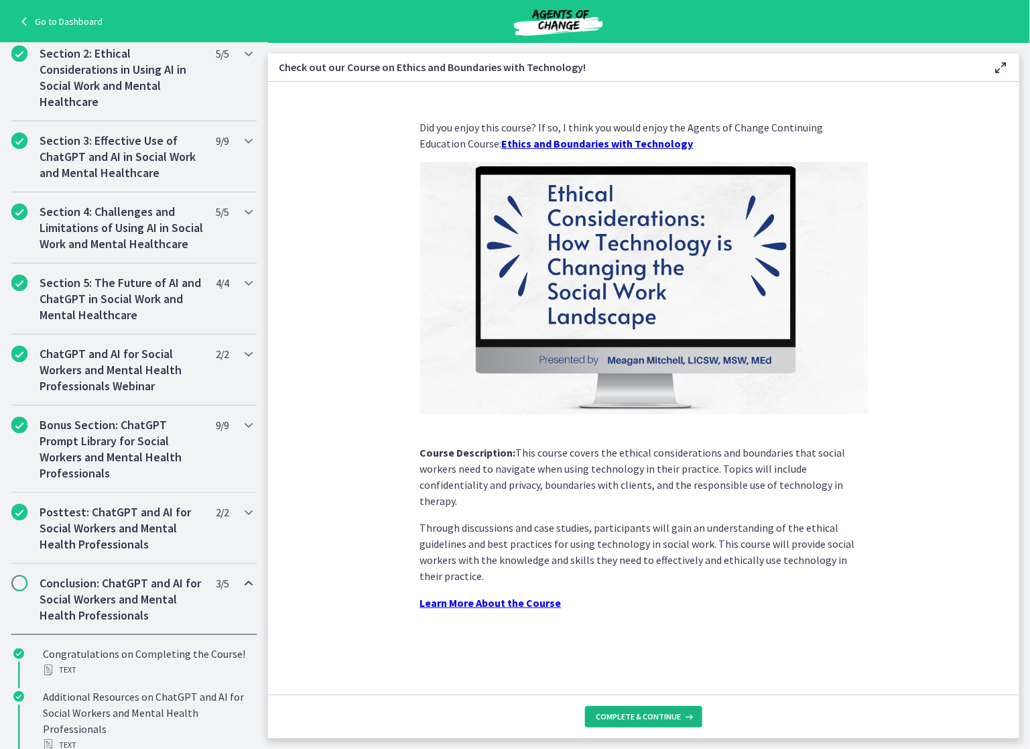
click at [647, 582] on span "Complete & continue" at bounding box center [638, 716] width 85 height 11
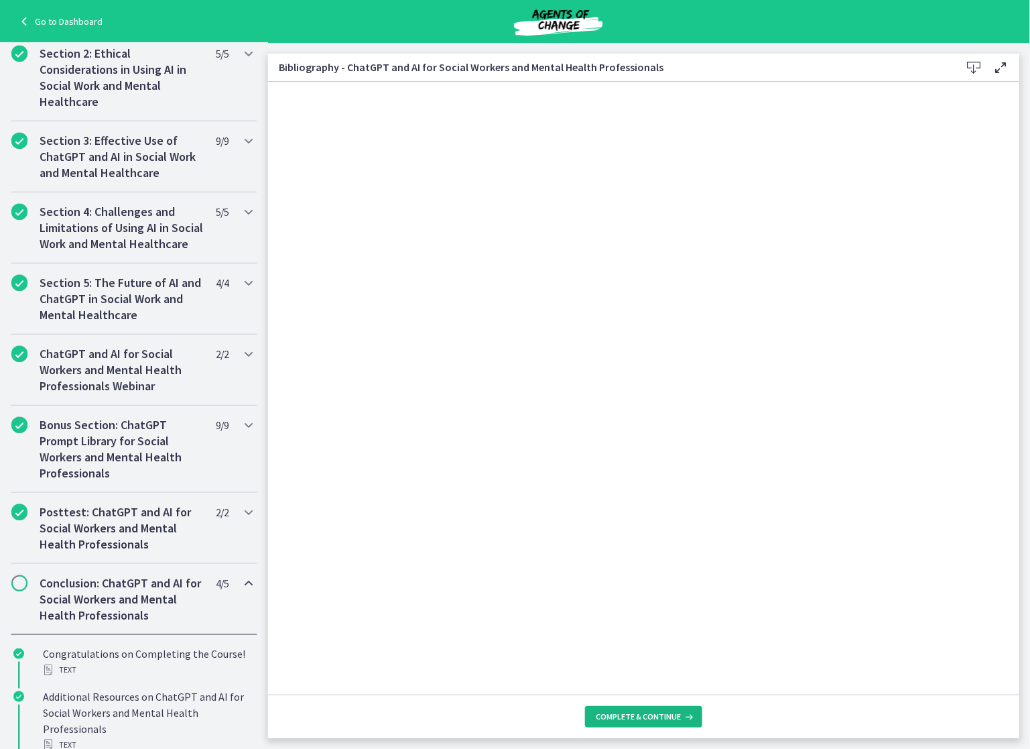
click at [635, 582] on span "Complete & continue" at bounding box center [638, 716] width 85 height 11
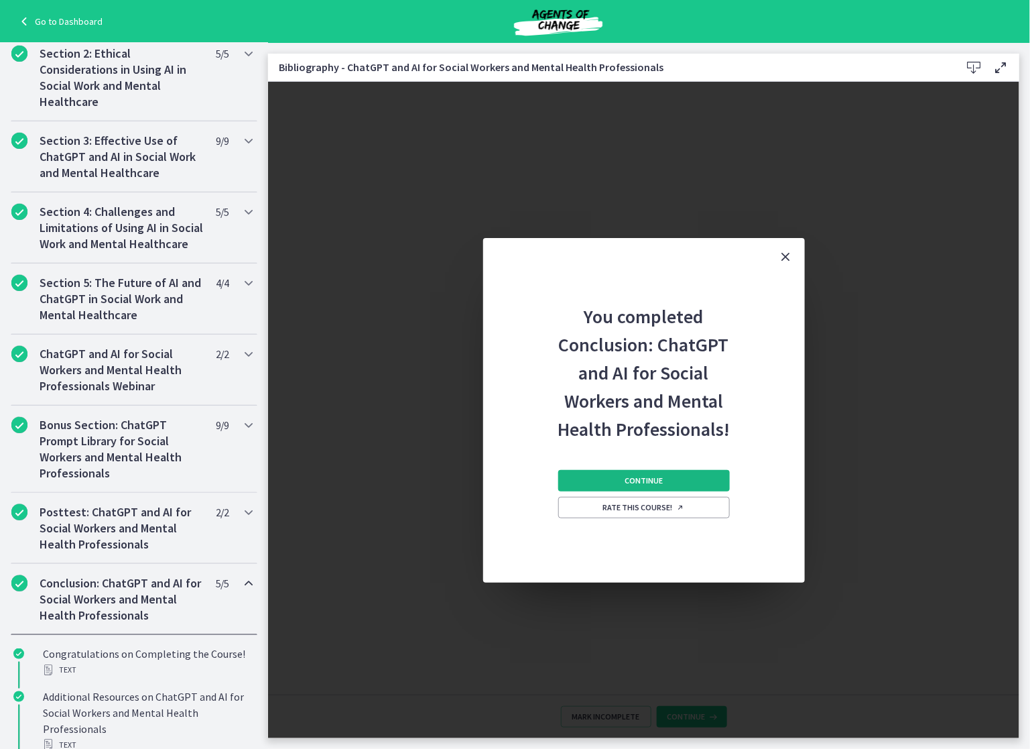
click at [647, 478] on span "Continue" at bounding box center [644, 480] width 38 height 11
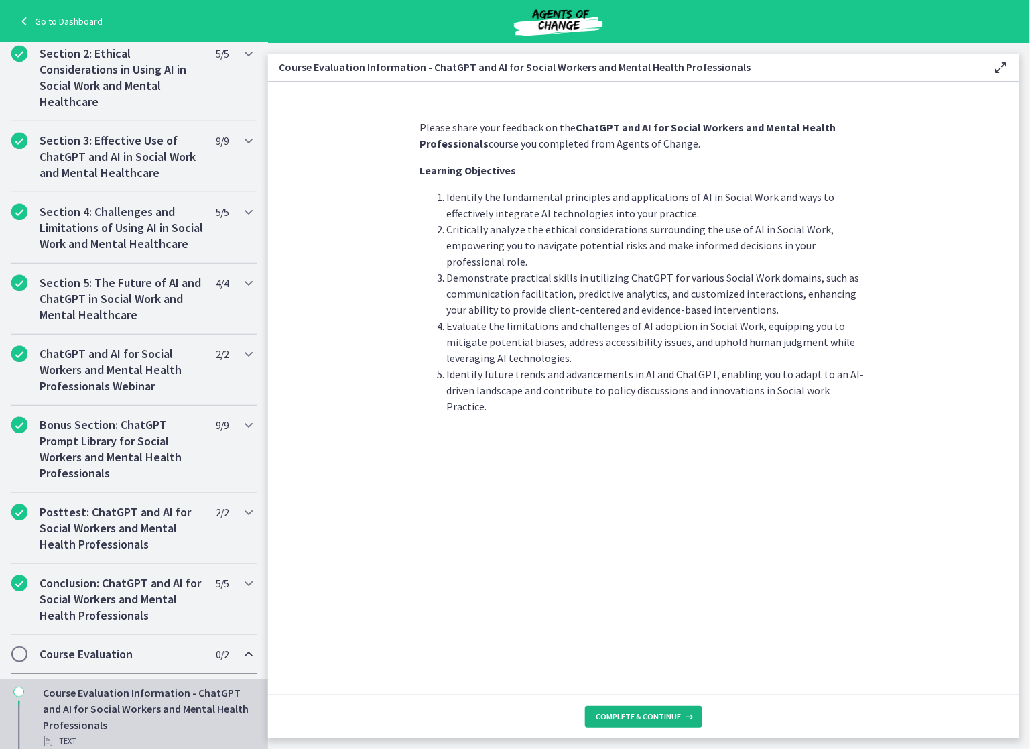
click at [666, 582] on span "Complete & continue" at bounding box center [638, 716] width 85 height 11
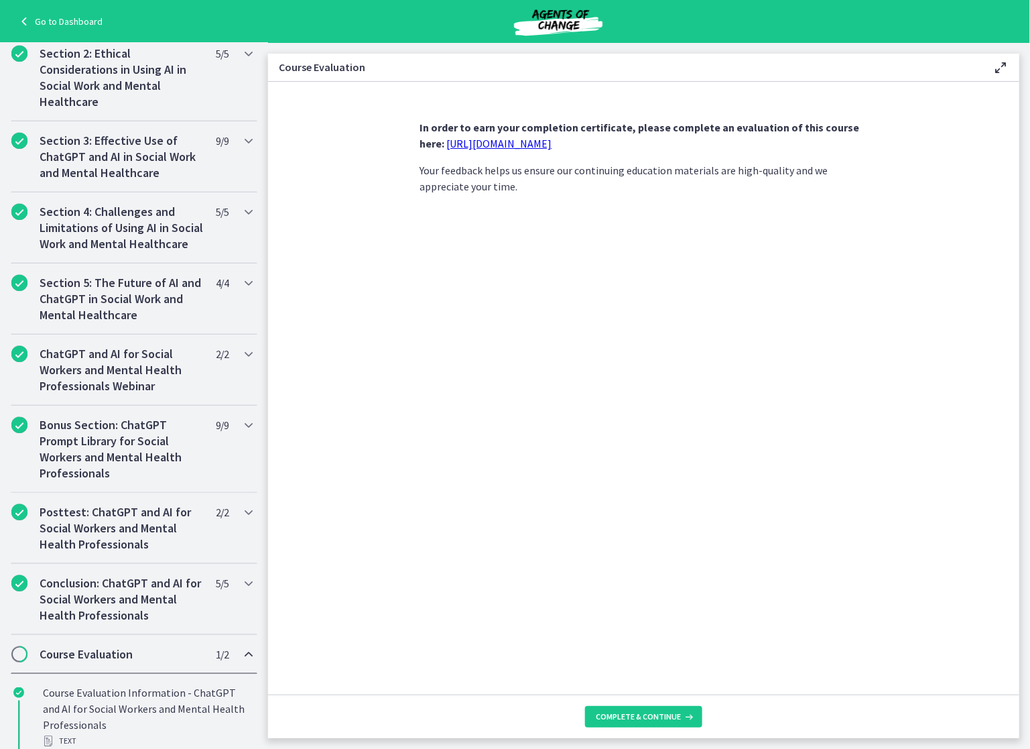
click at [507, 141] on link "https://forms.gle/jm1zbfhChZ2exBv78" at bounding box center [499, 143] width 105 height 13
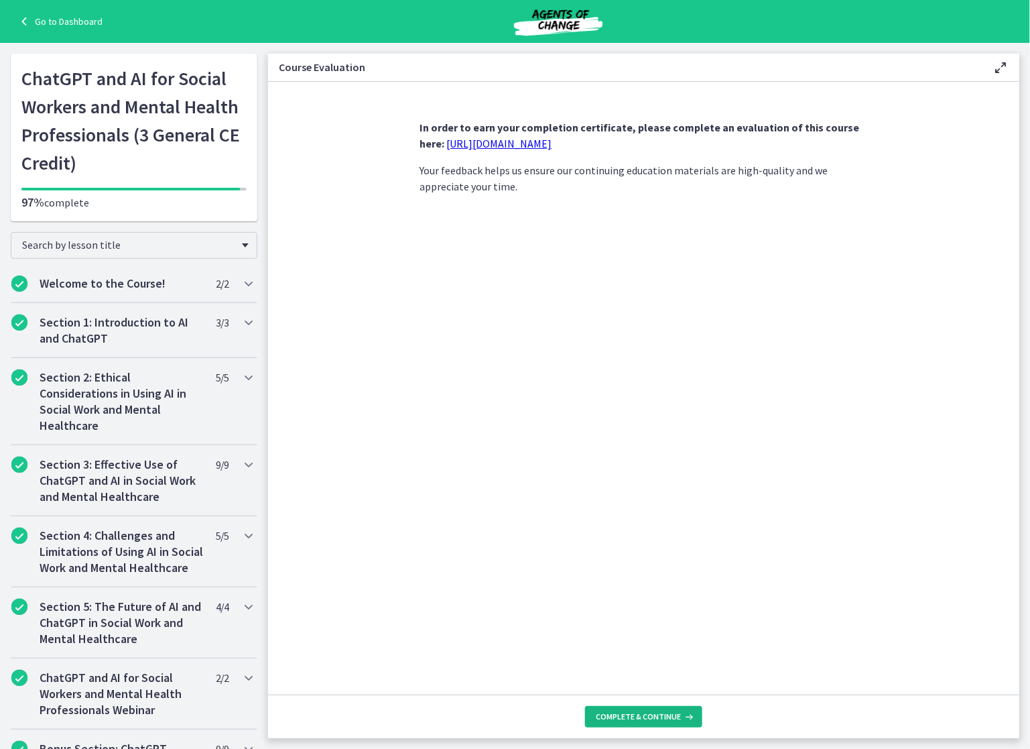
click at [641, 711] on span "Complete & continue" at bounding box center [638, 716] width 85 height 11
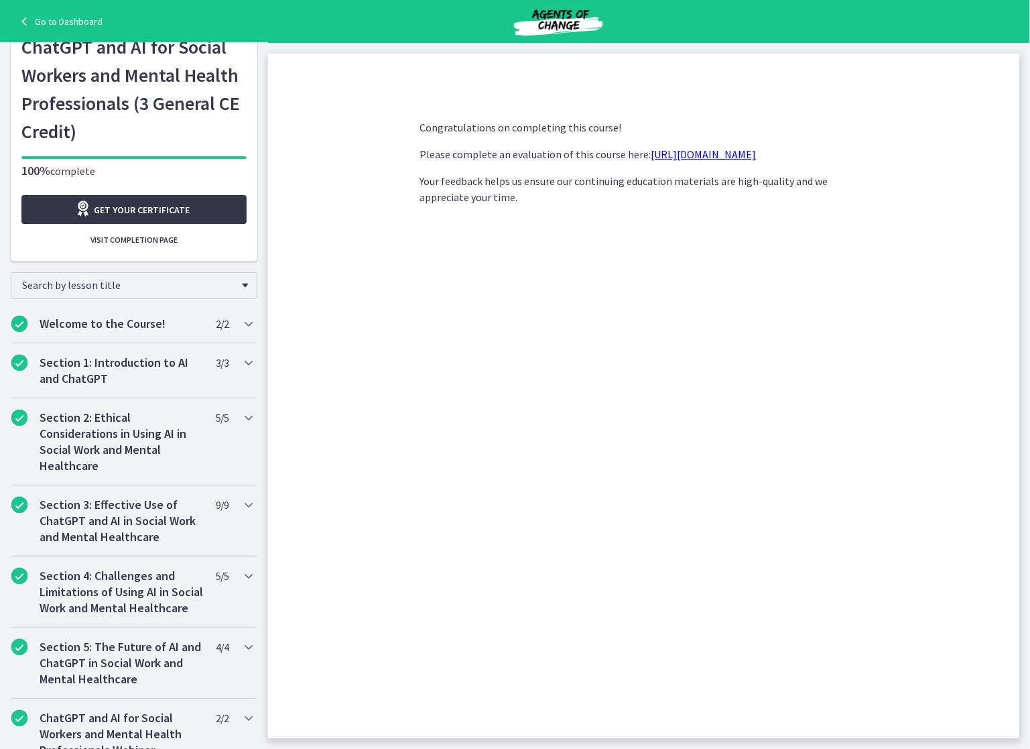
scroll to position [41, 0]
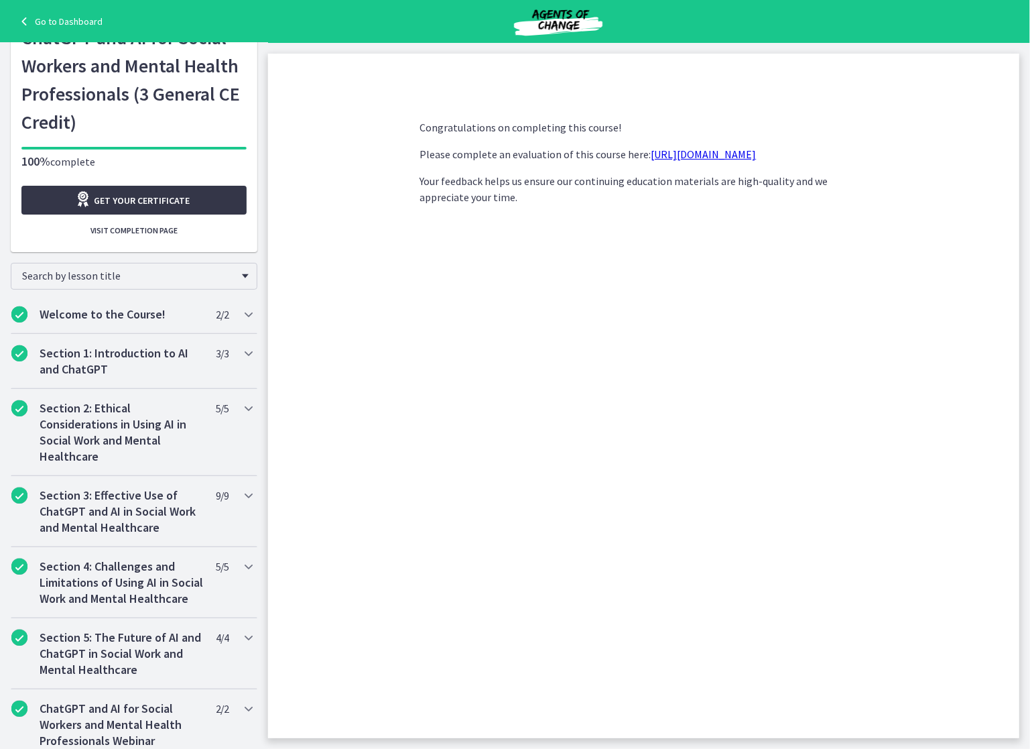
click at [116, 201] on span "Get your certificate" at bounding box center [143, 200] width 96 height 16
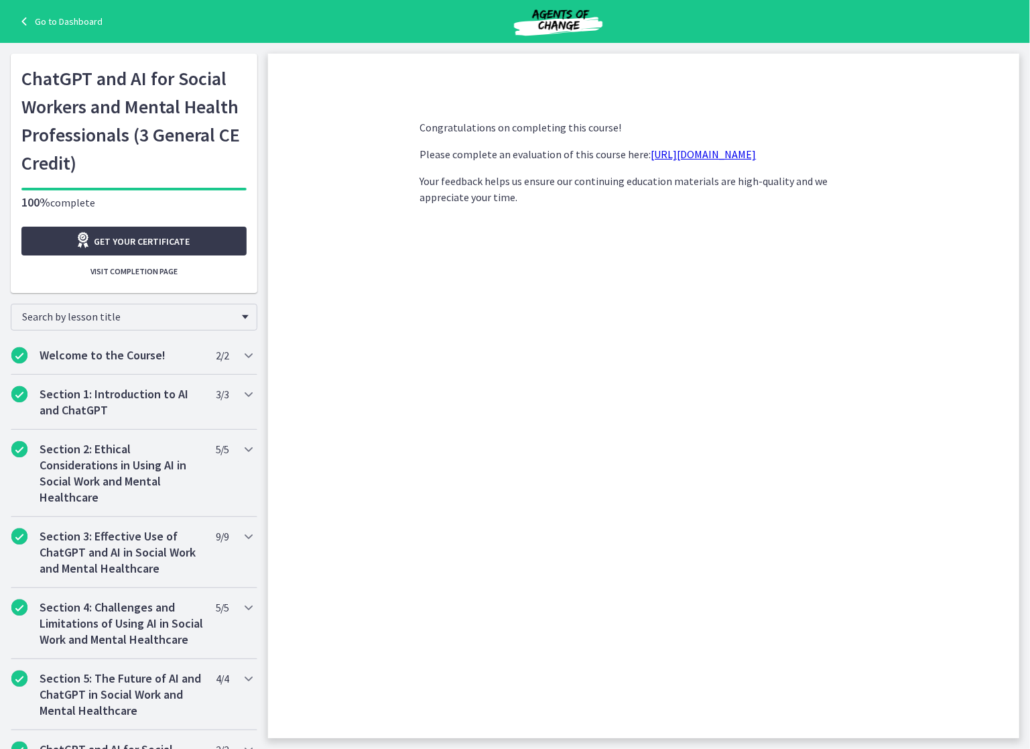
click at [57, 22] on link "Go to Dashboard" at bounding box center [59, 21] width 86 height 16
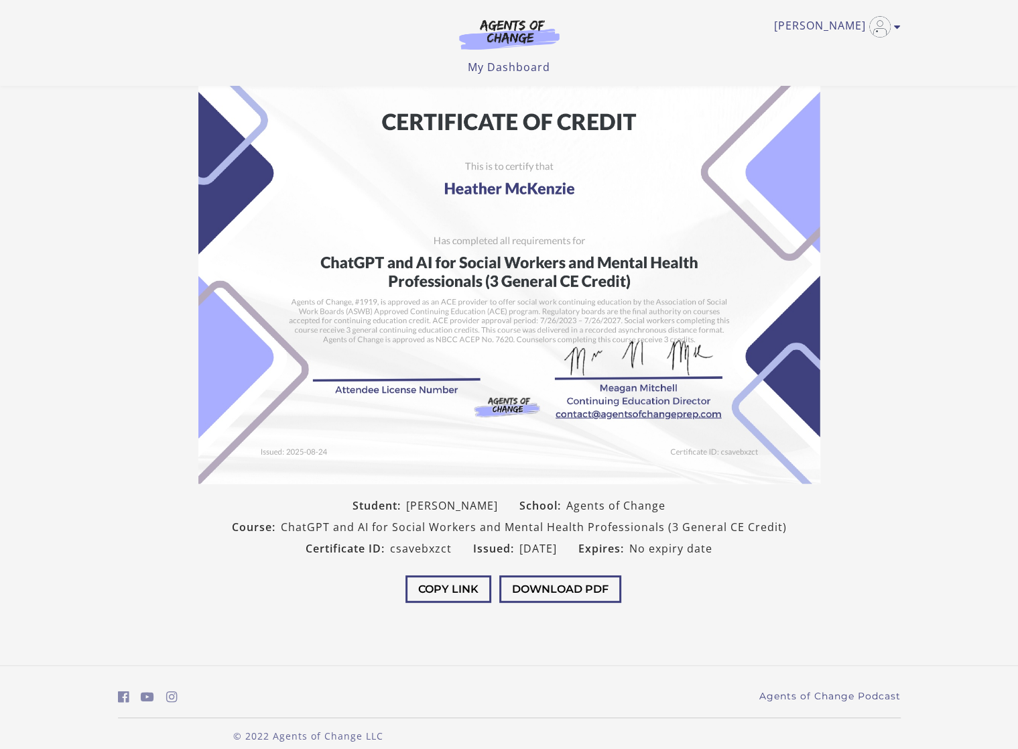
scroll to position [31, 0]
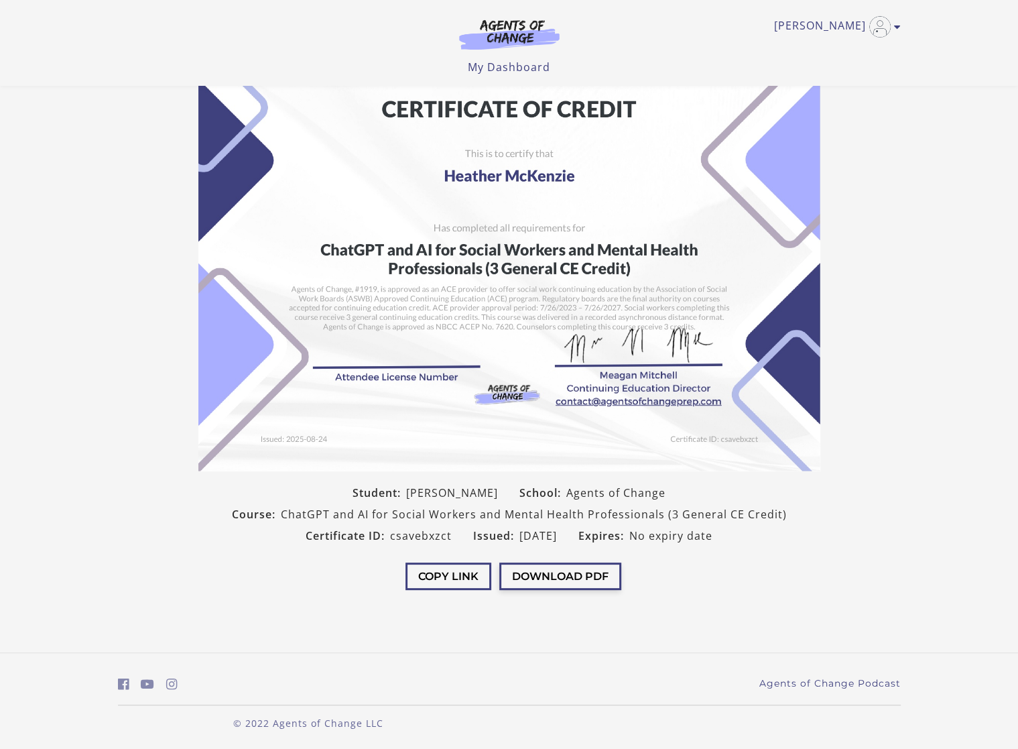
click at [569, 576] on button "Download PDF" at bounding box center [560, 575] width 122 height 27
